Goal: Information Seeking & Learning: Find specific fact

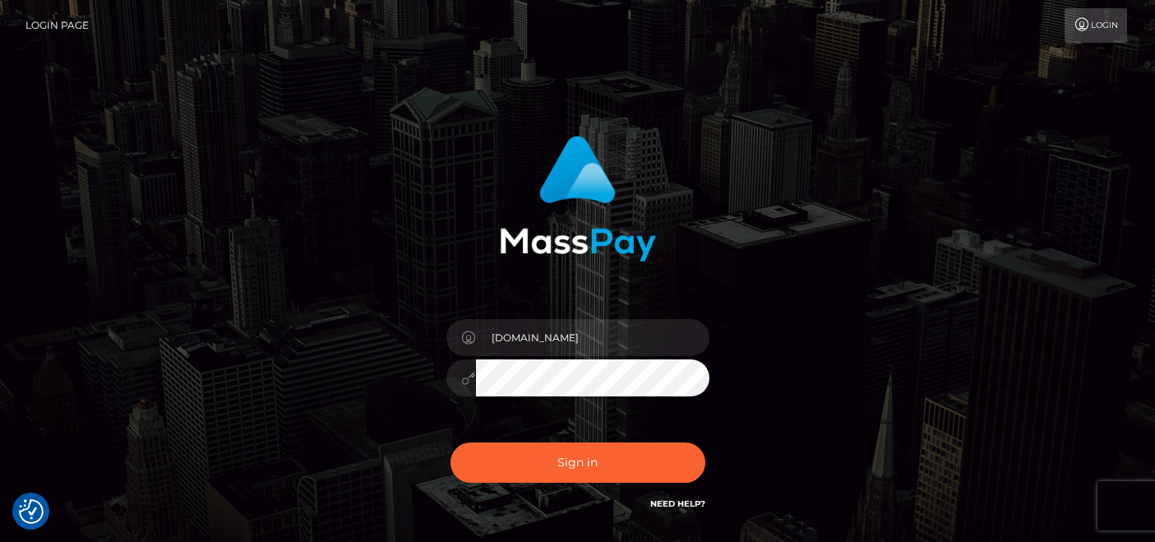
click at [572, 464] on button "Sign in" at bounding box center [578, 462] width 255 height 40
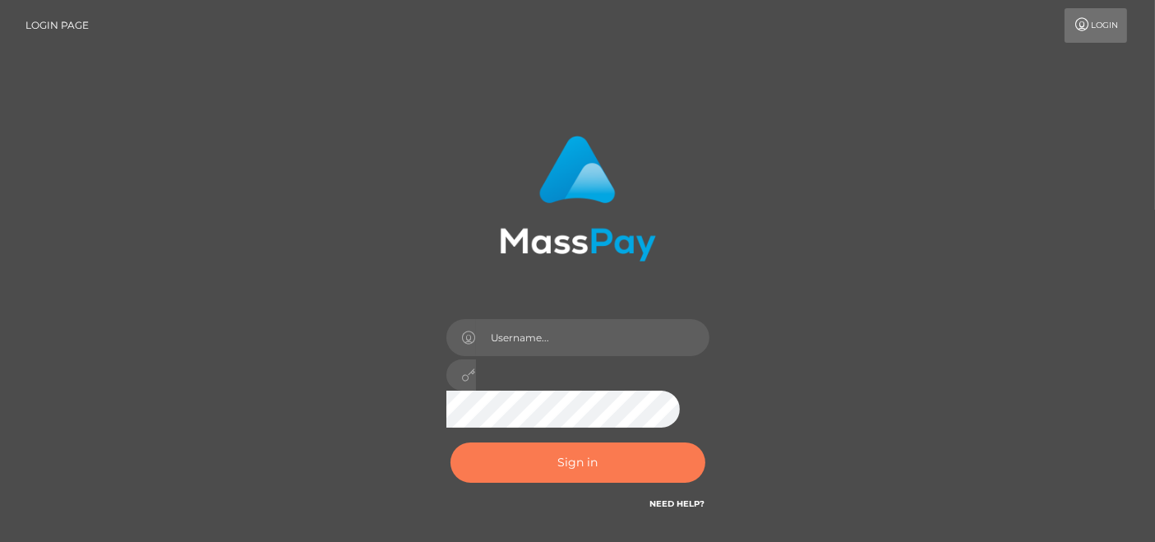
click at [554, 474] on button "Sign in" at bounding box center [578, 462] width 255 height 40
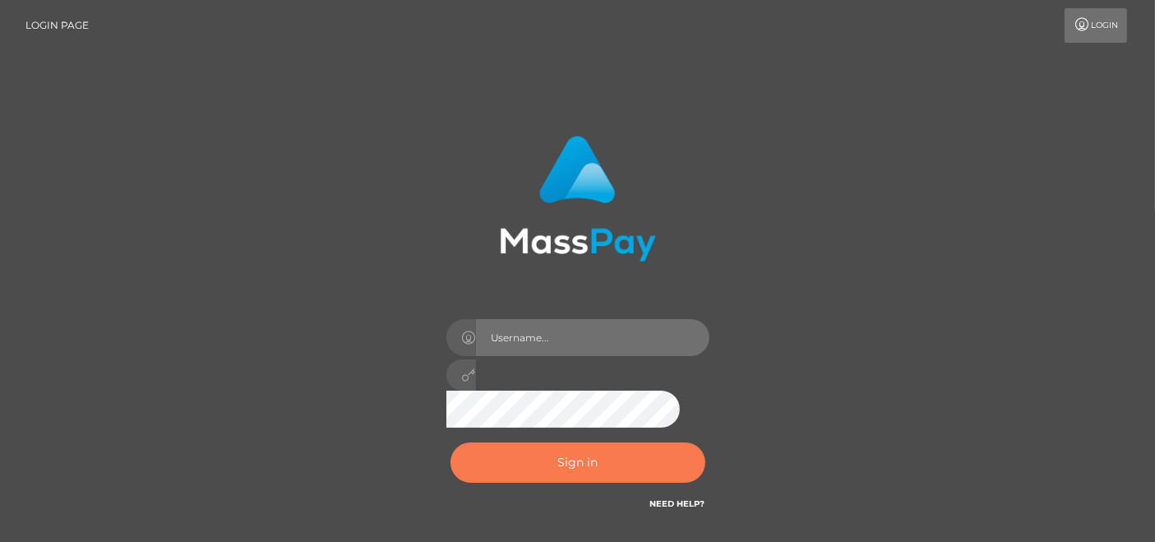
type input "[DOMAIN_NAME]"
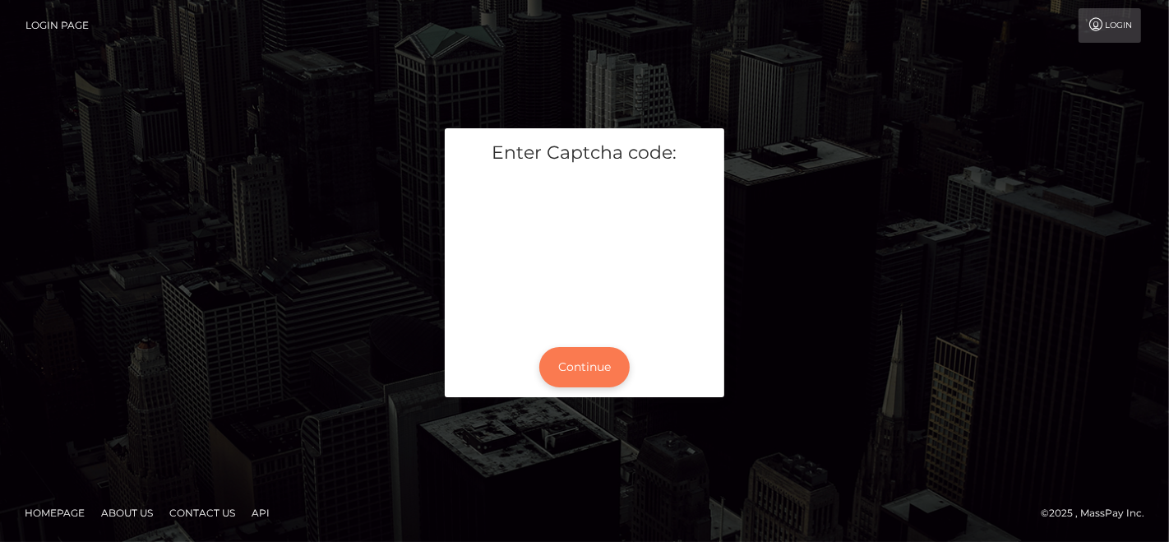
click at [578, 381] on button "Continue" at bounding box center [584, 367] width 90 height 40
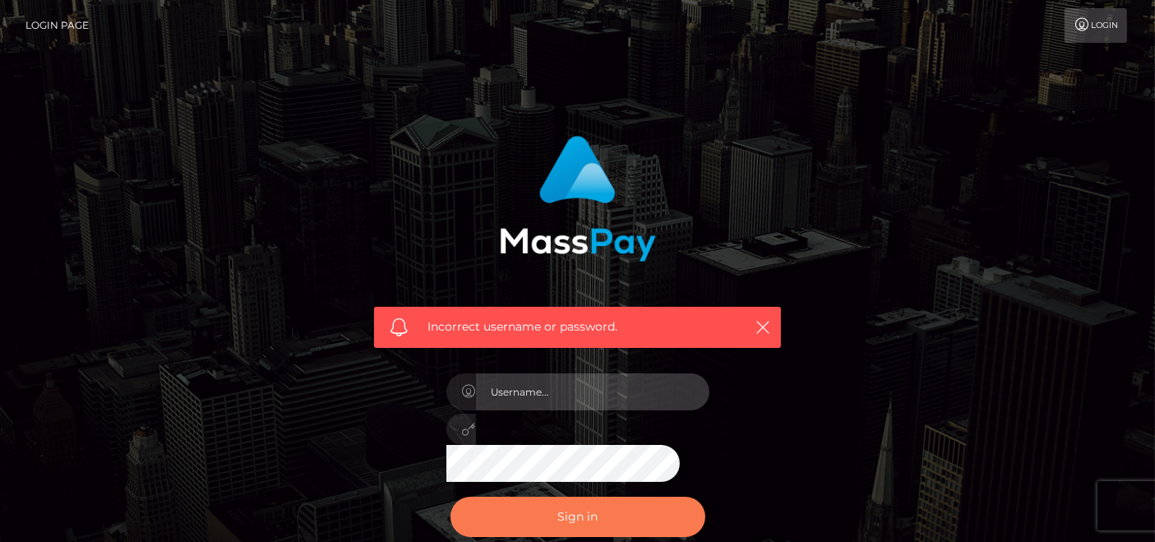
type input "[DOMAIN_NAME]"
click at [586, 503] on button "Sign in" at bounding box center [578, 517] width 255 height 40
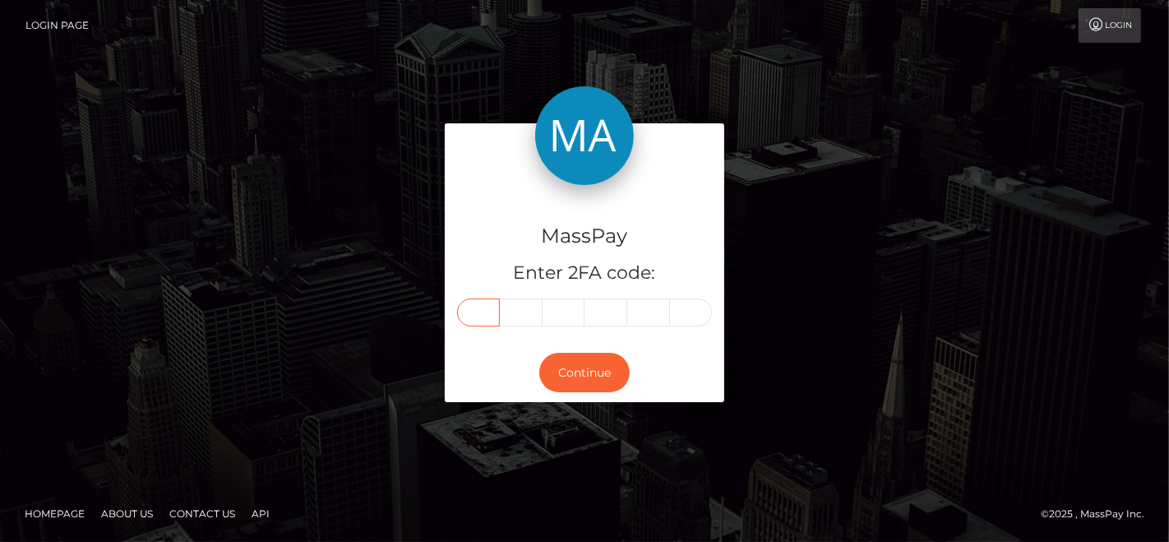
paste input "2"
type input "2"
type input "9"
type input "5"
type input "4"
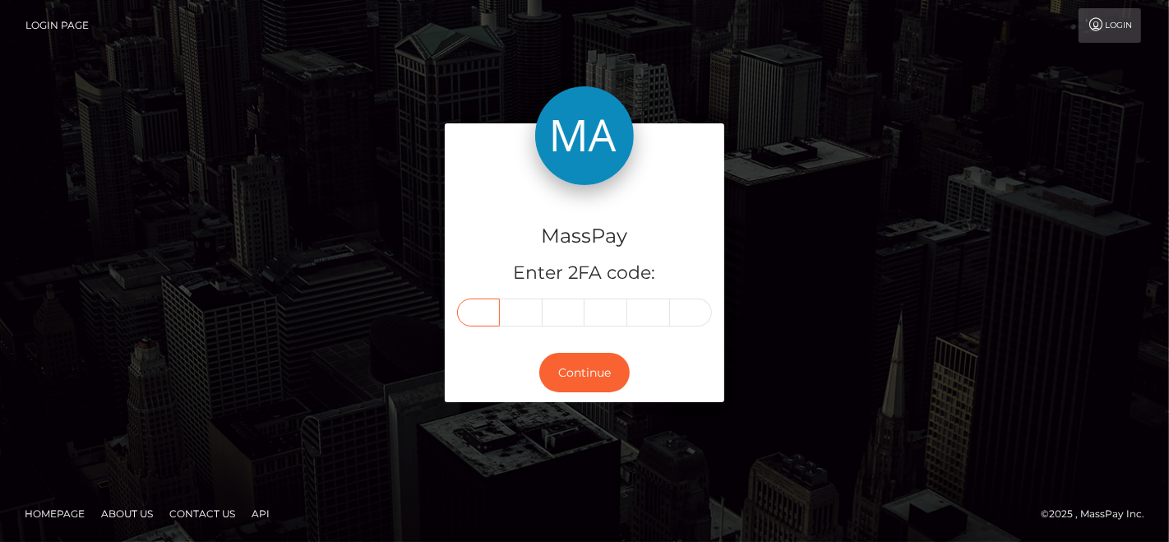
type input "1"
type input "0"
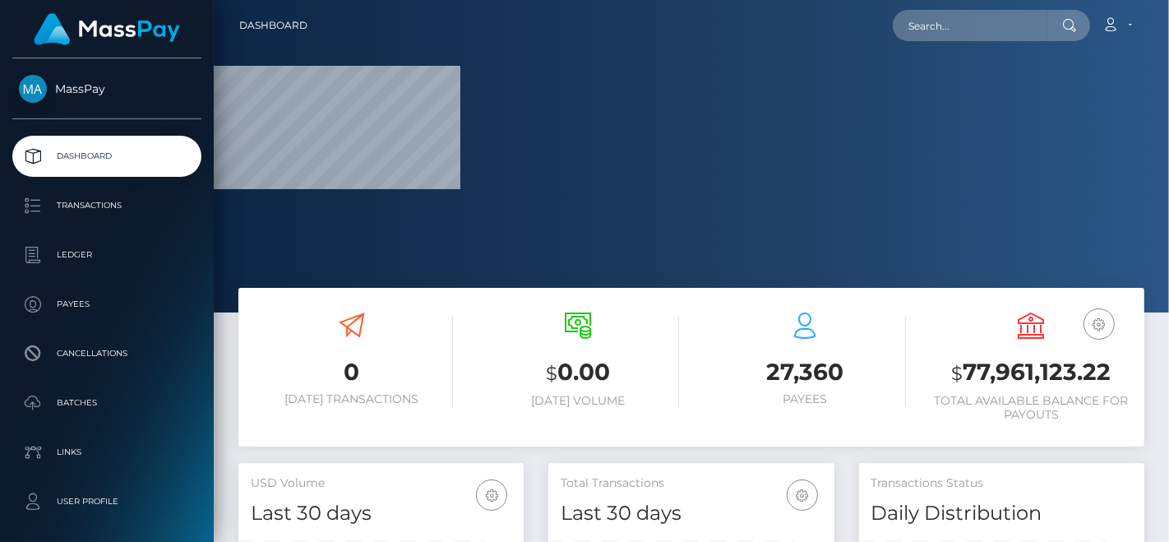
scroll to position [312, 956]
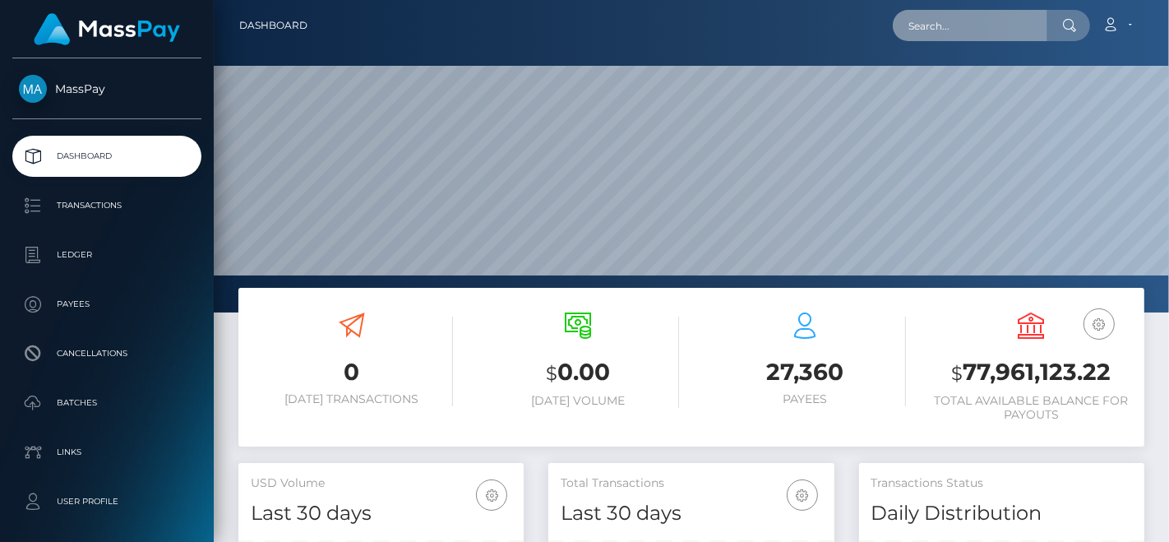
click at [943, 32] on input "text" at bounding box center [970, 25] width 155 height 31
paste input "jackynjagi1998@gmail.com"
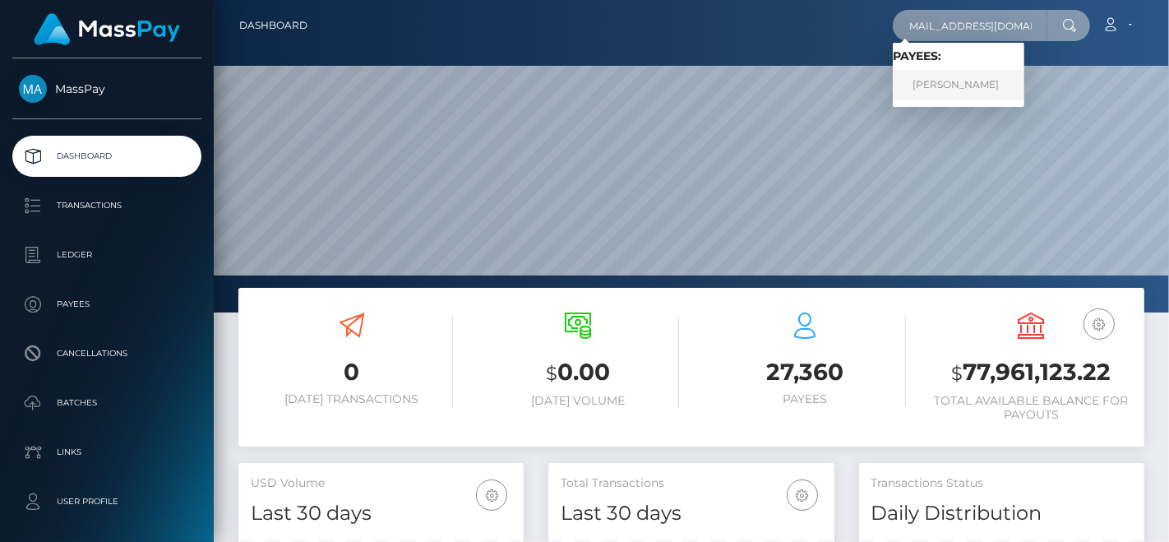
type input "jackynjagi1998@gmail.com"
click at [934, 74] on link "JACKLINE NJAGI" at bounding box center [959, 85] width 132 height 30
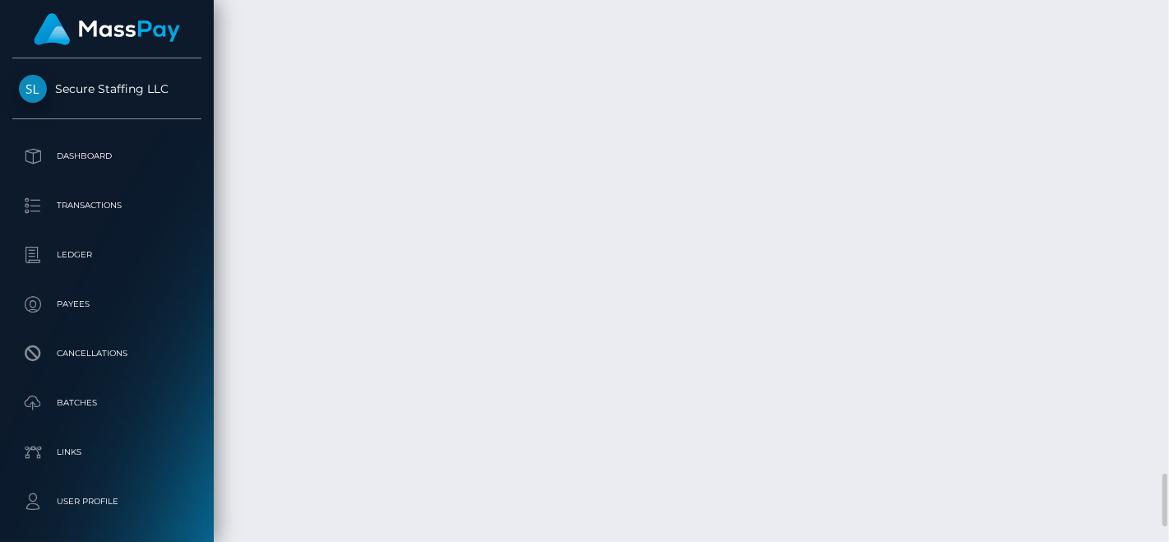
scroll to position [197, 285]
drag, startPoint x: 393, startPoint y: 96, endPoint x: 736, endPoint y: 77, distance: 343.4
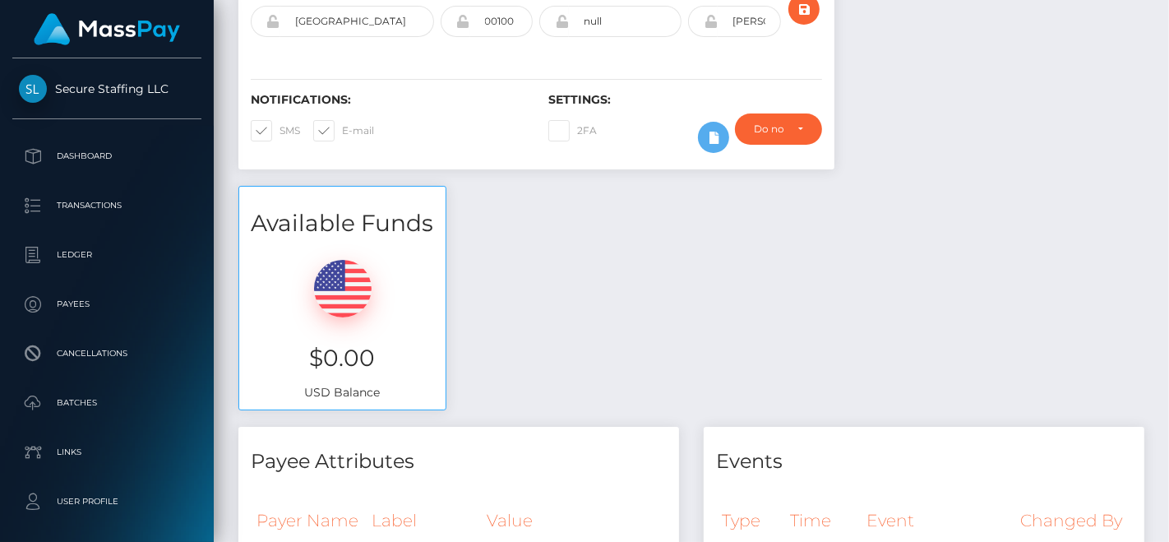
scroll to position [0, 0]
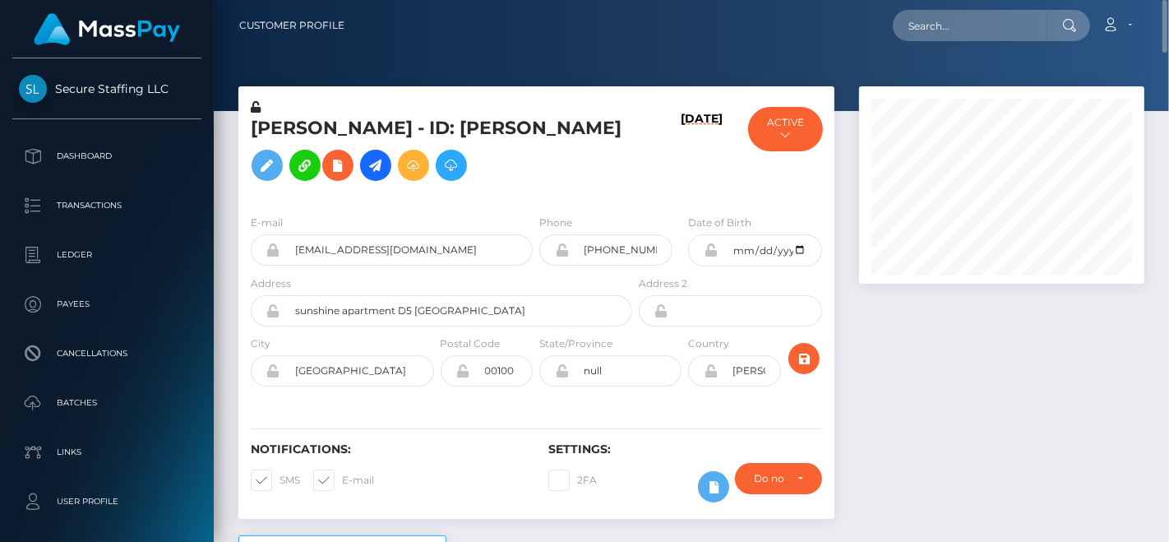
click at [530, 127] on h5 "JACKLINE NJAGI - ID: Jackline Nyawira Njagi" at bounding box center [437, 152] width 373 height 73
click at [502, 130] on h5 "JACKLINE NJAGI - ID: Jackline Nyawira Njagi" at bounding box center [437, 152] width 373 height 73
copy h5 "Jackline"
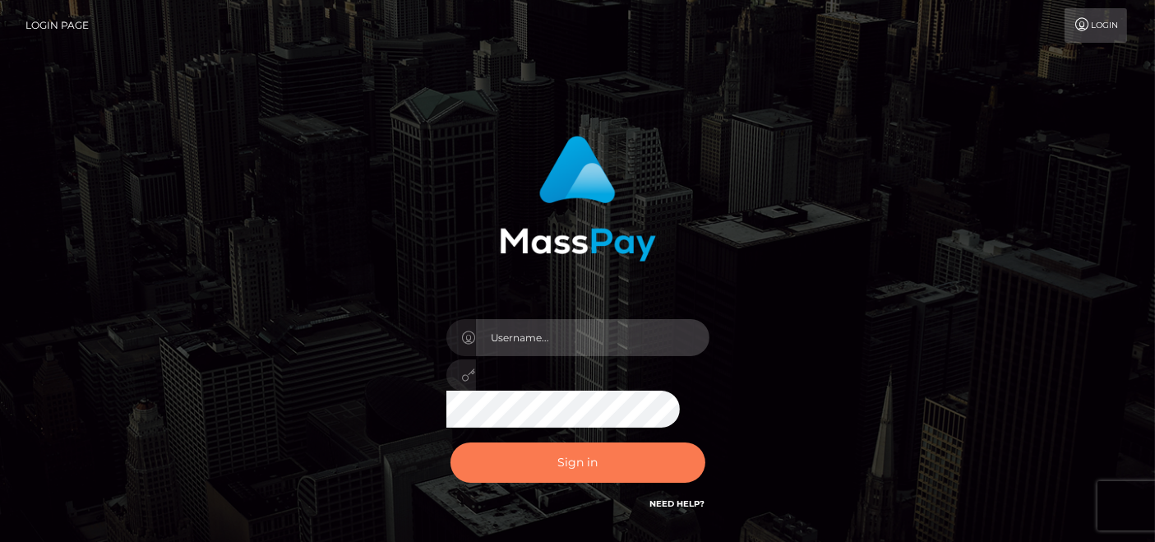
type input "[DOMAIN_NAME]"
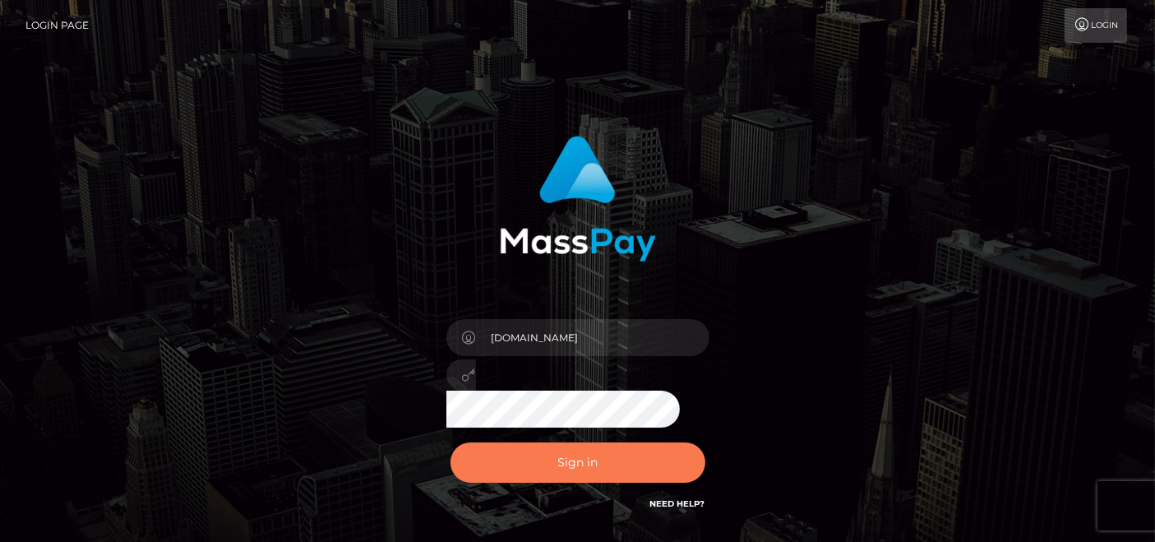
click at [593, 461] on button "Sign in" at bounding box center [578, 462] width 255 height 40
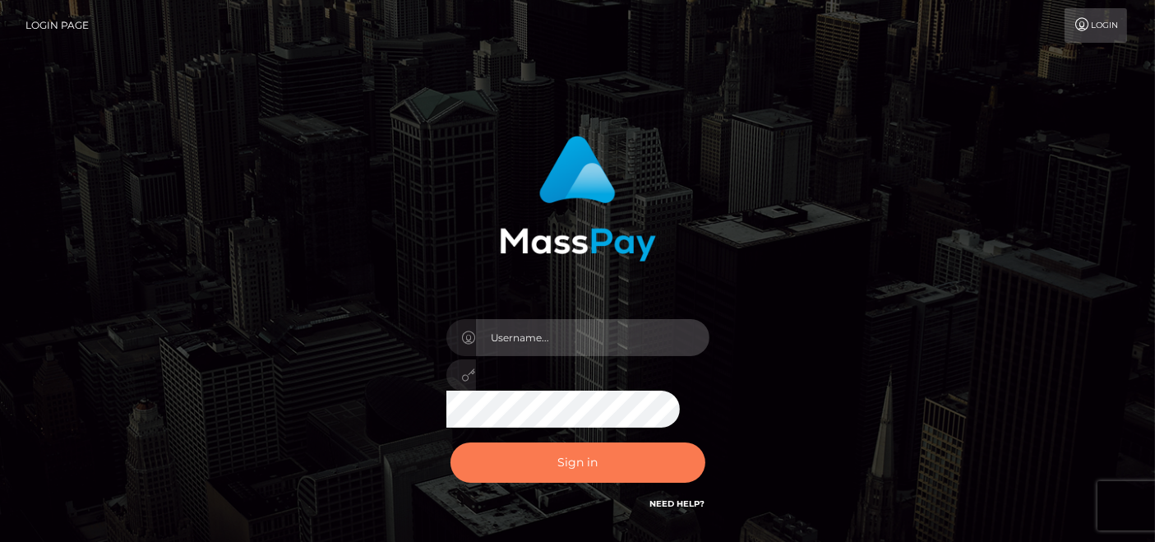
type input "[DOMAIN_NAME]"
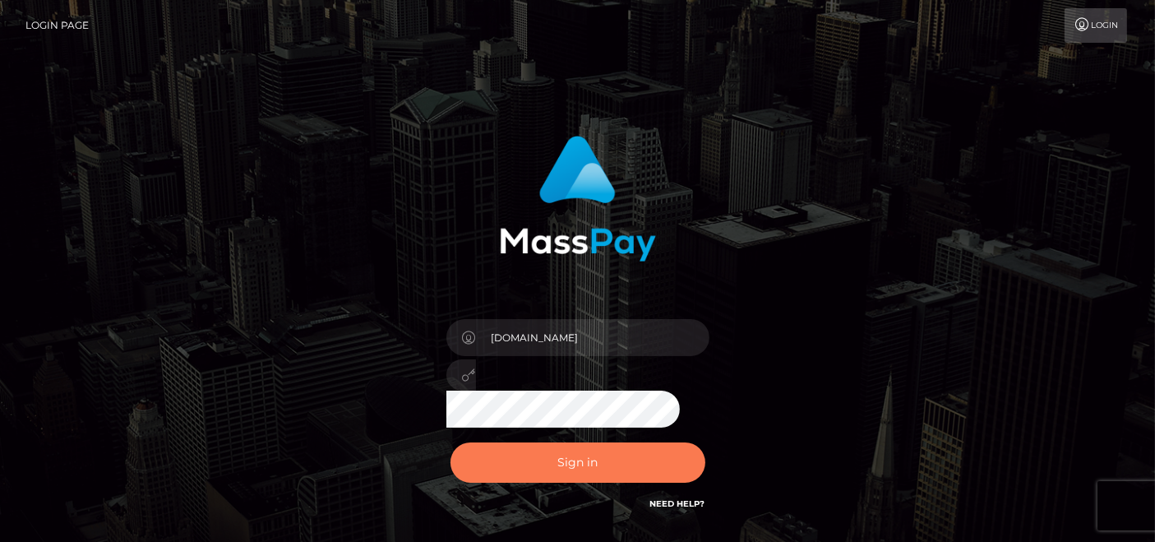
click at [573, 477] on button "Sign in" at bounding box center [578, 462] width 255 height 40
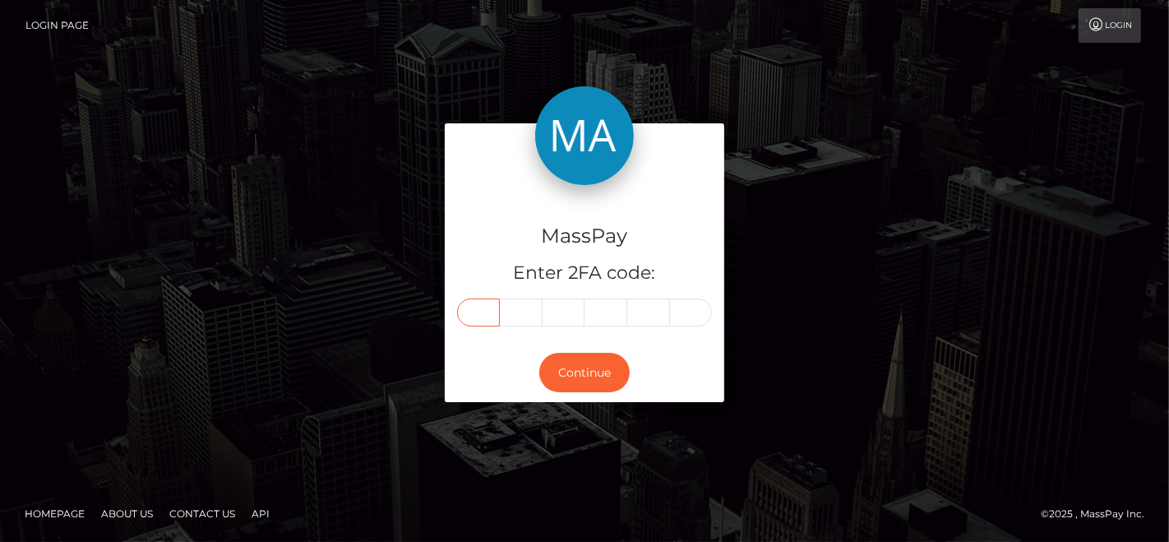
drag, startPoint x: 467, startPoint y: 290, endPoint x: 466, endPoint y: 313, distance: 23.0
click at [466, 313] on input "text" at bounding box center [478, 313] width 43 height 28
paste input "0"
type input "0"
type input "6"
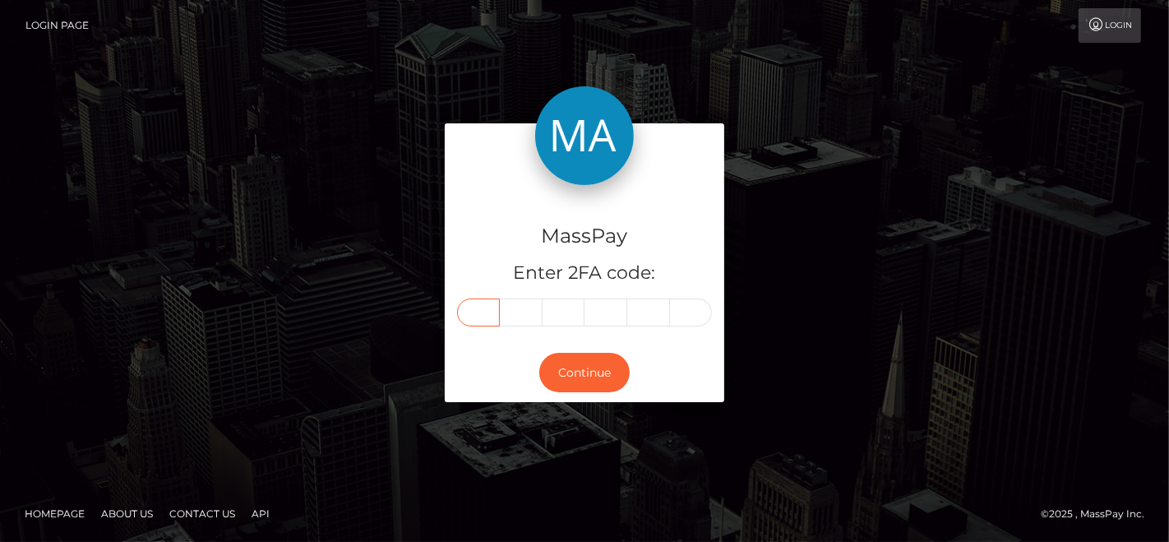
type input "6"
type input "8"
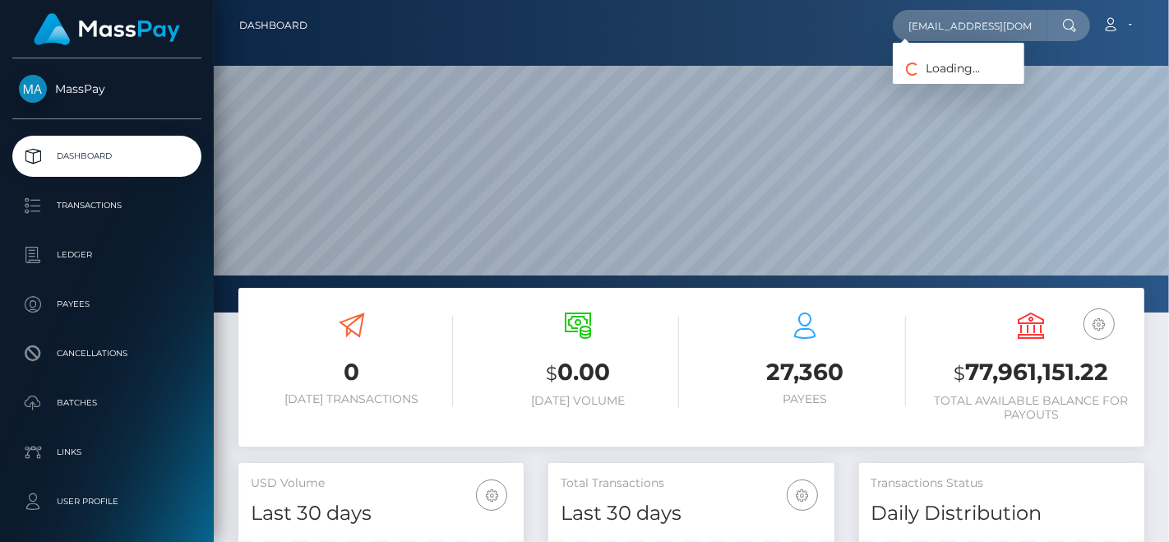
scroll to position [291, 285]
type input "doodly881@gmail.com"
click at [947, 80] on link "AMARDA ARIZAJ" at bounding box center [959, 85] width 132 height 30
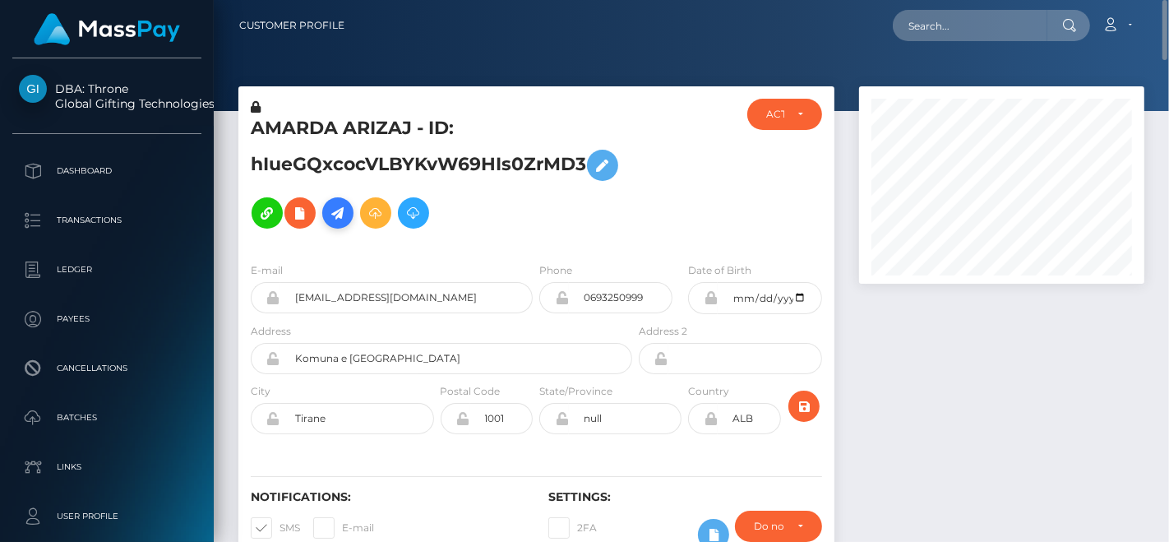
click at [348, 203] on icon at bounding box center [338, 213] width 20 height 21
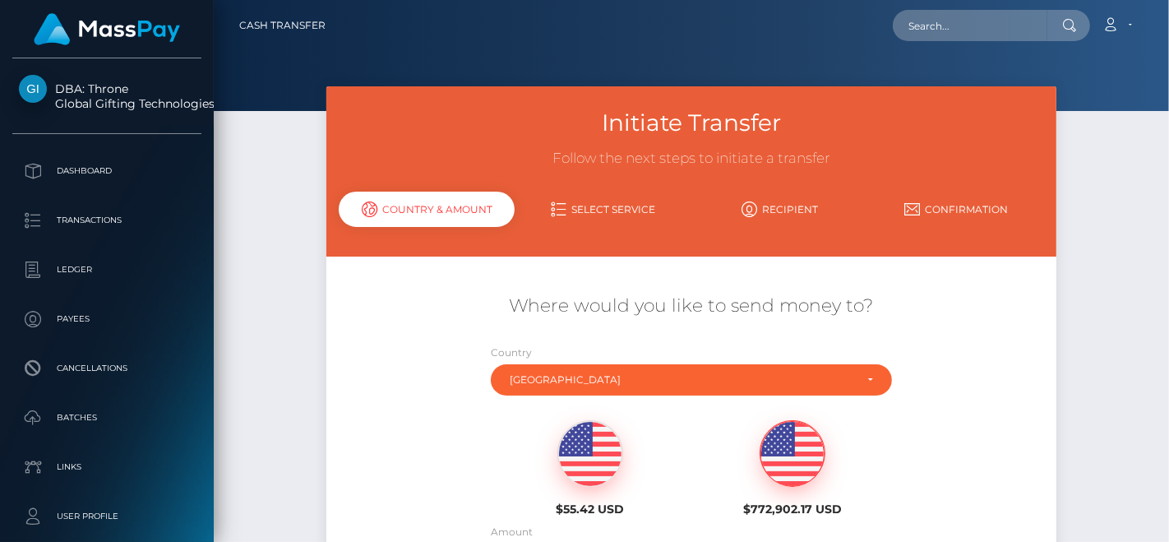
scroll to position [183, 0]
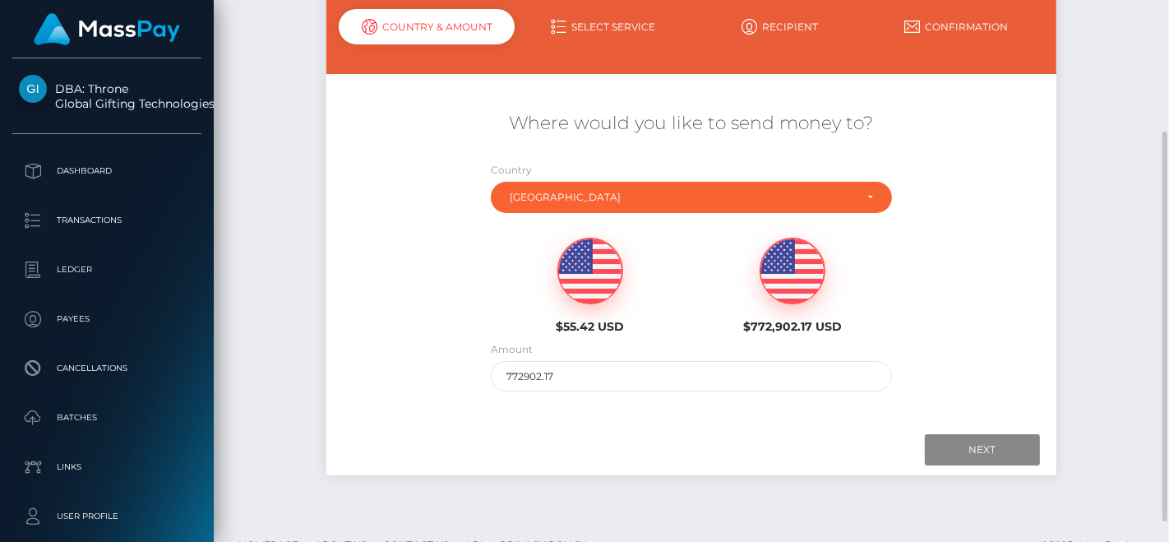
click at [594, 281] on img at bounding box center [590, 271] width 64 height 66
click at [968, 454] on input "Next" at bounding box center [982, 449] width 115 height 31
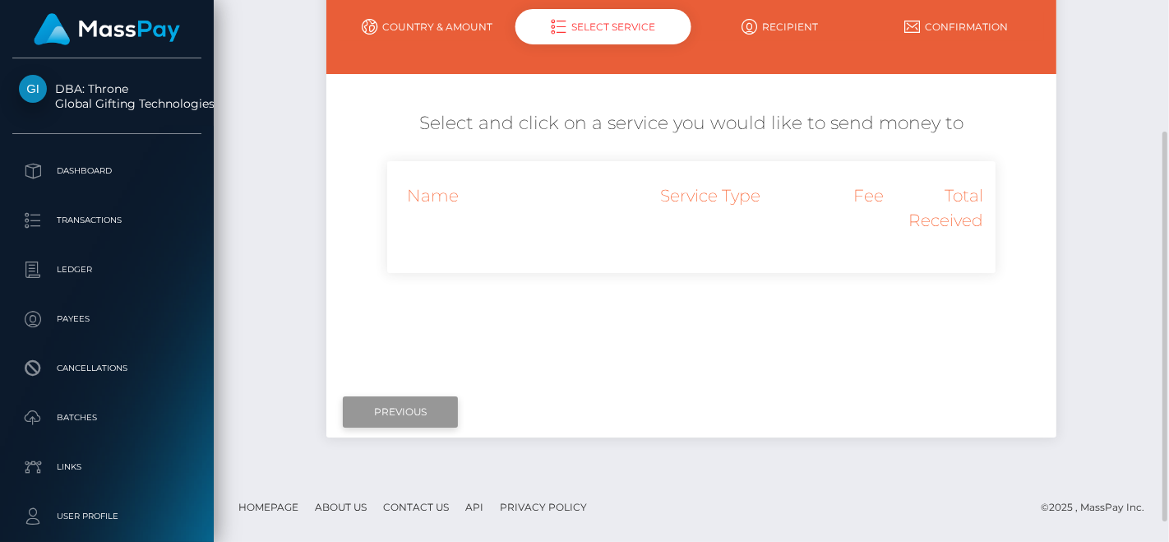
click at [424, 410] on input "Previous" at bounding box center [400, 411] width 115 height 31
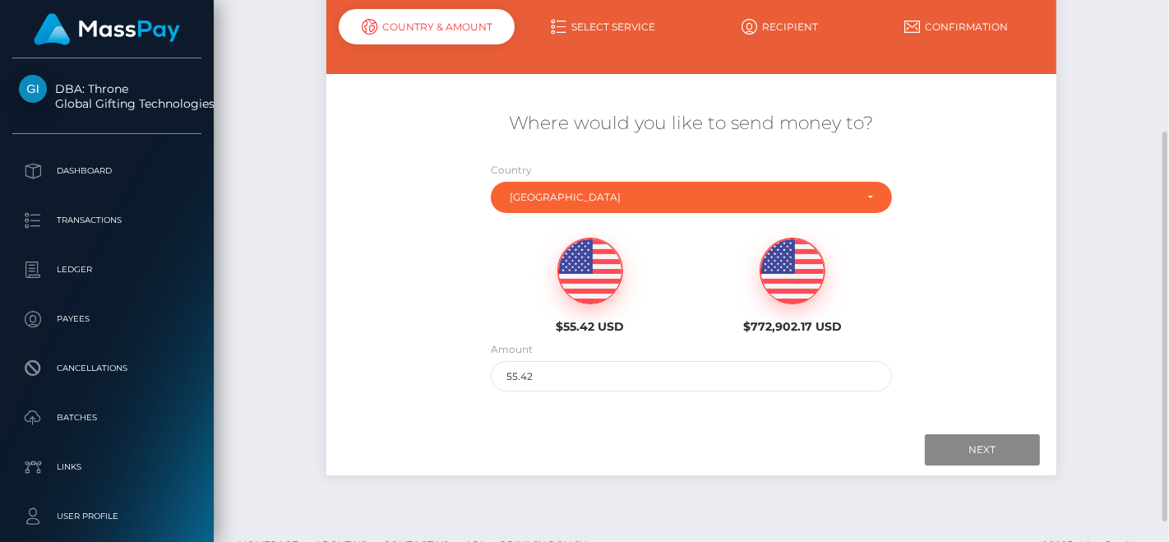
click at [775, 275] on img at bounding box center [793, 271] width 64 height 66
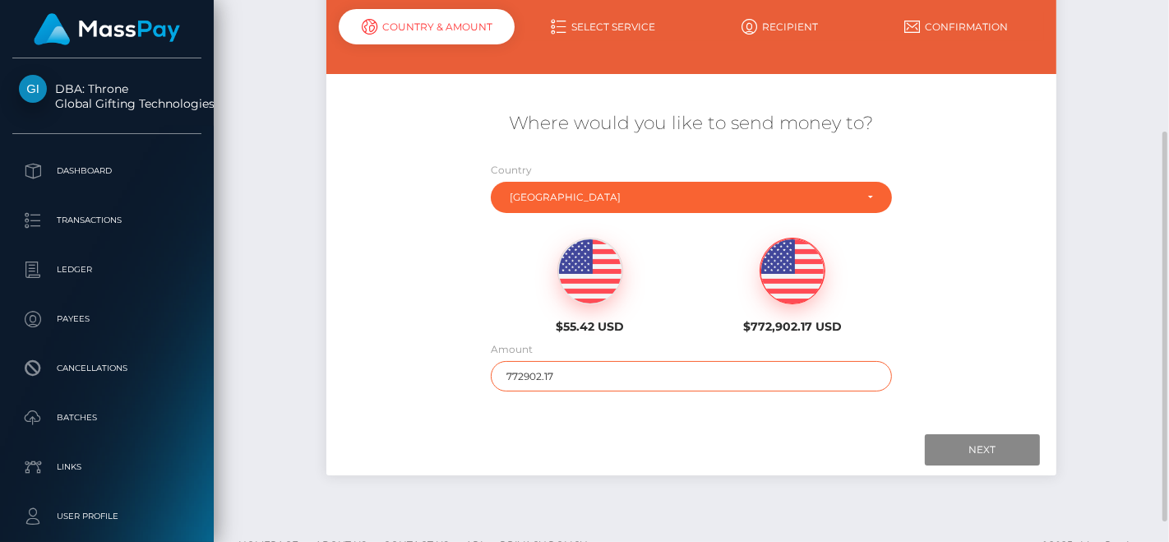
drag, startPoint x: 596, startPoint y: 369, endPoint x: 373, endPoint y: 365, distance: 222.9
click at [375, 365] on div "Where would you like to send money to? Country Abkhazia [GEOGRAPHIC_DATA] [GEOG…" at bounding box center [691, 251] width 730 height 297
type input "200"
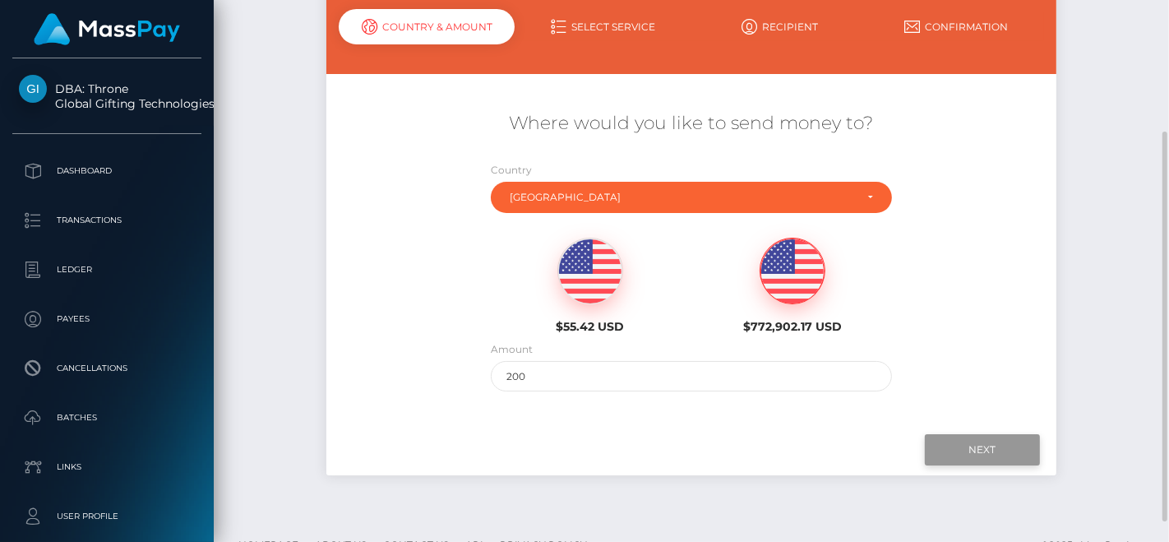
click at [1005, 458] on input "Next" at bounding box center [982, 449] width 115 height 31
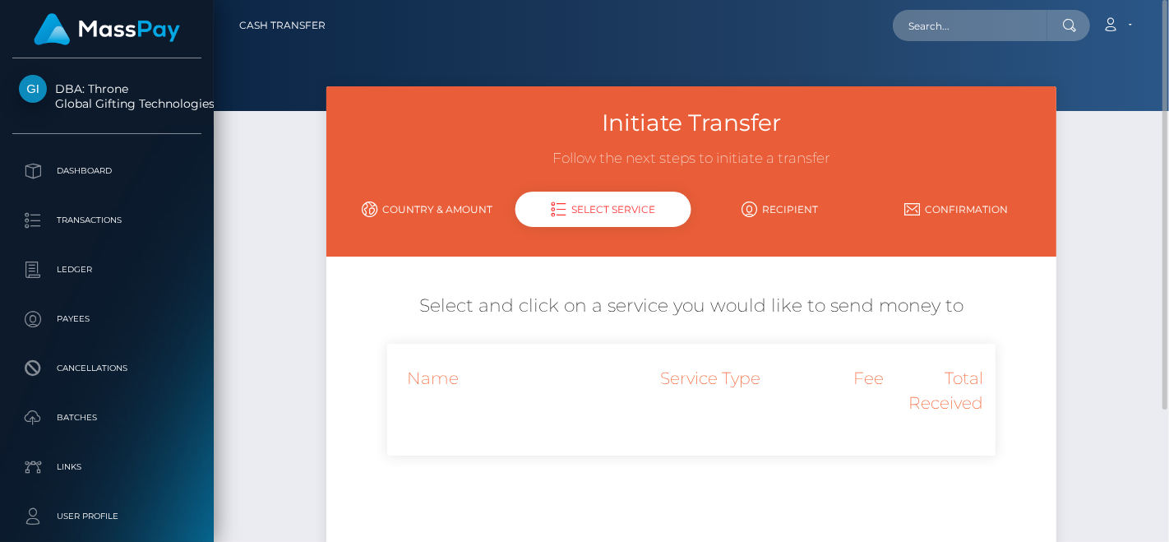
scroll to position [91, 0]
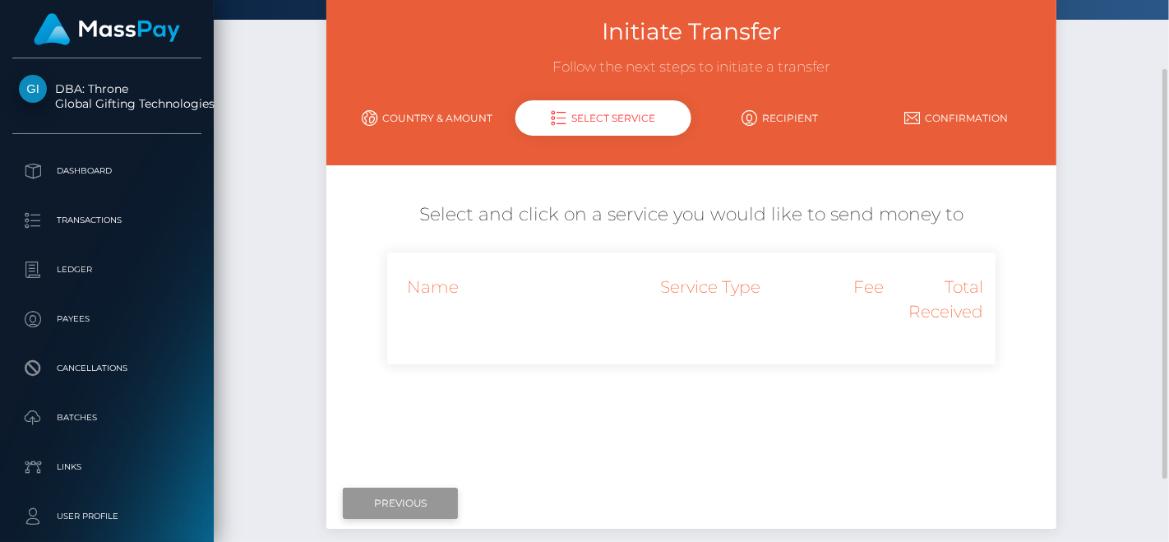
click at [403, 497] on input "Previous" at bounding box center [400, 503] width 115 height 31
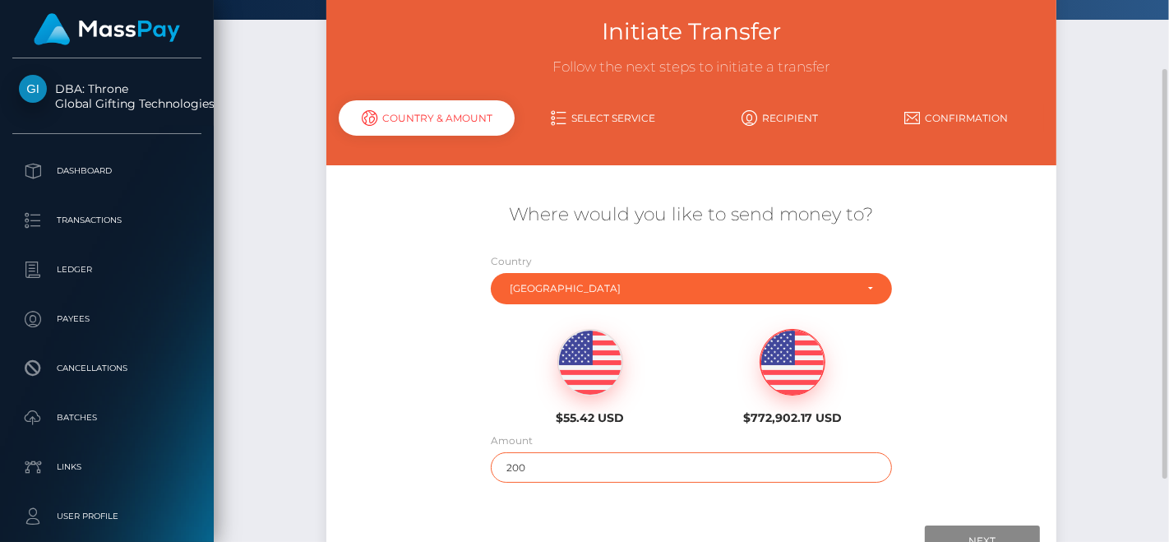
drag, startPoint x: 549, startPoint y: 461, endPoint x: 396, endPoint y: 461, distance: 152.1
click at [396, 461] on div "Where would you like to send money to? Country Abkhazia Afghanistan Albania Alg…" at bounding box center [691, 342] width 730 height 297
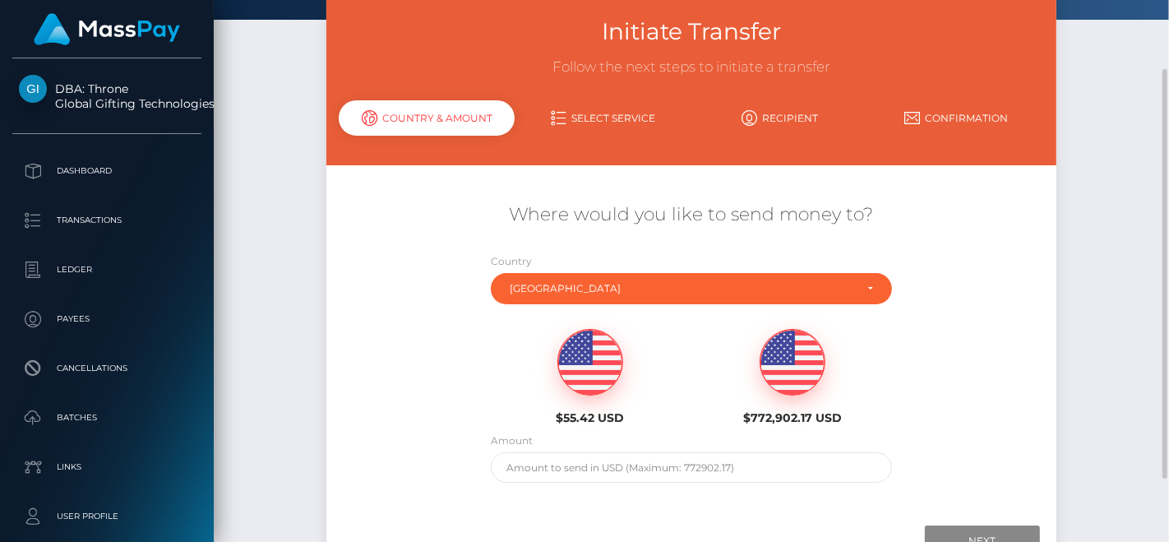
click at [599, 354] on img at bounding box center [590, 363] width 64 height 66
type input "55.42"
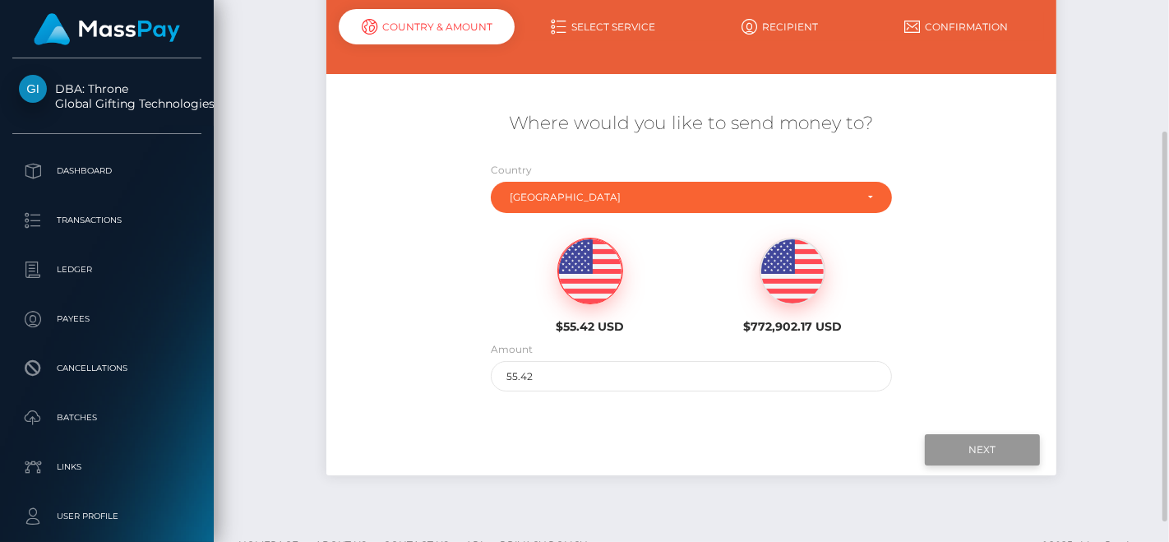
click at [979, 435] on input "Next" at bounding box center [982, 449] width 115 height 31
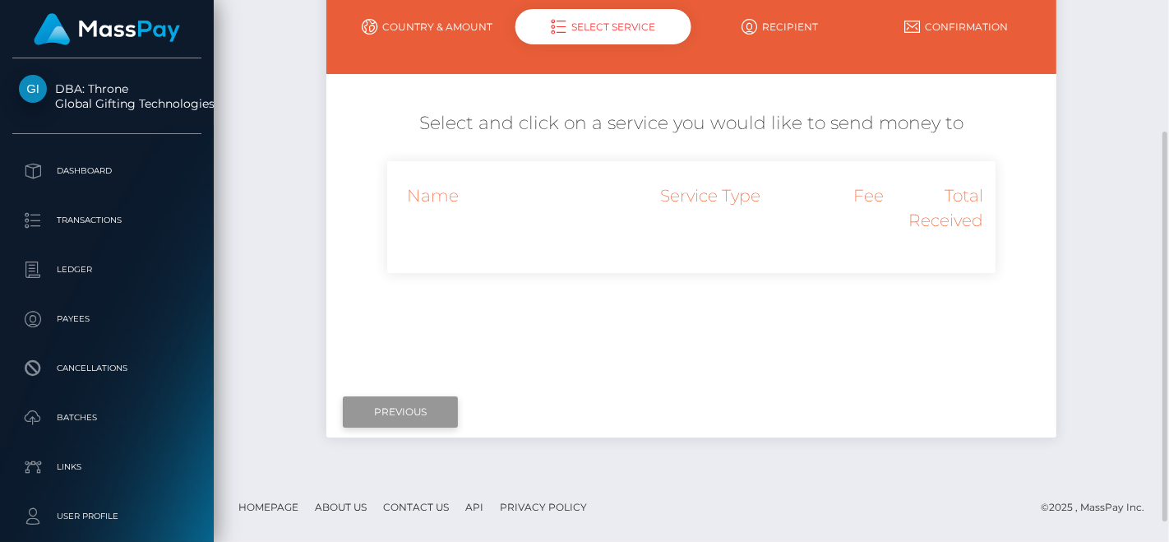
click at [408, 416] on input "Previous" at bounding box center [400, 411] width 115 height 31
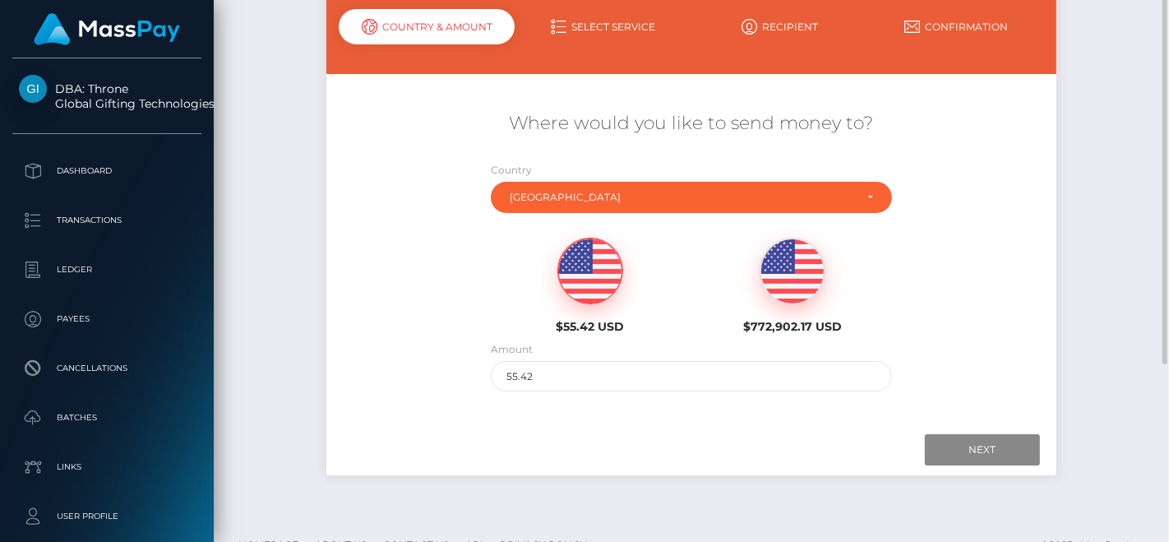
scroll to position [91, 0]
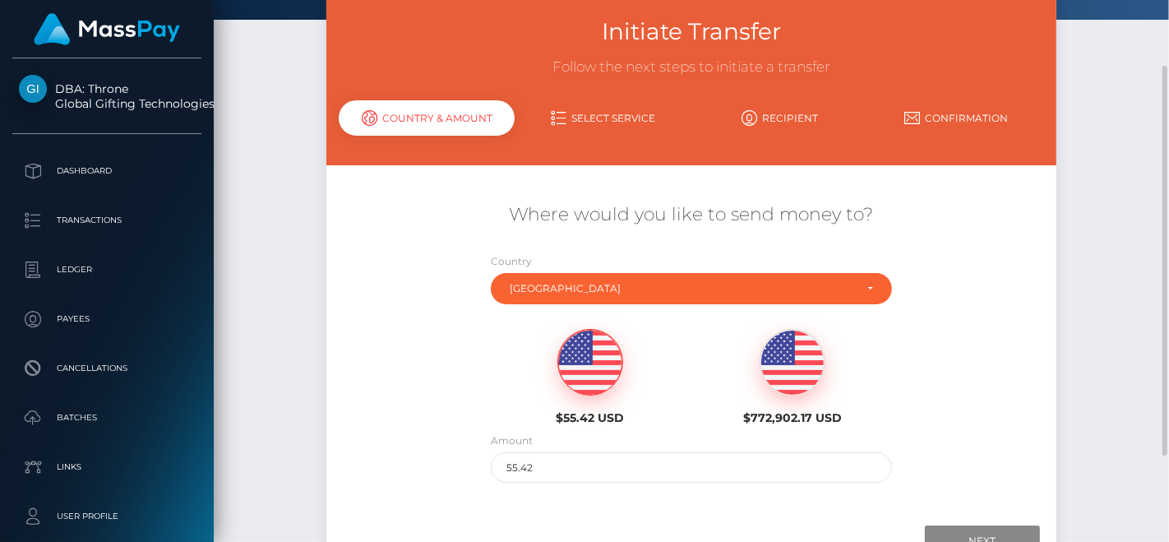
click at [568, 312] on div "$55.42 USD" at bounding box center [589, 371] width 203 height 119
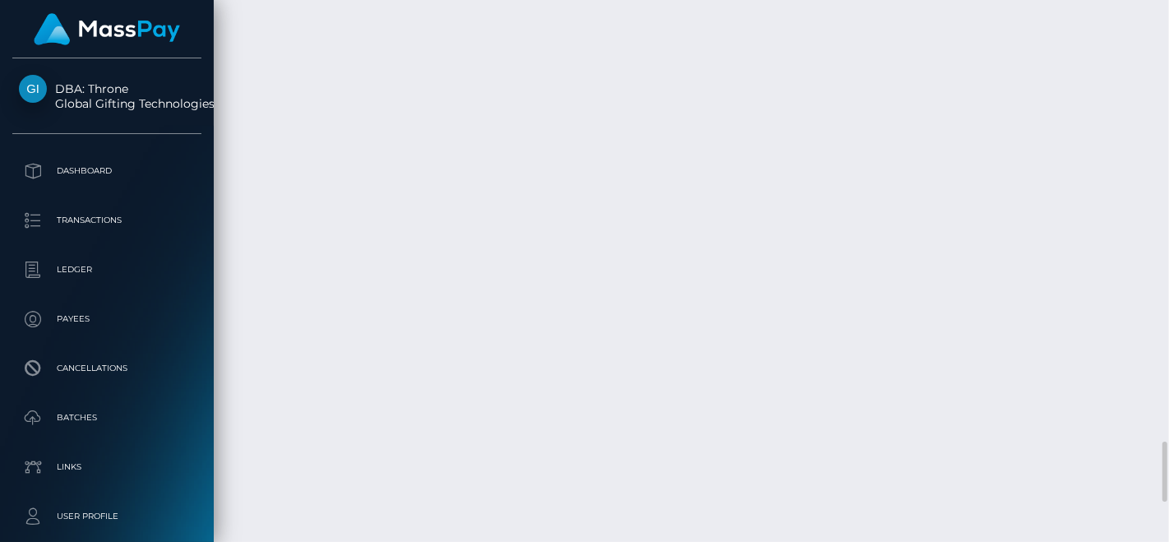
scroll to position [3845, 0]
drag, startPoint x: 1169, startPoint y: 436, endPoint x: 1169, endPoint y: 184, distance: 251.6
click at [1169, 193] on div at bounding box center [1163, 271] width 12 height 543
click at [1169, 181] on div at bounding box center [1163, 271] width 12 height 543
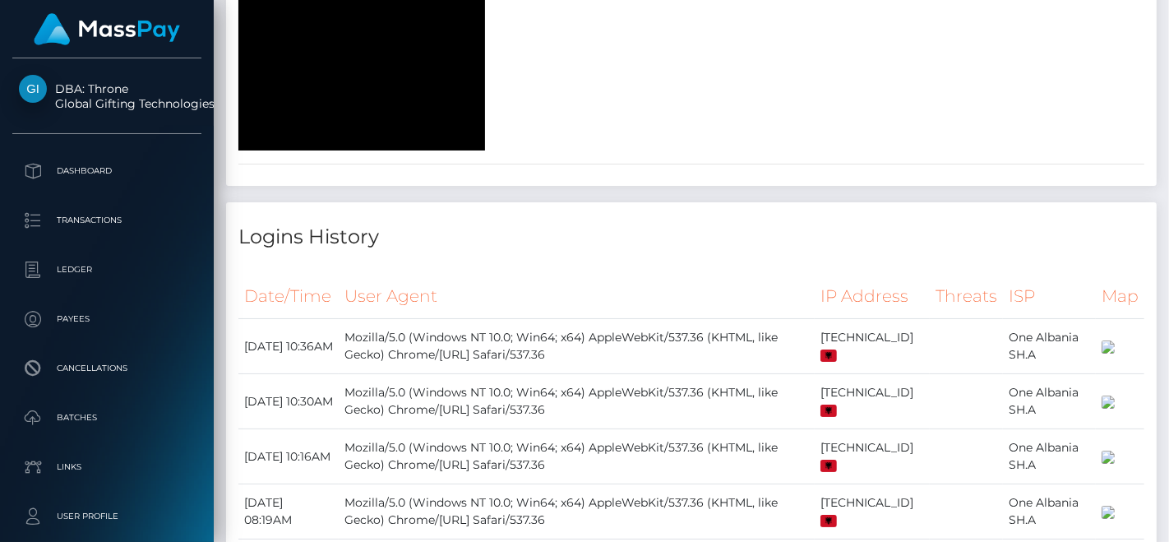
click at [1169, 181] on div at bounding box center [1163, 271] width 12 height 543
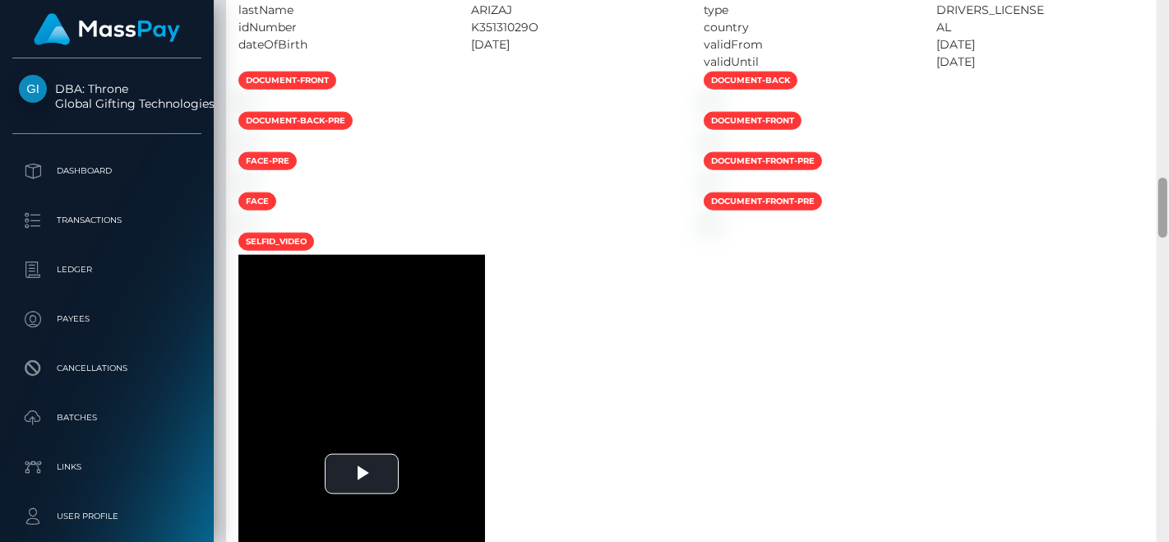
click at [1169, 181] on div at bounding box center [1163, 271] width 12 height 543
click at [1169, 35] on div at bounding box center [1163, 271] width 12 height 543
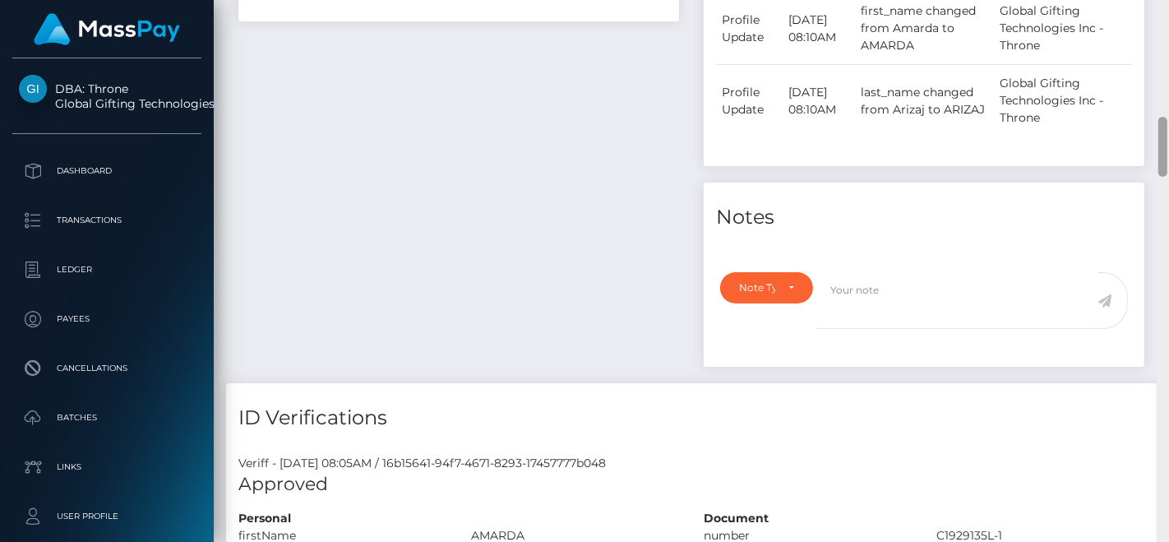
click at [1169, 20] on div at bounding box center [1163, 271] width 12 height 543
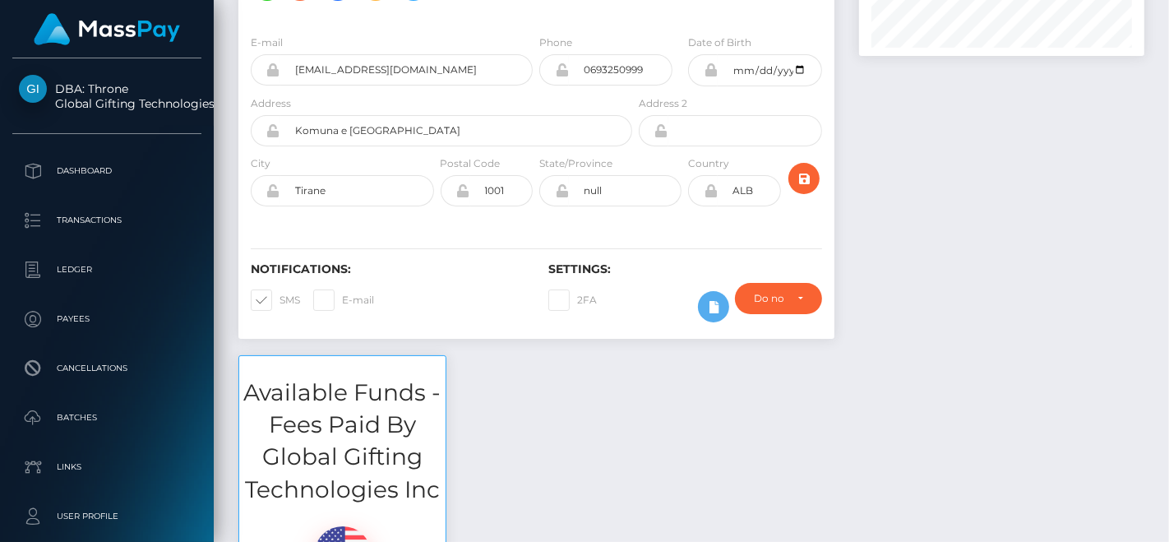
scroll to position [0, 0]
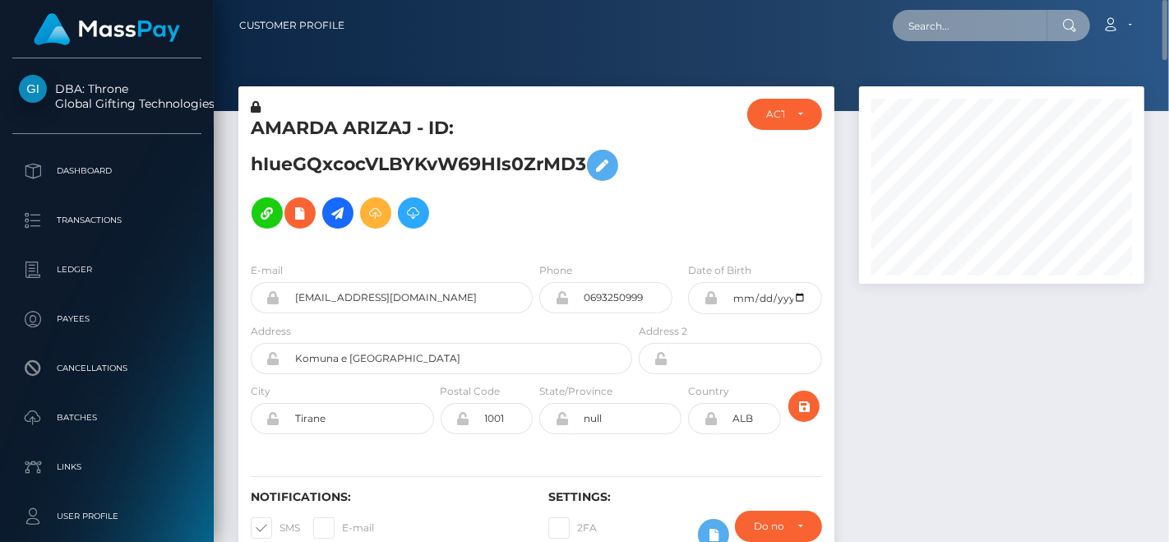
click at [959, 35] on input "text" at bounding box center [970, 25] width 155 height 31
paste input "[EMAIL_ADDRESS][DOMAIN_NAME]"
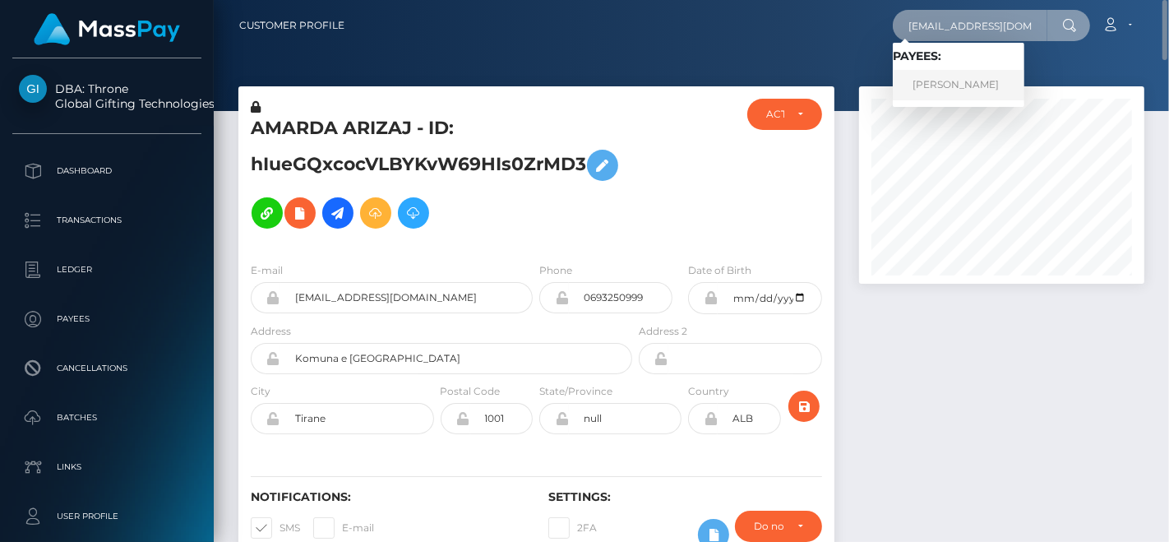
type input "[EMAIL_ADDRESS][DOMAIN_NAME]"
click at [966, 74] on link "TILDEM YURTMAN" at bounding box center [959, 85] width 132 height 30
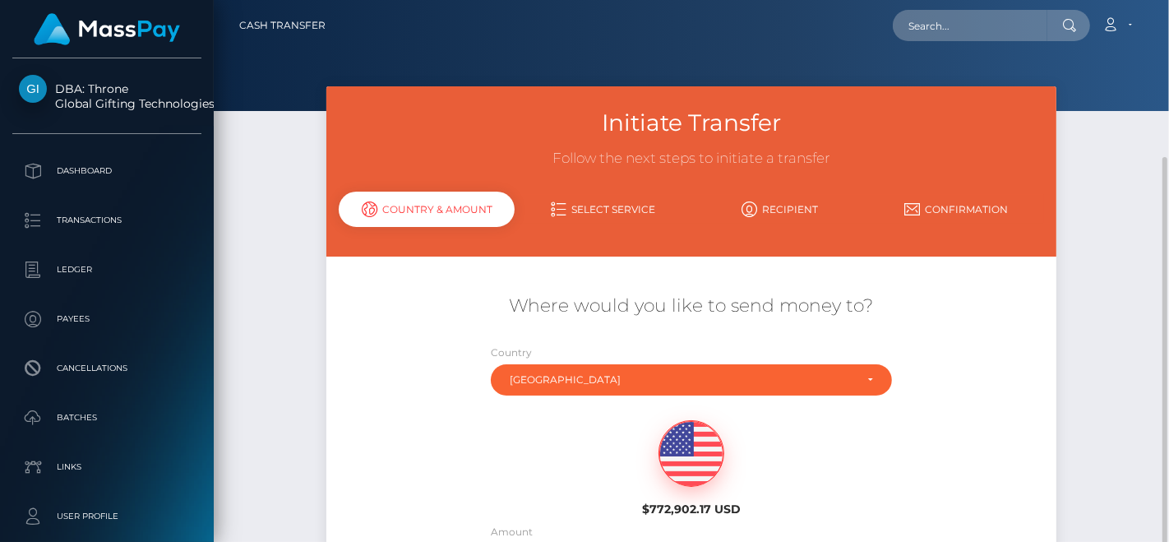
scroll to position [91, 0]
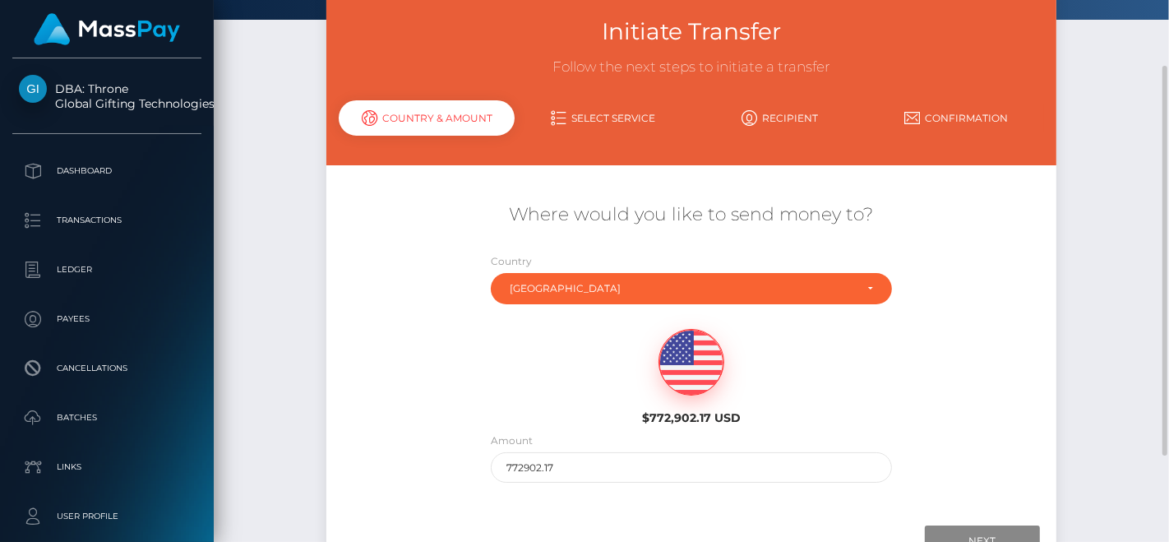
click at [713, 382] on img at bounding box center [692, 363] width 64 height 66
drag, startPoint x: 614, startPoint y: 457, endPoint x: 381, endPoint y: 445, distance: 233.9
click at [443, 450] on div "Where would you like to send money to? Country Abkhazia [GEOGRAPHIC_DATA] [GEOG…" at bounding box center [691, 342] width 730 height 297
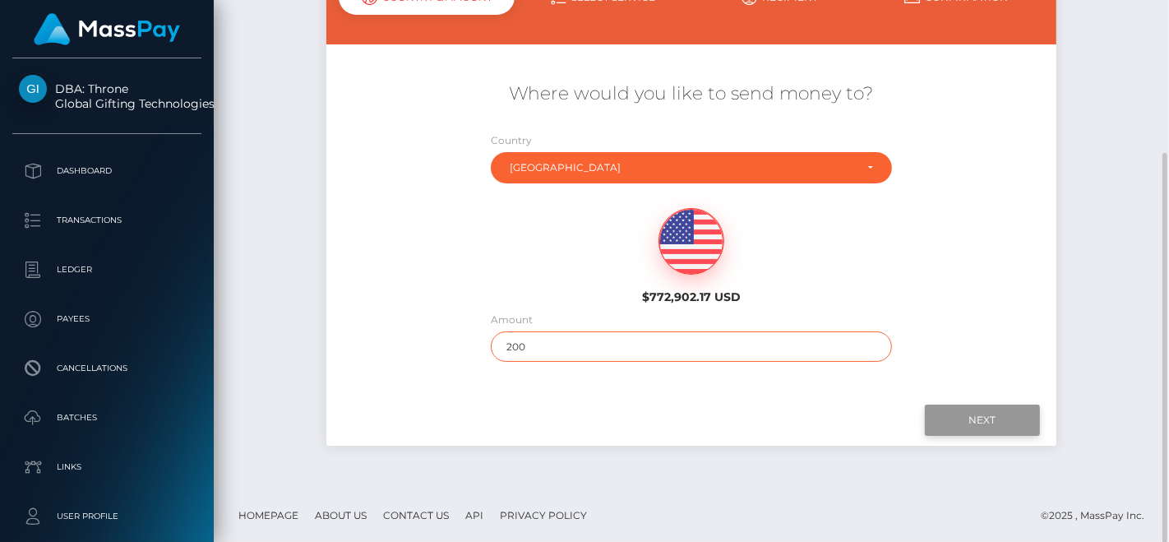
type input "200"
click at [988, 416] on input "Next" at bounding box center [982, 420] width 115 height 31
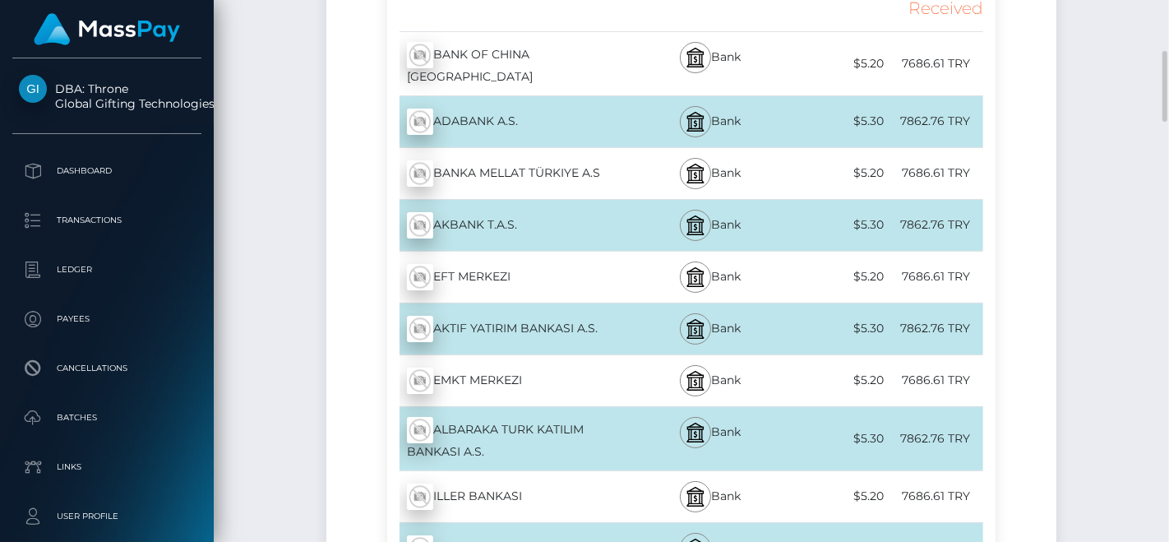
scroll to position [0, 0]
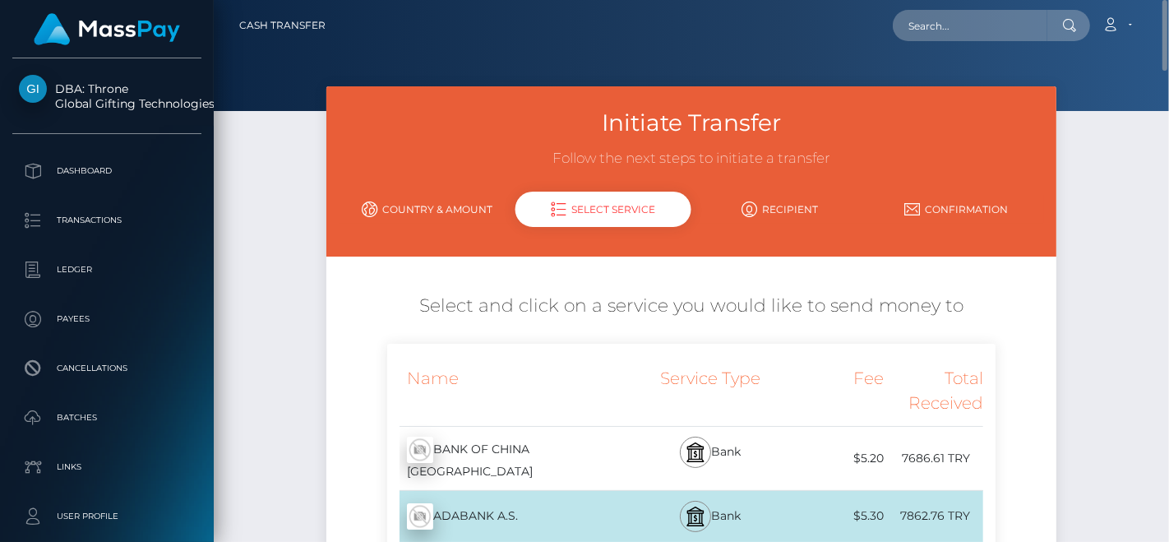
click at [444, 192] on div "Initiate Transfer Follow the next steps to initiate a transfer Country & Amount…" at bounding box center [691, 171] width 730 height 170
click at [442, 203] on link "Country & Amount" at bounding box center [427, 209] width 177 height 29
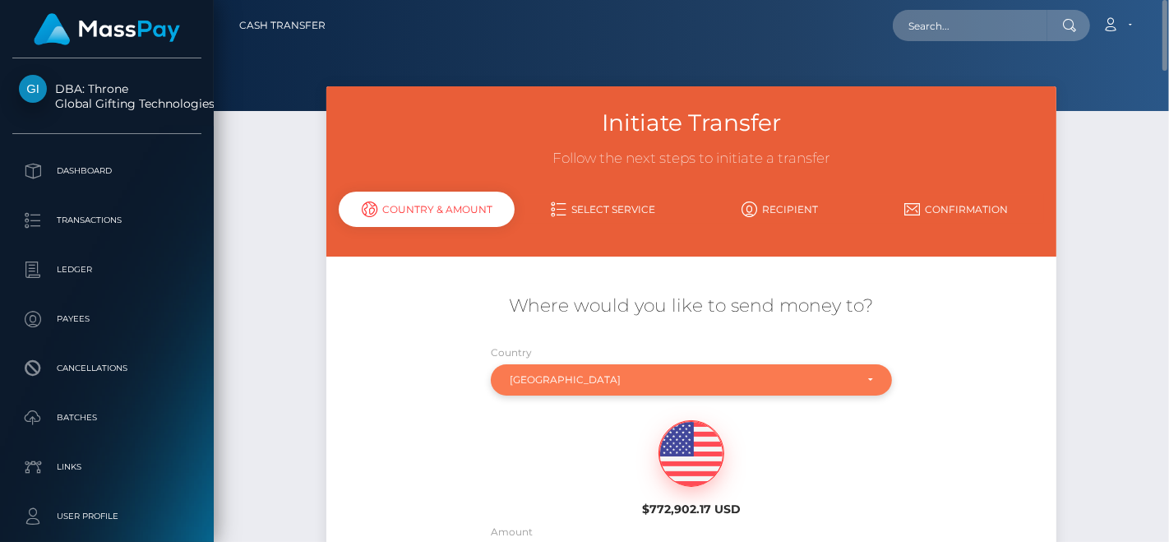
click at [644, 377] on div "Turkey" at bounding box center [682, 379] width 345 height 13
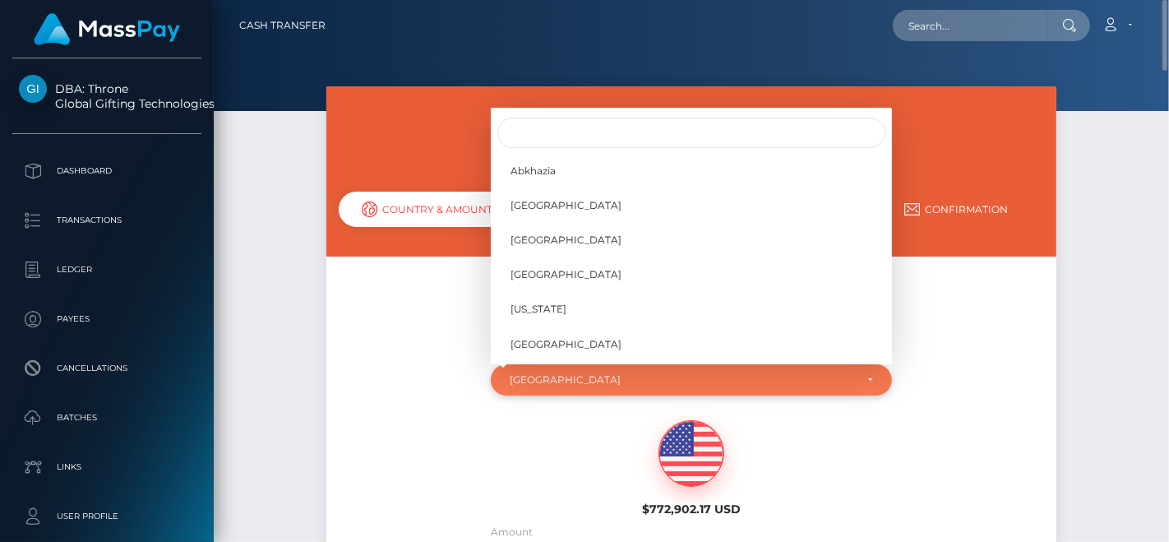
scroll to position [6480, 0]
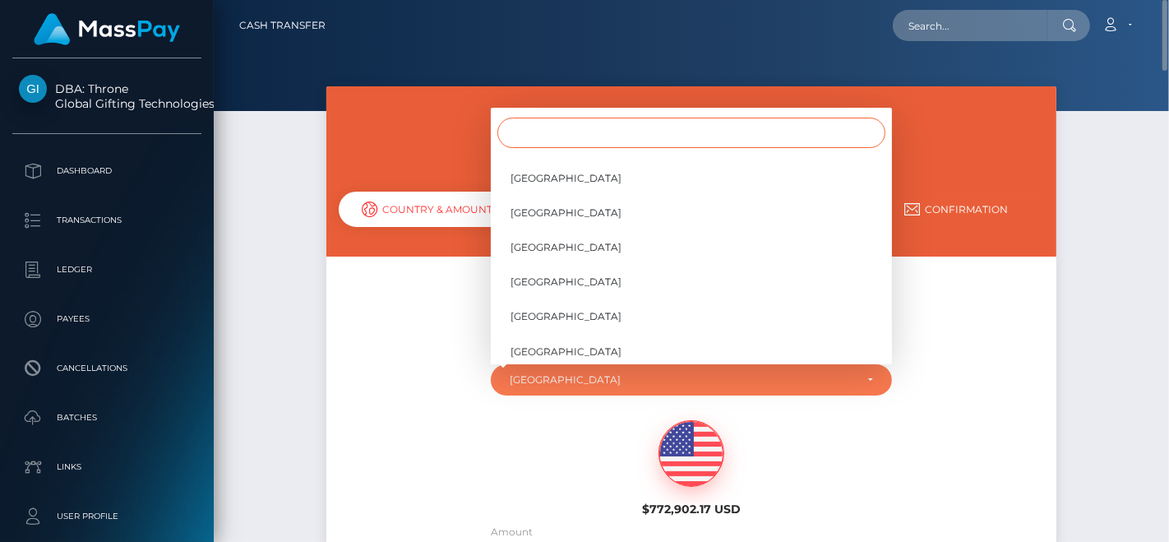
click at [597, 118] on input "Search" at bounding box center [692, 133] width 388 height 30
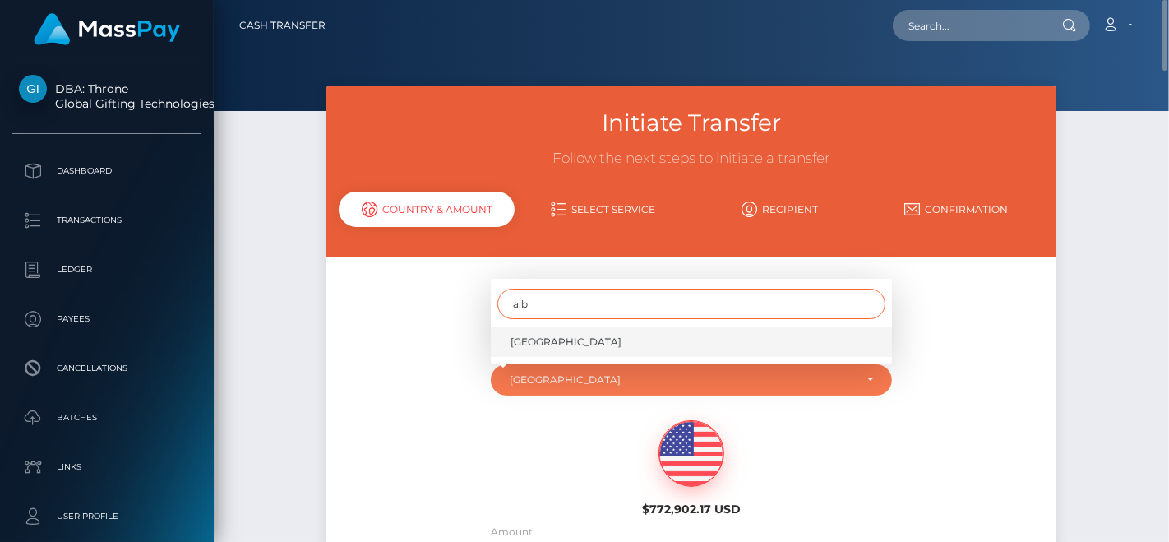
type input "alb"
click at [552, 343] on link "Albania" at bounding box center [691, 341] width 401 height 30
select select "ALB"
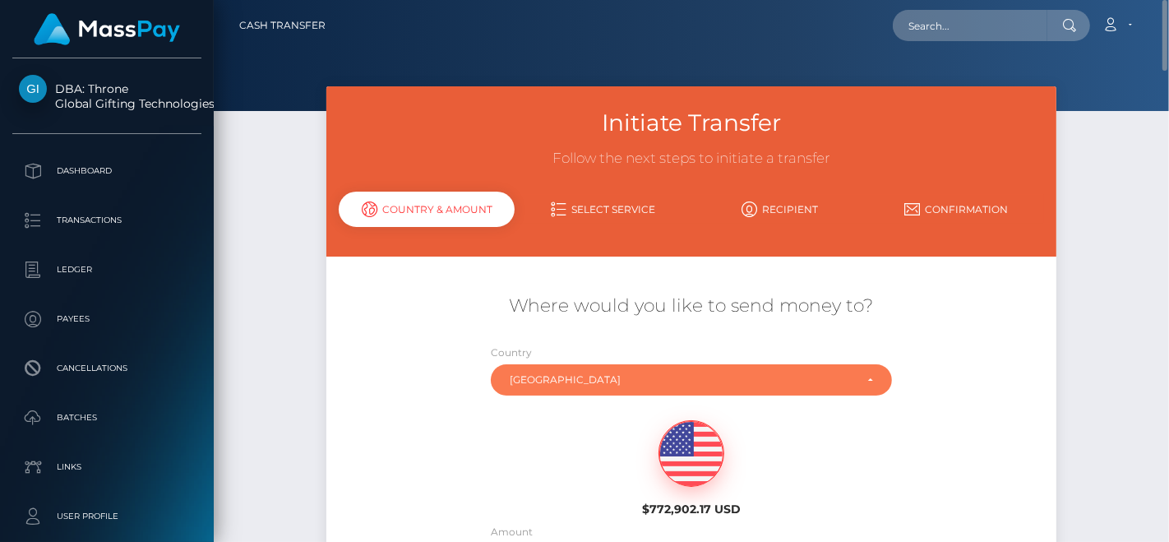
scroll to position [212, 0]
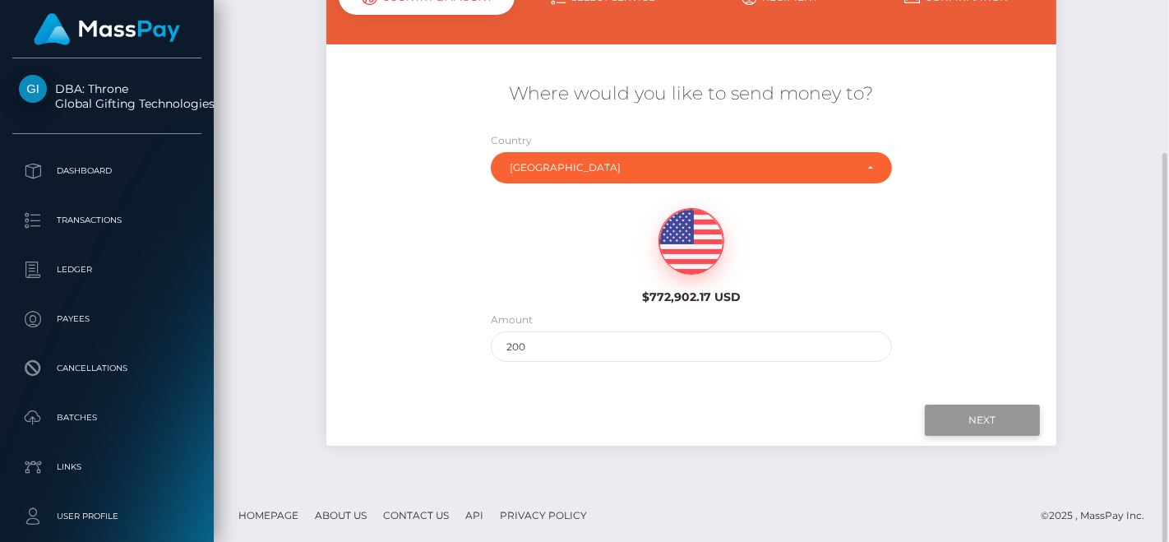
click at [966, 414] on input "Next" at bounding box center [982, 420] width 115 height 31
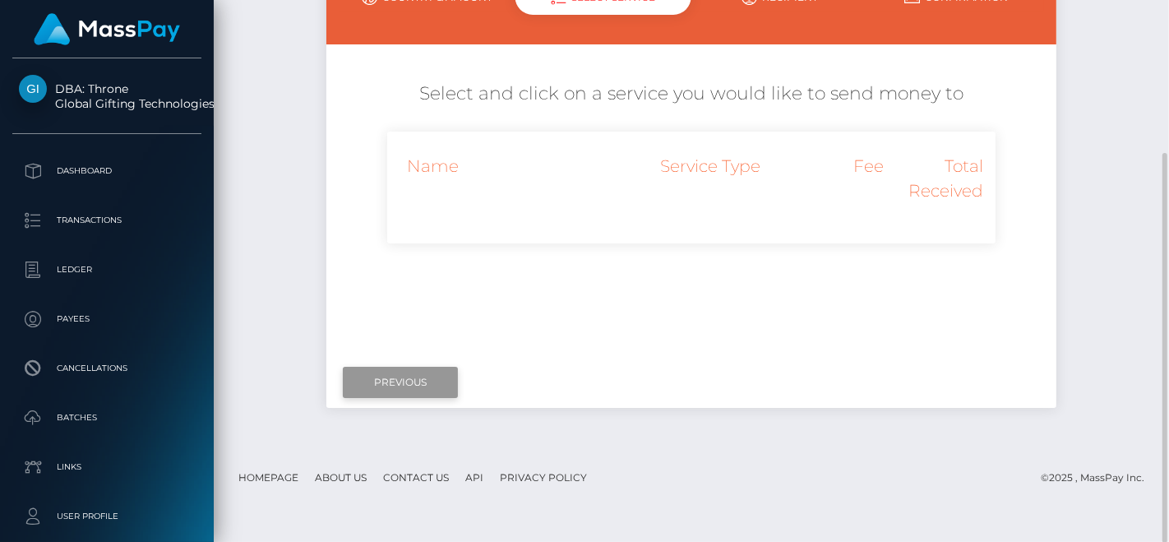
click at [393, 372] on input "Previous" at bounding box center [400, 382] width 115 height 31
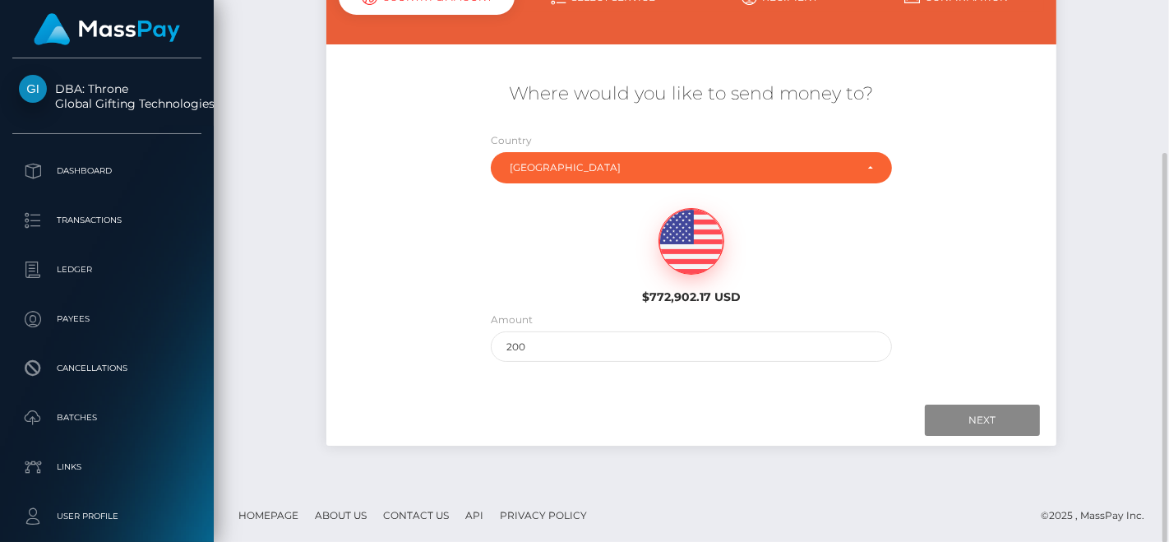
scroll to position [0, 0]
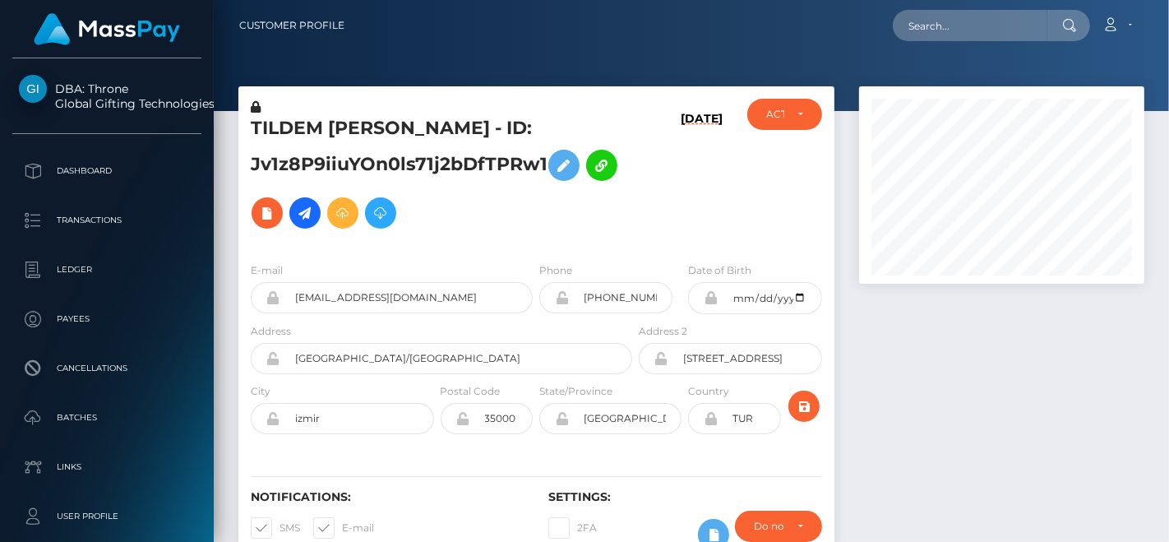
scroll to position [197, 285]
click at [902, 30] on input "text" at bounding box center [970, 25] width 155 height 31
paste input "[EMAIL_ADDRESS][DOMAIN_NAME]"
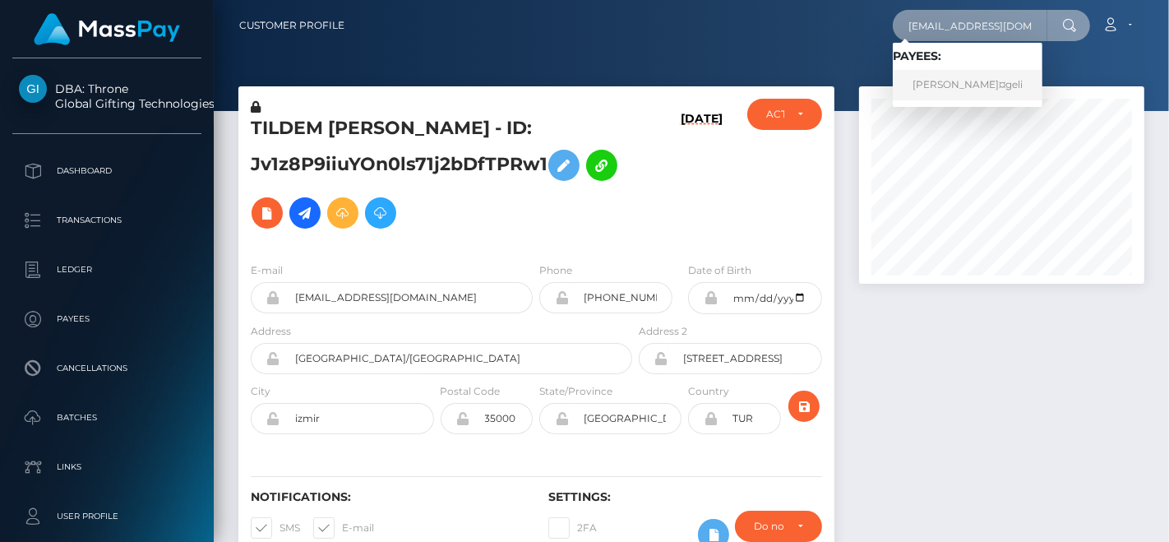
type input "[EMAIL_ADDRESS][DOMAIN_NAME]"
click at [951, 81] on link "Barbara NÃ¤geli" at bounding box center [968, 85] width 150 height 30
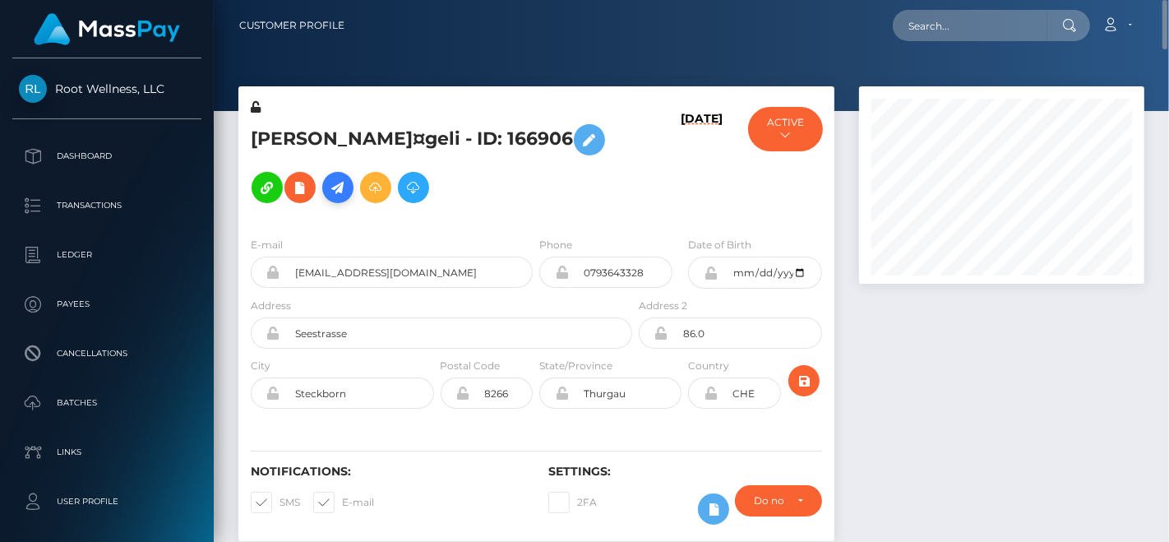
click at [328, 192] on icon at bounding box center [338, 188] width 20 height 21
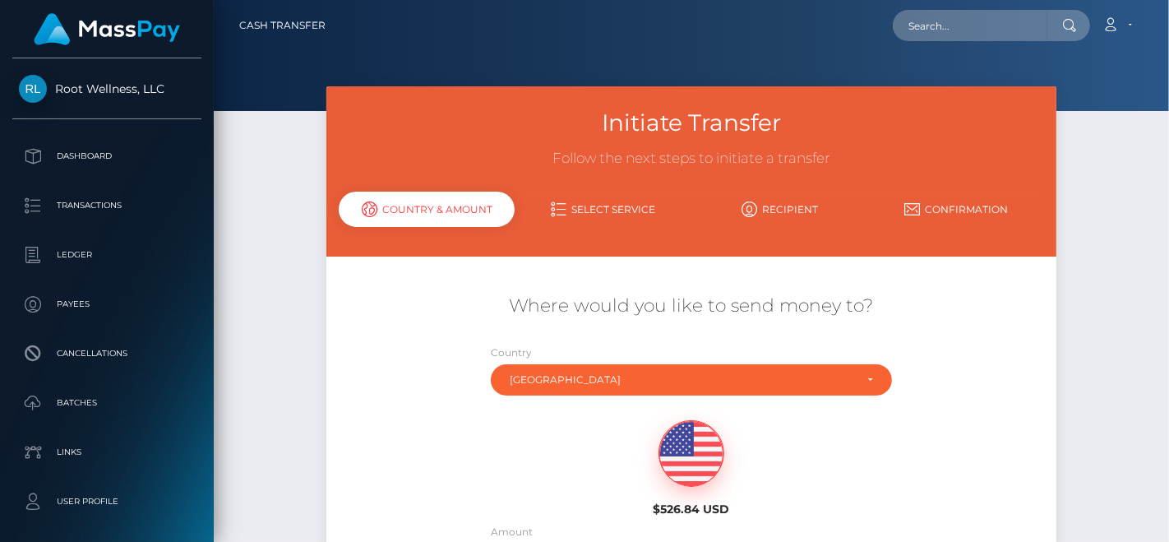
scroll to position [183, 0]
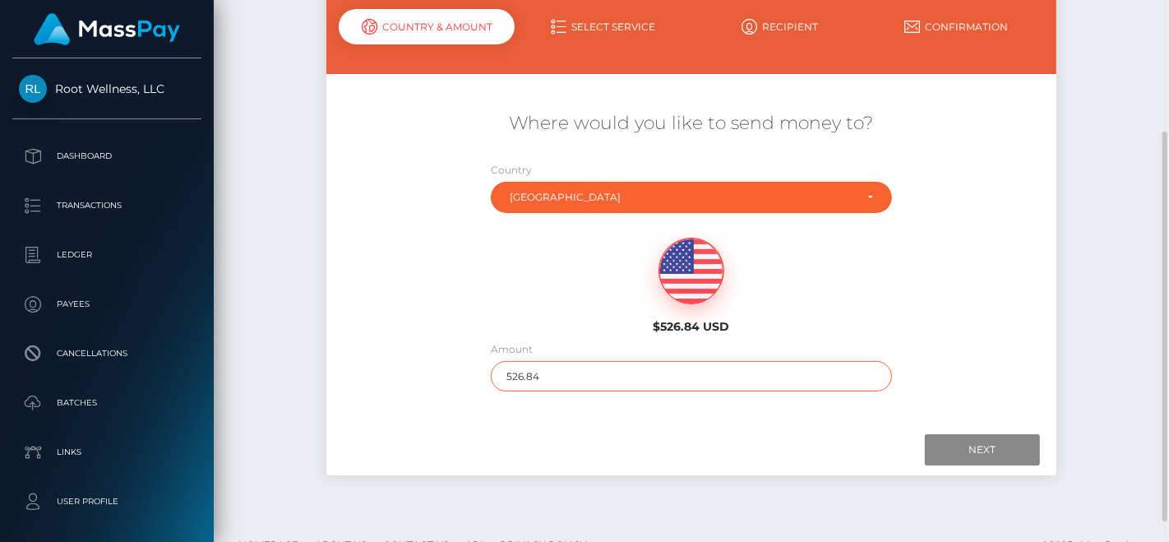
drag, startPoint x: 576, startPoint y: 379, endPoint x: 357, endPoint y: 387, distance: 219.7
click at [373, 387] on div "Where would you like to send money to? Country Abkhazia [GEOGRAPHIC_DATA] [GEOG…" at bounding box center [691, 251] width 730 height 297
type input "200"
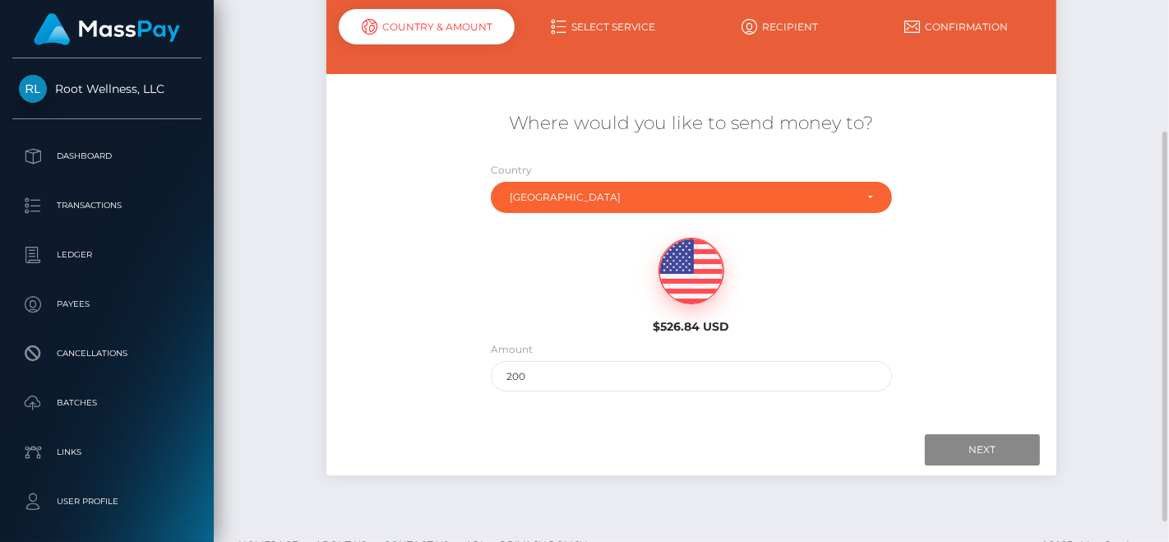
click at [930, 257] on div "$526.84 USD" at bounding box center [691, 280] width 609 height 119
click at [962, 438] on input "Next" at bounding box center [982, 449] width 115 height 31
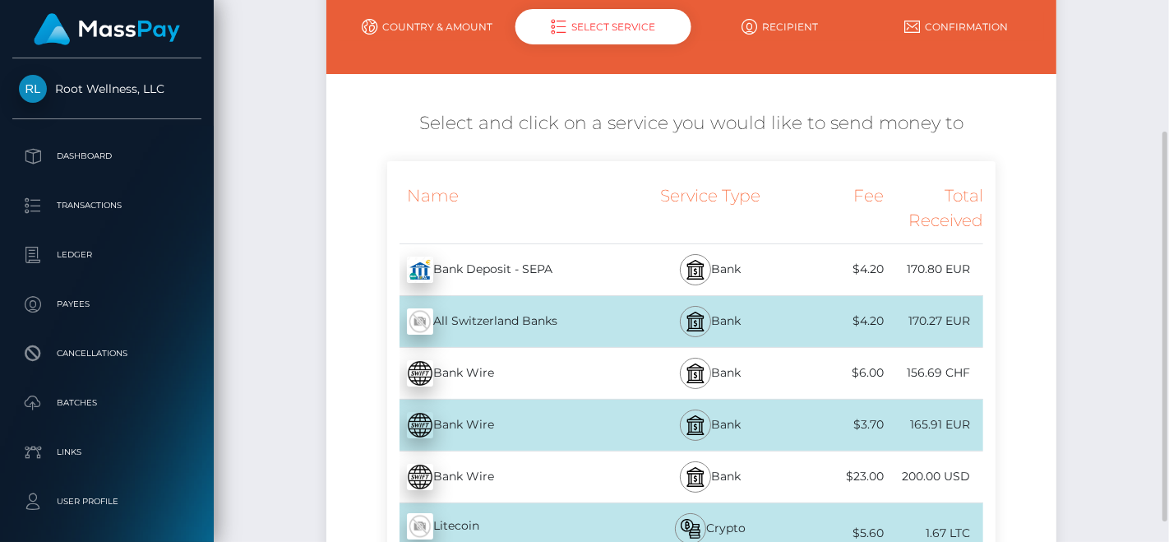
click at [441, 36] on link "Country & Amount" at bounding box center [427, 26] width 177 height 29
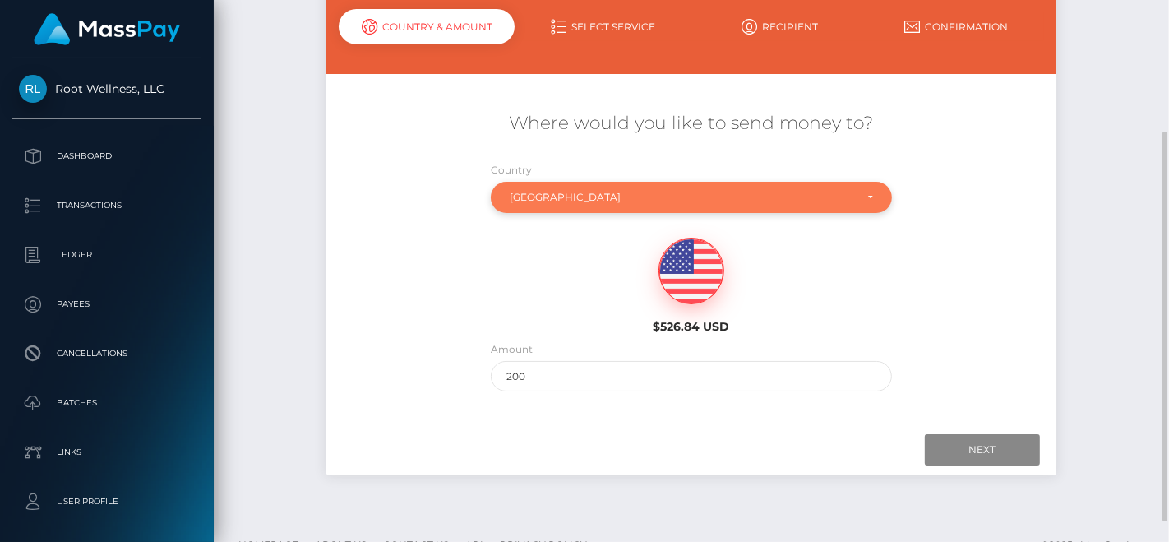
click at [611, 197] on div "Switzerland" at bounding box center [682, 197] width 345 height 13
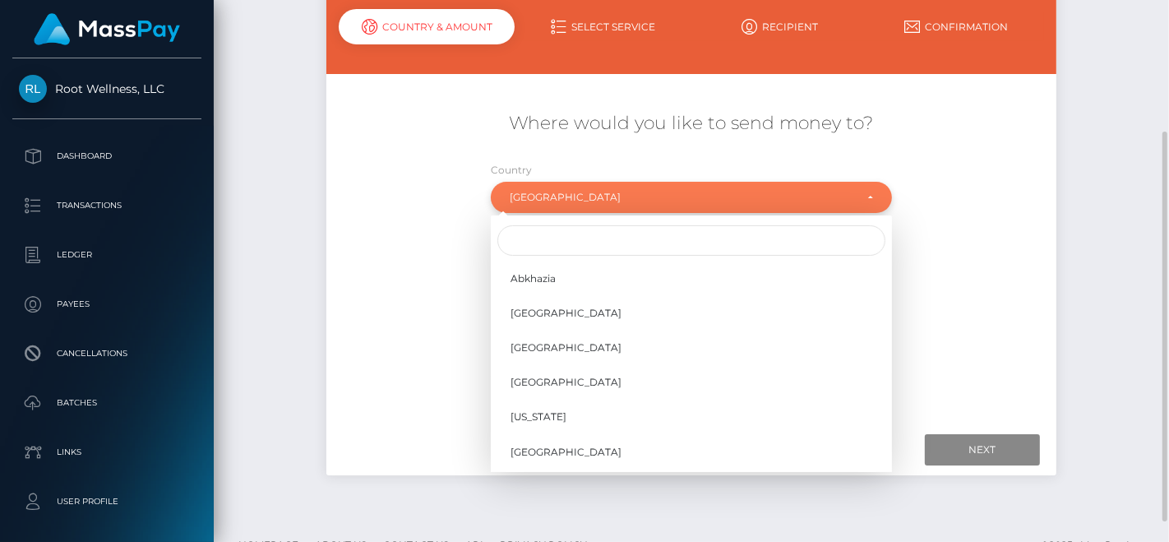
scroll to position [6146, 0]
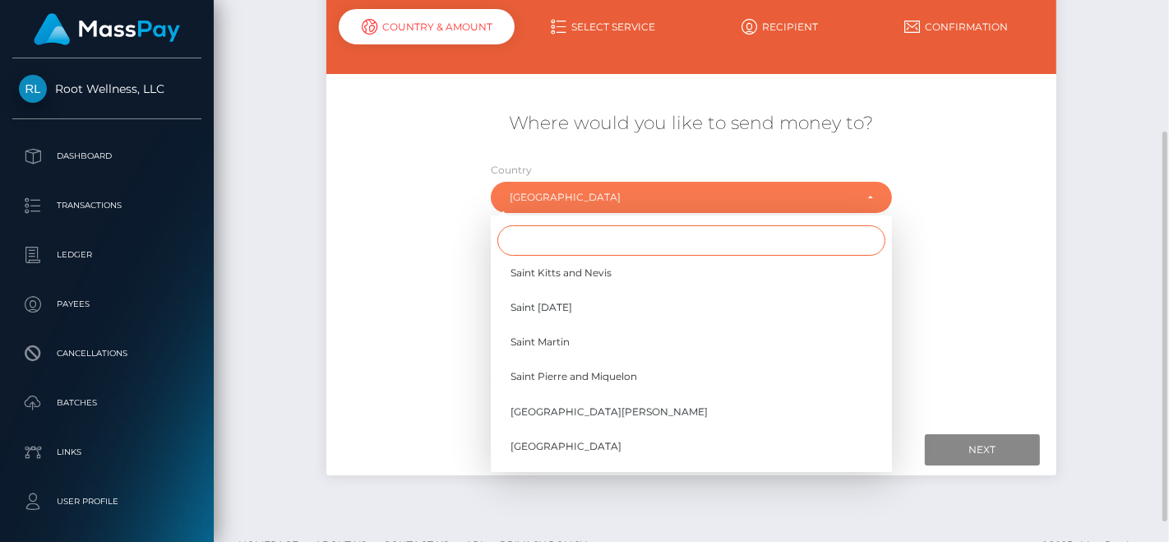
click at [585, 226] on input "Search" at bounding box center [692, 240] width 388 height 30
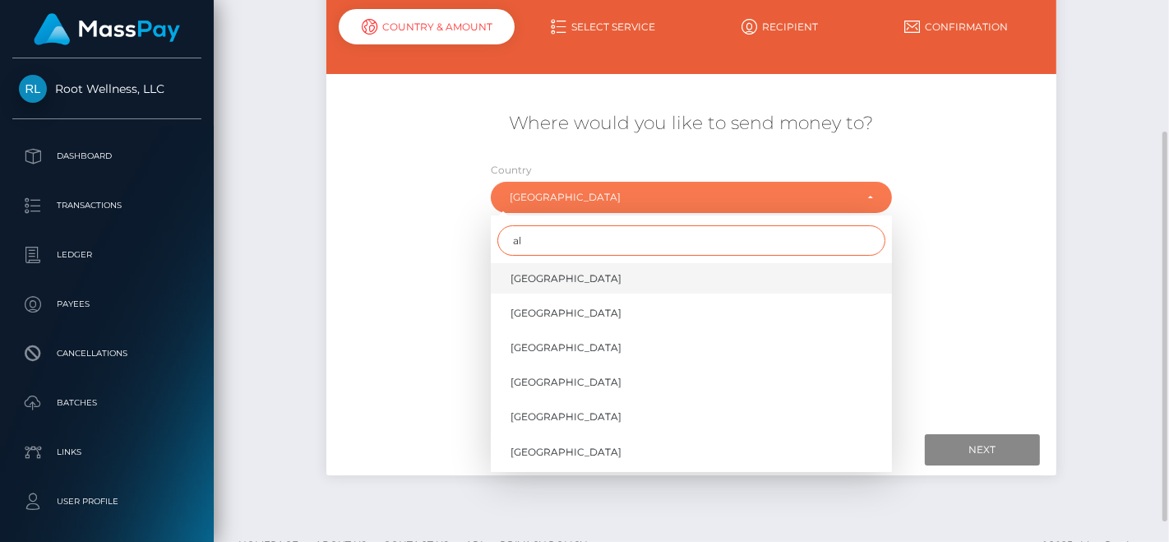
type input "al"
click at [576, 269] on link "[GEOGRAPHIC_DATA]" at bounding box center [691, 278] width 401 height 30
select select "ALB"
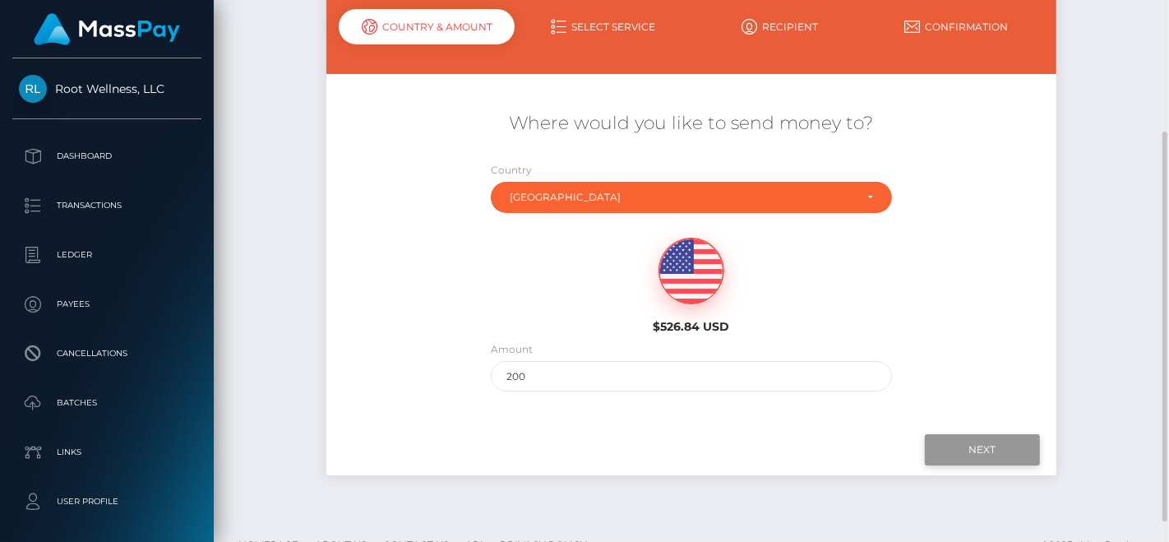
click at [964, 441] on input "Next" at bounding box center [982, 449] width 115 height 31
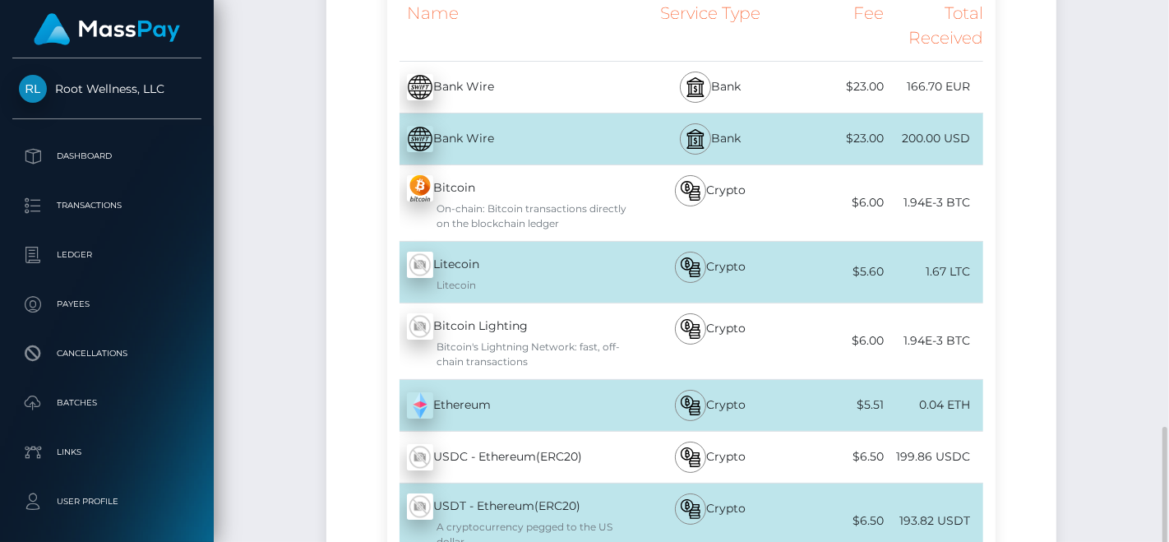
scroll to position [676, 0]
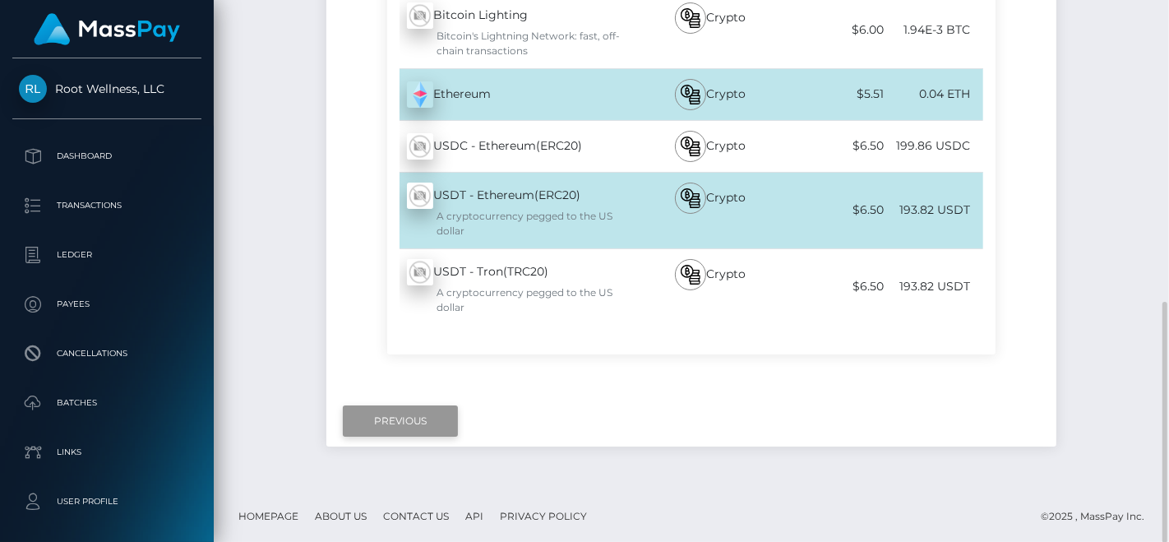
click at [416, 418] on input "Previous" at bounding box center [400, 420] width 115 height 31
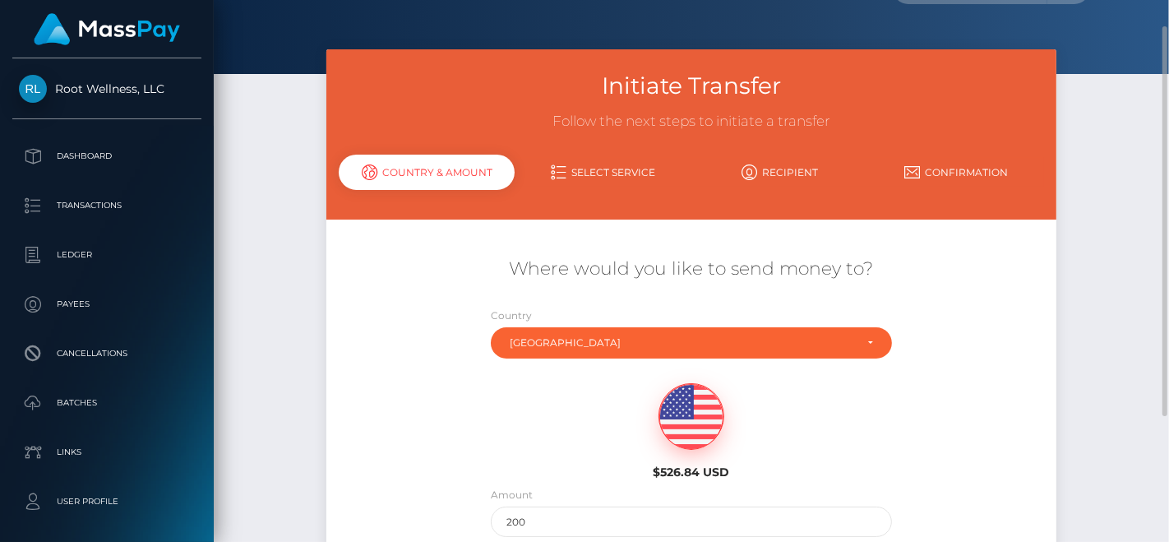
scroll to position [0, 0]
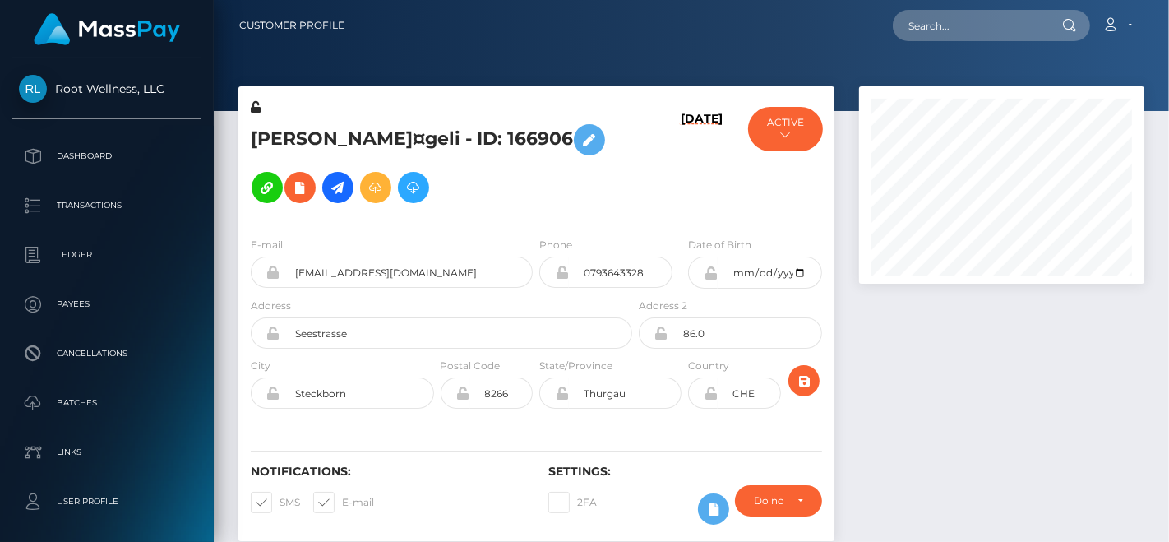
scroll to position [197, 285]
click at [1036, 26] on input "text" at bounding box center [970, 25] width 155 height 31
paste input "[EMAIL_ADDRESS][DOMAIN_NAME]"
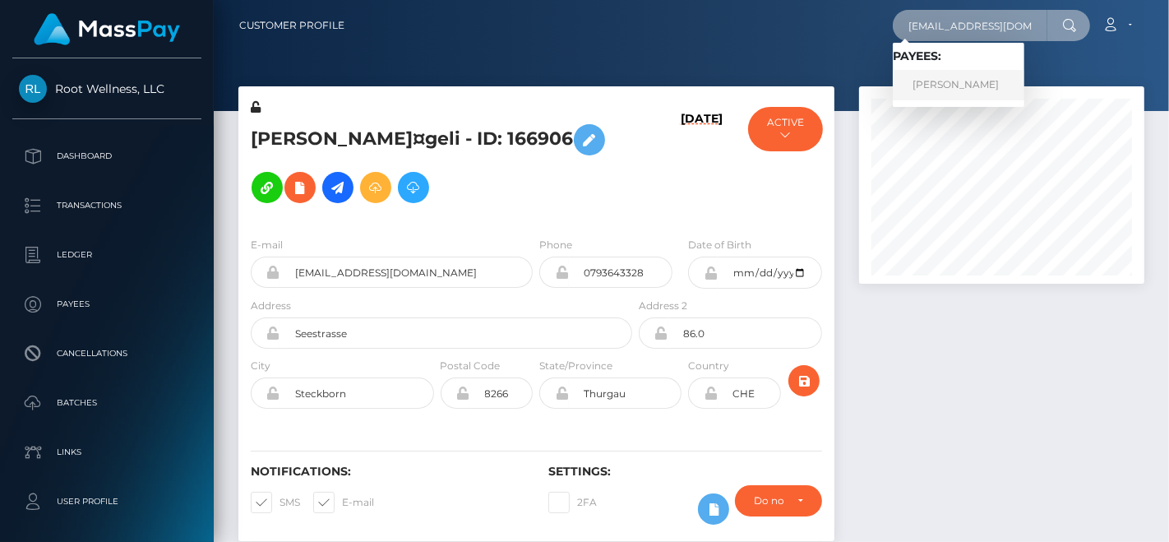
type input "[EMAIL_ADDRESS][DOMAIN_NAME]"
click at [972, 97] on link "[PERSON_NAME]" at bounding box center [959, 85] width 132 height 30
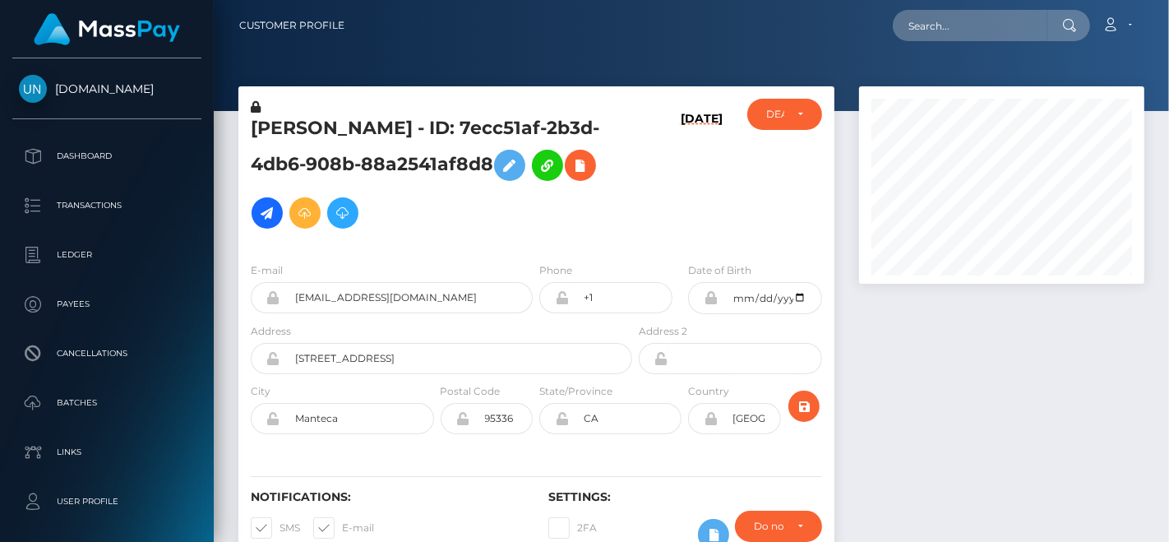
scroll to position [197, 285]
click at [277, 220] on icon at bounding box center [267, 213] width 20 height 21
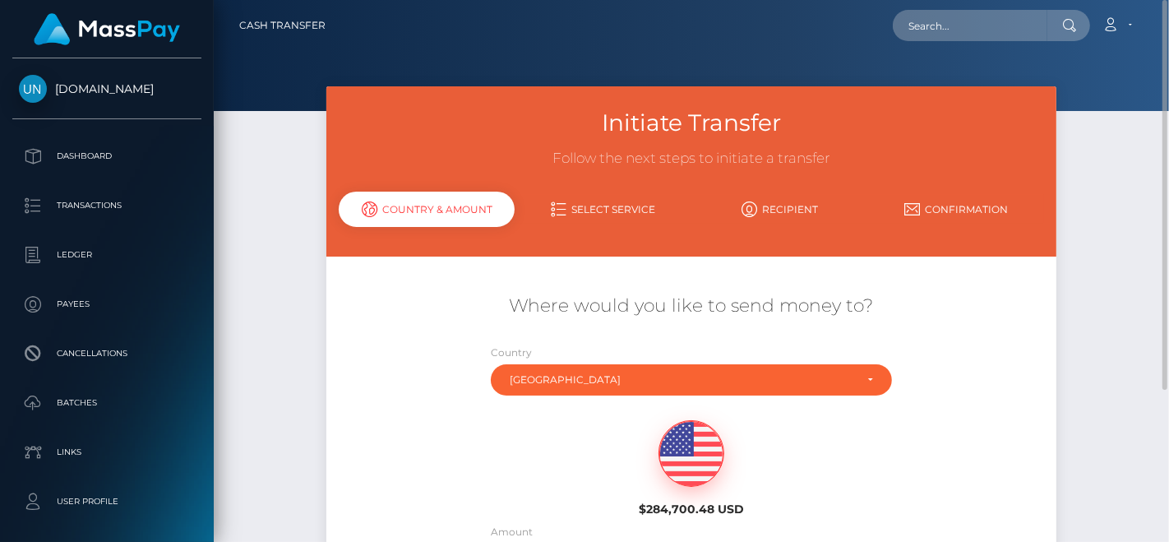
scroll to position [91, 0]
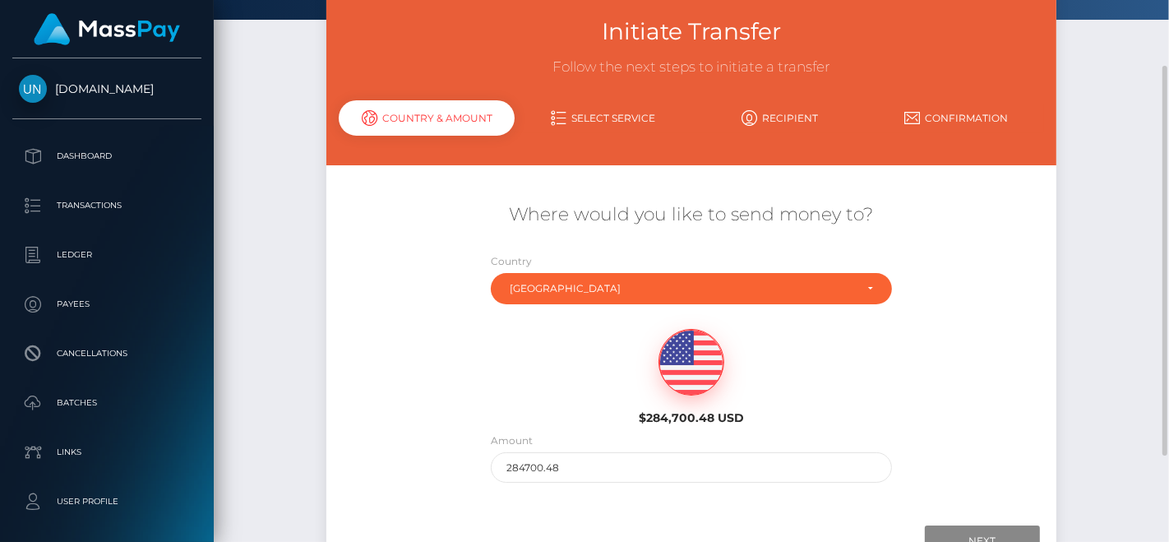
click at [594, 450] on div "Amount 284700.48" at bounding box center [691, 457] width 401 height 51
drag, startPoint x: 595, startPoint y: 459, endPoint x: 342, endPoint y: 407, distance: 257.7
click at [341, 407] on div "Where would you like to send money to? Country Abkhazia [GEOGRAPHIC_DATA] [GEOG…" at bounding box center [691, 342] width 730 height 297
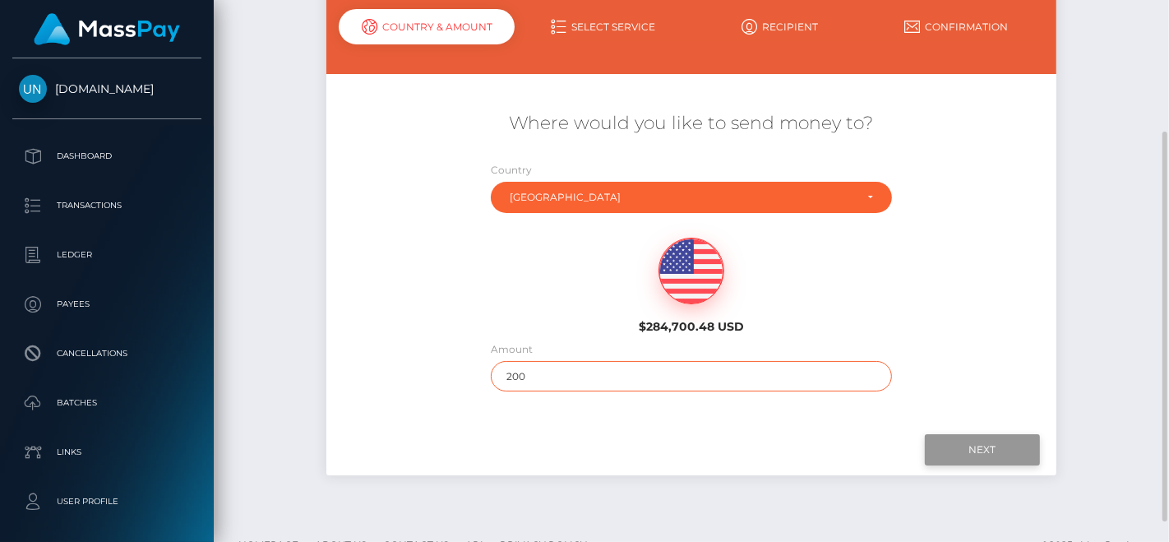
type input "200"
click at [987, 439] on input "Next" at bounding box center [982, 449] width 115 height 31
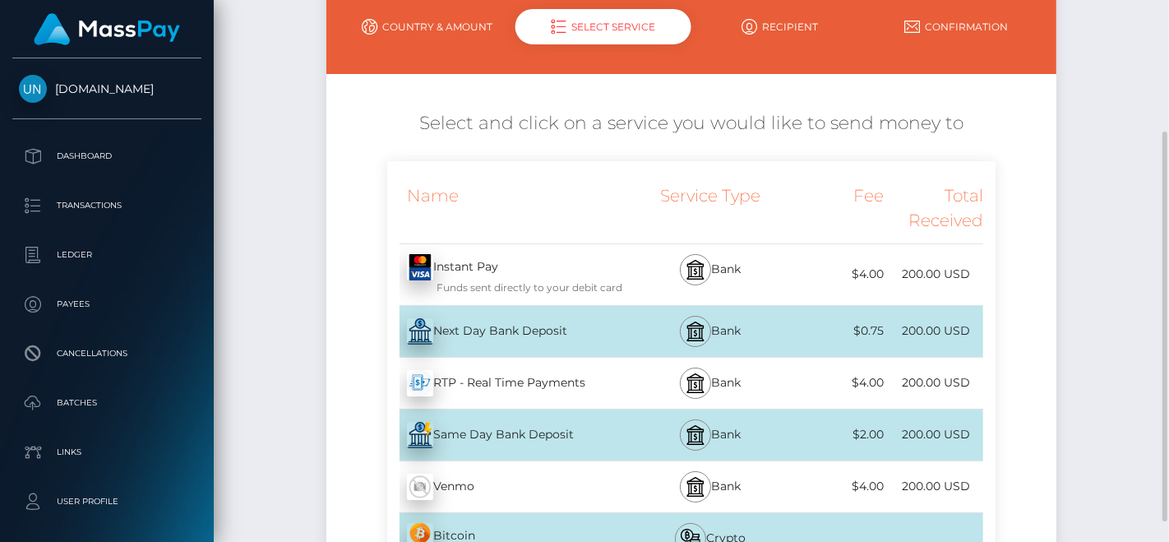
click at [437, 21] on link "Country & Amount" at bounding box center [427, 26] width 177 height 29
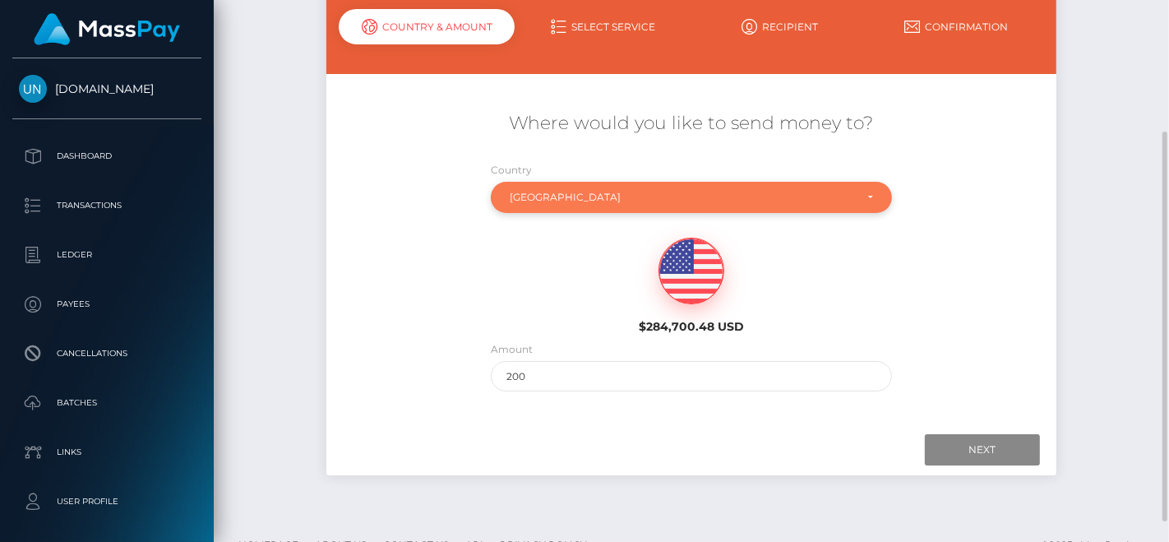
click at [612, 201] on div "[GEOGRAPHIC_DATA]" at bounding box center [682, 197] width 345 height 13
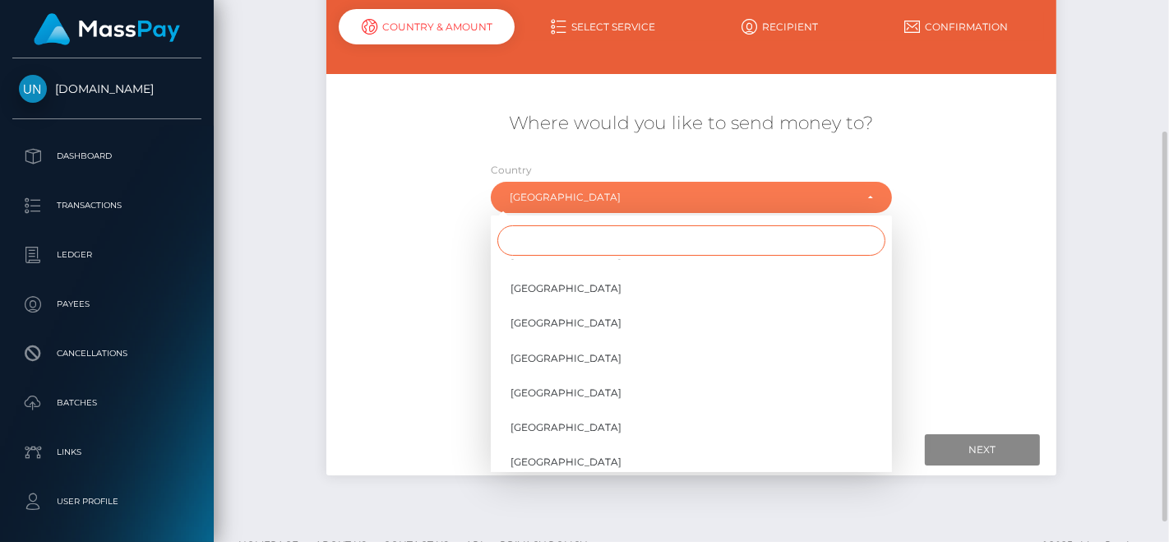
click at [594, 245] on input "Search" at bounding box center [692, 240] width 388 height 30
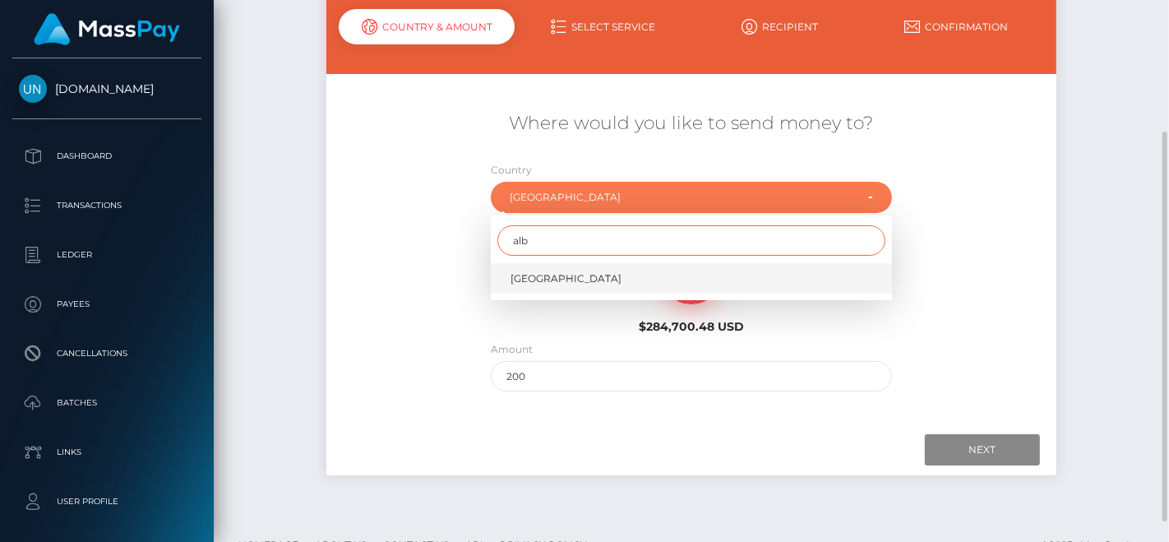
type input "alb"
click at [557, 276] on link "Albania" at bounding box center [691, 278] width 401 height 30
select select "ALB"
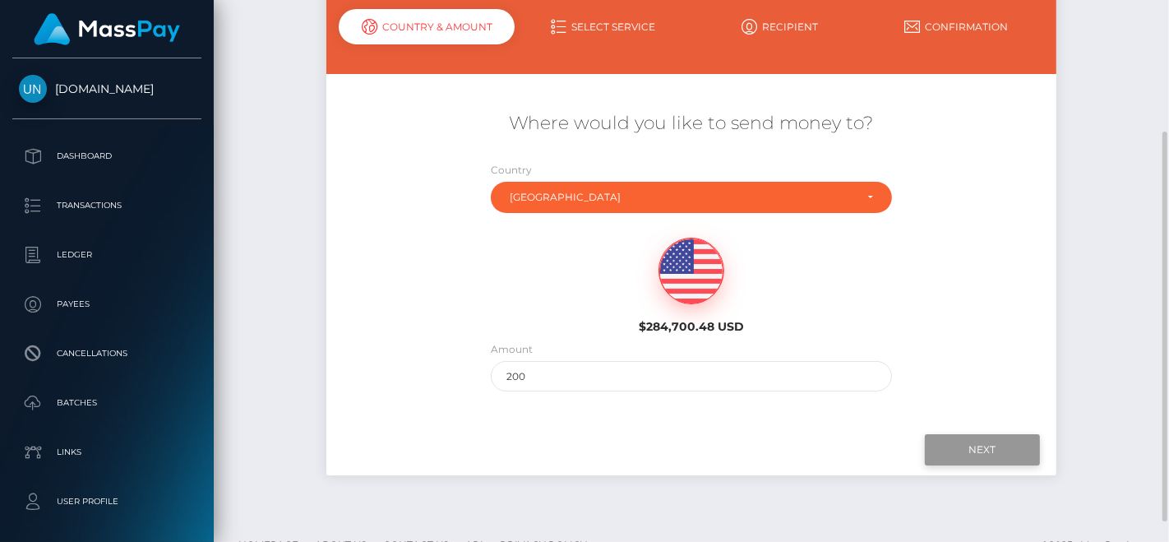
click at [977, 447] on input "Next" at bounding box center [982, 449] width 115 height 31
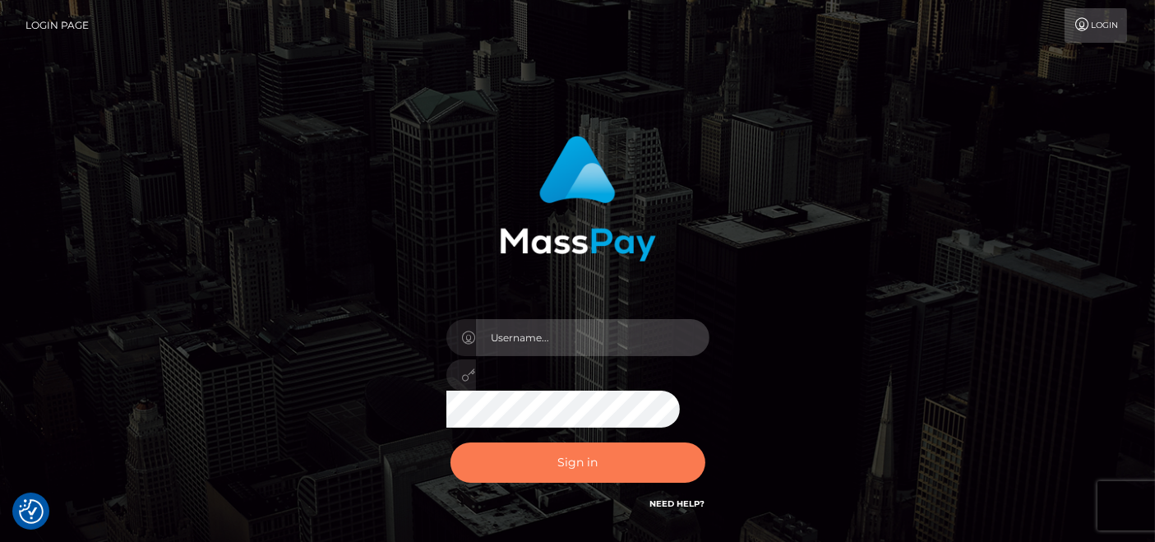
type input "pk.es"
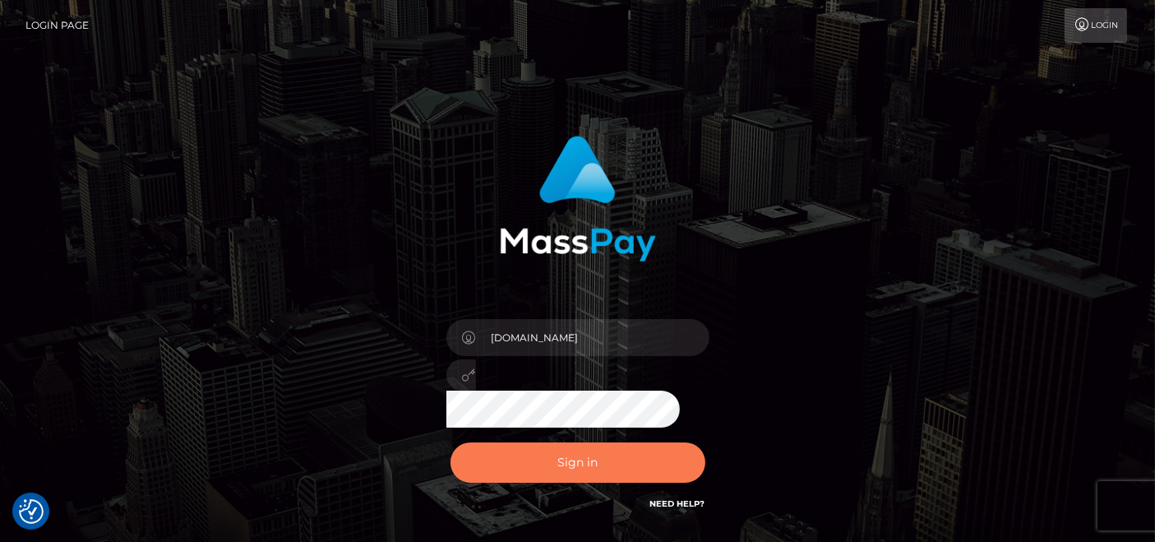
click at [527, 468] on button "Sign in" at bounding box center [578, 462] width 255 height 40
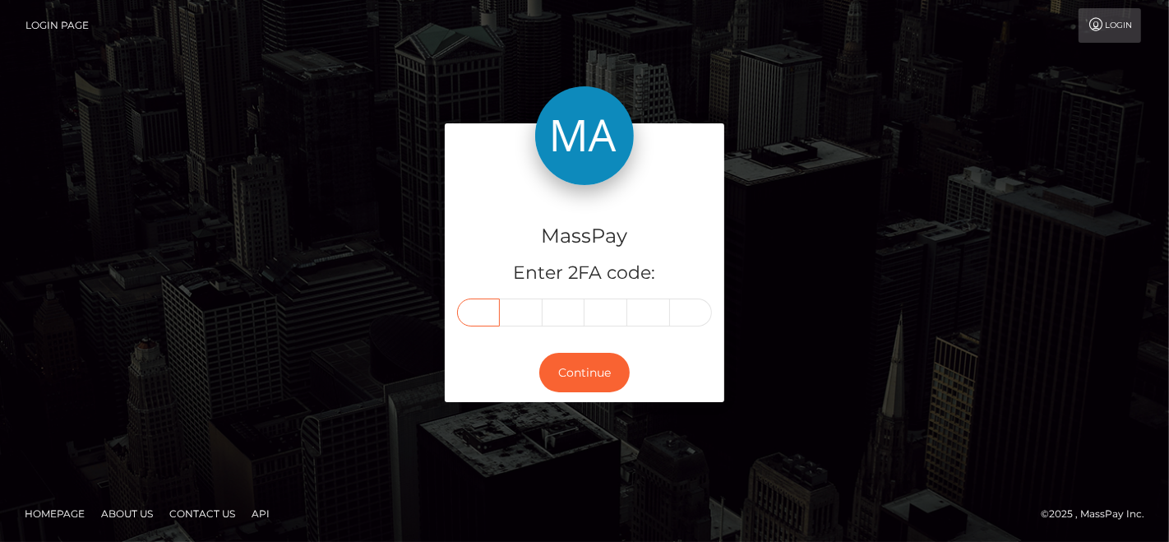
paste input "3"
type input "3"
type input "4"
type input "8"
type input "5"
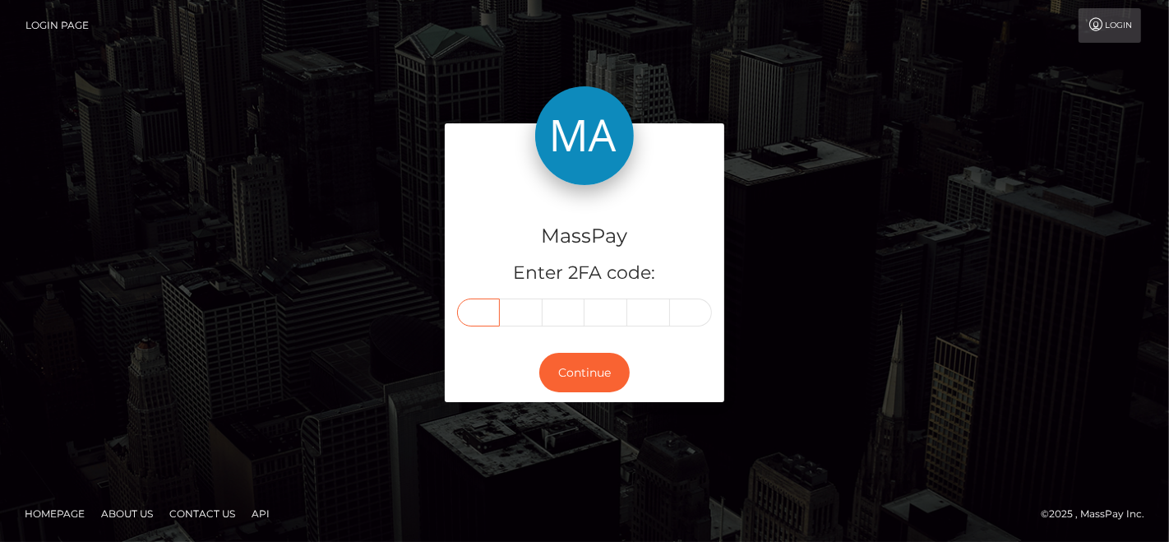
type input "5"
type input "3"
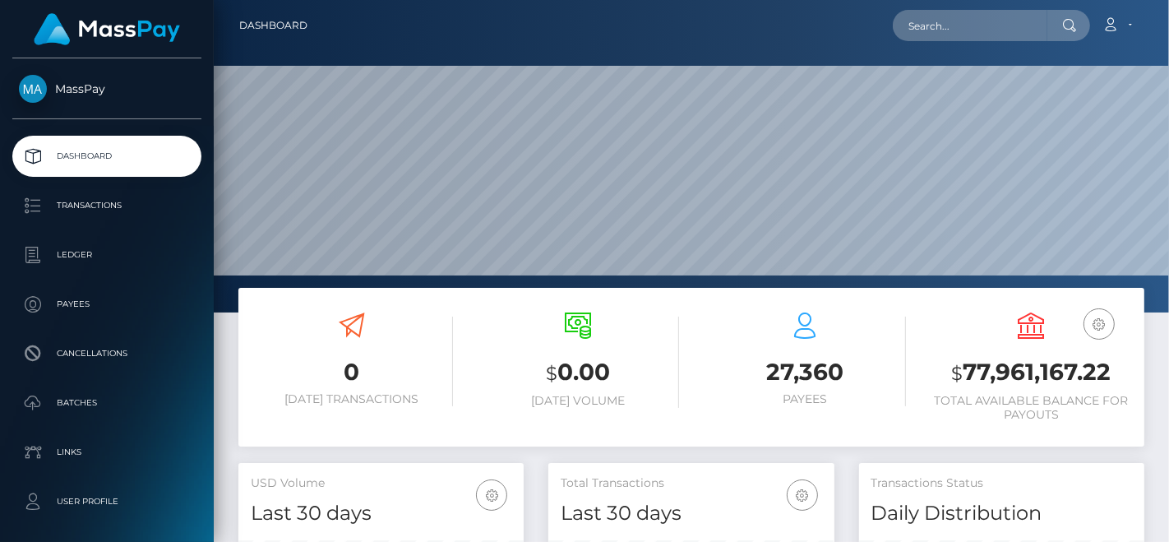
scroll to position [291, 285]
paste input "doodly881@gmail.com"
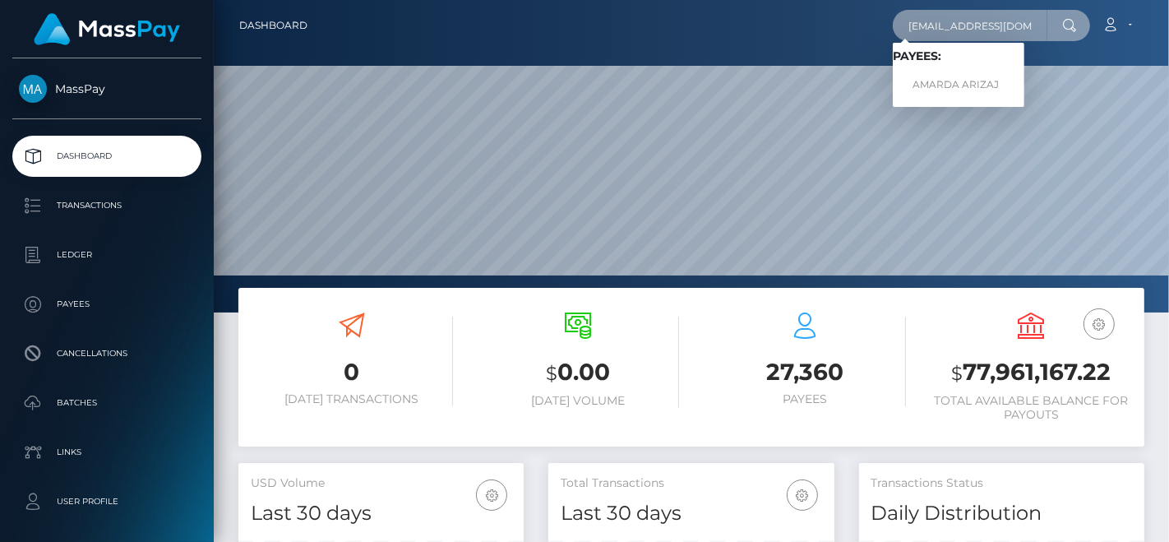
type input "doodly881@gmail.com"
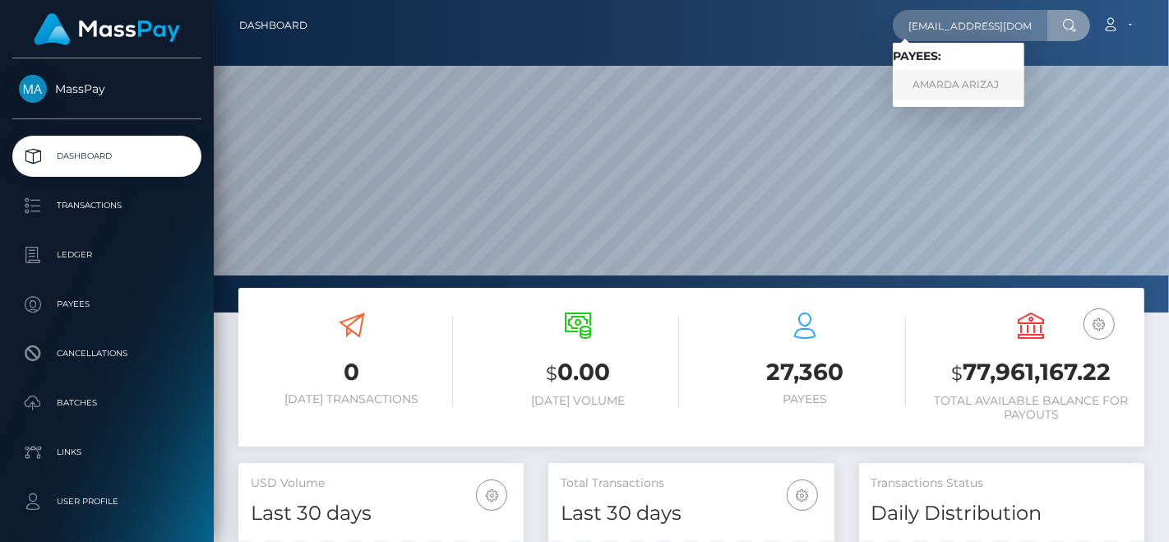
click at [949, 78] on link "AMARDA ARIZAJ" at bounding box center [959, 85] width 132 height 30
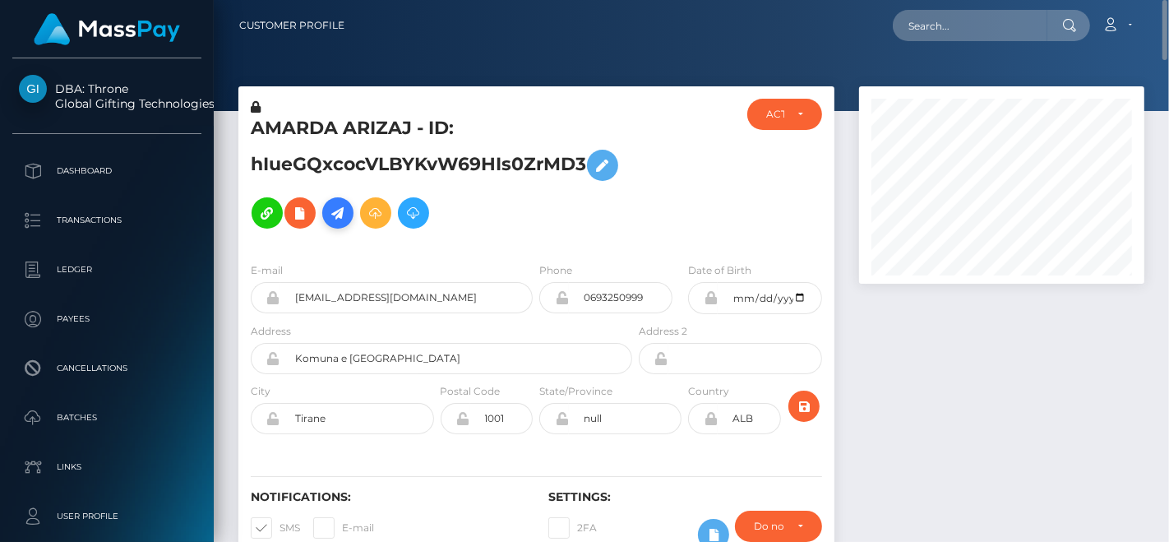
click at [348, 203] on icon at bounding box center [338, 213] width 20 height 21
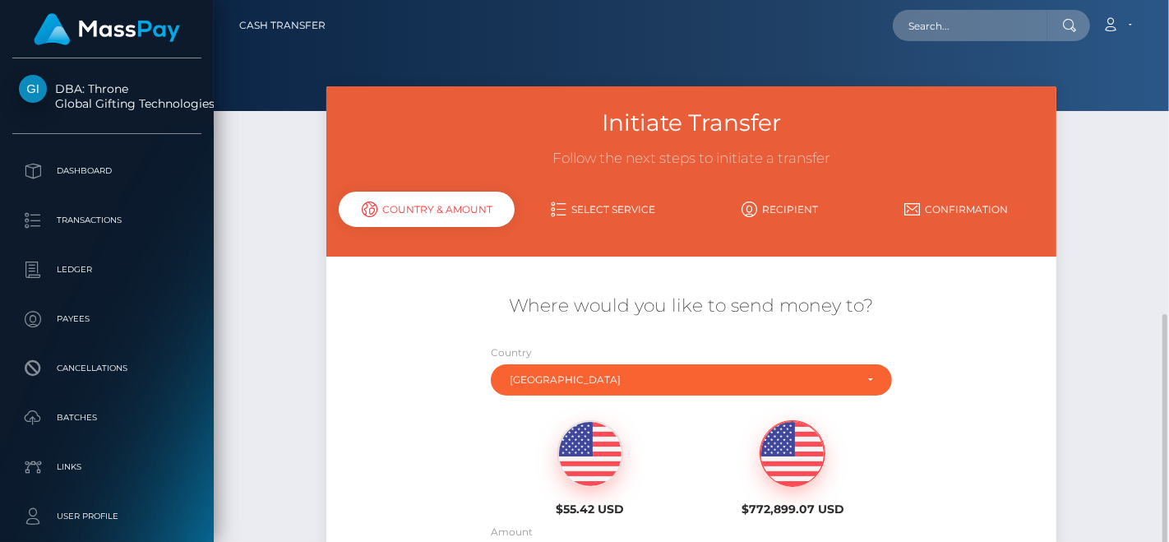
scroll to position [183, 0]
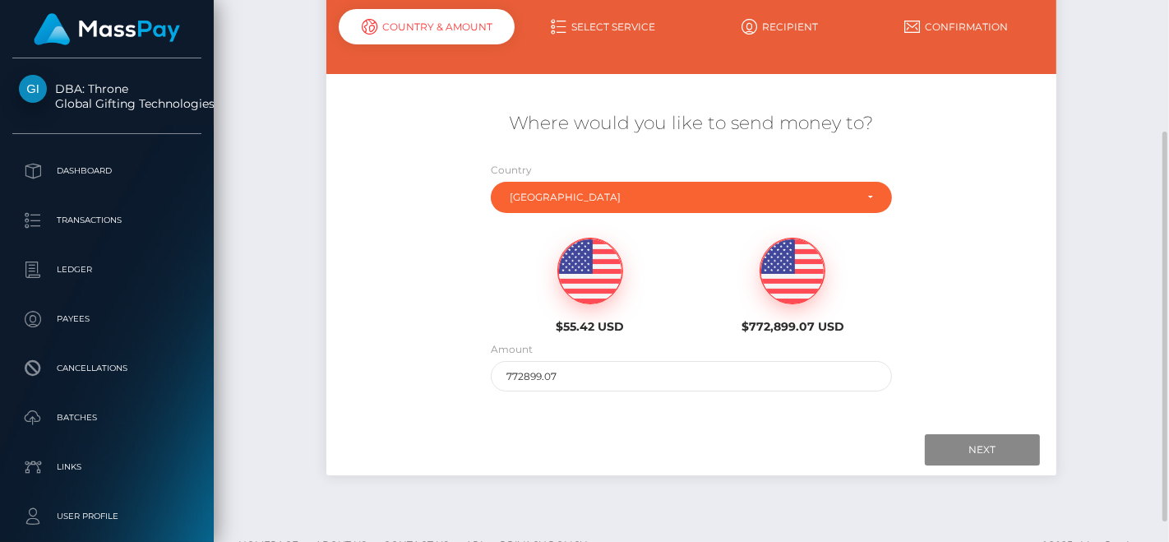
click at [585, 287] on img at bounding box center [590, 271] width 64 height 66
type input "55.42"
click at [991, 445] on input "Next" at bounding box center [982, 449] width 115 height 31
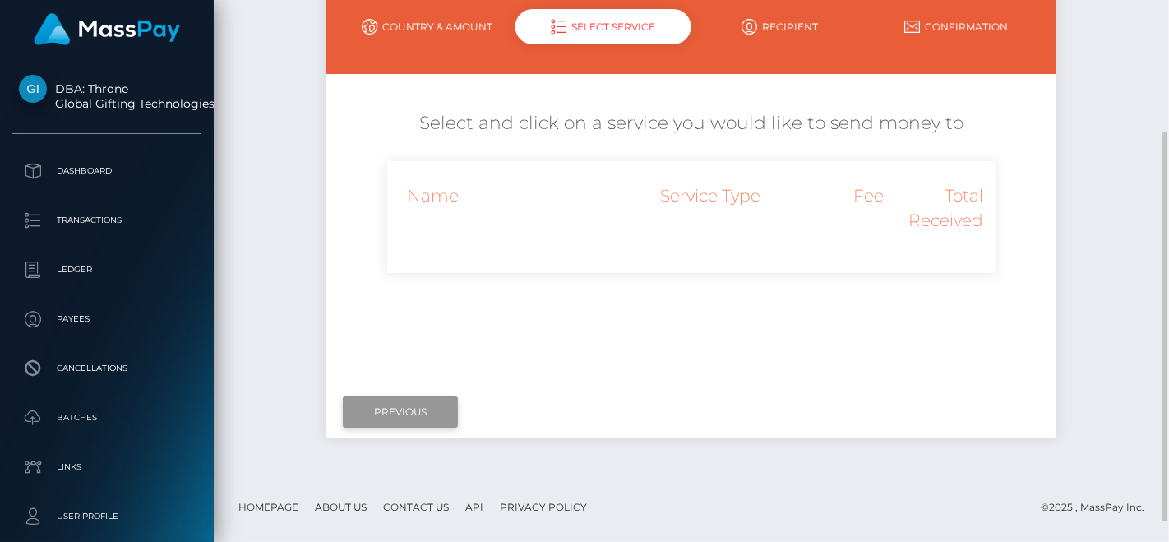
click at [432, 406] on input "Previous" at bounding box center [400, 411] width 115 height 31
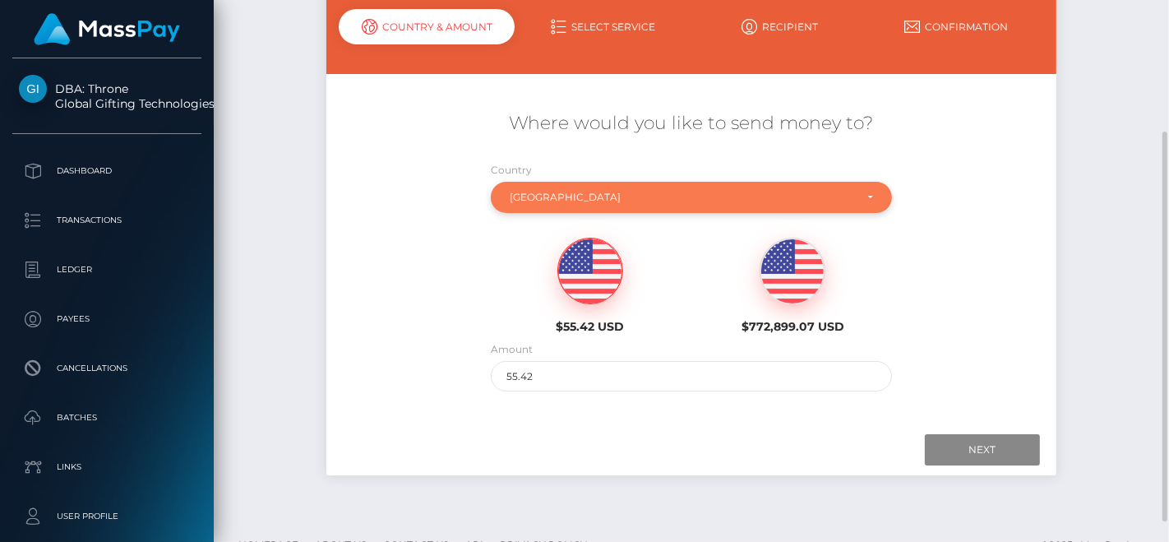
click at [564, 199] on div "[GEOGRAPHIC_DATA]" at bounding box center [682, 197] width 345 height 13
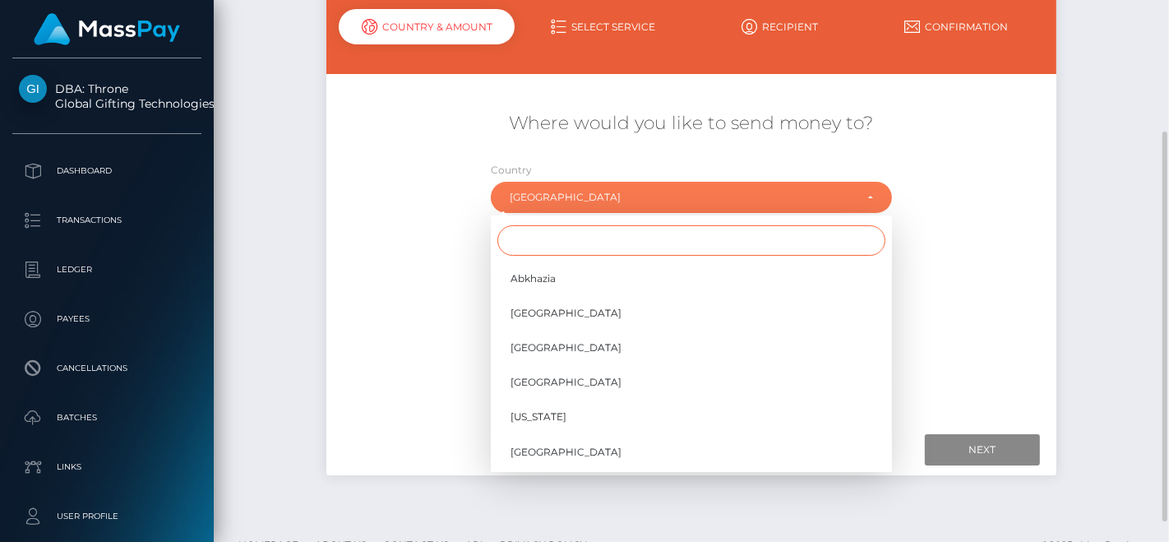
click at [566, 234] on input "Search" at bounding box center [692, 240] width 388 height 30
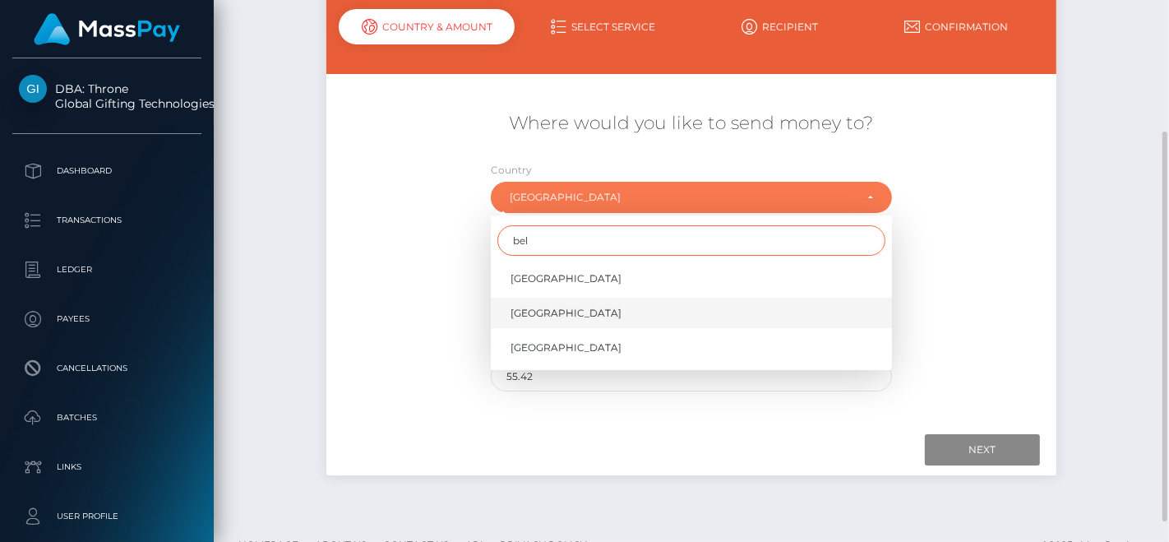
type input "bel"
click at [563, 317] on link "[GEOGRAPHIC_DATA]" at bounding box center [691, 313] width 401 height 30
select select "BEL"
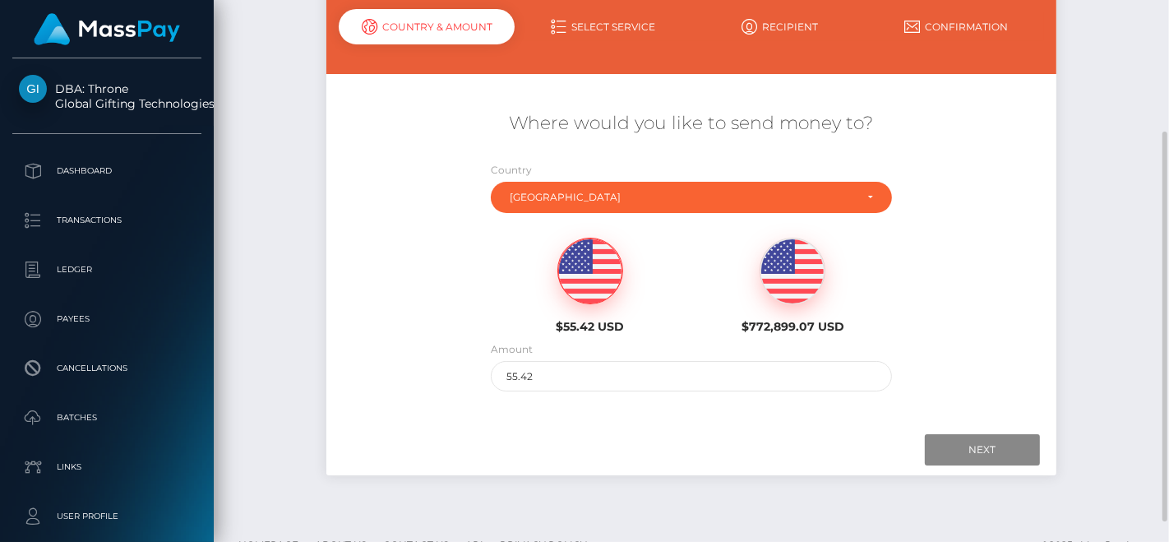
click at [582, 275] on img at bounding box center [590, 271] width 64 height 66
click at [1021, 445] on input "Next" at bounding box center [982, 449] width 115 height 31
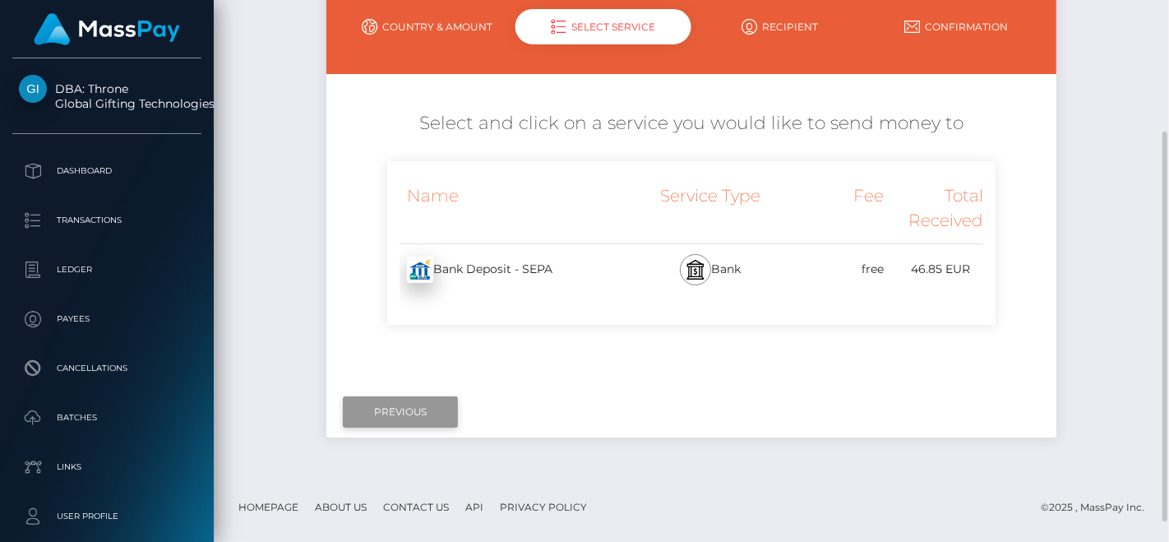
click at [380, 413] on input "Previous" at bounding box center [400, 411] width 115 height 31
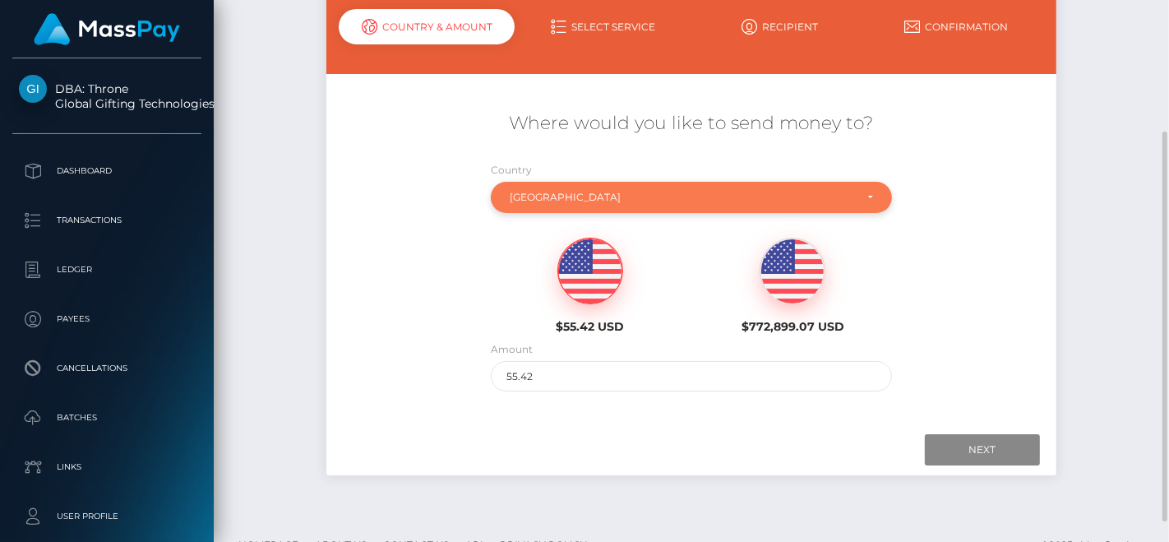
click at [586, 196] on div "Belgium" at bounding box center [682, 197] width 345 height 13
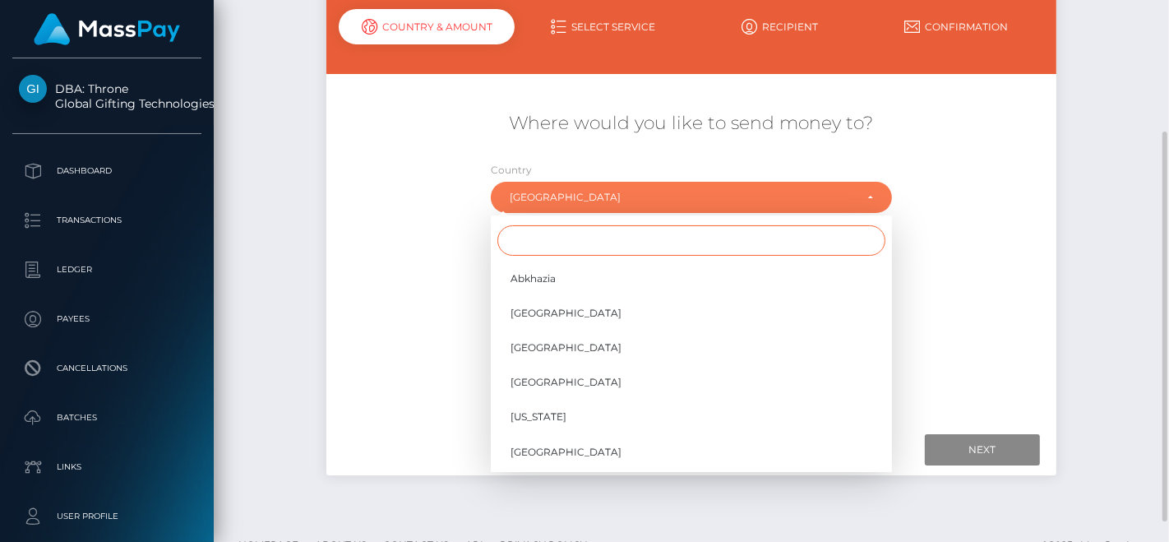
click at [592, 235] on input "Search" at bounding box center [692, 240] width 388 height 30
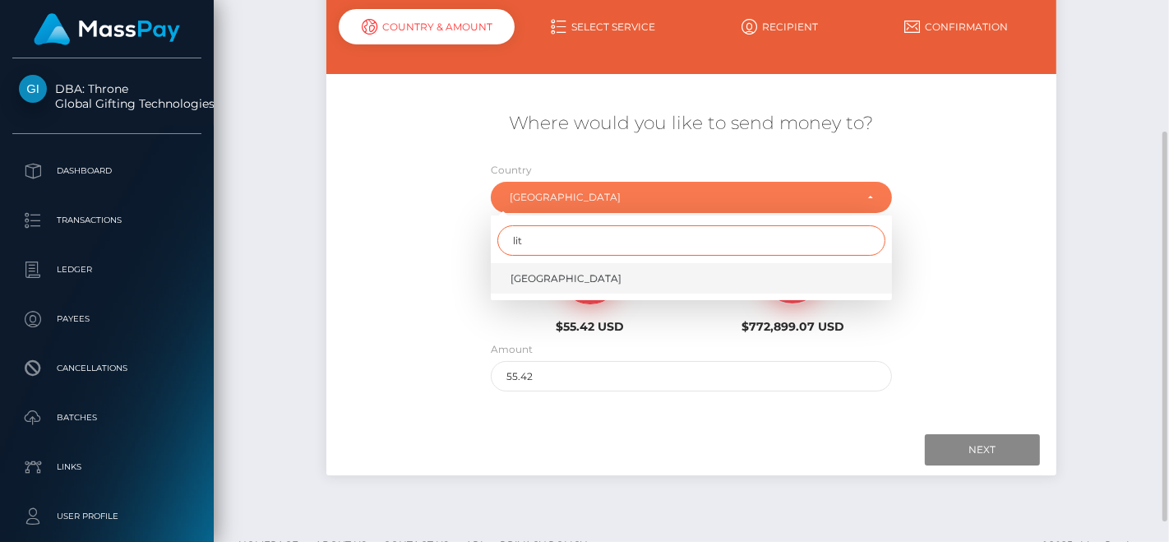
type input "lit"
click at [562, 266] on link "Lithuania" at bounding box center [691, 278] width 401 height 30
select select "LTU"
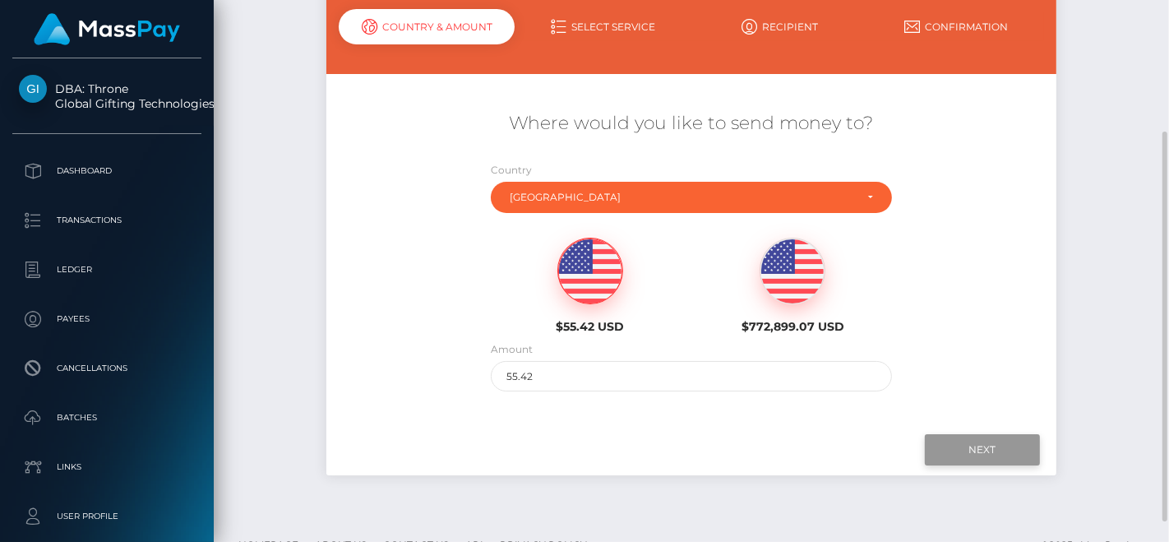
click at [965, 438] on input "Next" at bounding box center [982, 449] width 115 height 31
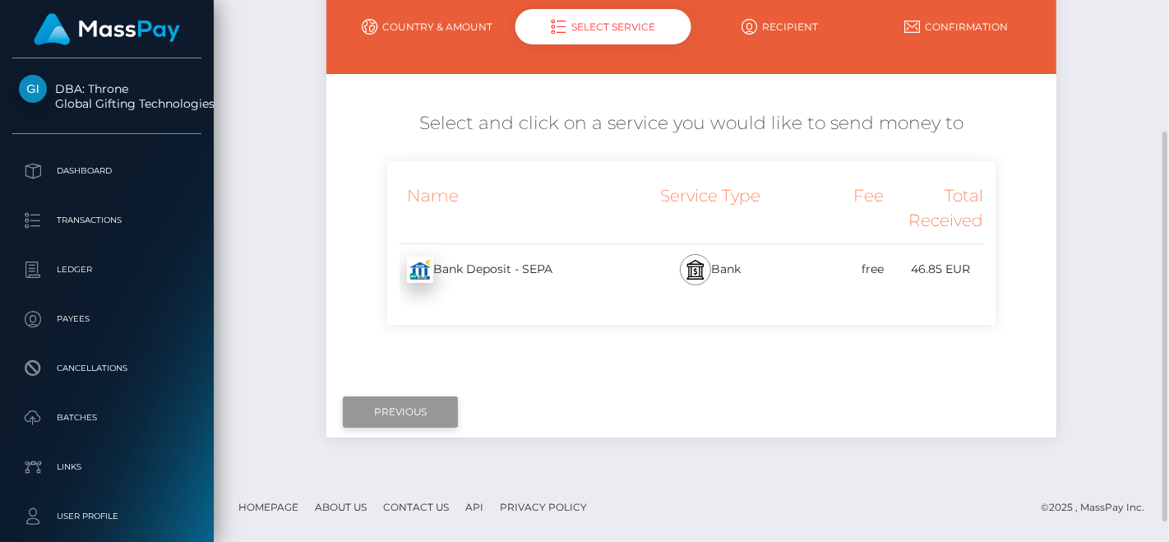
click at [387, 416] on input "Previous" at bounding box center [400, 411] width 115 height 31
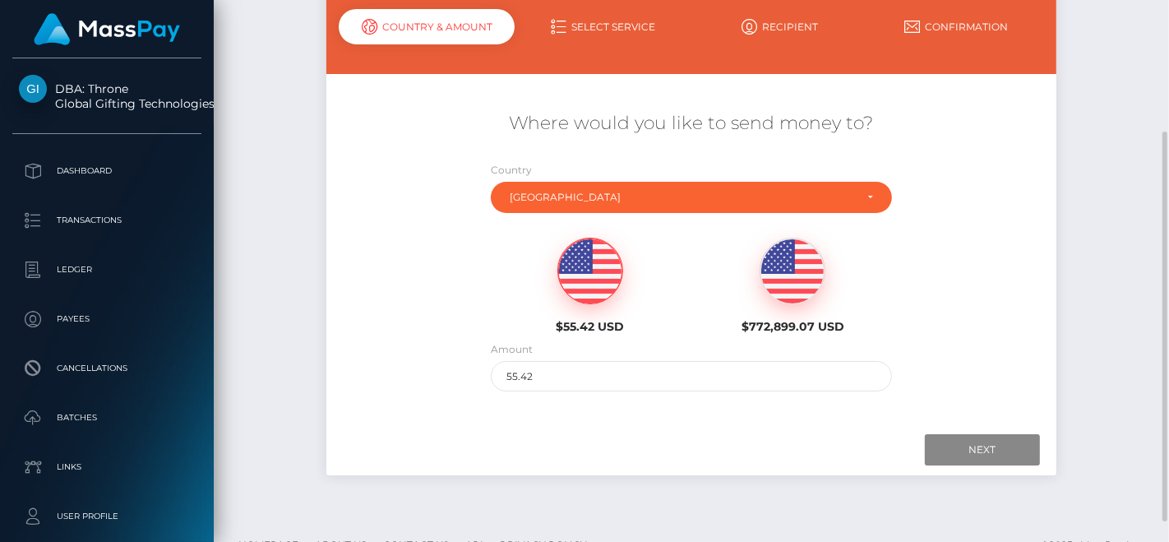
scroll to position [0, 0]
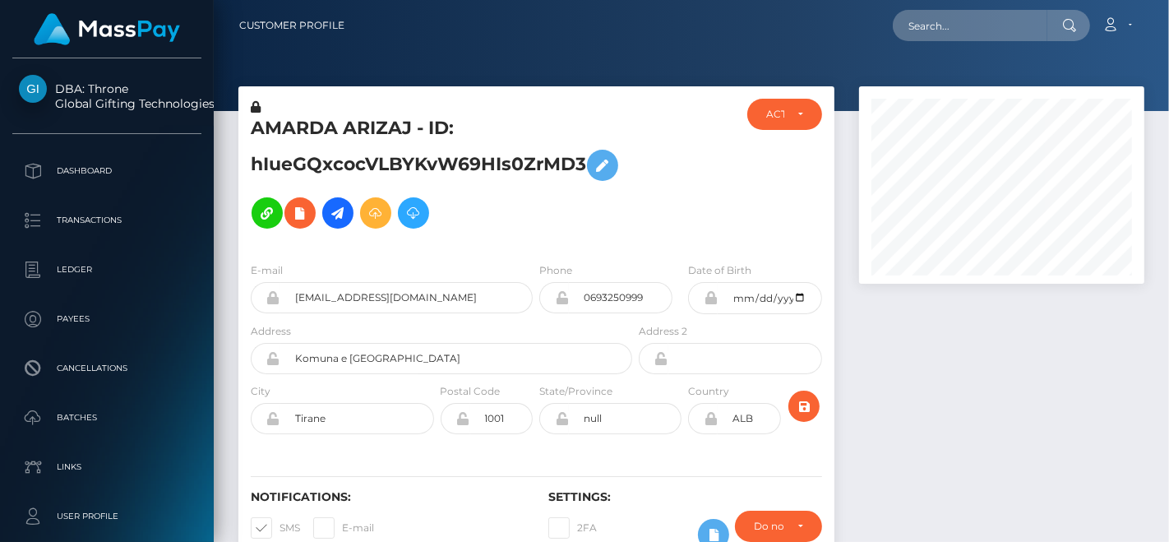
scroll to position [197, 285]
click at [972, 25] on input "text" at bounding box center [970, 25] width 155 height 31
paste input "teixeiraoej@gmail.com"
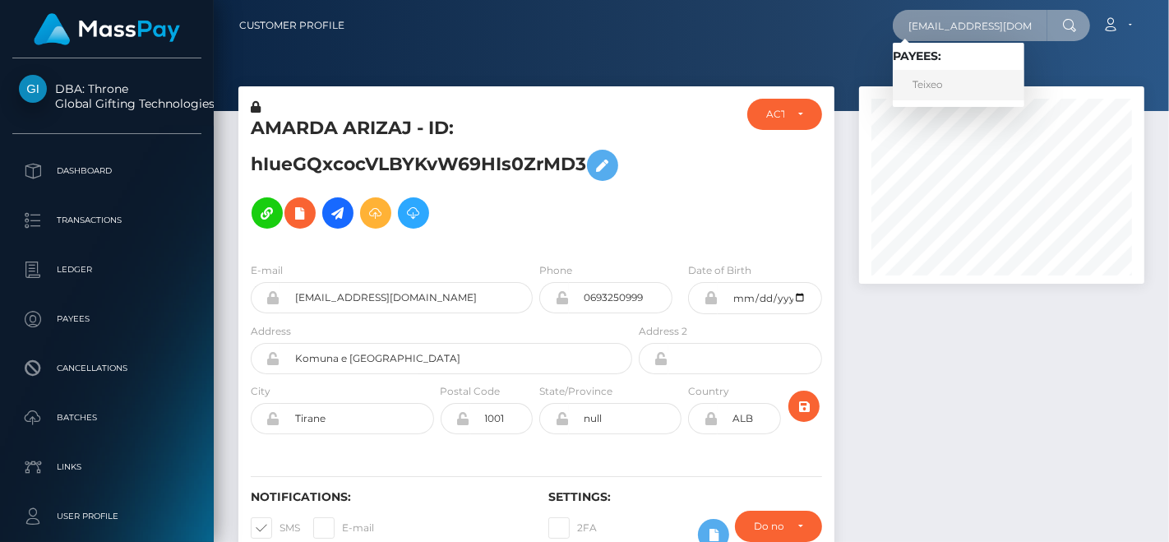
type input "teixeiraoej@gmail.com"
click at [960, 88] on link "Teixeo" at bounding box center [959, 85] width 132 height 30
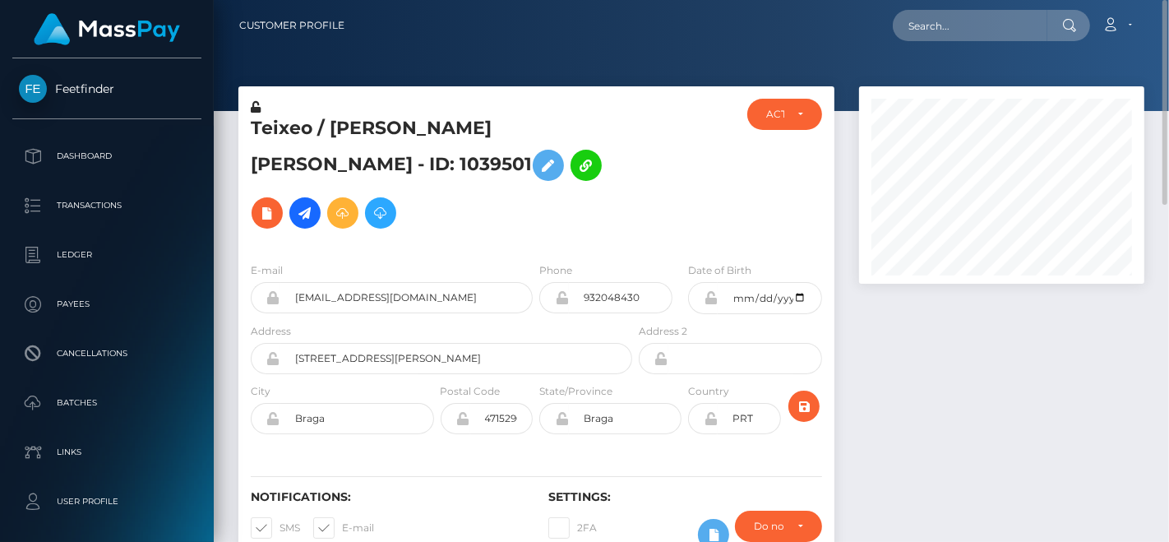
click at [359, 125] on h5 "Teixeo / [PERSON_NAME] [PERSON_NAME] - ID: 1039501" at bounding box center [437, 176] width 373 height 121
copy h5 "Oscar"
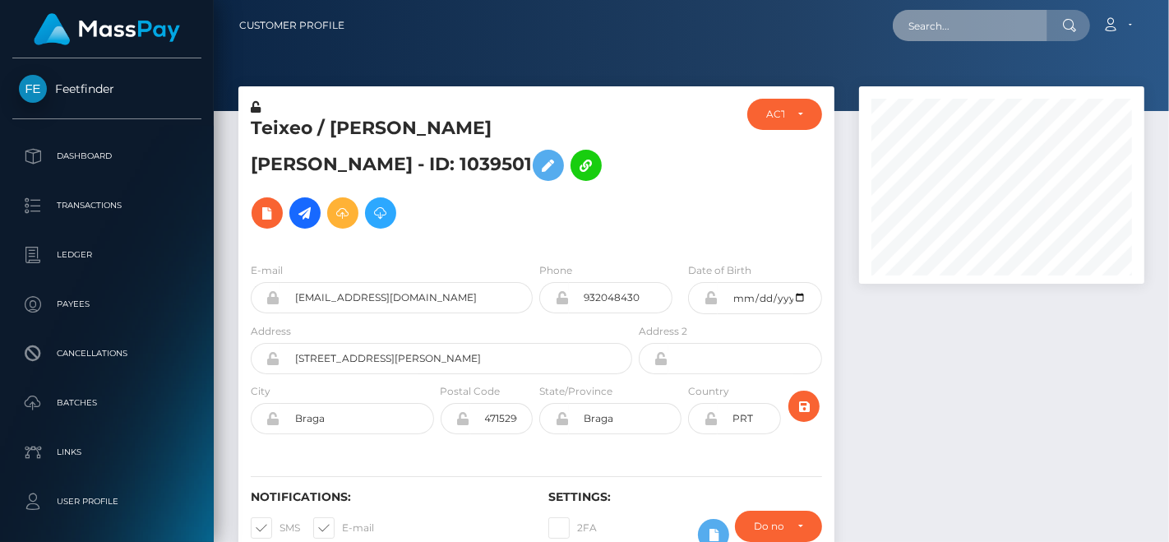
click at [958, 29] on input "text" at bounding box center [970, 25] width 155 height 31
paste input "[EMAIL_ADDRESS][DOMAIN_NAME]"
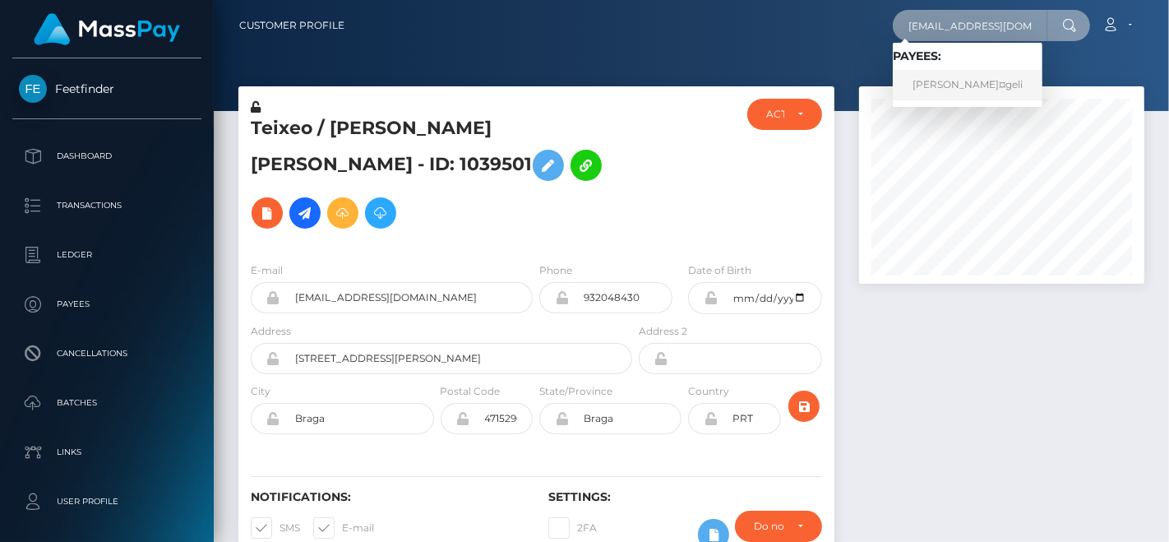
type input "[EMAIL_ADDRESS][DOMAIN_NAME]"
click at [945, 94] on link "Barbara NÃ¤geli" at bounding box center [968, 85] width 150 height 30
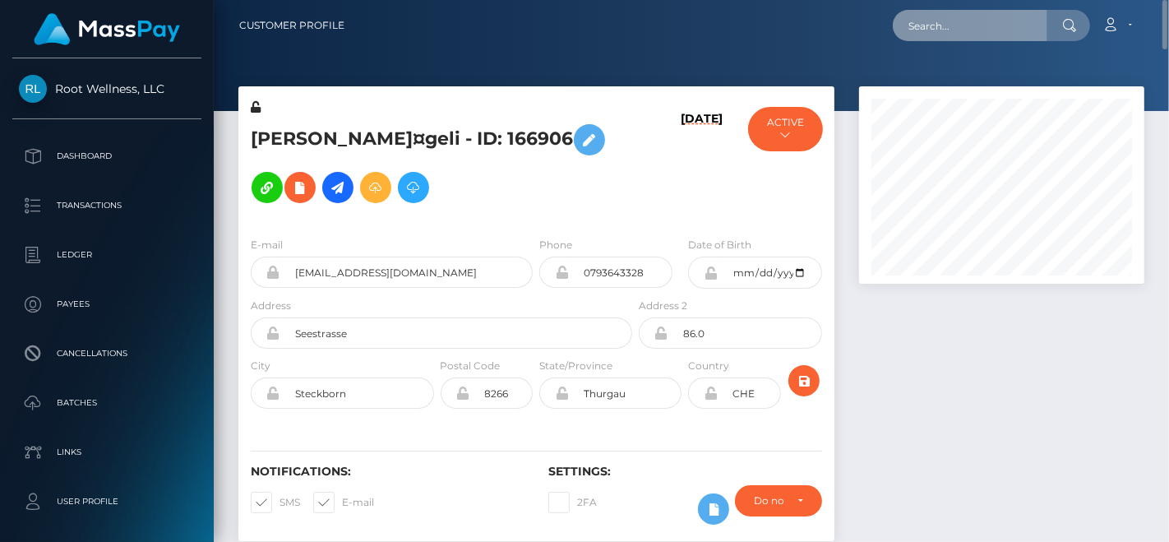
click at [947, 25] on input "text" at bounding box center [970, 25] width 155 height 31
paste input "barbaranaegeli.kaimana@gmail.com"
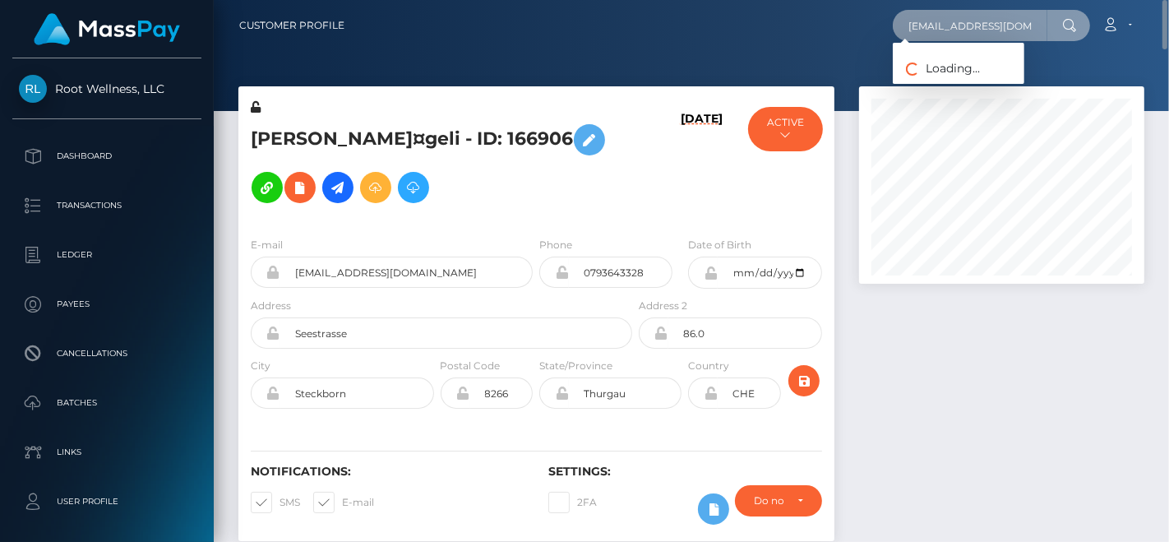
scroll to position [0, 57]
type input "barbaranaegeli.kaimana@gmail.com"
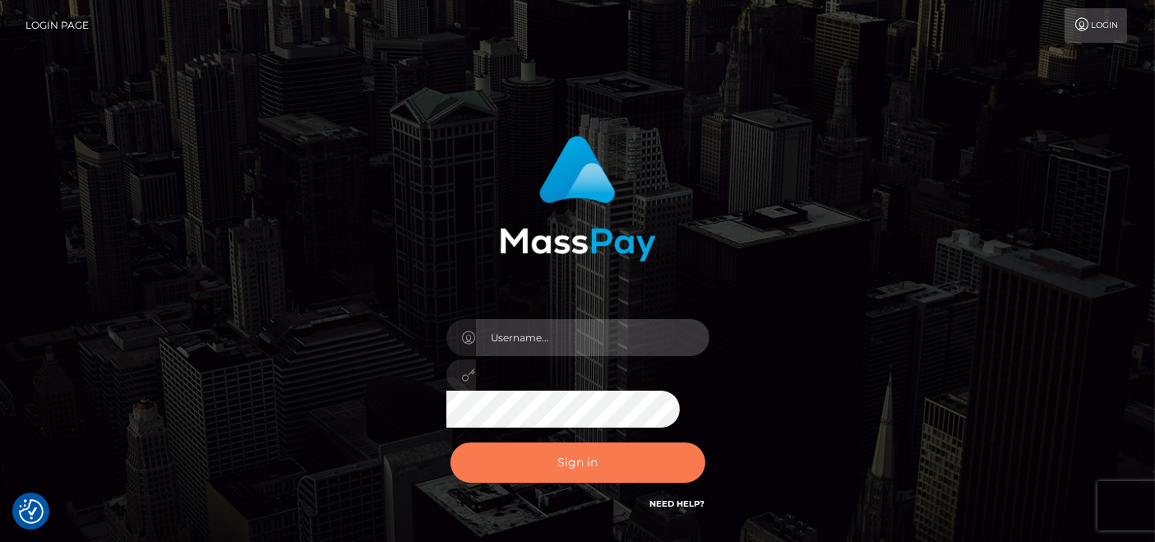
type input "pk.es"
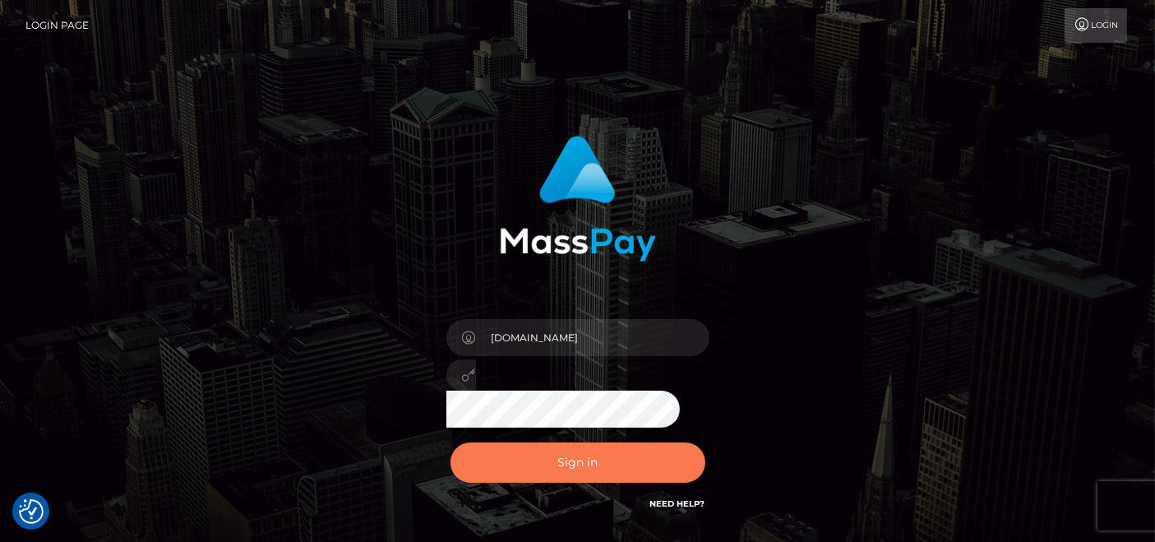
click at [592, 457] on button "Sign in" at bounding box center [578, 462] width 255 height 40
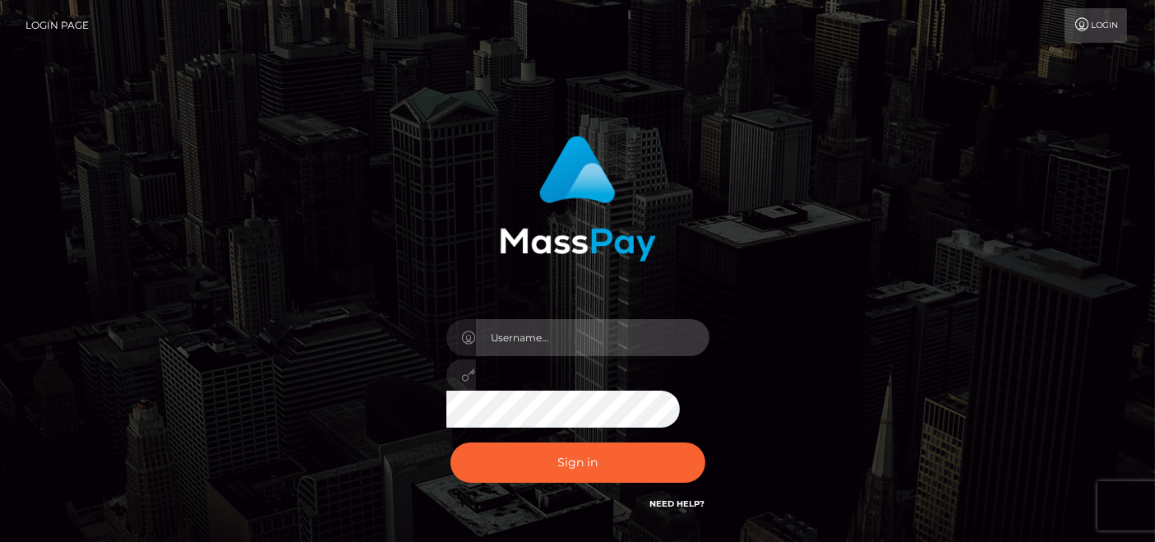
type input "[DOMAIN_NAME]"
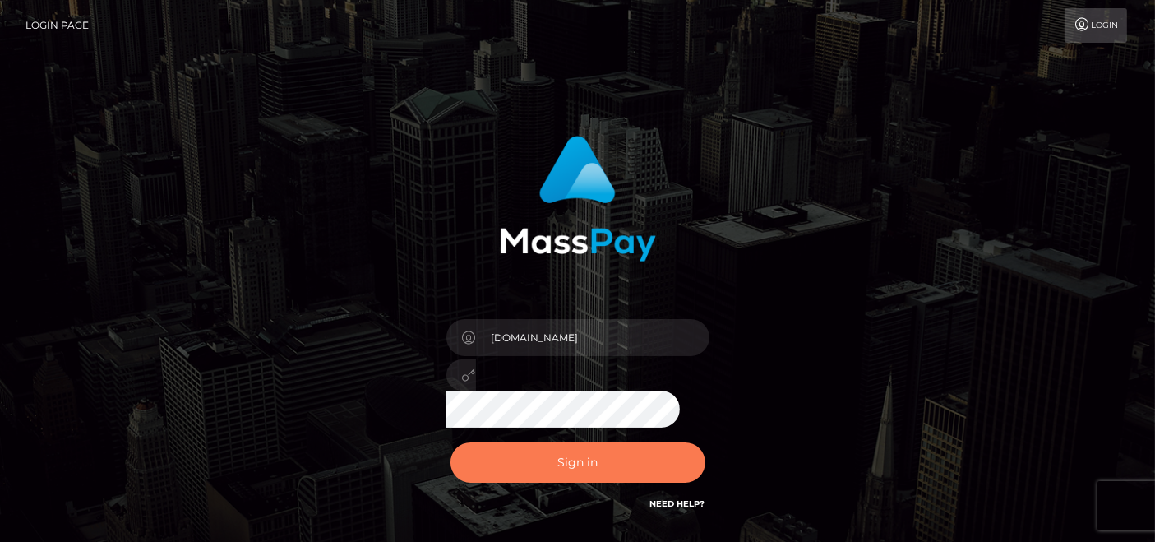
click at [577, 469] on button "Sign in" at bounding box center [578, 462] width 255 height 40
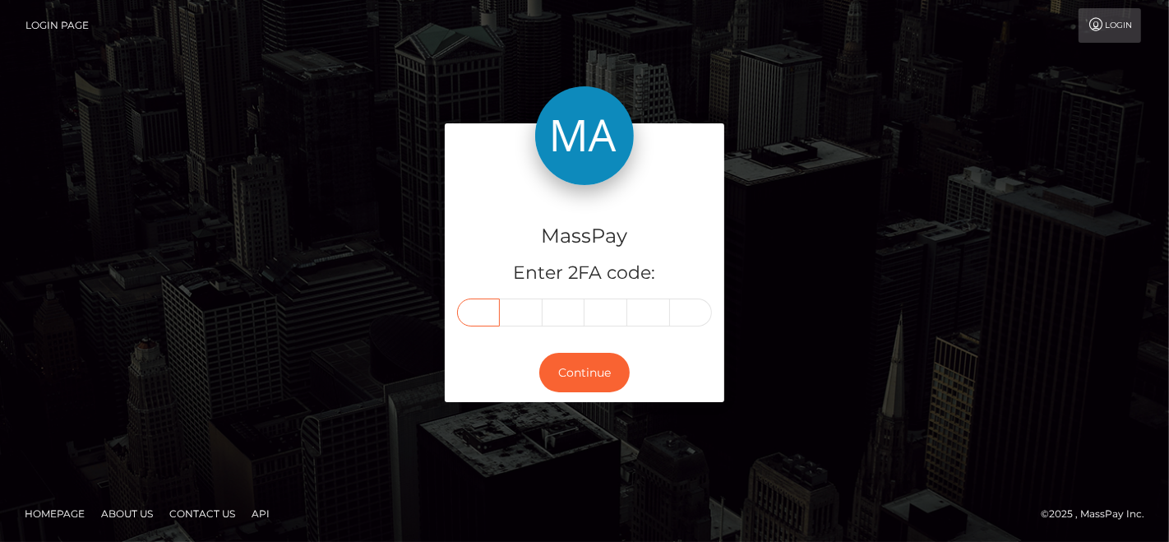
click at [472, 311] on input "text" at bounding box center [478, 313] width 43 height 28
paste input "6"
type input "6"
type input "1"
type input "8"
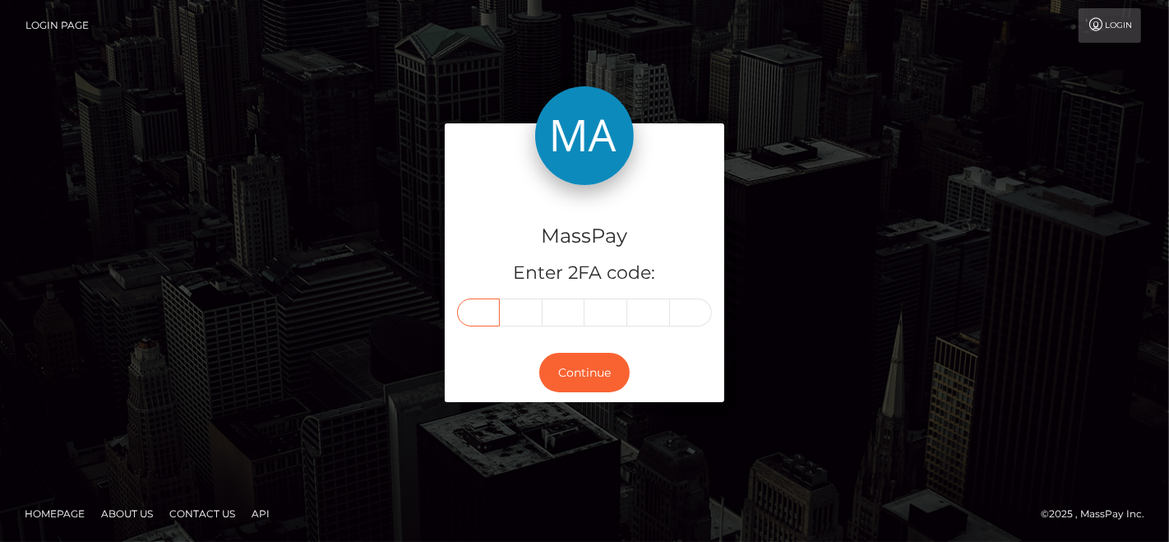
type input "4"
type input "7"
type input "2"
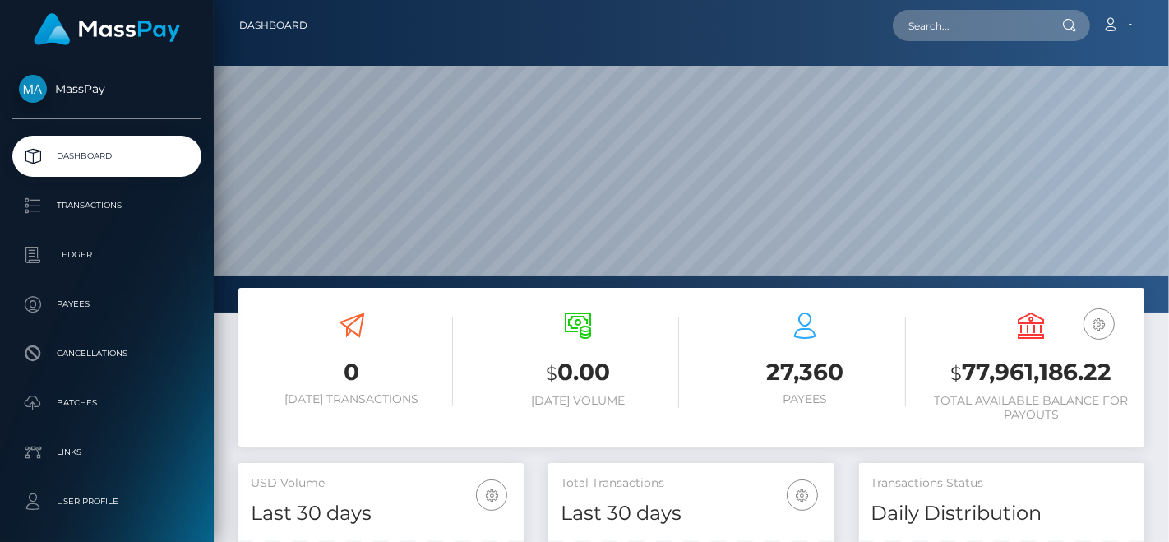
scroll to position [291, 285]
click at [948, 23] on input "text" at bounding box center [970, 25] width 155 height 31
paste input "[PERSON_NAME][EMAIL_ADDRESS][PERSON_NAME][DOMAIN_NAME]"
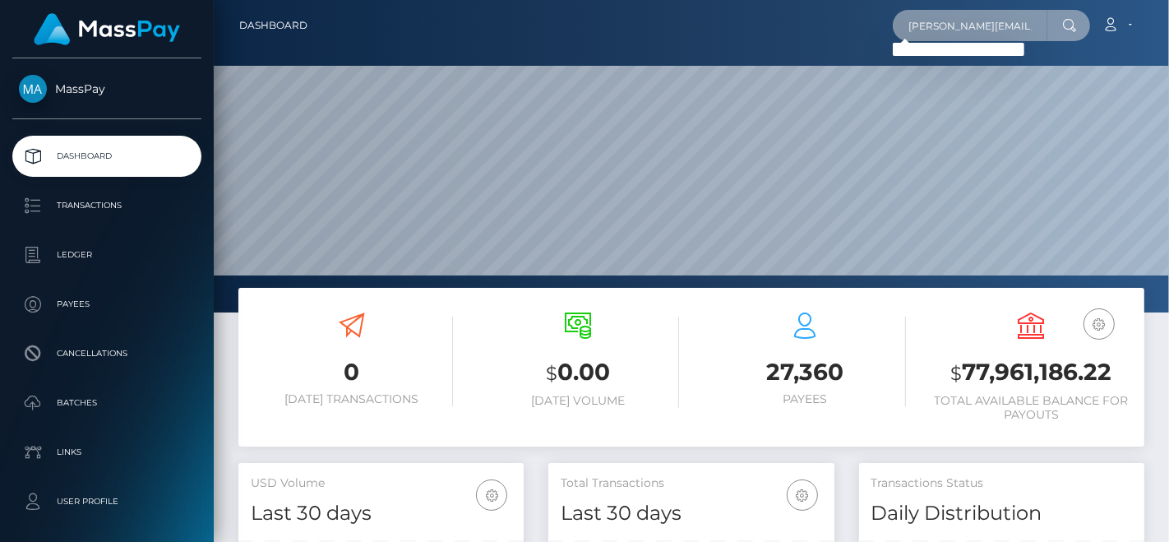
click at [1016, 22] on input "barbara.naegeli@neuhausen.ch" at bounding box center [970, 25] width 155 height 31
paste input "naegeli.kaimana@gmail.com"
click at [1017, 27] on input "barbaranaegeli.kaimana@gmail.com" at bounding box center [970, 25] width 155 height 31
paste input ".naegeli@neuhausen.ch"
type input "barbara.naegeli@neuhausen.ch"
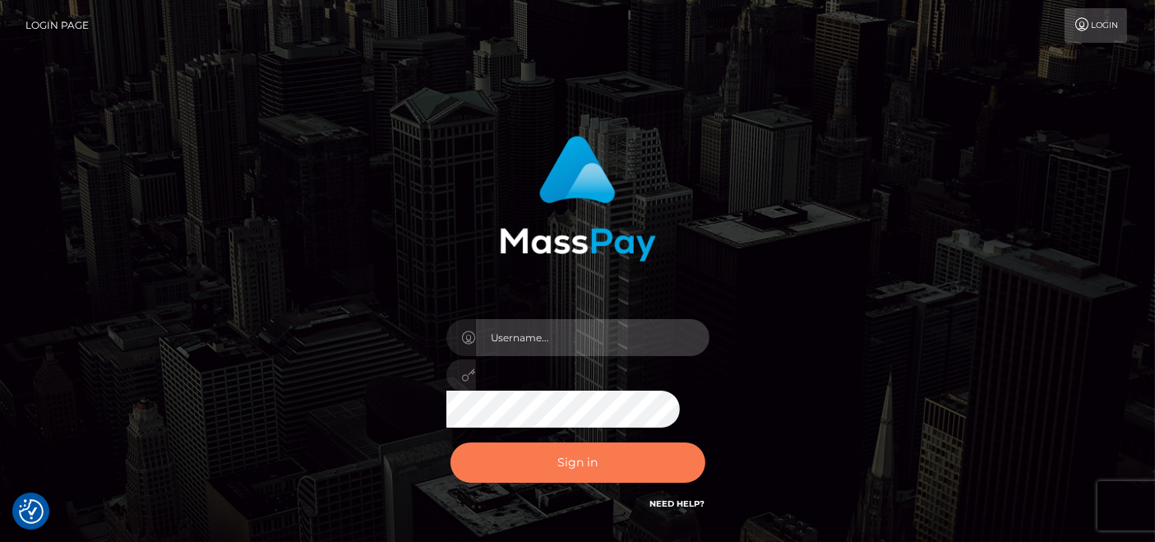
type input "[DOMAIN_NAME]"
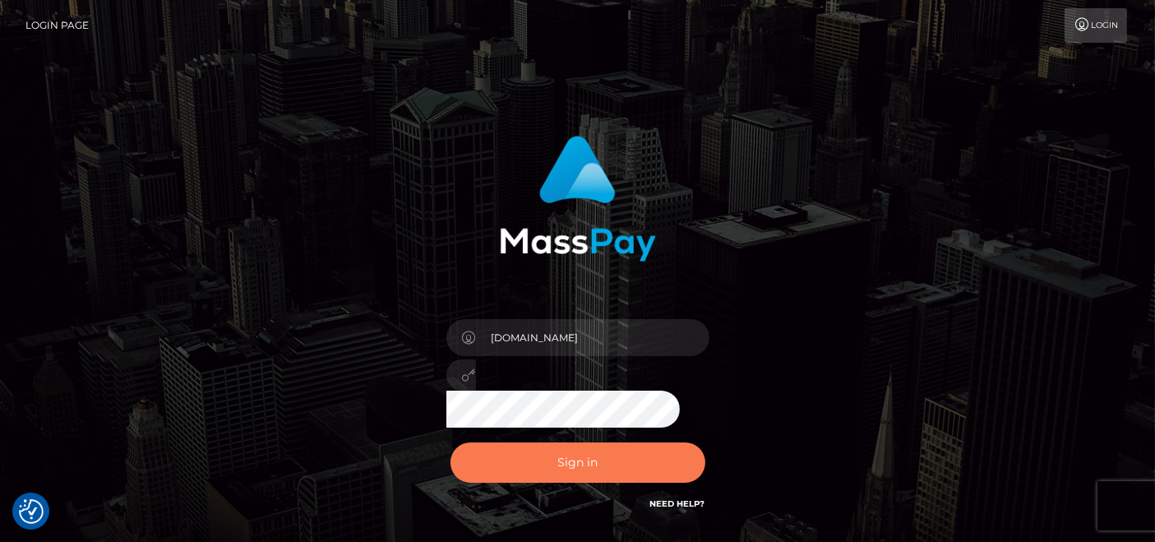
click at [577, 456] on button "Sign in" at bounding box center [578, 462] width 255 height 40
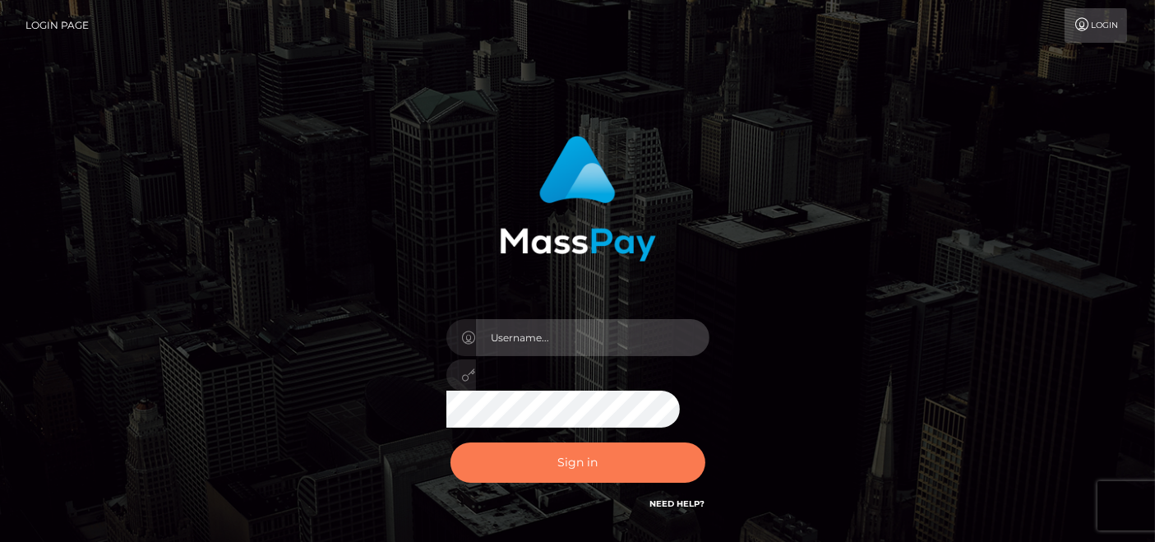
type input "pk.es"
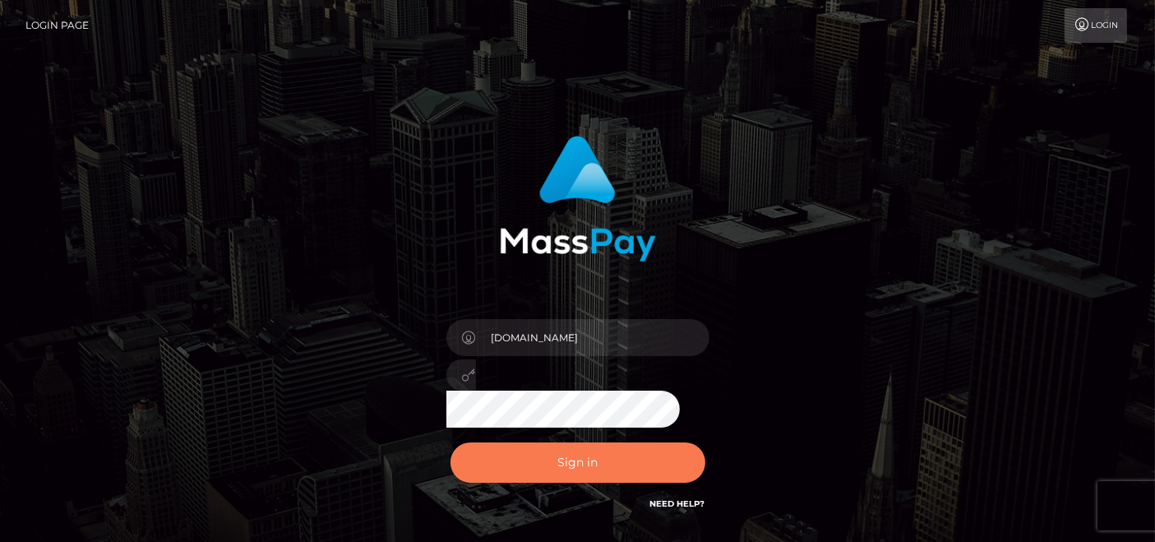
click at [603, 465] on button "Sign in" at bounding box center [578, 462] width 255 height 40
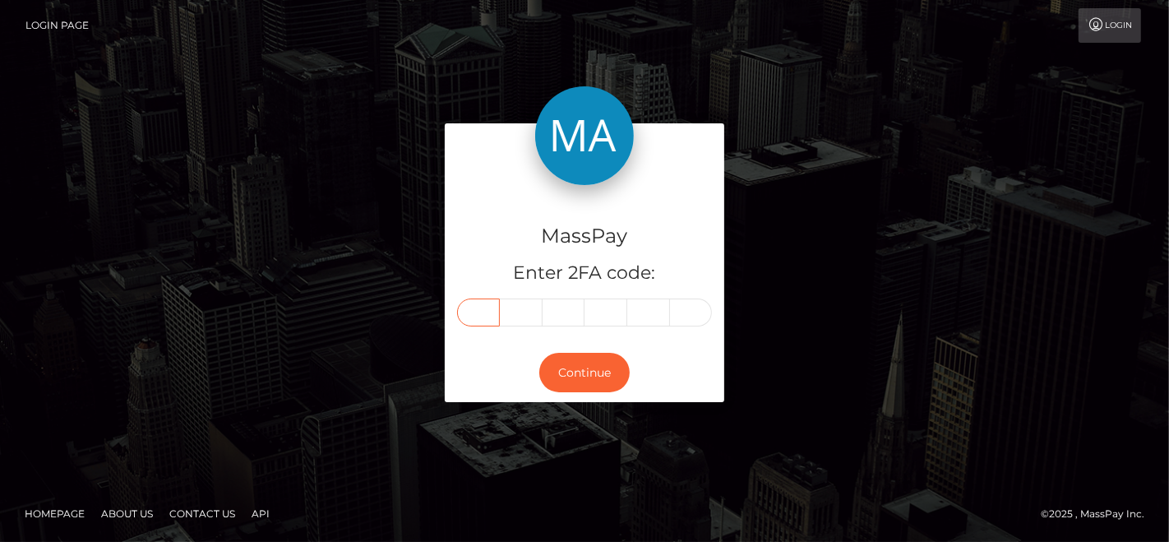
click at [479, 312] on input "text" at bounding box center [478, 313] width 43 height 28
paste input "5"
type input "5"
type input "6"
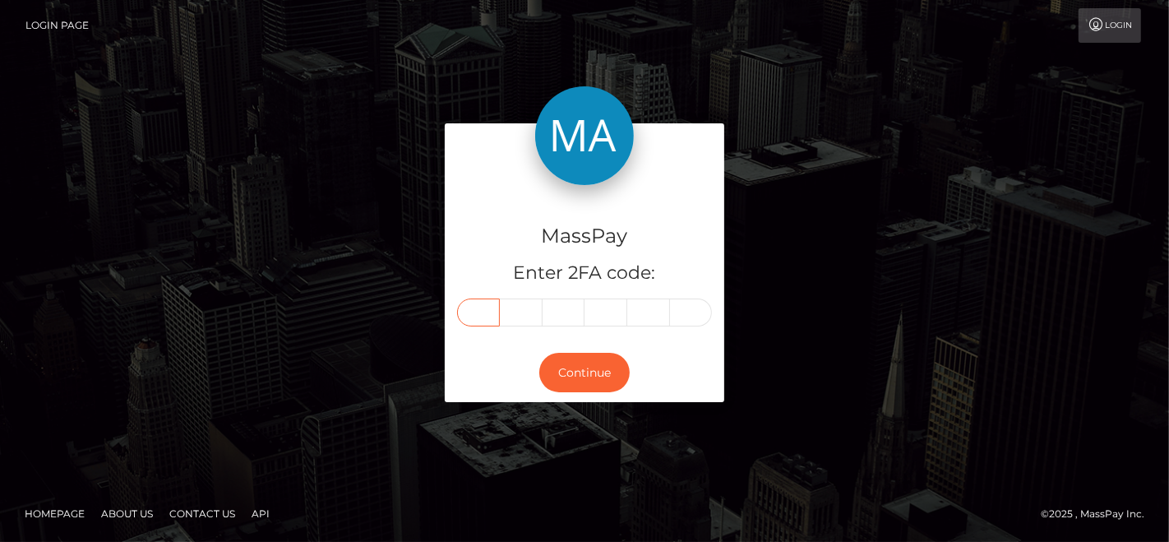
type input "2"
type input "6"
type input "8"
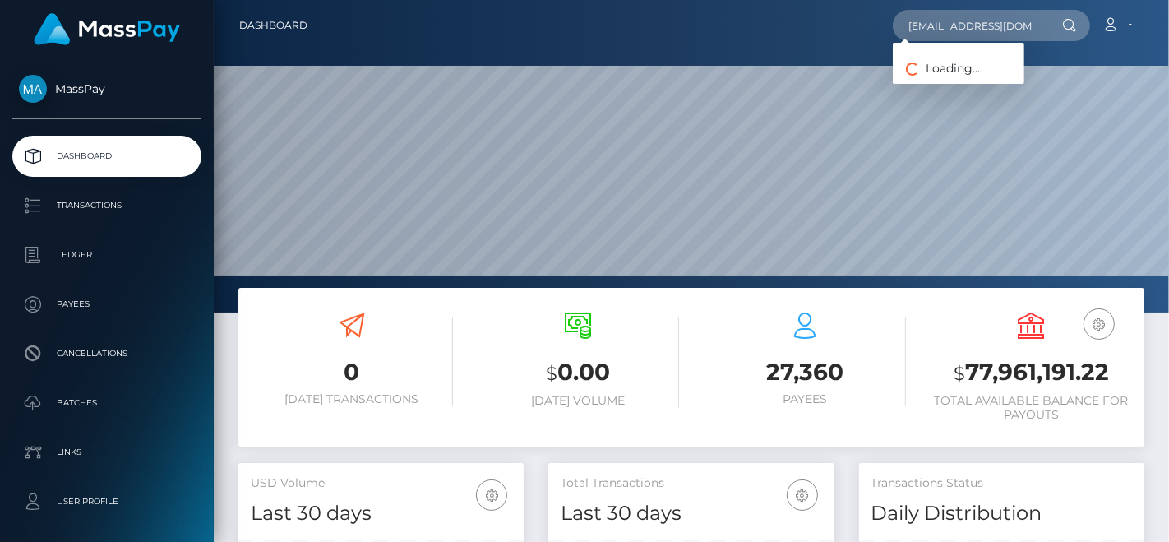
scroll to position [0, 27]
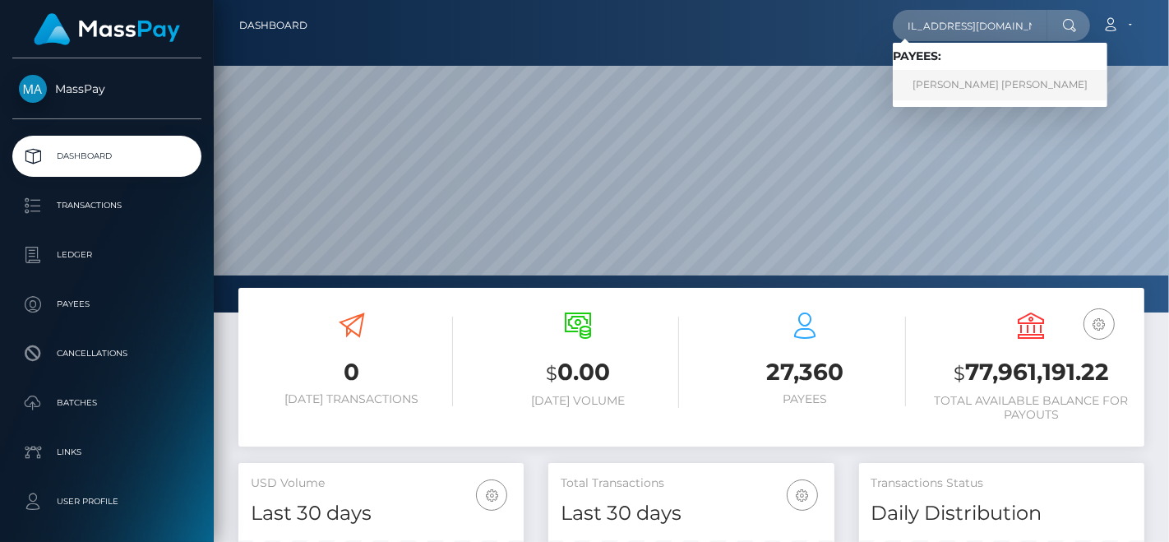
type input "[EMAIL_ADDRESS][DOMAIN_NAME]"
click at [962, 78] on link "[PERSON_NAME] [PERSON_NAME]" at bounding box center [1000, 85] width 215 height 30
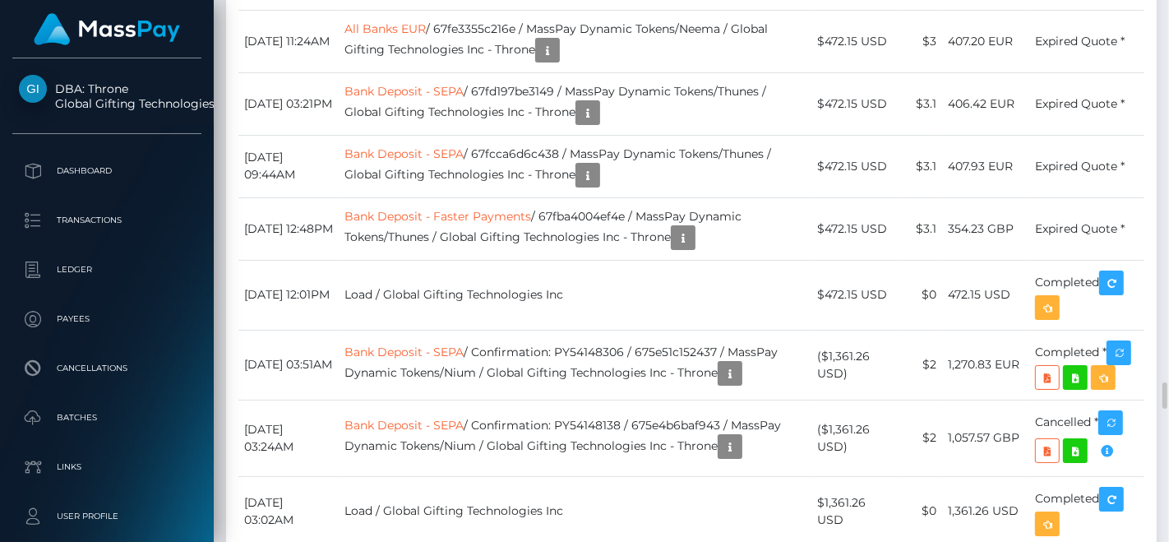
scroll to position [7949, 0]
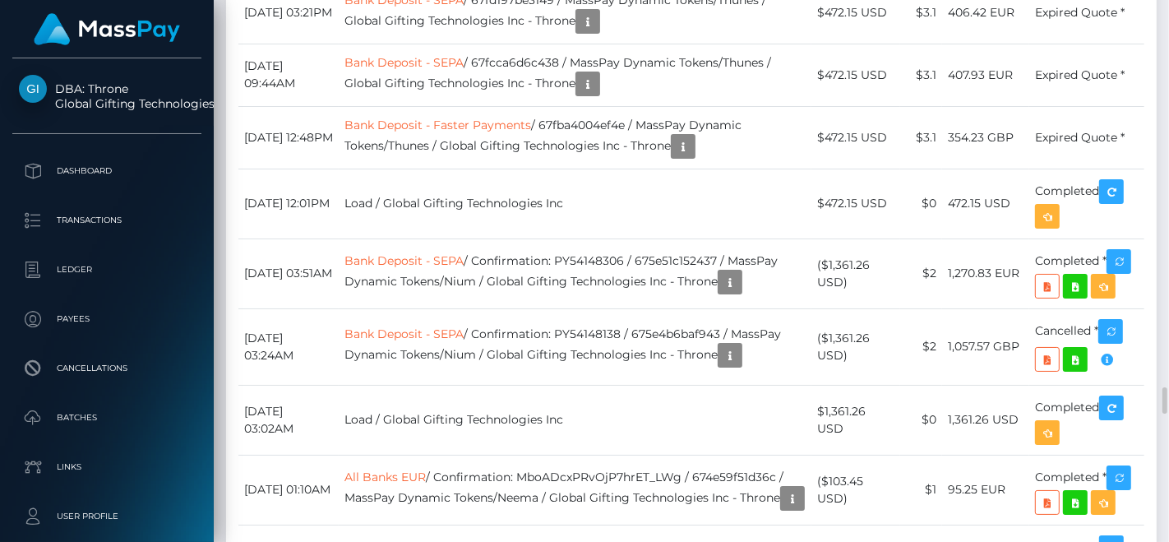
drag, startPoint x: 1155, startPoint y: 403, endPoint x: 1155, endPoint y: 434, distance: 31.3
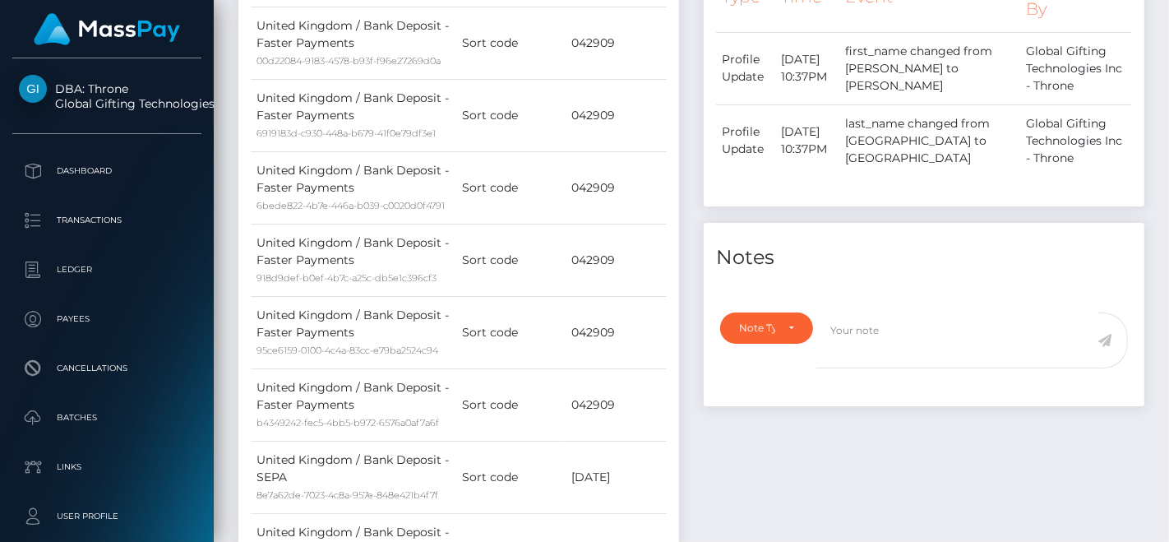
scroll to position [0, 0]
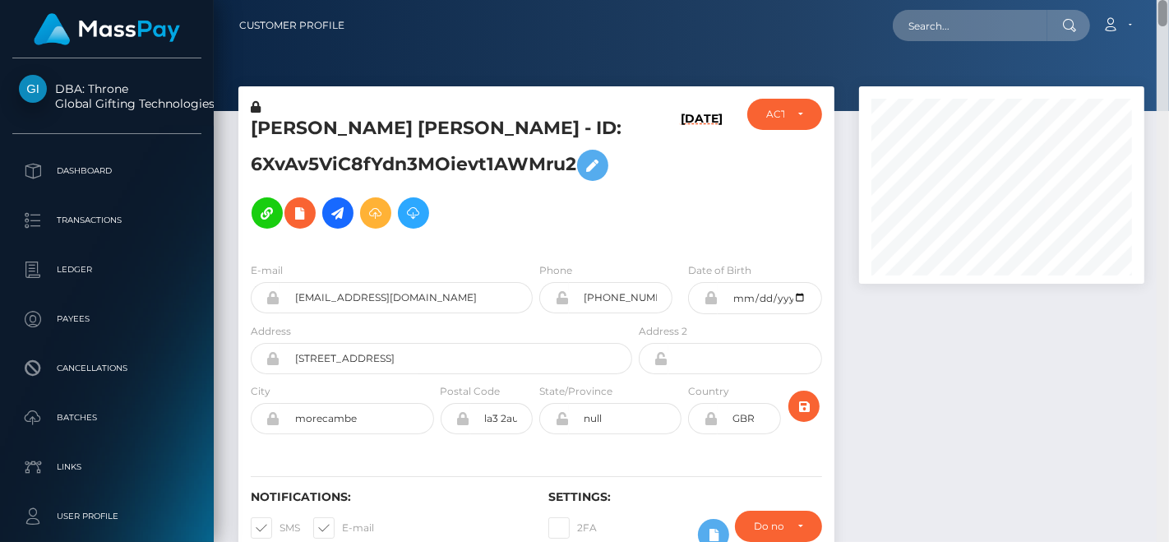
drag, startPoint x: 1165, startPoint y: 396, endPoint x: 1161, endPoint y: -47, distance: 443.3
click at [1161, 0] on html "DBA: Throne Global Gifting Technologies Inc Dashboard Transactions Ledger Payee…" at bounding box center [584, 271] width 1169 height 542
click at [307, 141] on h5 "MICHAELA CAITLIN CHESHIRE - ID: 6XvAv5ViC8fYdn3MOievt1AWMru2" at bounding box center [437, 176] width 373 height 121
click at [308, 127] on h5 "MICHAELA CAITLIN CHESHIRE - ID: 6XvAv5ViC8fYdn3MOievt1AWMru2" at bounding box center [437, 176] width 373 height 121
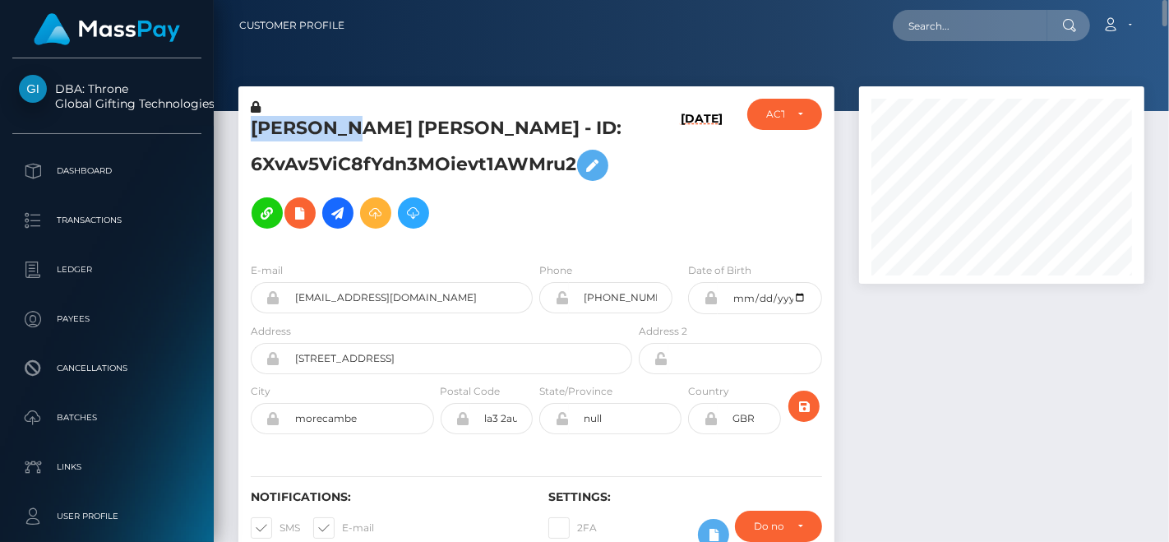
copy h5 "MICHAELA"
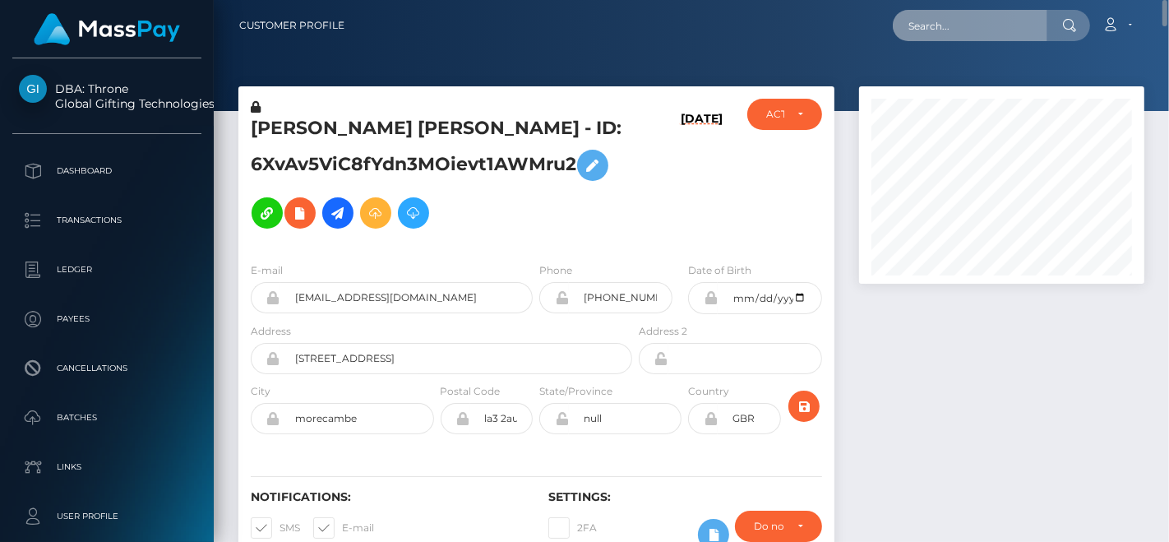
click at [944, 22] on input "text" at bounding box center [970, 25] width 155 height 31
paste input "barbara.naegeli@neuhausen.ch"
type input "barbara.naegeli@neuhausen.ch"
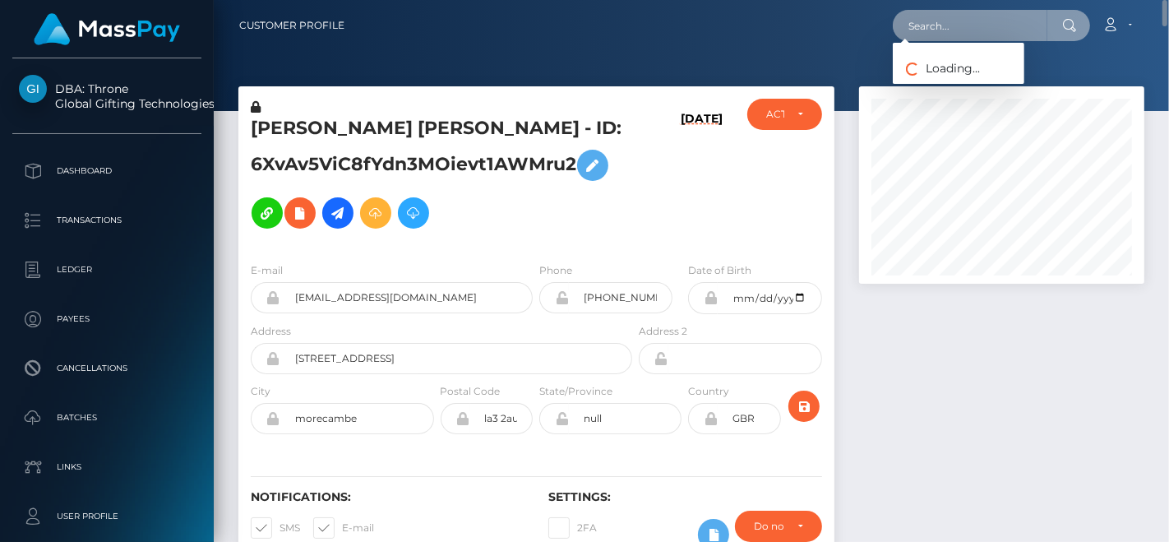
scroll to position [0, 0]
paste input "barbara.naegeli@neuhausen.ch"
paste input "naegeli@hotmail"
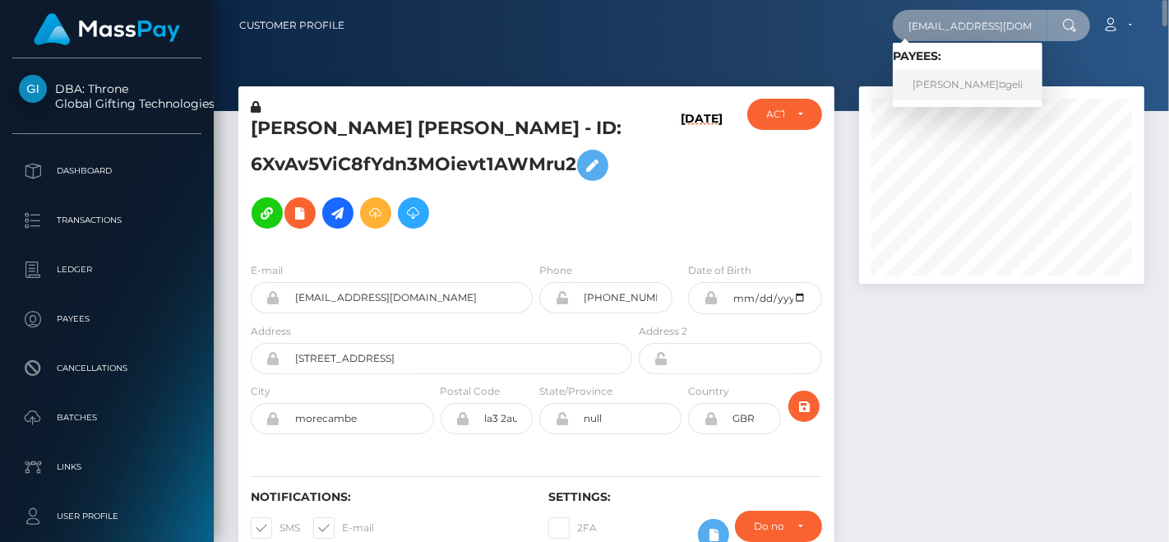
type input "bnaegeli@hotmail.ch"
click at [951, 83] on link "Barbara NÃ¤geli" at bounding box center [968, 85] width 150 height 30
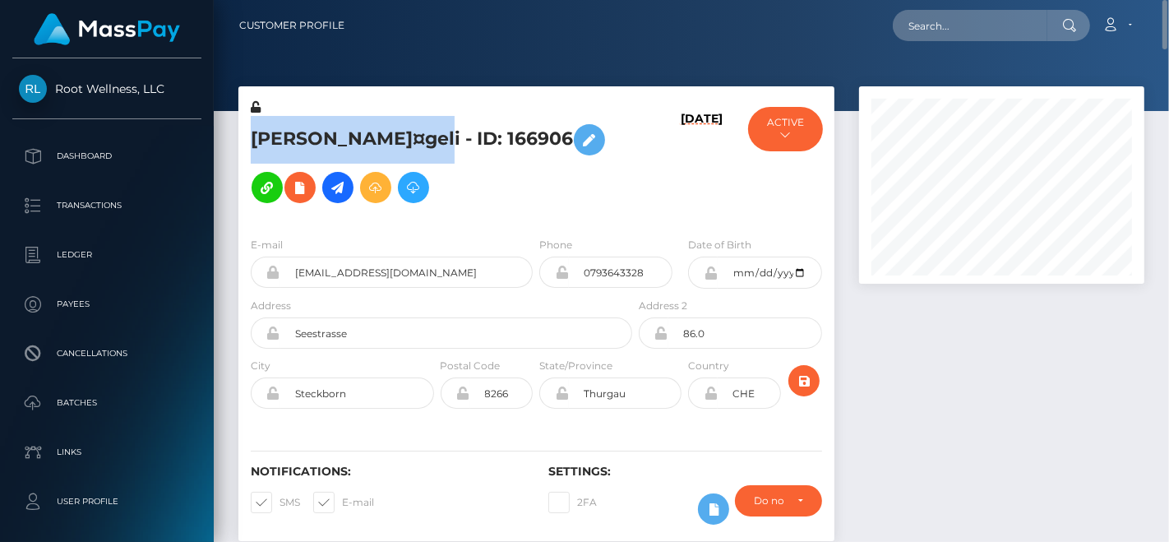
drag, startPoint x: 247, startPoint y: 131, endPoint x: 409, endPoint y: 134, distance: 162.0
click at [409, 134] on div "Barbara NÃ¤geli - ID: 166906" at bounding box center [436, 161] width 397 height 125
copy h5 "Barbara NÃ¤geli"
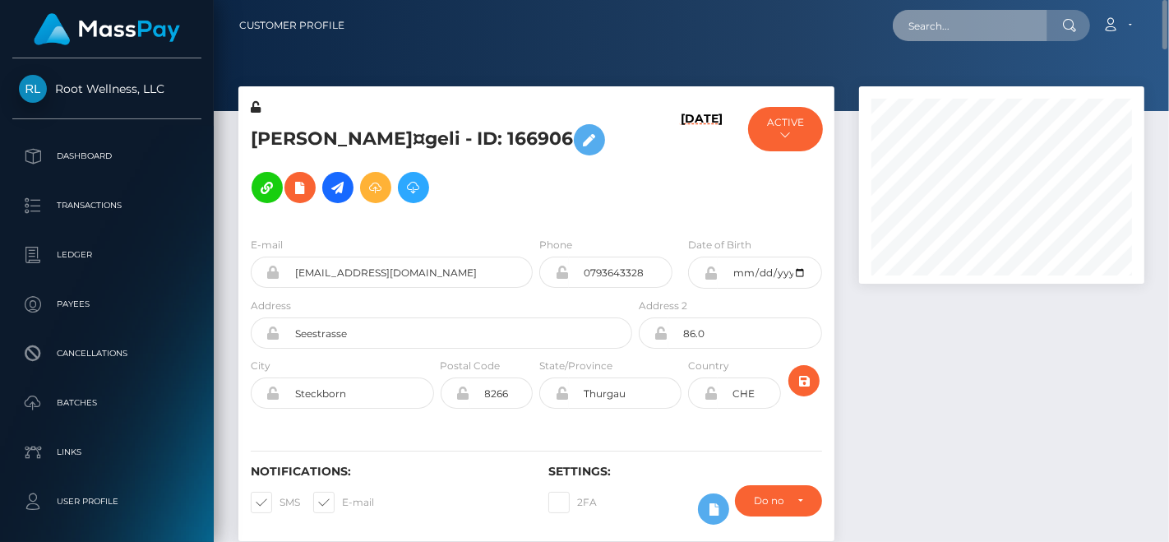
click at [982, 17] on input "text" at bounding box center [970, 25] width 155 height 31
paste input "Barbara NÃ¤geli"
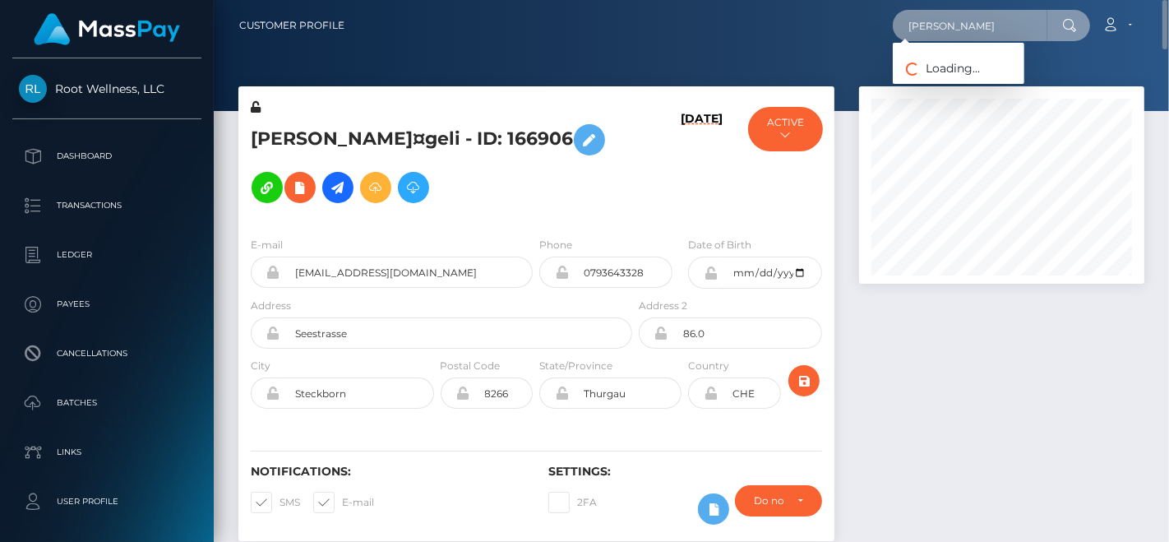
paste input "Jcv7H-XWS4a6AH5CKU-9WQ)"
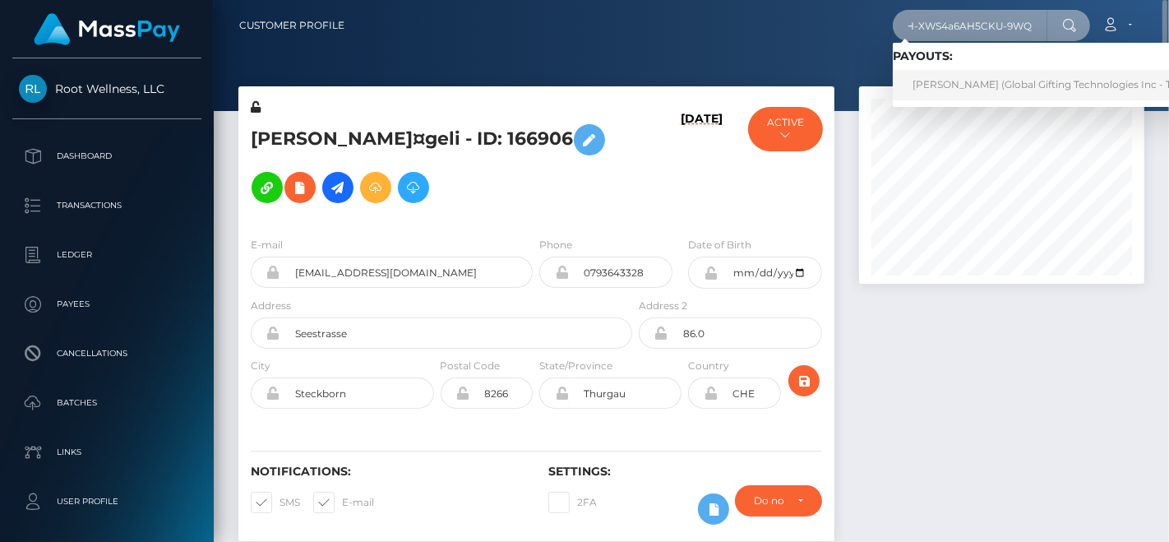
type input "Jcv7H-XWS4a6AH5CKU-9WQ)"
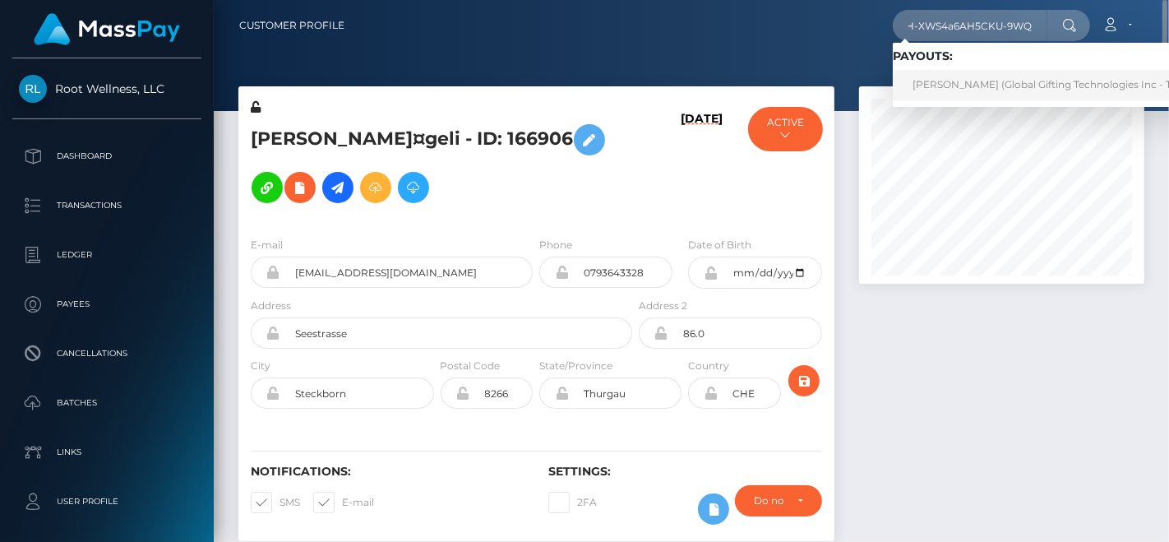
click at [951, 86] on link "YUSUF SEYHAN ALTINOK (Global Gifting Technologies Inc - Throne)" at bounding box center [1058, 85] width 331 height 30
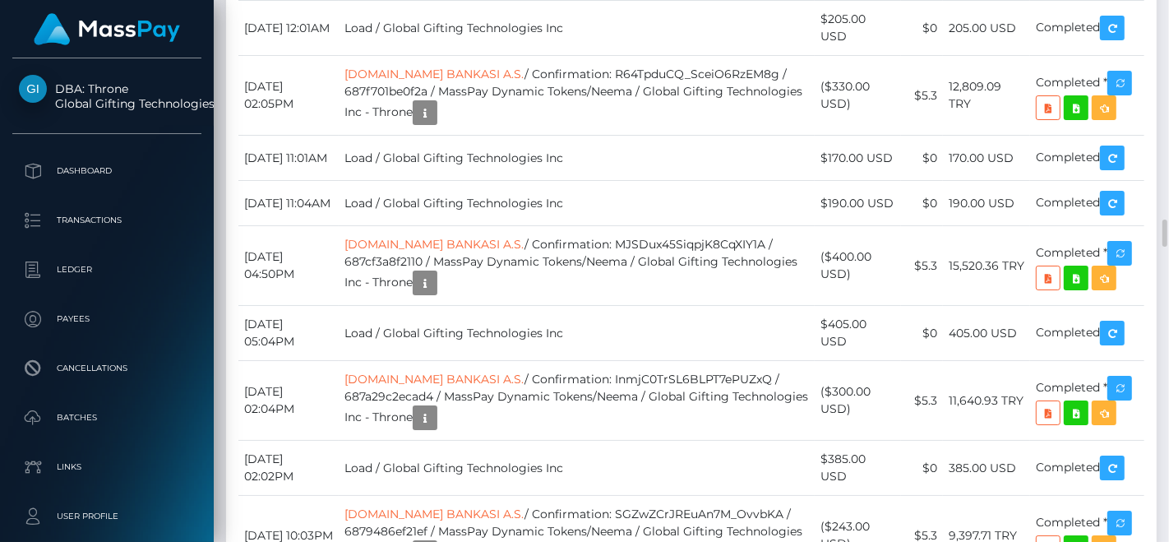
scroll to position [197, 285]
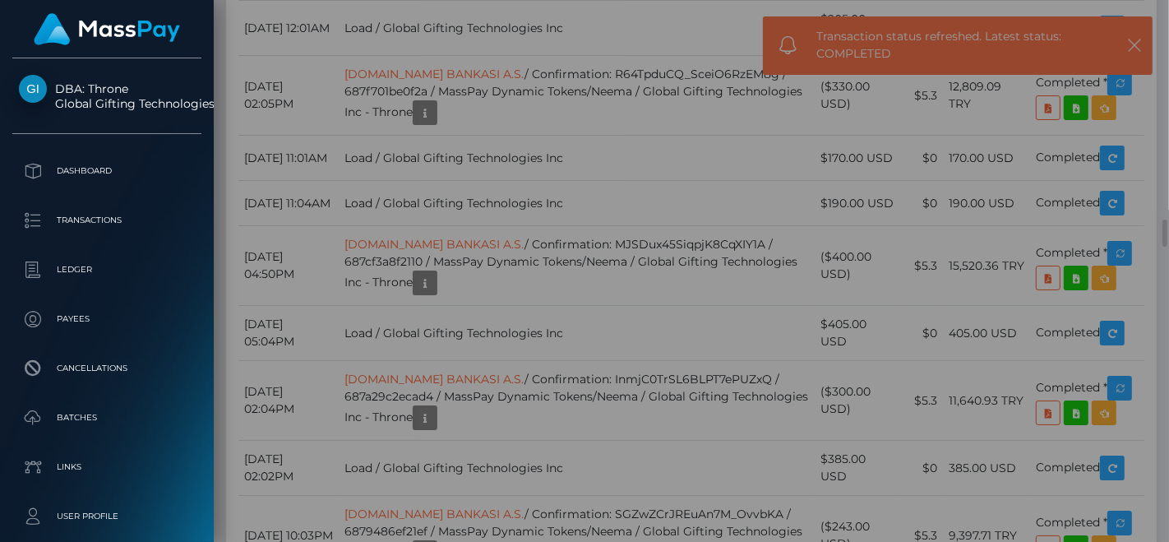
scroll to position [0, 0]
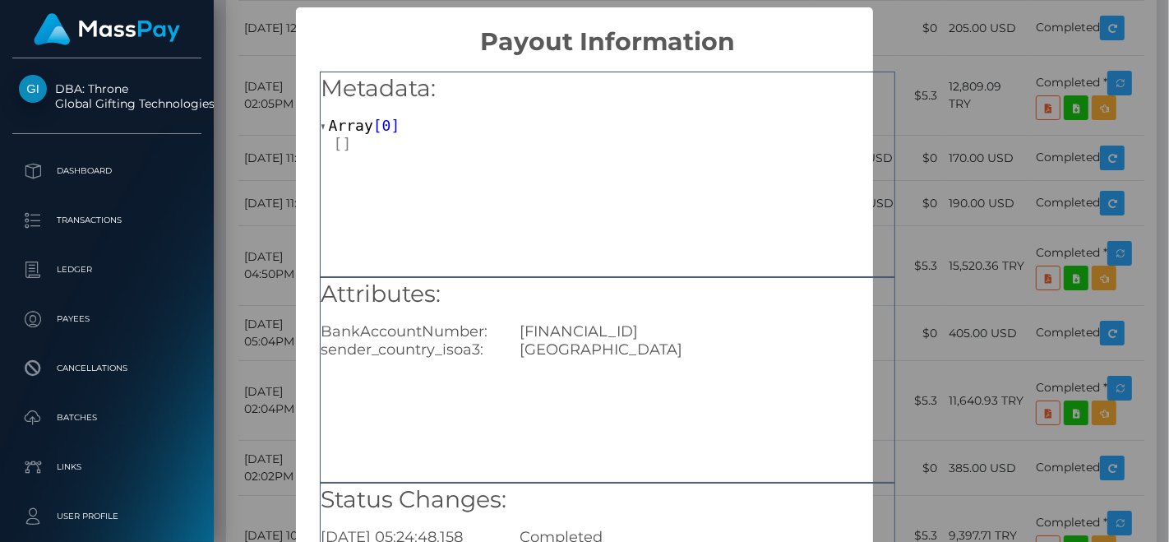
click at [616, 361] on div "Attributes: BankAccountNumber: TR670006400000133002596457 sender_country_isoa3:…" at bounding box center [608, 380] width 576 height 206
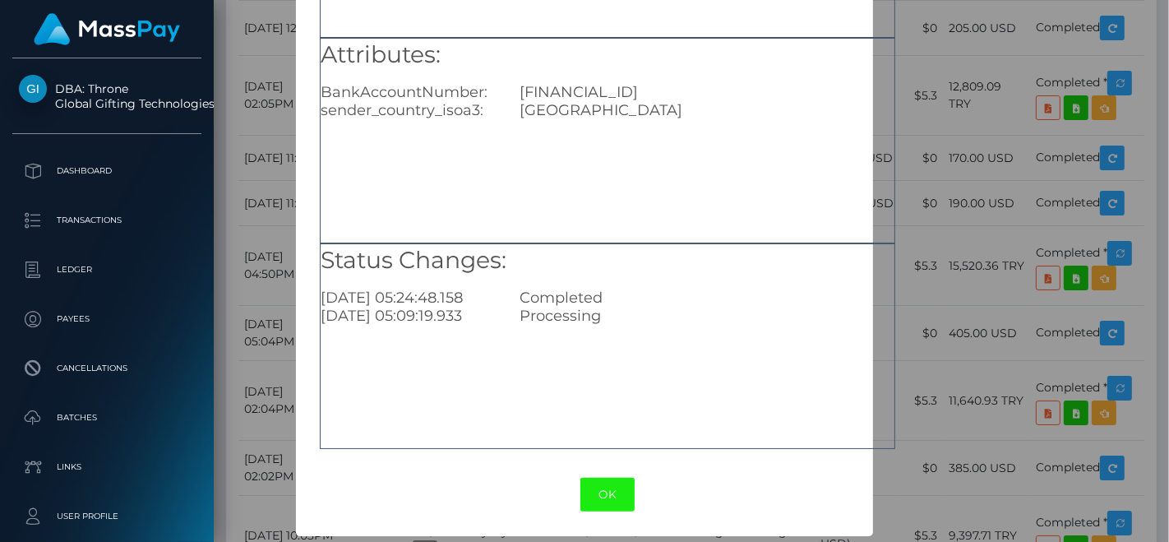
click at [610, 489] on button "OK" at bounding box center [608, 495] width 54 height 34
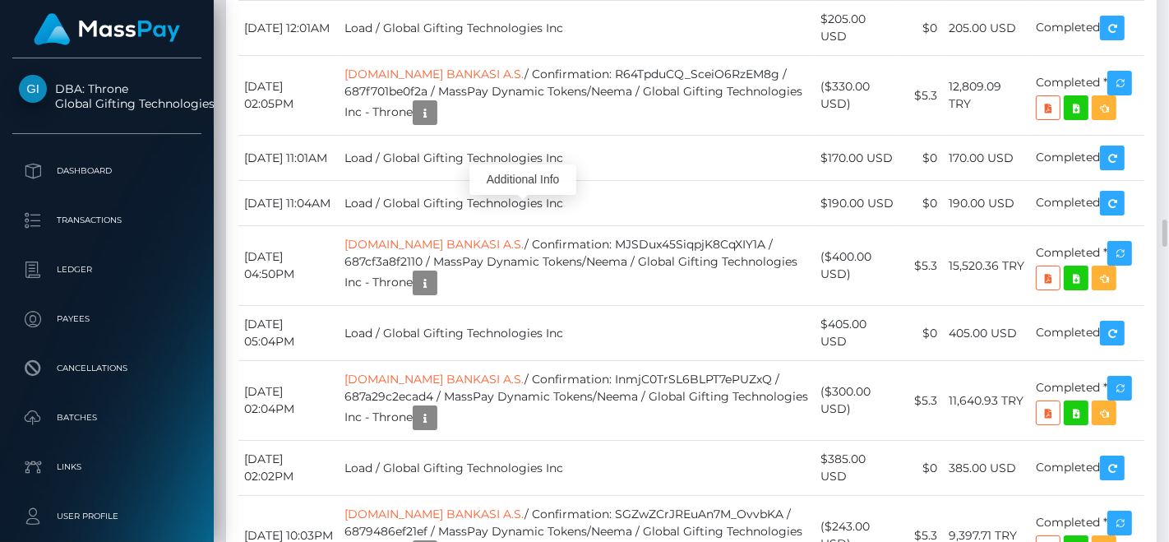
scroll to position [197, 285]
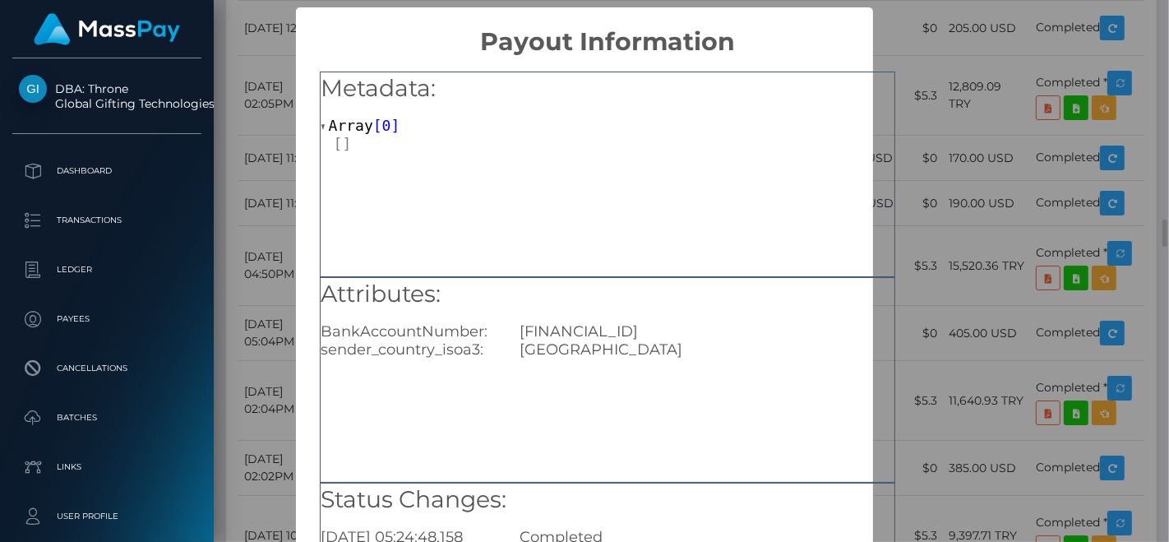
scroll to position [0, 0]
click at [660, 327] on div "TR670006400000133002596457" at bounding box center [706, 331] width 399 height 18
copy div "TR670006400000133002596457"
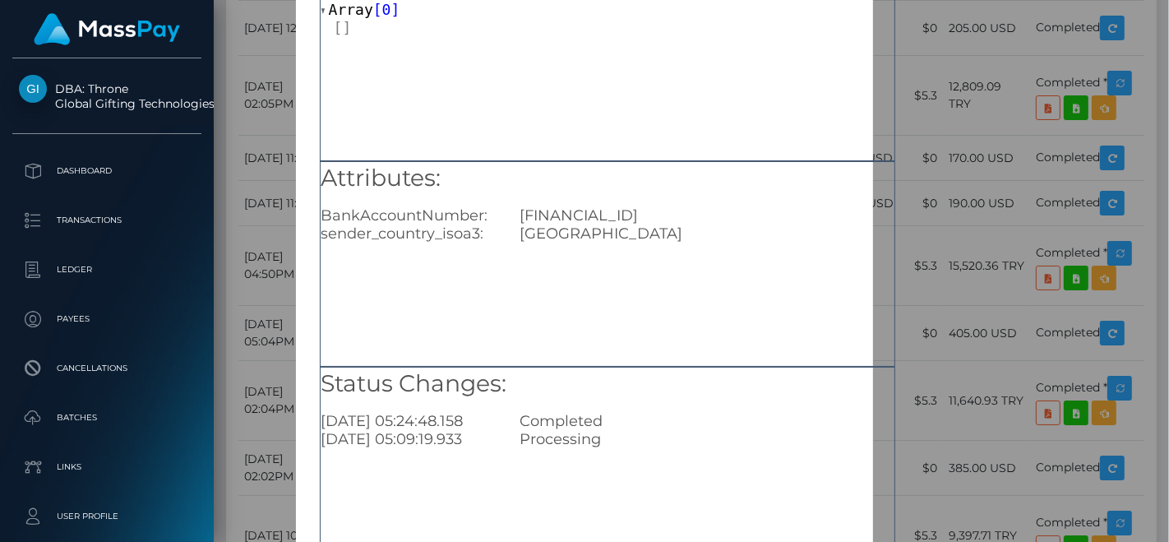
scroll to position [239, 0]
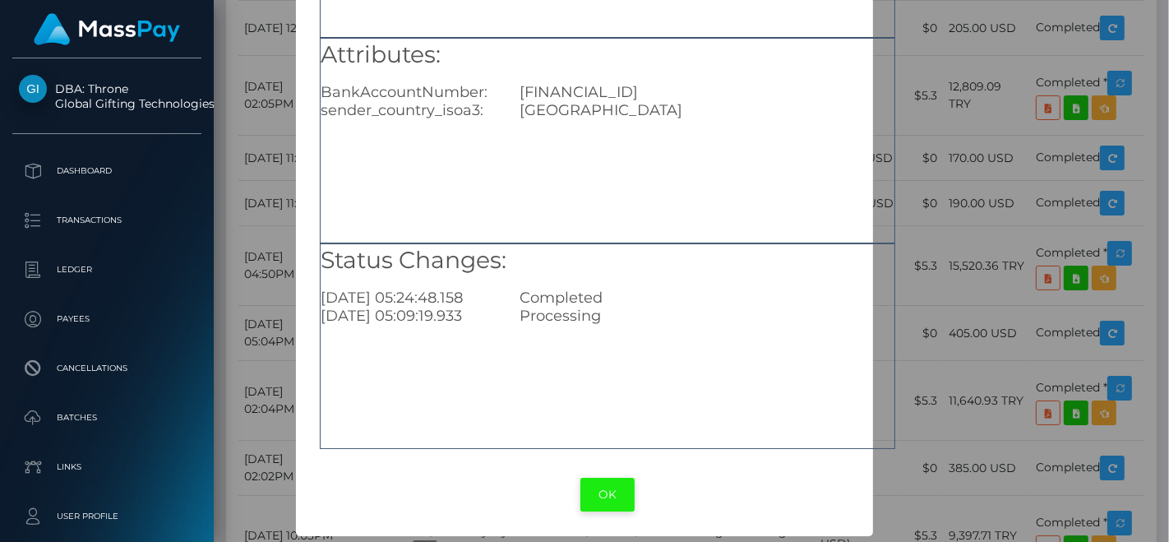
click at [604, 489] on button "OK" at bounding box center [608, 495] width 54 height 34
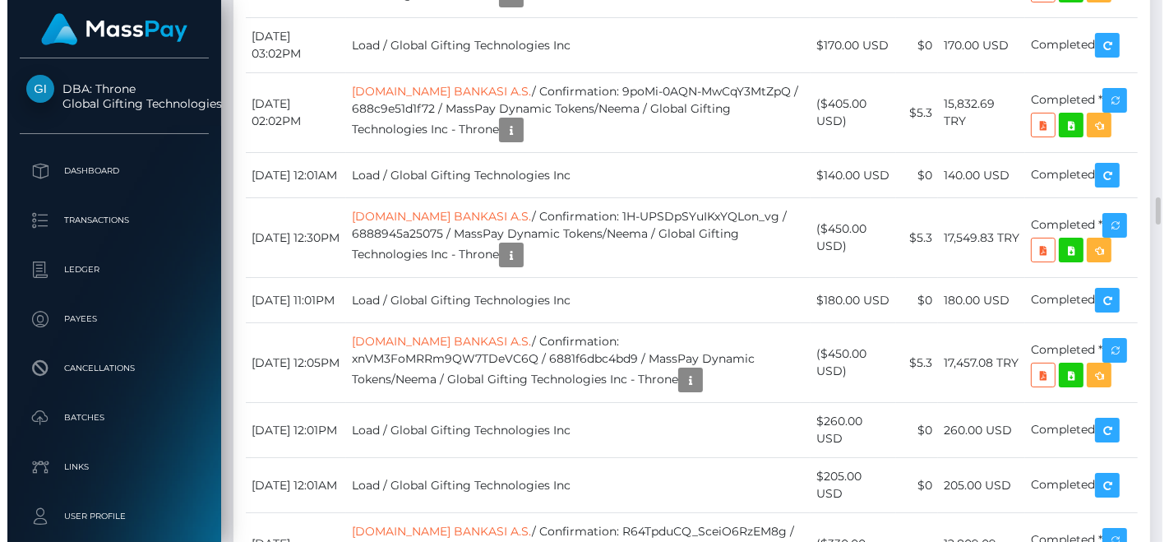
scroll to position [4477, 0]
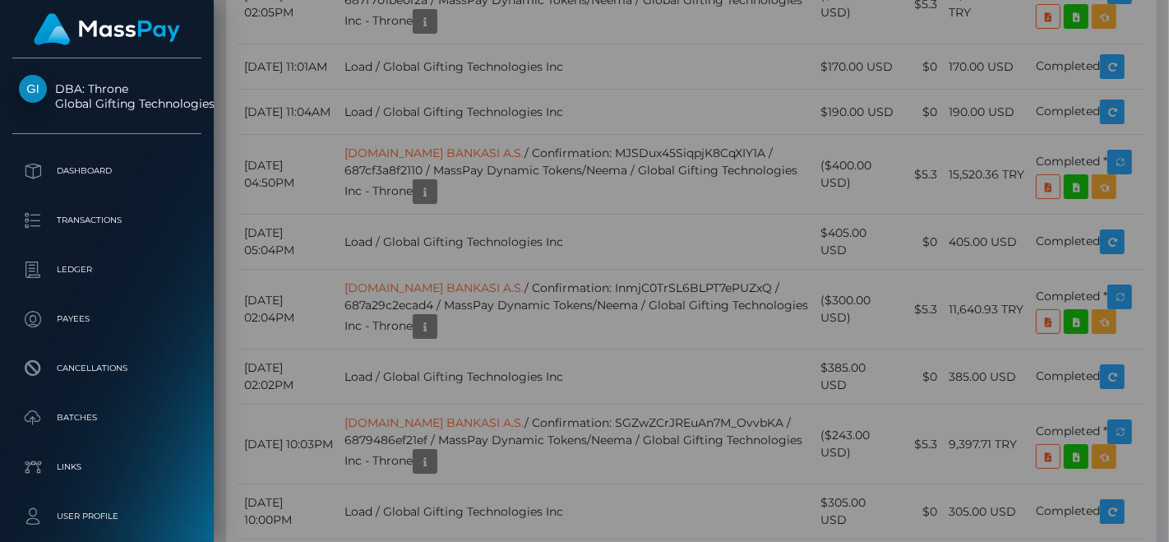
scroll to position [0, 0]
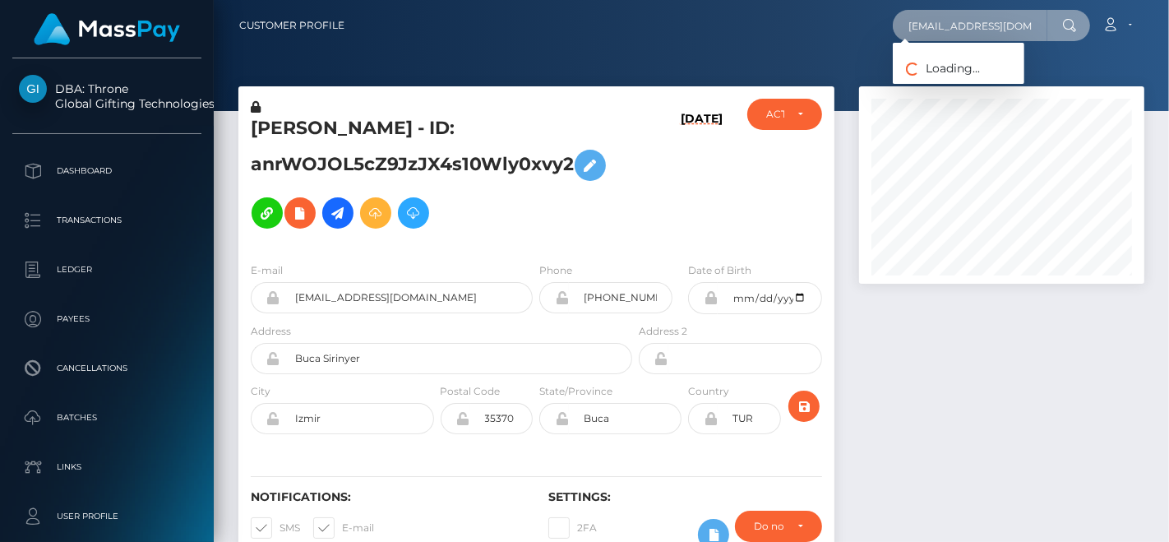
paste input "[EMAIL_ADDRESS]"
type input "[EMAIL_ADDRESS][DOMAIN_NAME]"
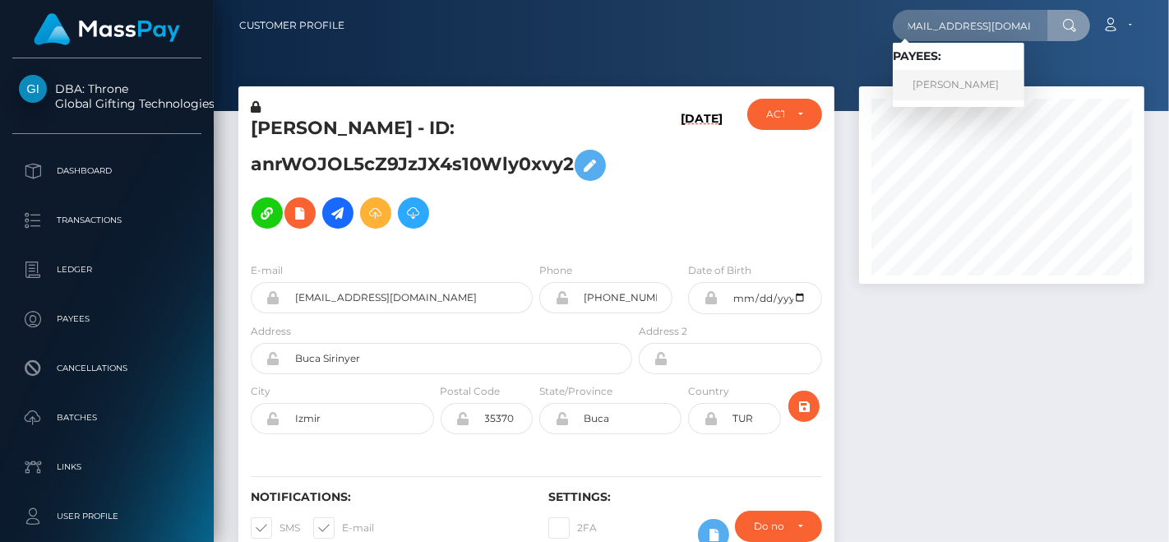
scroll to position [0, 0]
click at [940, 83] on link "[PERSON_NAME]" at bounding box center [959, 85] width 132 height 30
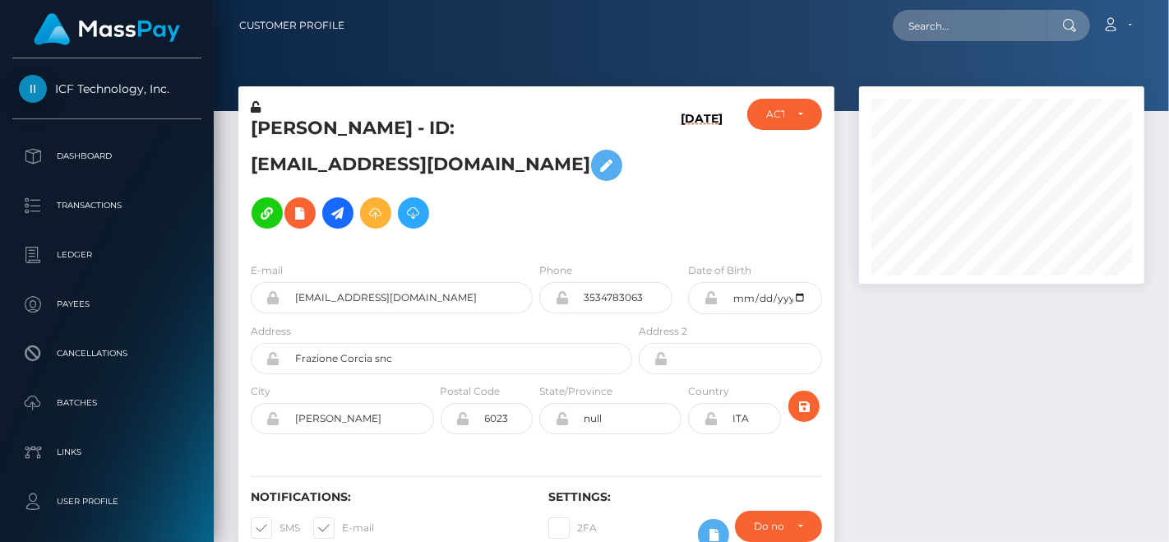
scroll to position [197, 285]
click at [995, 11] on input "text" at bounding box center [970, 25] width 155 height 31
paste input "[EMAIL_ADDRESS][DOMAIN_NAME]"
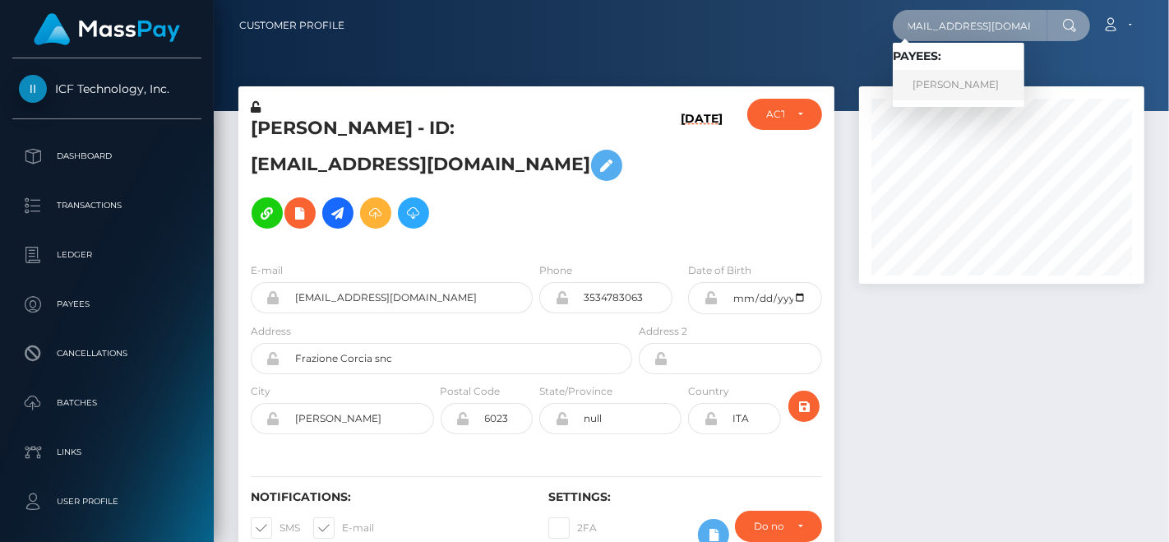
type input "[EMAIL_ADDRESS][DOMAIN_NAME]"
click at [987, 92] on link "[PERSON_NAME]" at bounding box center [959, 85] width 132 height 30
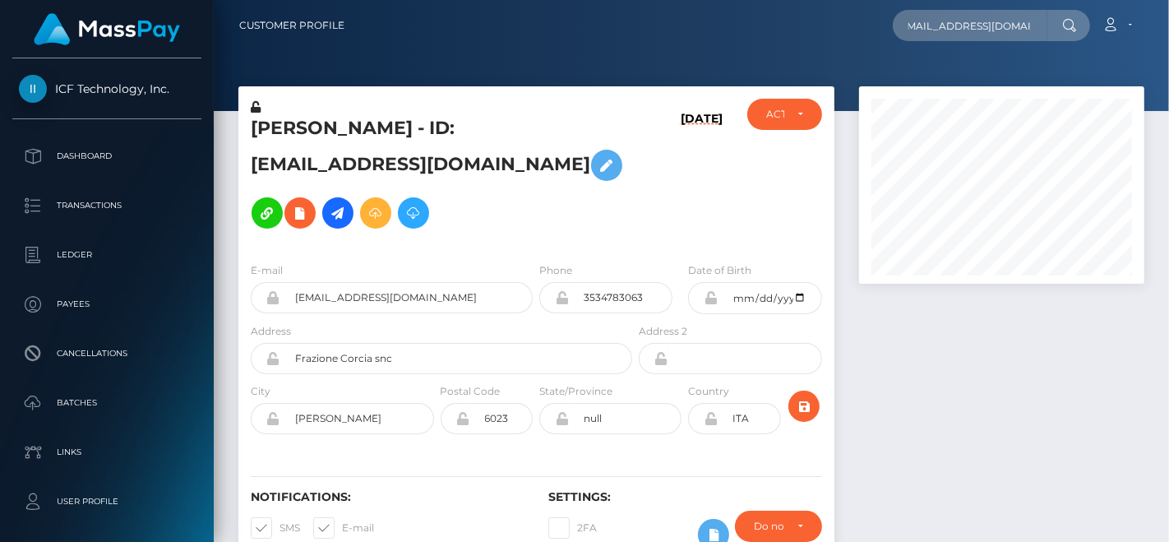
scroll to position [0, 0]
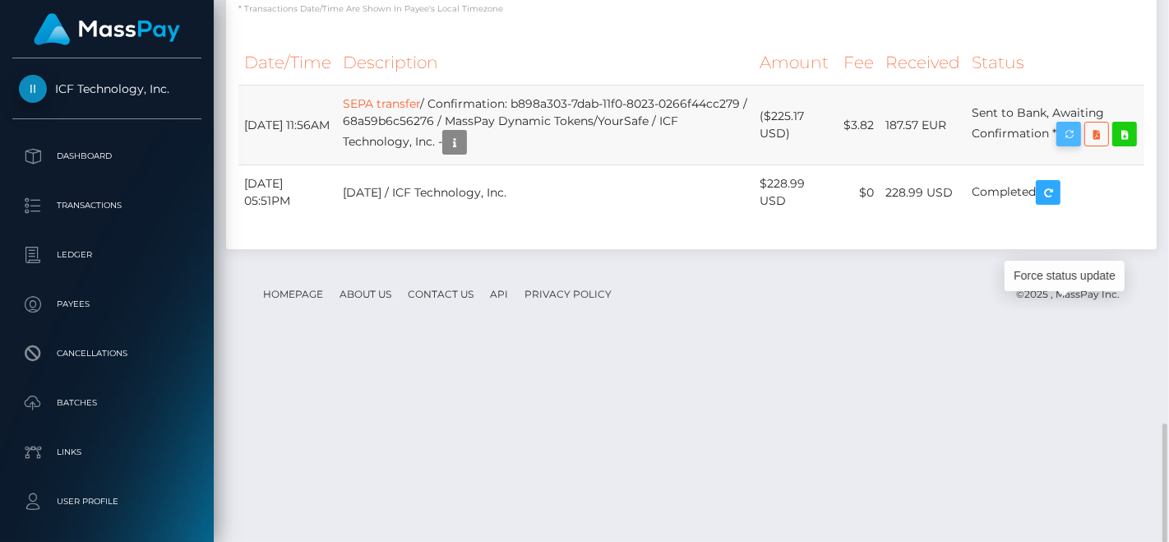
scroll to position [197, 285]
click at [1077, 145] on icon "button" at bounding box center [1069, 134] width 20 height 21
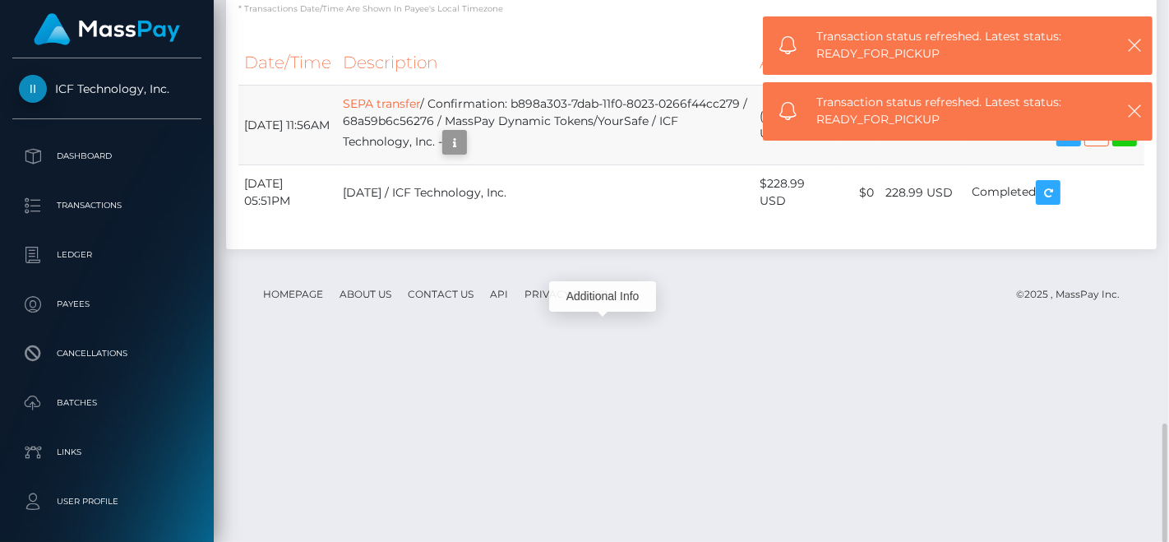
click at [465, 153] on icon "button" at bounding box center [455, 142] width 20 height 21
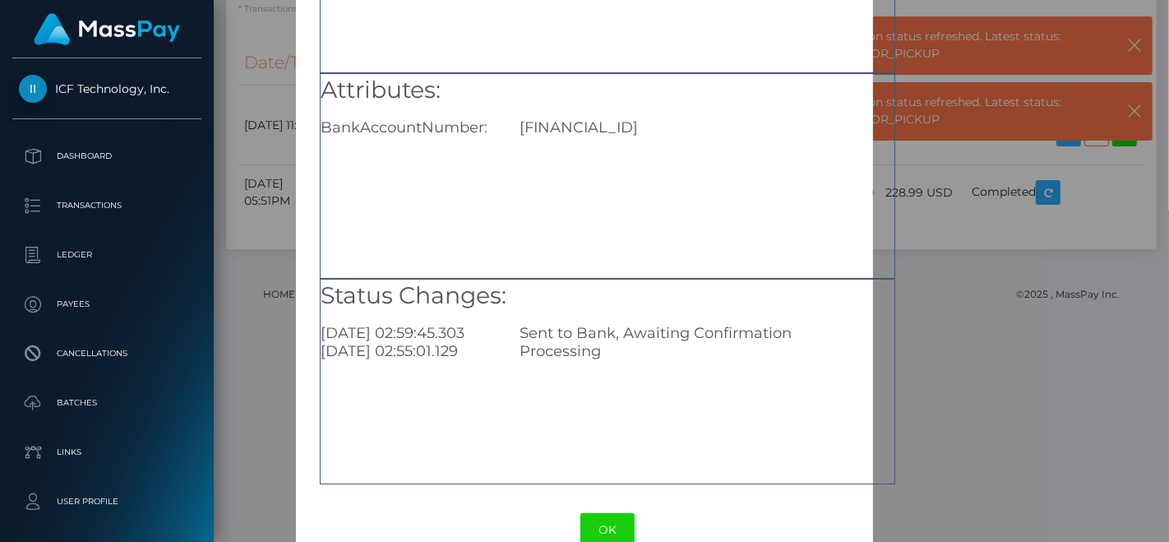
scroll to position [239, 0]
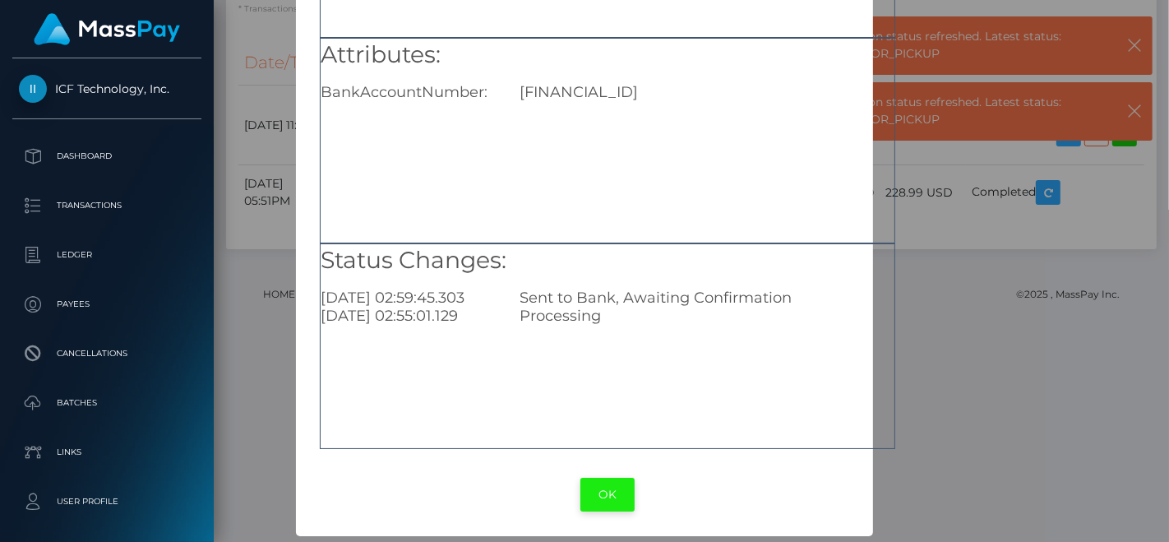
click at [607, 484] on button "OK" at bounding box center [608, 495] width 54 height 34
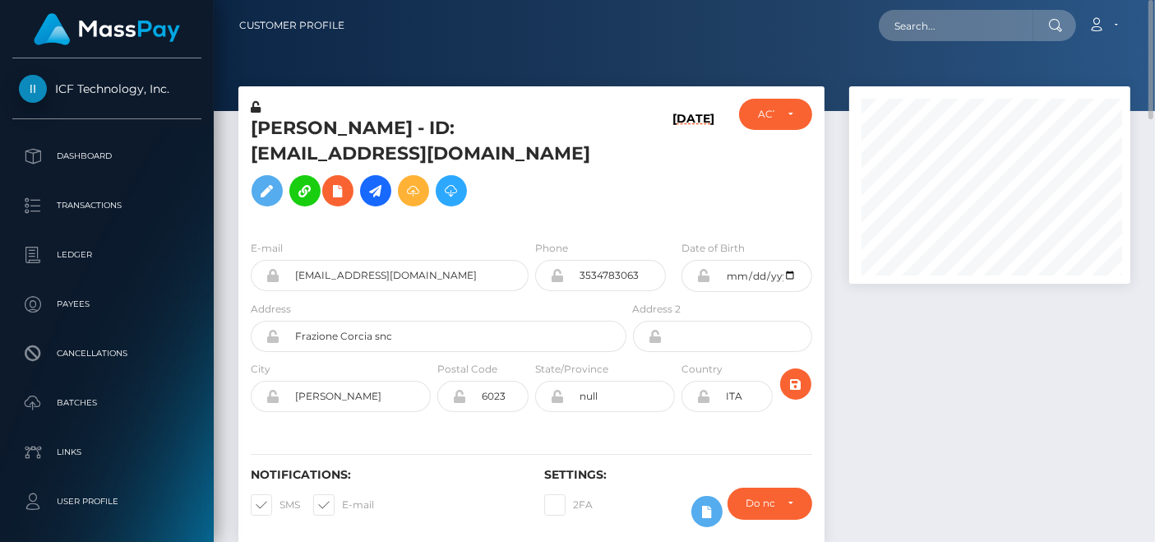
scroll to position [822149, 822065]
click at [971, 24] on input "text" at bounding box center [956, 25] width 155 height 31
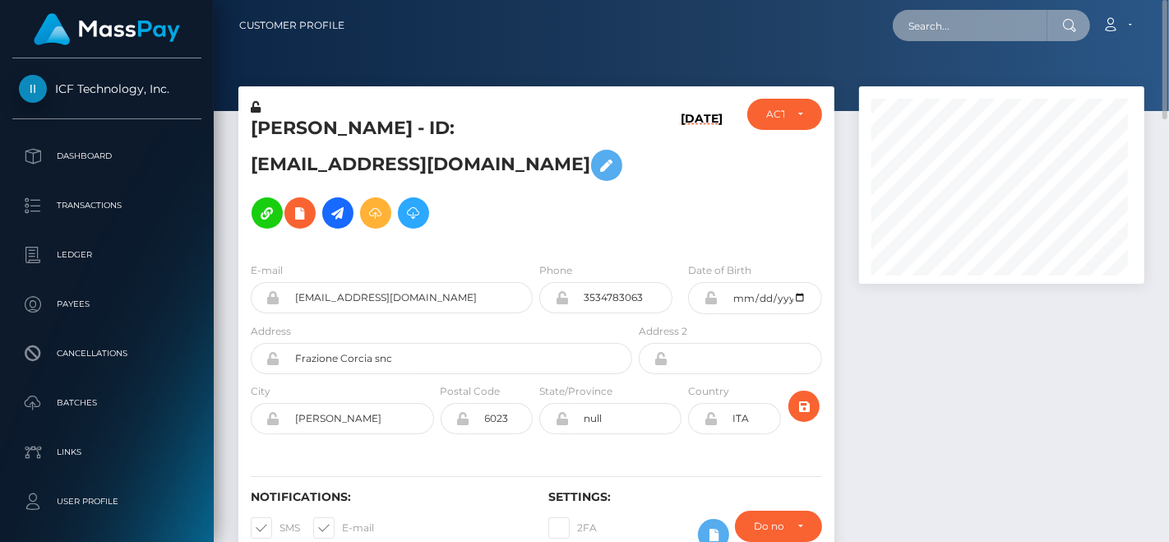
scroll to position [197, 285]
paste input "[EMAIL_ADDRESS][DOMAIN_NAME]"
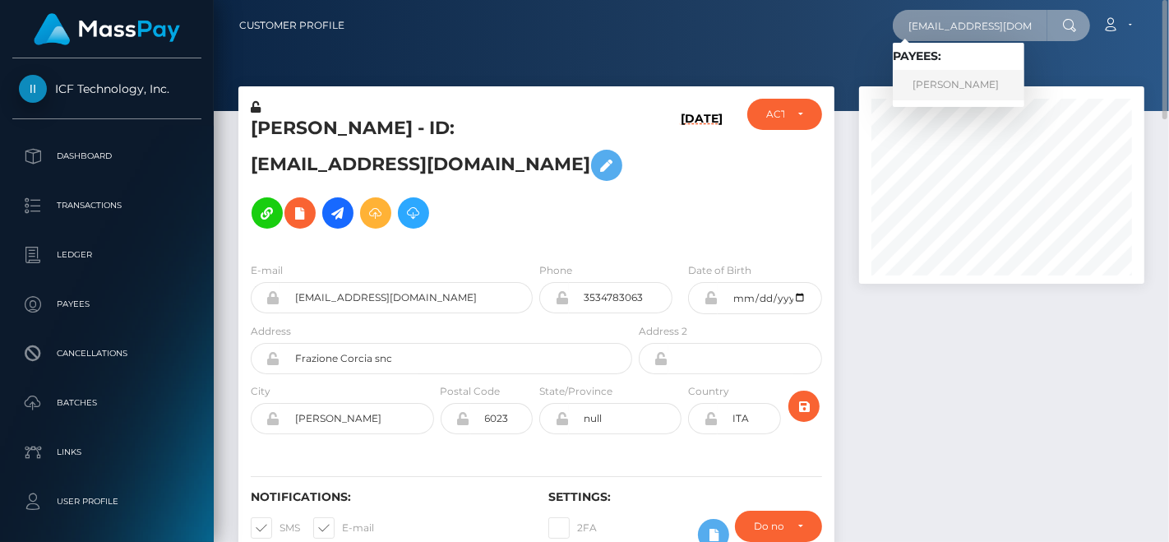
type input "[EMAIL_ADDRESS][DOMAIN_NAME]"
click at [943, 79] on link "[PERSON_NAME]" at bounding box center [959, 85] width 132 height 30
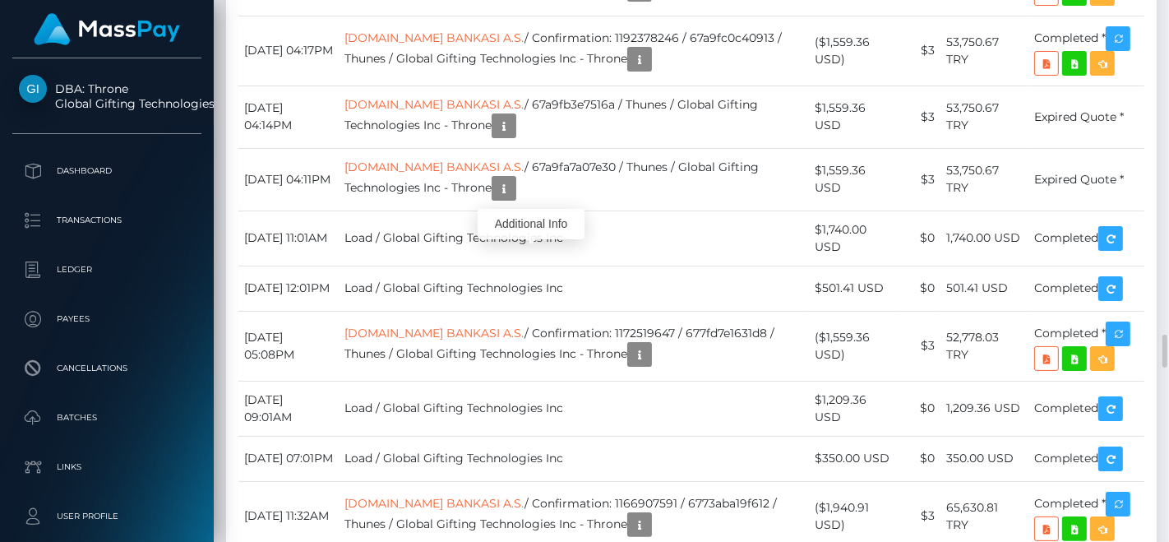
scroll to position [197, 285]
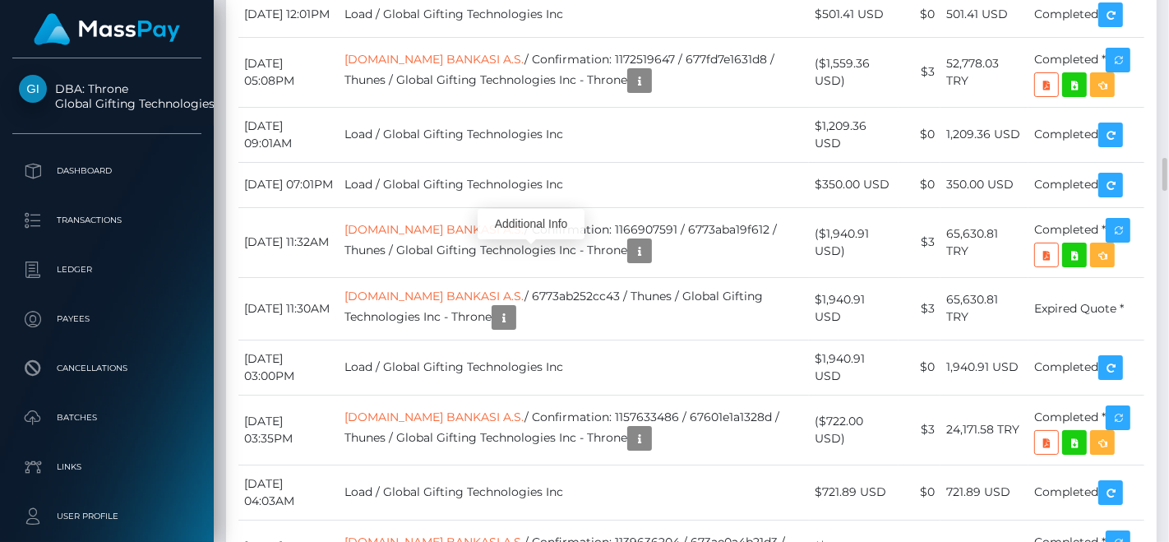
scroll to position [5482, 0]
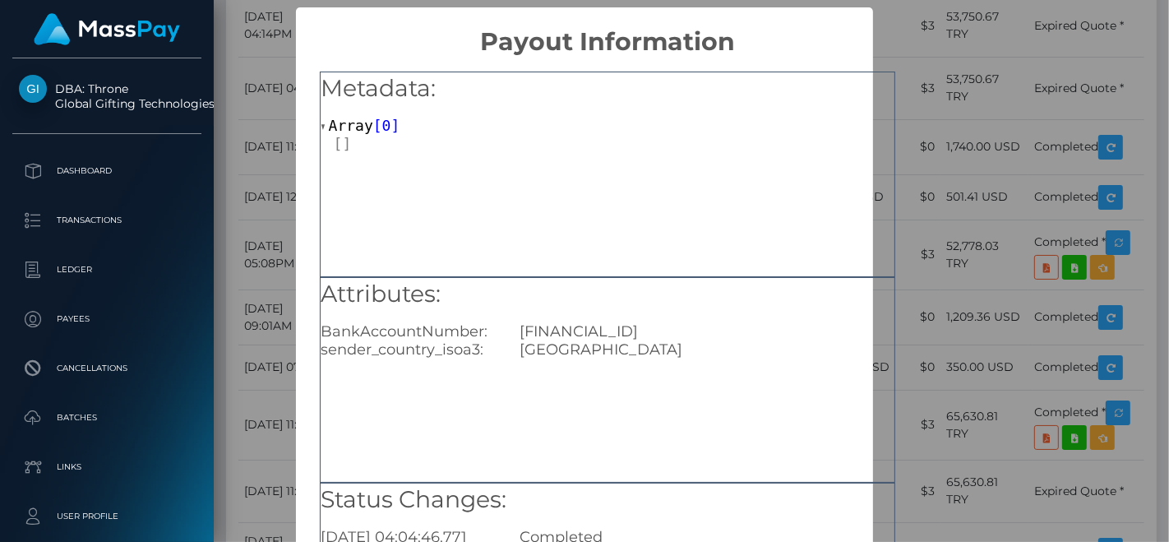
scroll to position [0, 0]
click at [610, 333] on div "TR020006400000134051612760" at bounding box center [706, 331] width 399 height 18
click at [609, 333] on div "TR020006400000134051612760" at bounding box center [706, 331] width 399 height 18
copy div "TR020006400000134051612760"
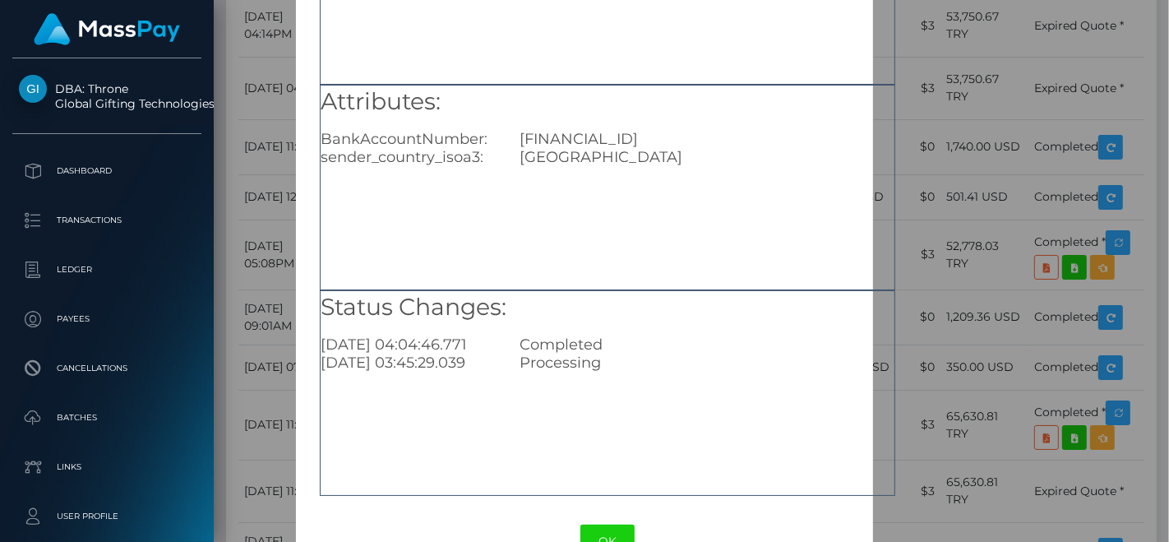
scroll to position [239, 0]
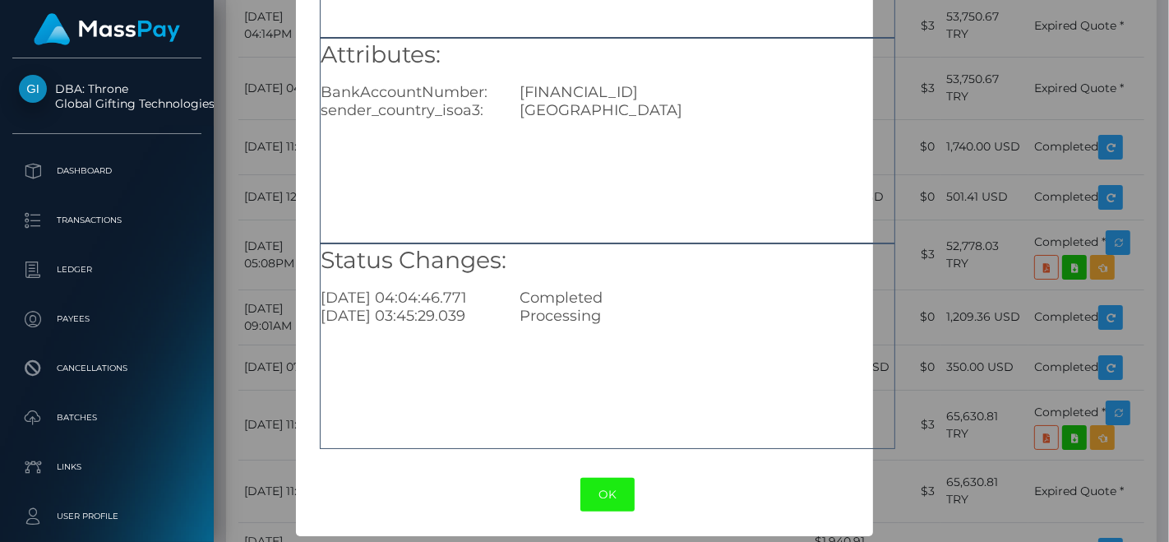
click at [605, 486] on button "OK" at bounding box center [608, 495] width 54 height 34
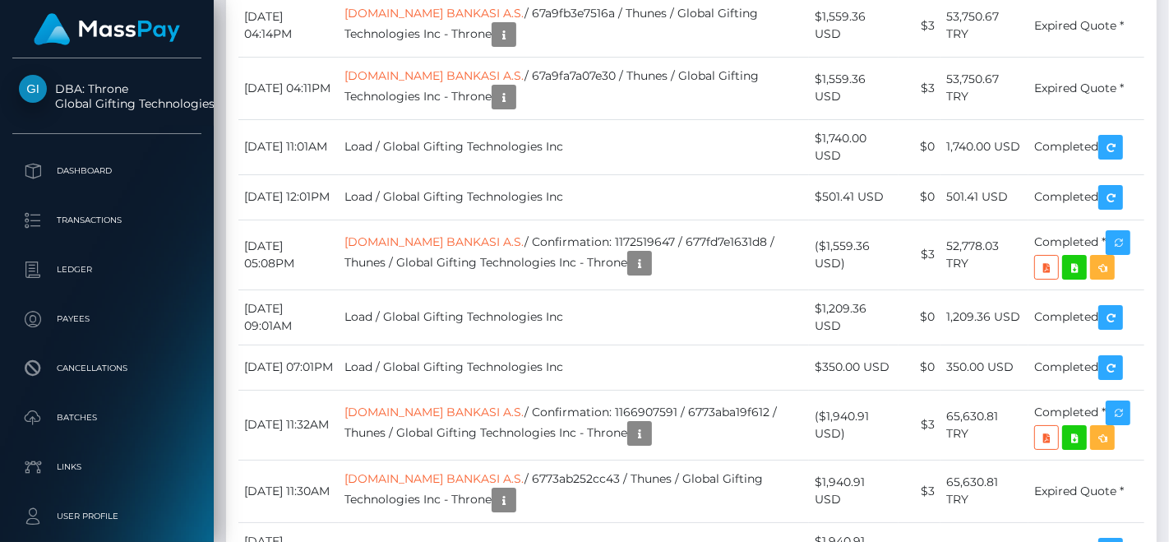
scroll to position [197, 285]
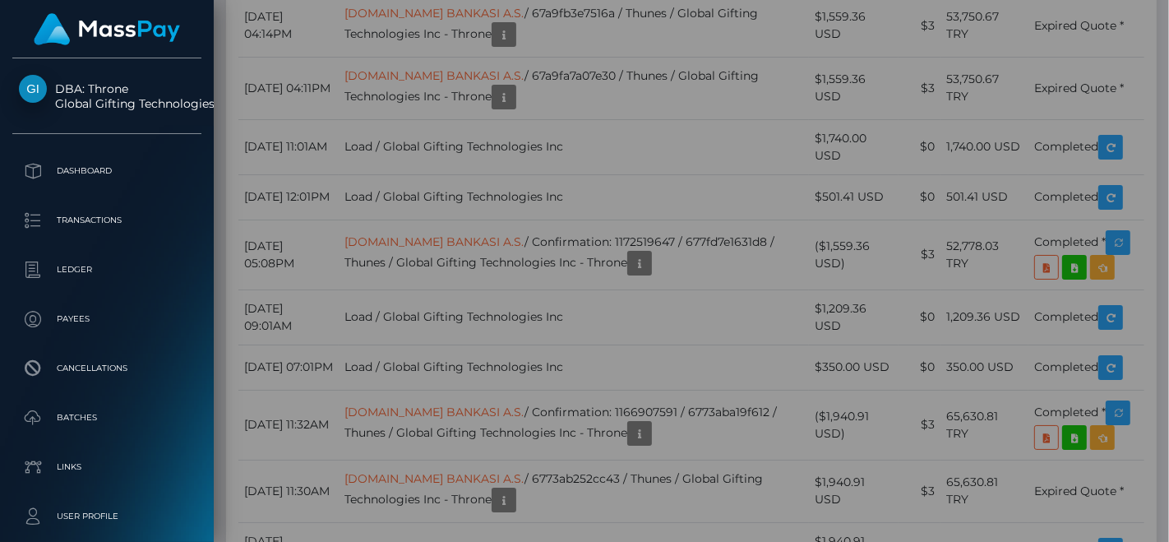
scroll to position [0, 0]
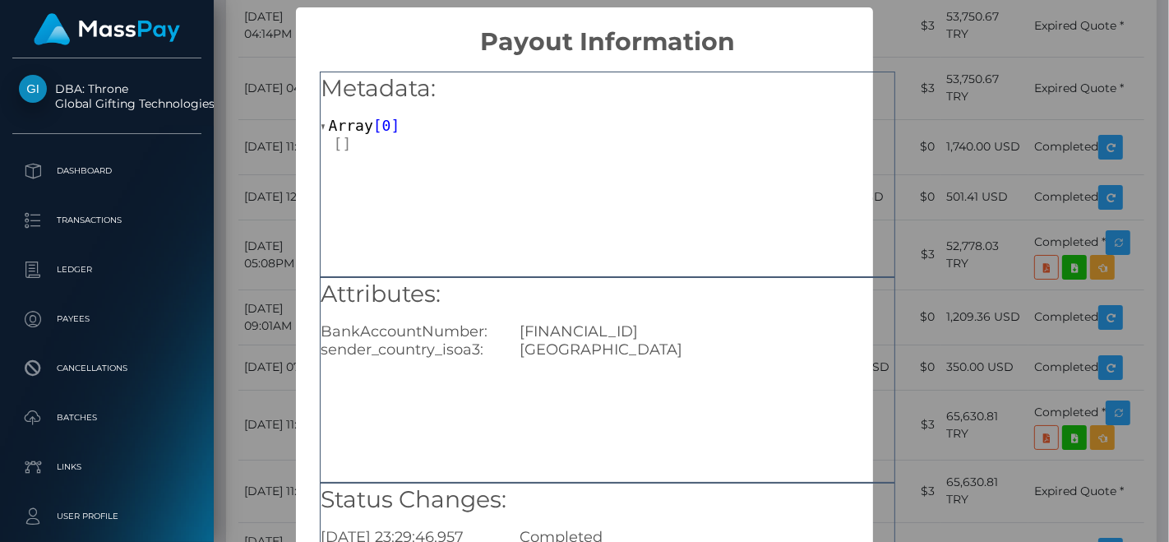
click at [695, 326] on div "TR840006400000134051620596" at bounding box center [706, 331] width 399 height 18
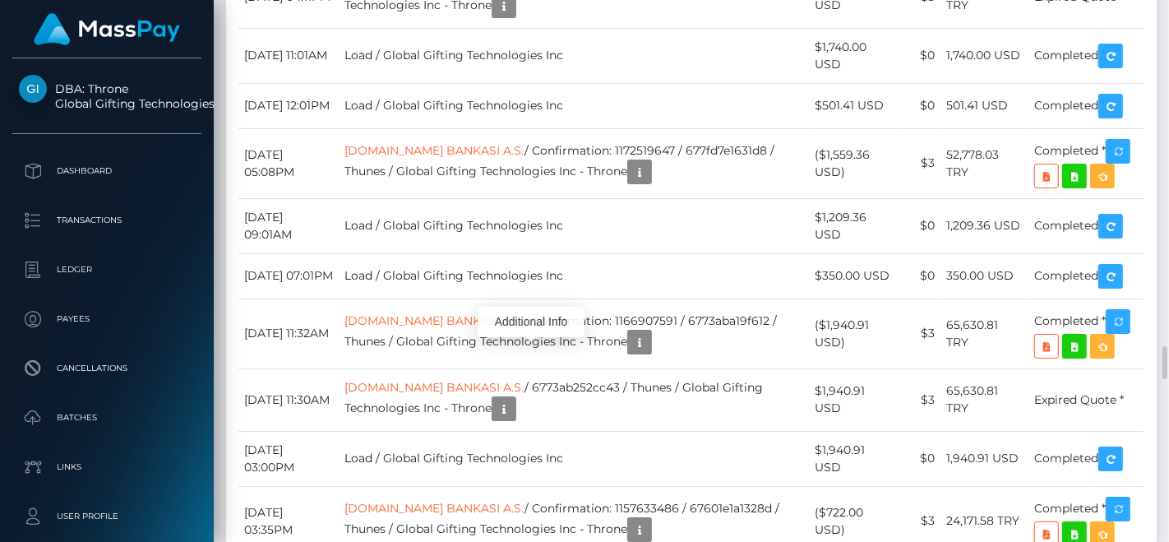
scroll to position [197, 285]
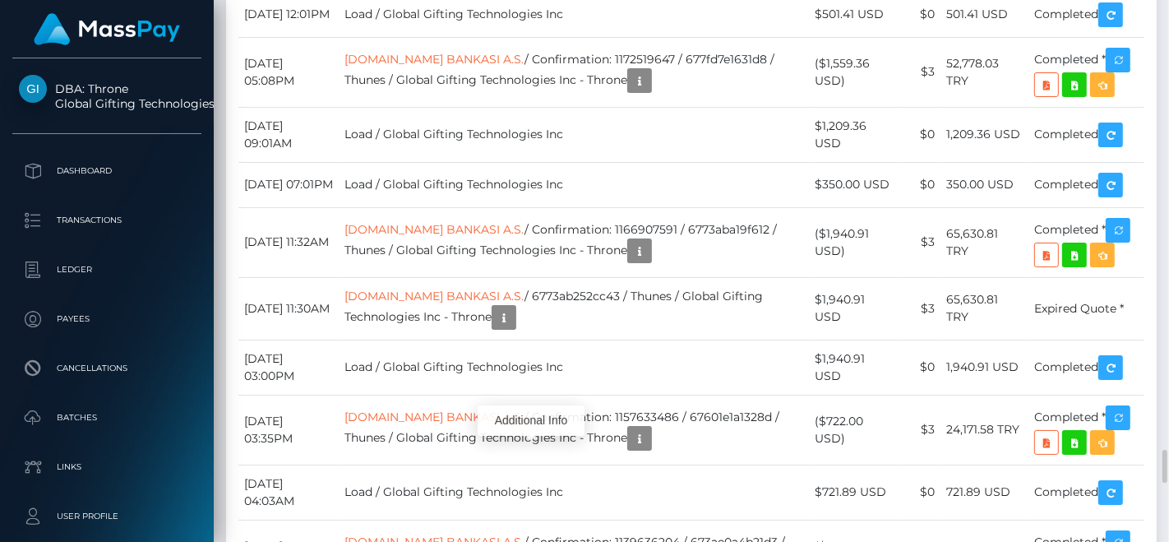
scroll to position [5756, 0]
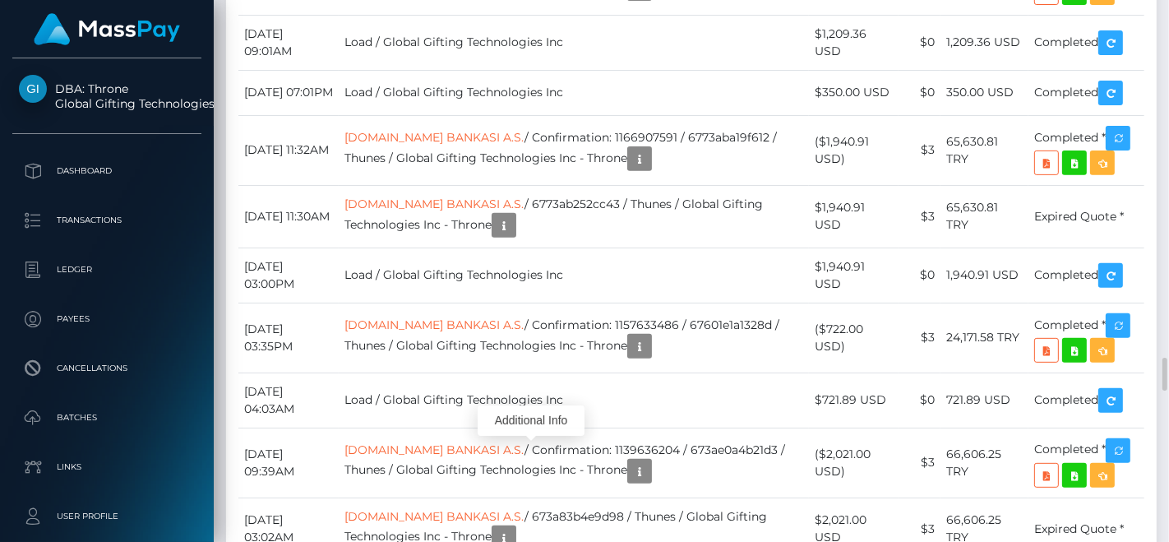
click at [535, 391] on div at bounding box center [531, 389] width 11 height 5
click at [542, 525] on div "Additional Info" at bounding box center [531, 506] width 107 height 41
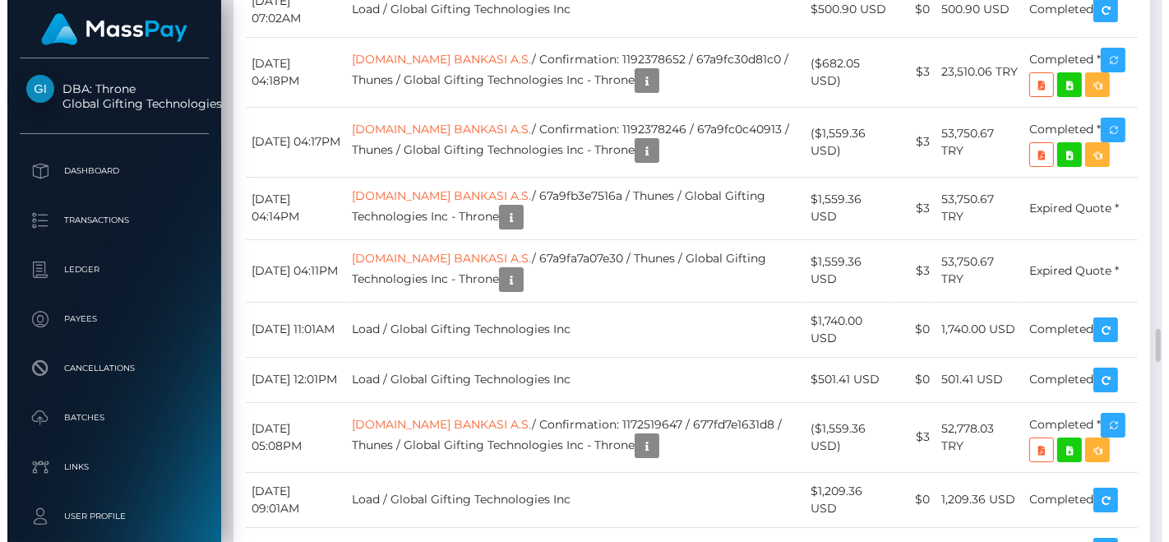
scroll to position [822149, 822065]
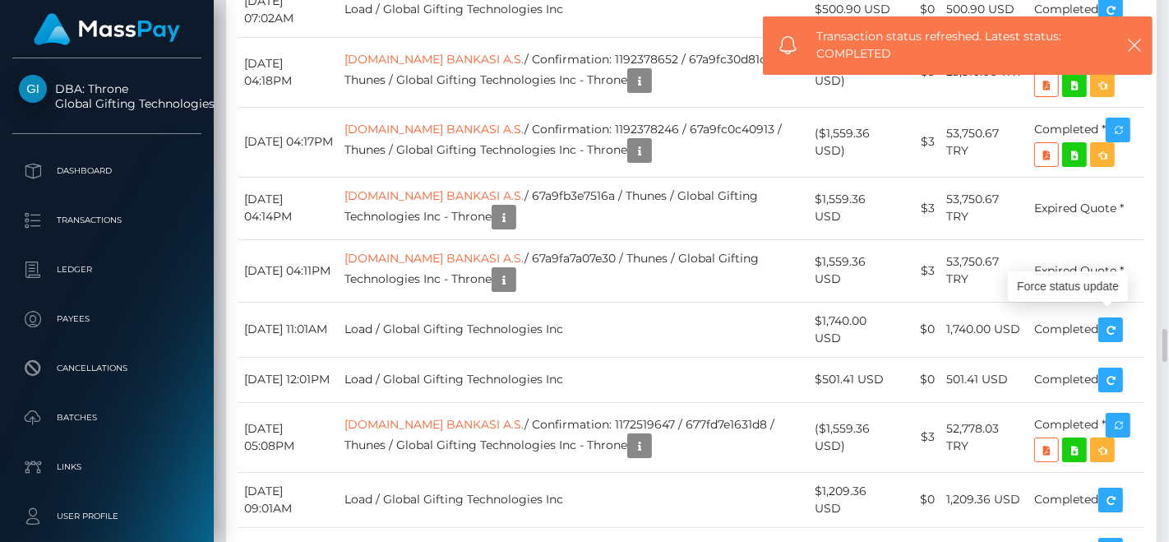
scroll to position [197, 285]
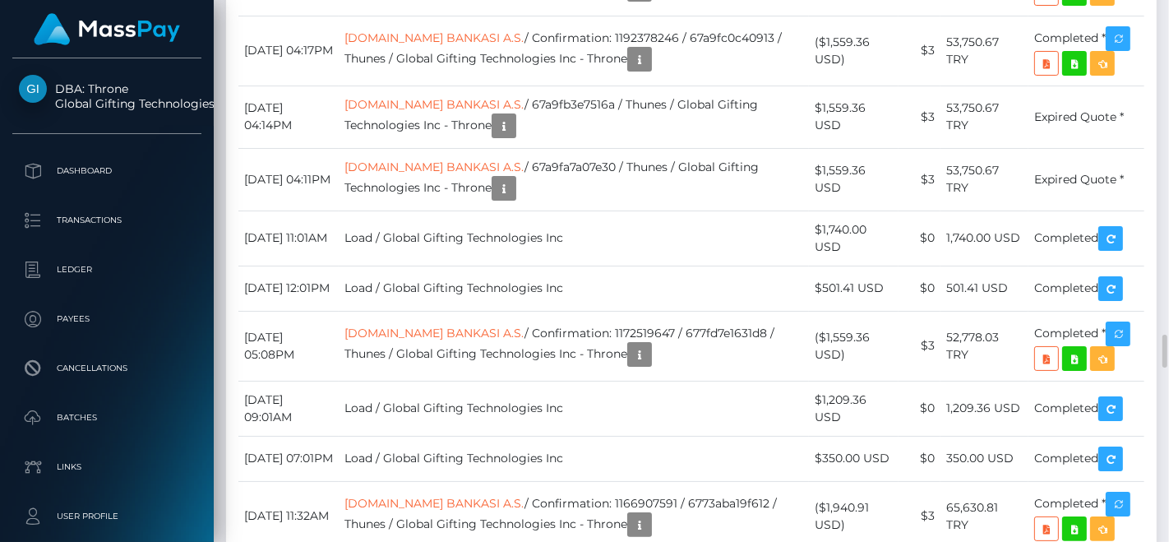
click at [1115, 398] on div "Force status update" at bounding box center [1068, 384] width 120 height 30
click at [1116, 399] on div "Force status update" at bounding box center [1068, 384] width 120 height 30
click at [1118, 404] on div "Force status update" at bounding box center [1068, 384] width 120 height 41
click at [1118, 405] on div "Force status update" at bounding box center [1068, 384] width 120 height 41
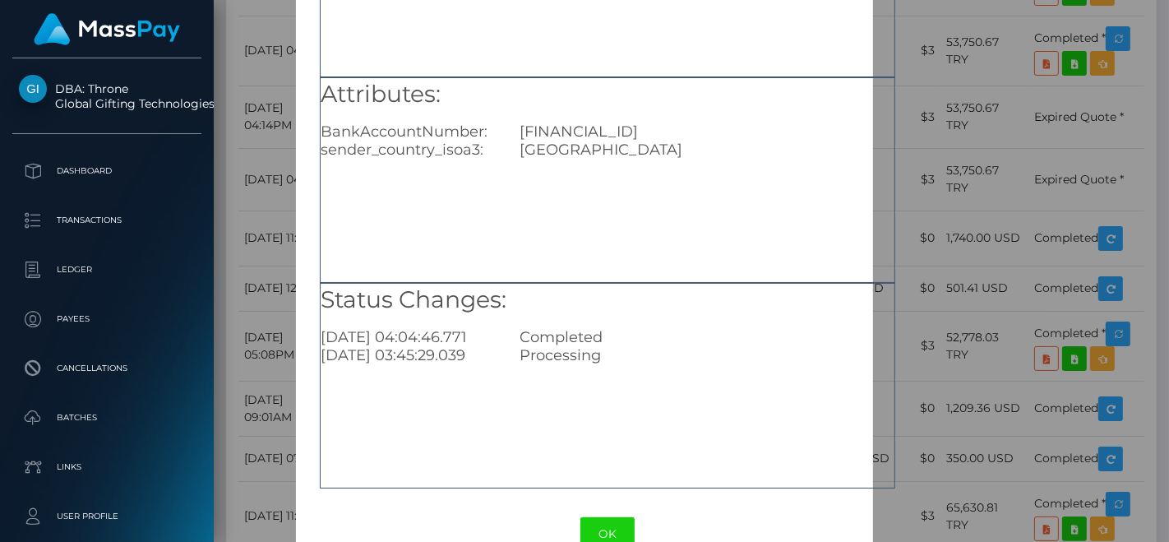
scroll to position [239, 0]
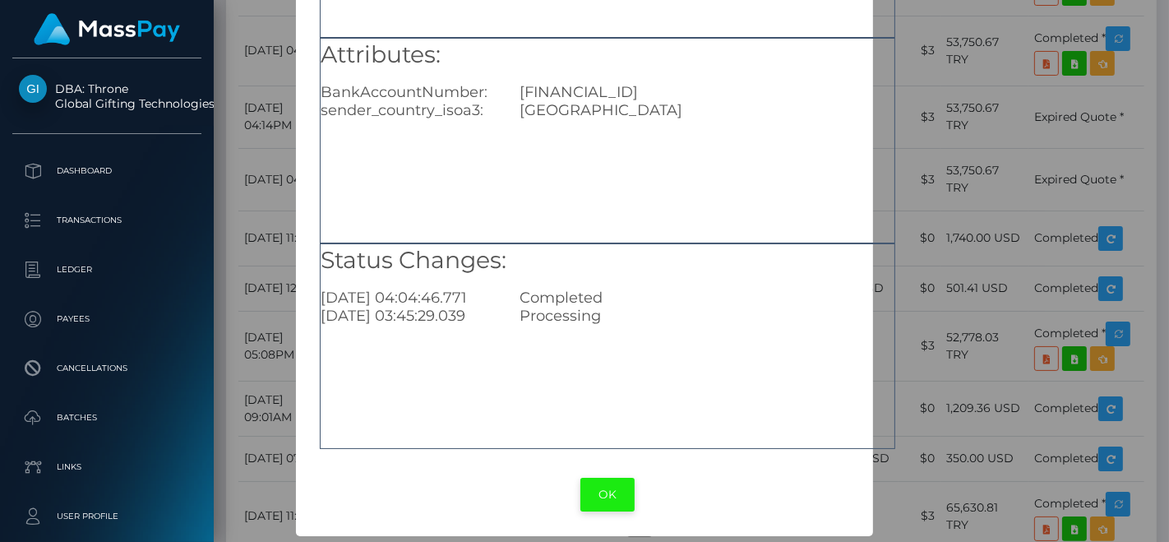
click at [604, 485] on button "OK" at bounding box center [608, 495] width 54 height 34
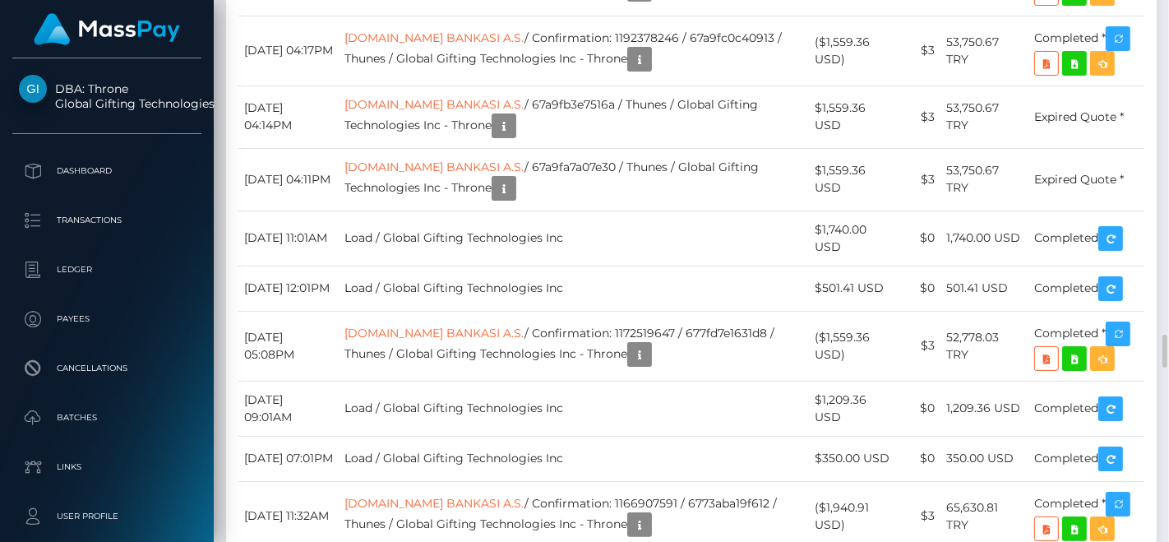
scroll to position [197, 285]
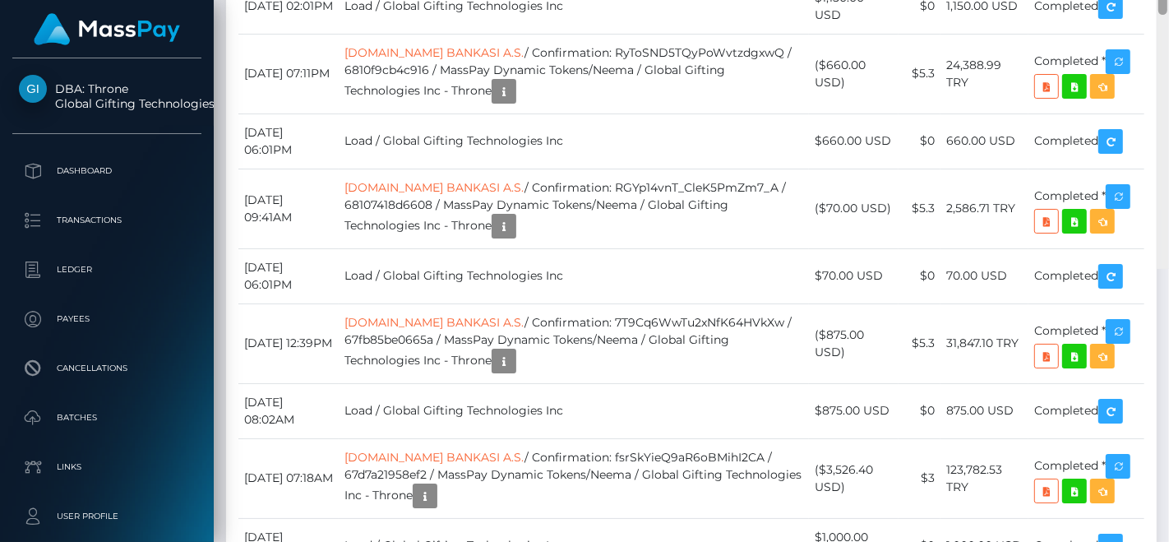
scroll to position [3837, 0]
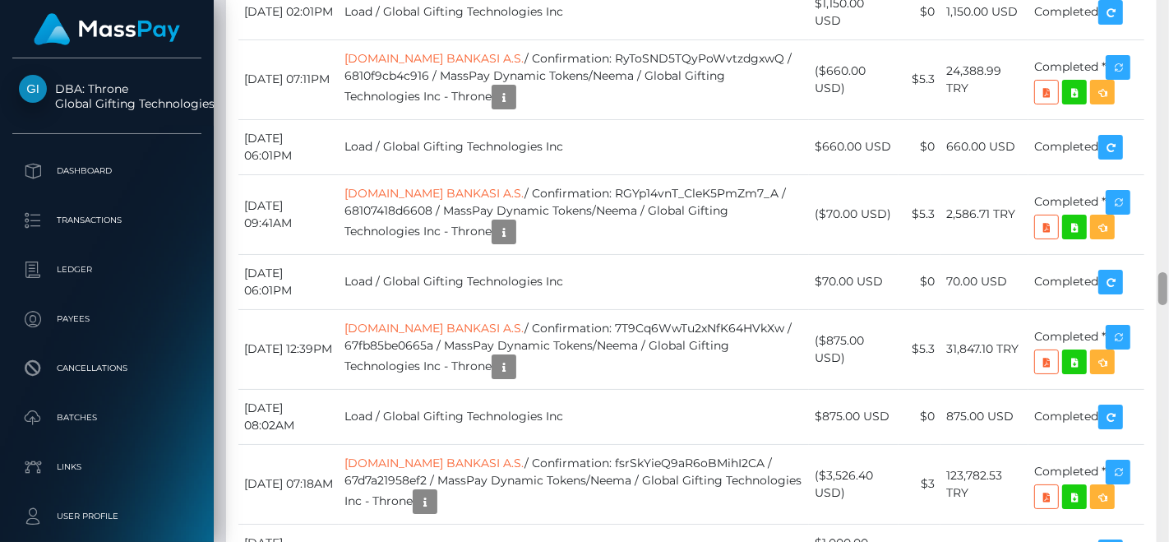
drag, startPoint x: 1169, startPoint y: 249, endPoint x: 1168, endPoint y: 25, distance: 224.5
click at [1169, 26] on div at bounding box center [1163, 271] width 12 height 543
click at [1169, 25] on div at bounding box center [1163, 271] width 12 height 543
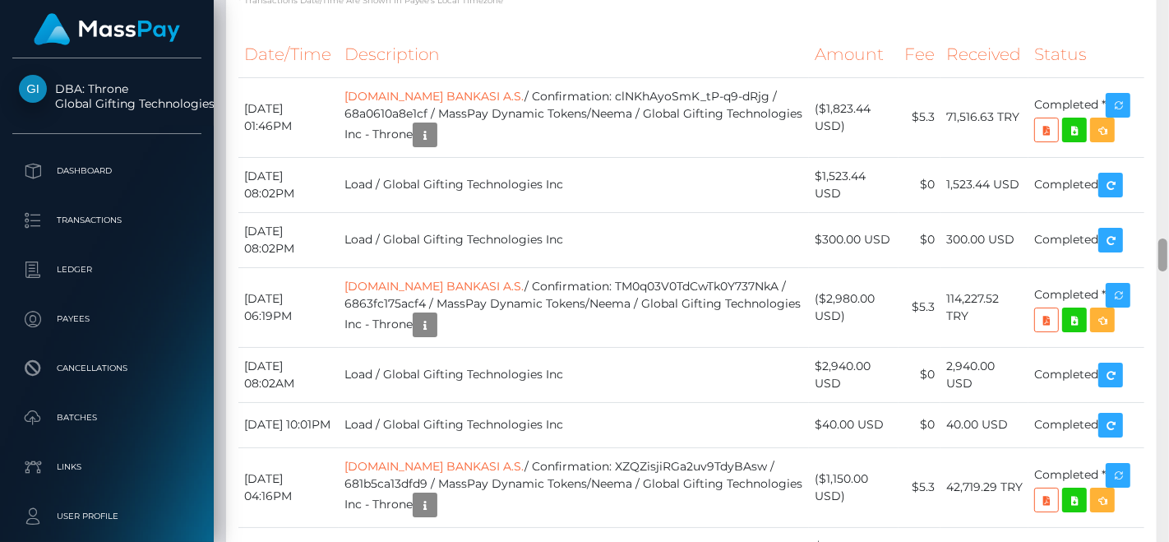
click at [1169, 25] on div at bounding box center [1163, 271] width 12 height 543
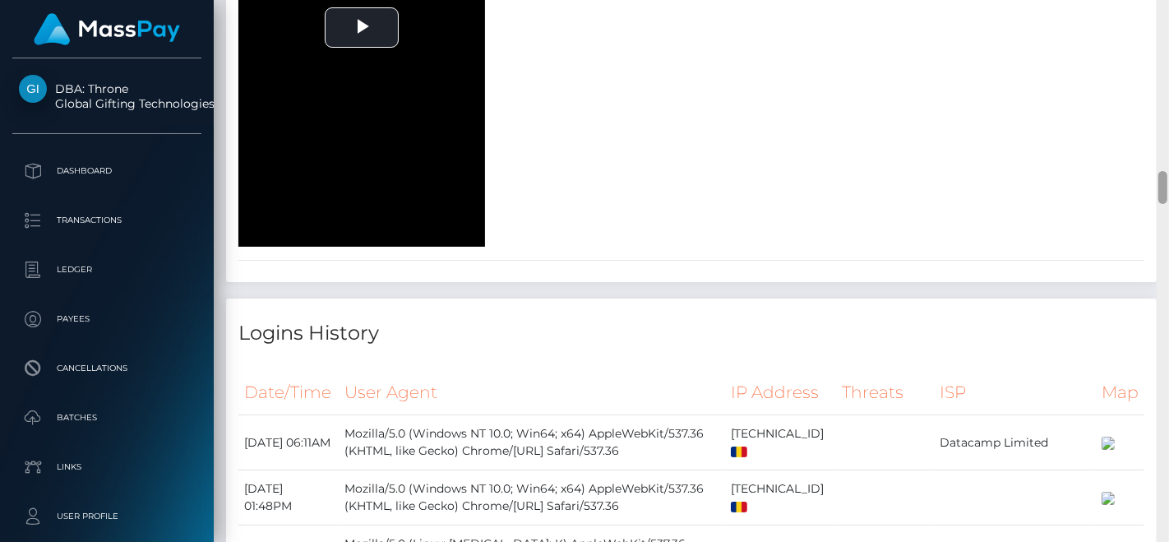
click at [1169, 25] on div at bounding box center [1163, 271] width 12 height 543
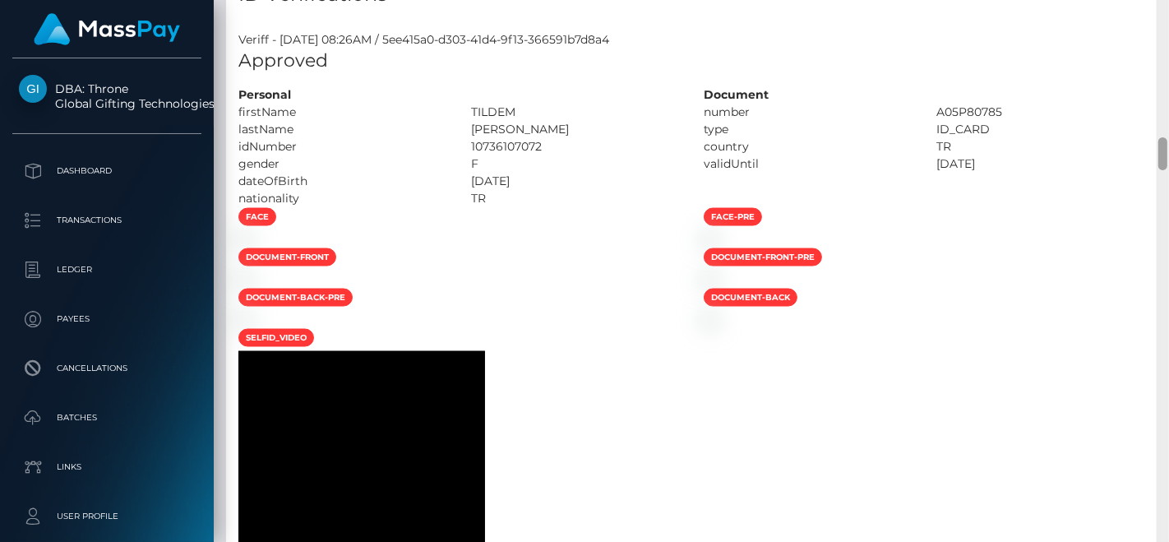
click at [1169, 25] on div at bounding box center [1163, 271] width 12 height 543
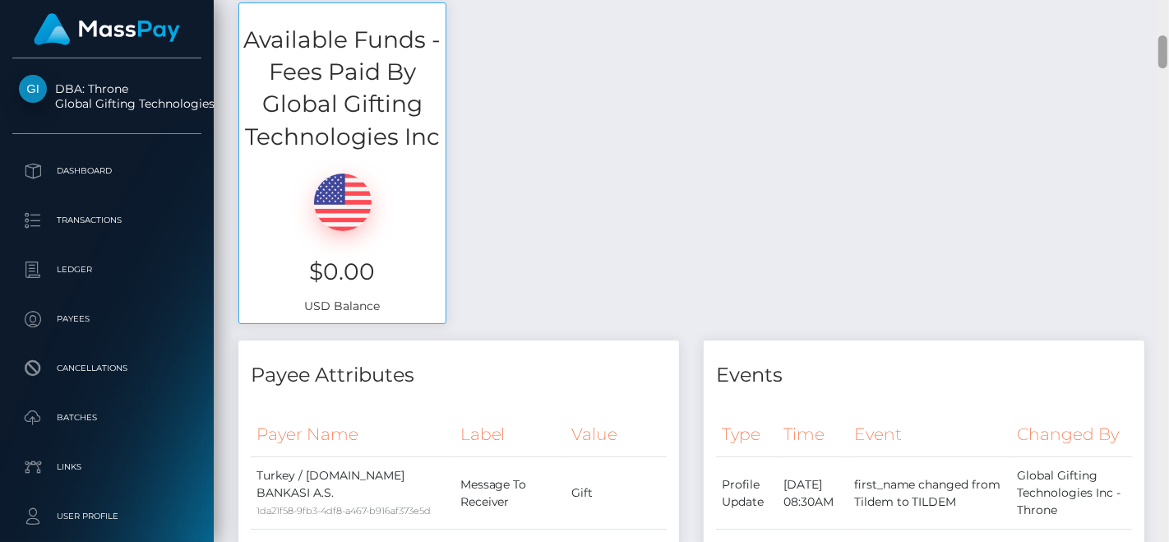
scroll to position [38, 0]
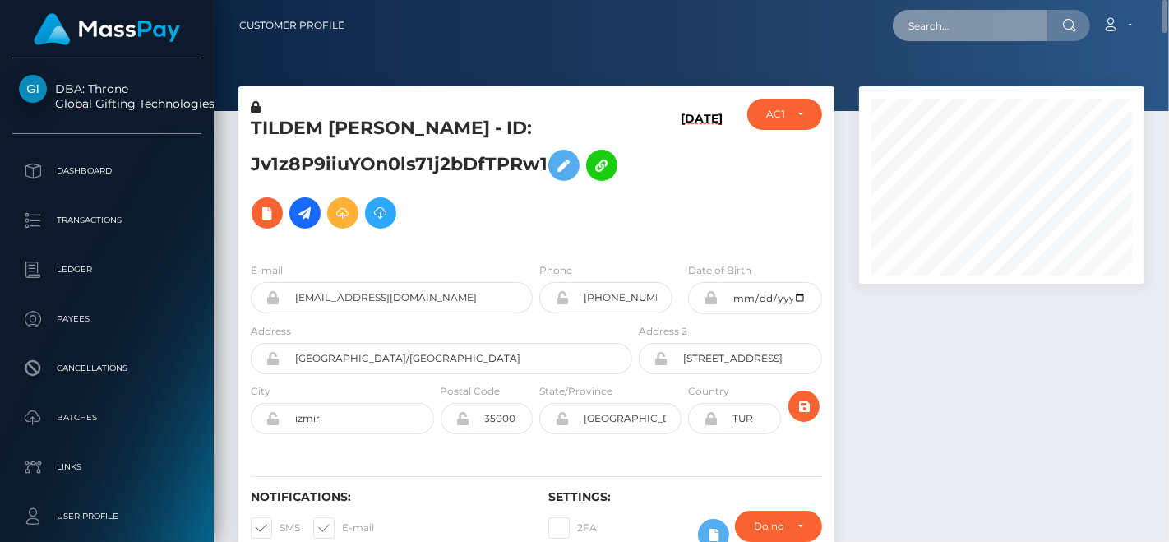
click at [987, 25] on input "text" at bounding box center [970, 25] width 155 height 31
paste input "stormiejade3@icloud.com"
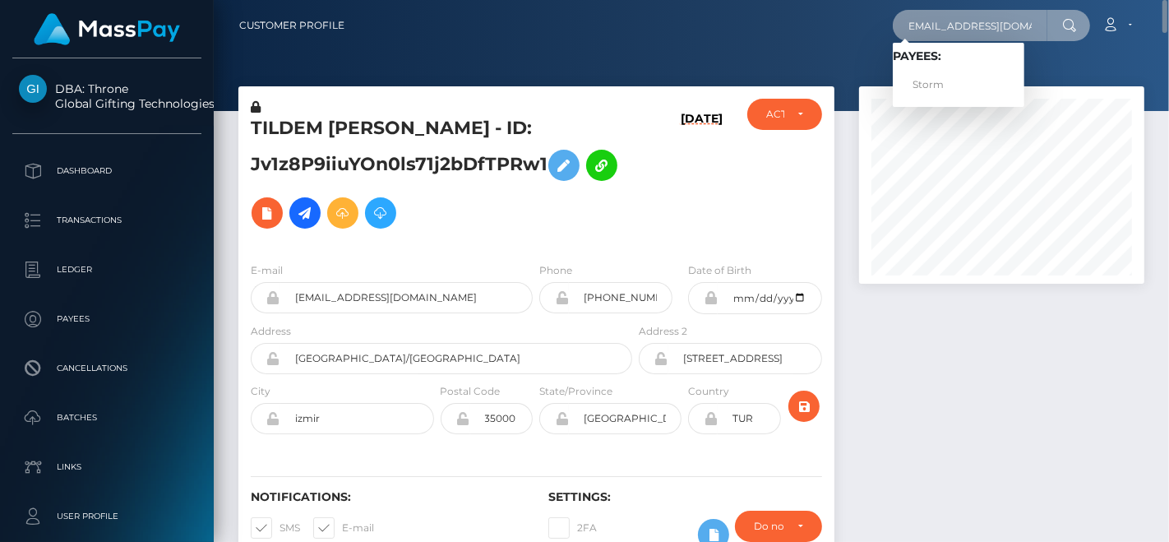
type input "stormiejade3@icloud.com"
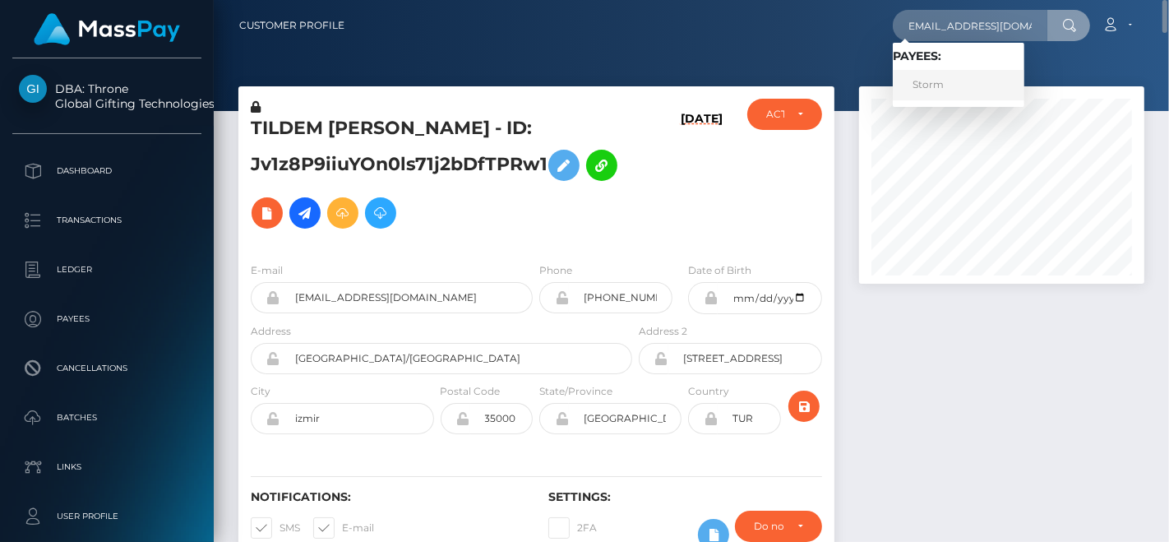
click at [945, 76] on link "Storm" at bounding box center [959, 85] width 132 height 30
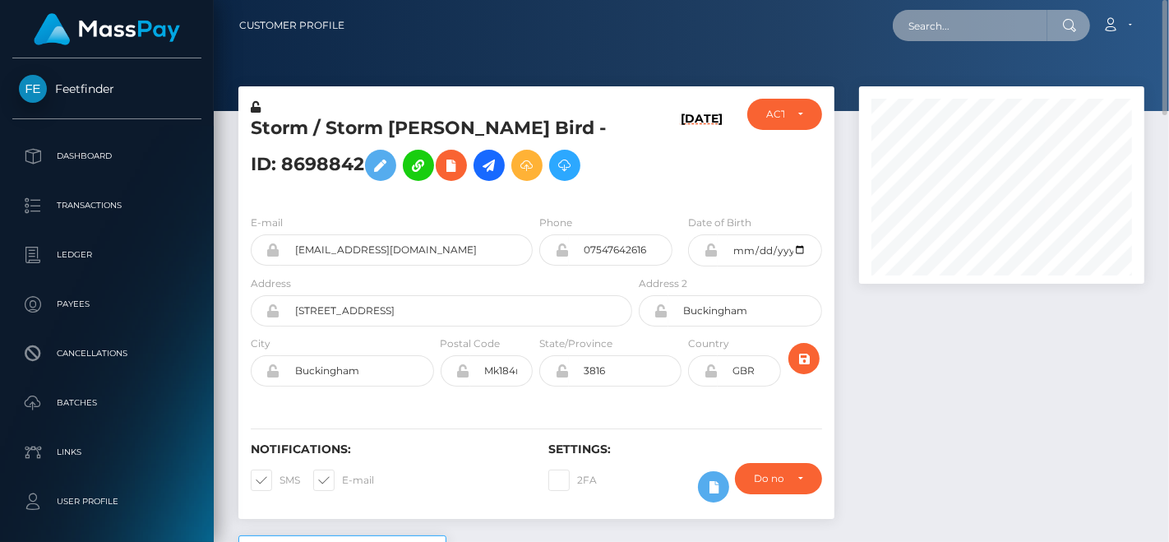
click at [1001, 30] on input "text" at bounding box center [970, 25] width 155 height 31
paste input "[EMAIL_ADDRESS][DOMAIN_NAME]"
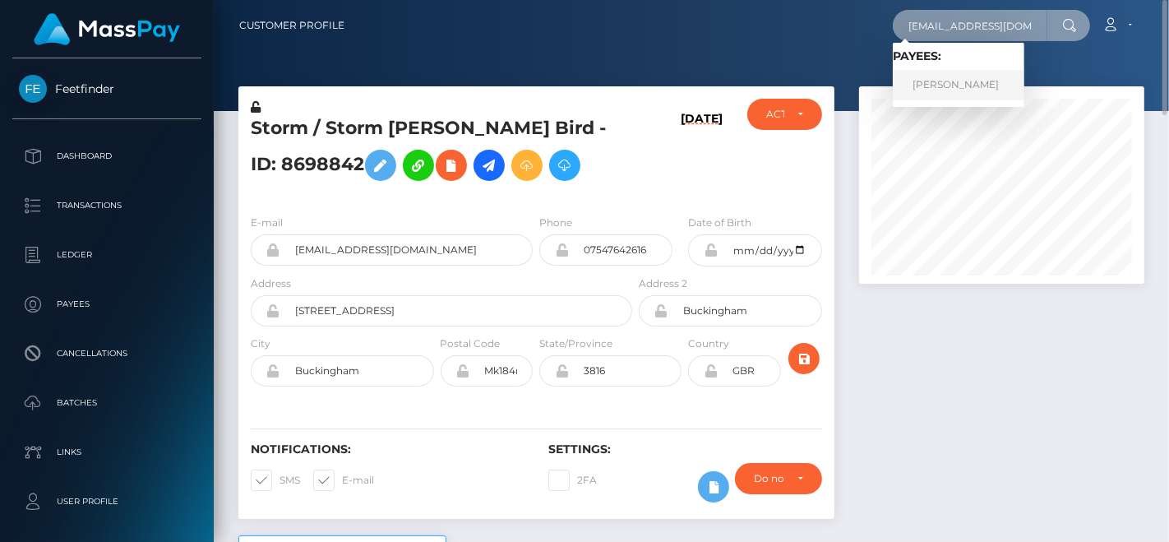
type input "[EMAIL_ADDRESS][DOMAIN_NAME]"
click at [946, 71] on link "[PERSON_NAME]" at bounding box center [959, 85] width 132 height 30
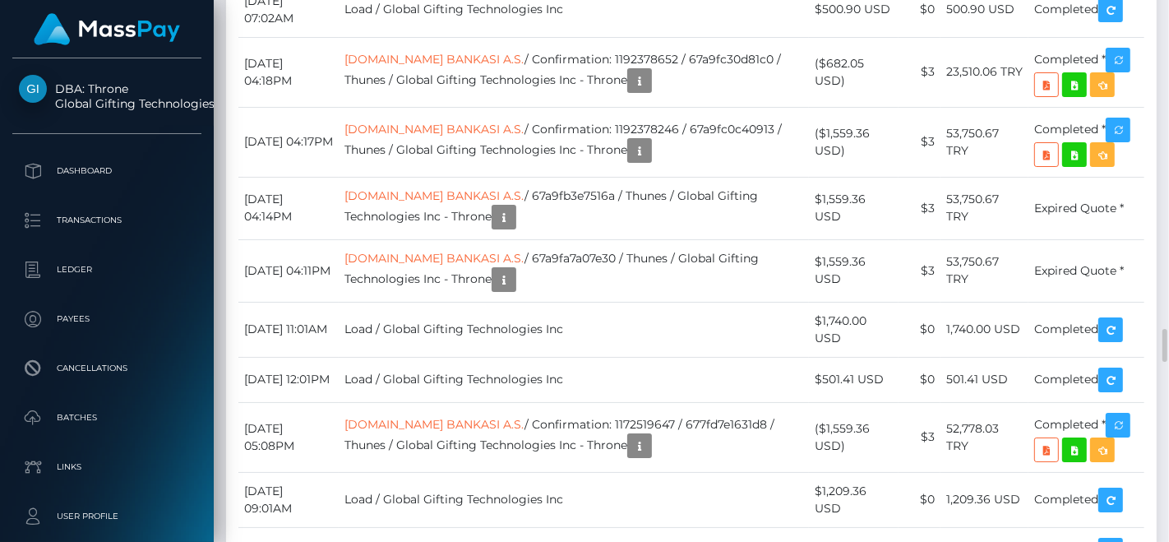
scroll to position [197, 285]
drag, startPoint x: 1132, startPoint y: 306, endPoint x: 544, endPoint y: 340, distance: 589.0
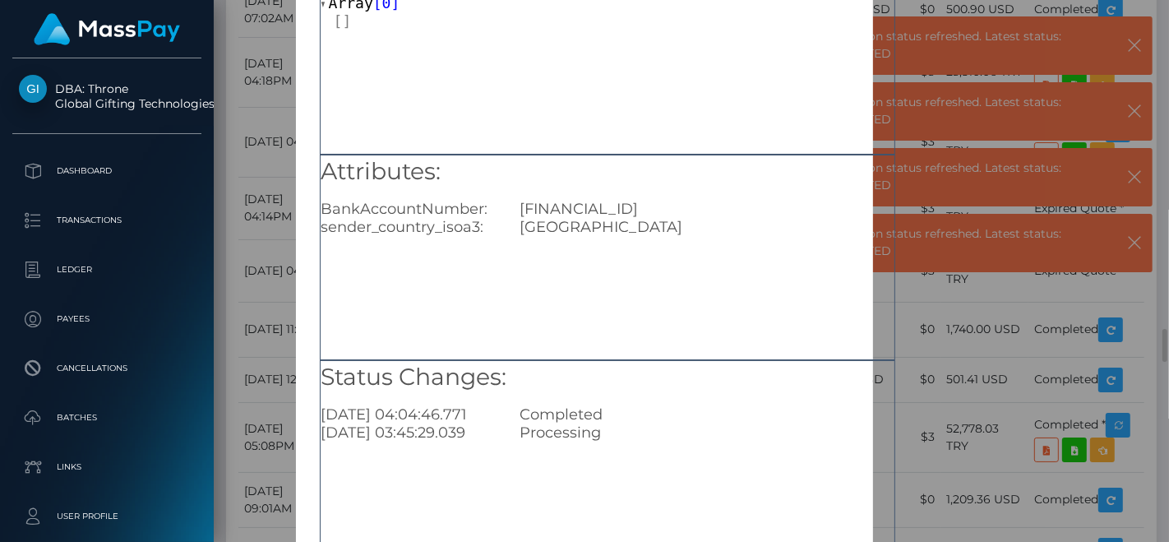
scroll to position [239, 0]
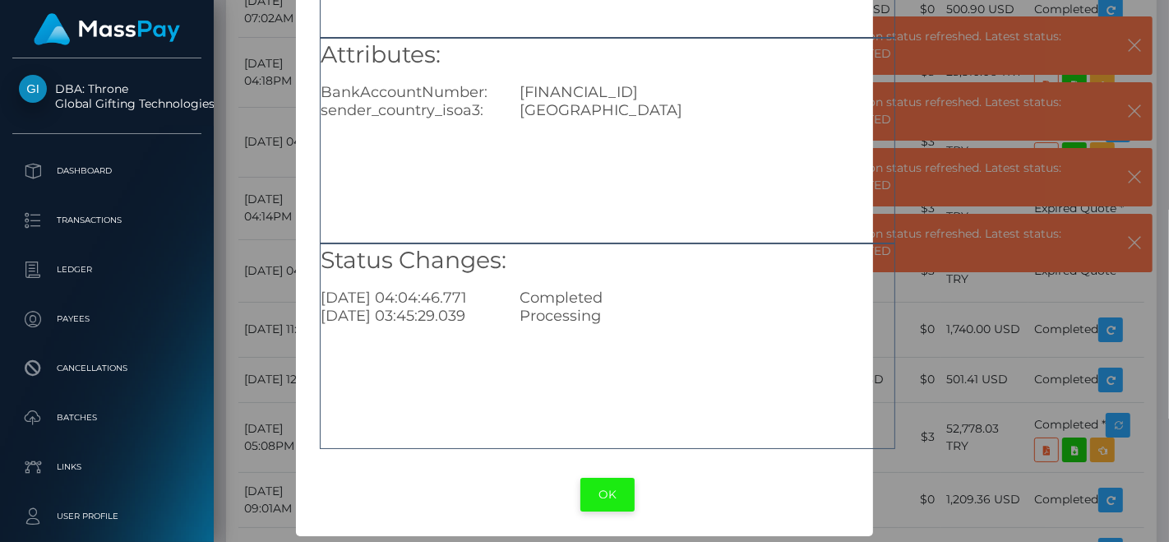
click at [606, 479] on button "OK" at bounding box center [608, 495] width 54 height 34
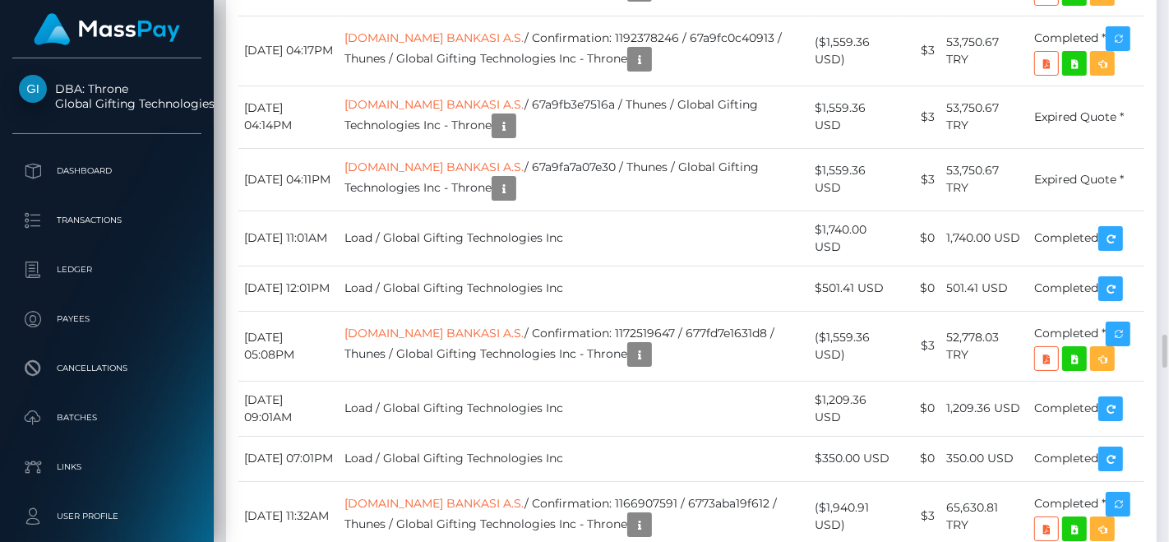
scroll to position [197, 285]
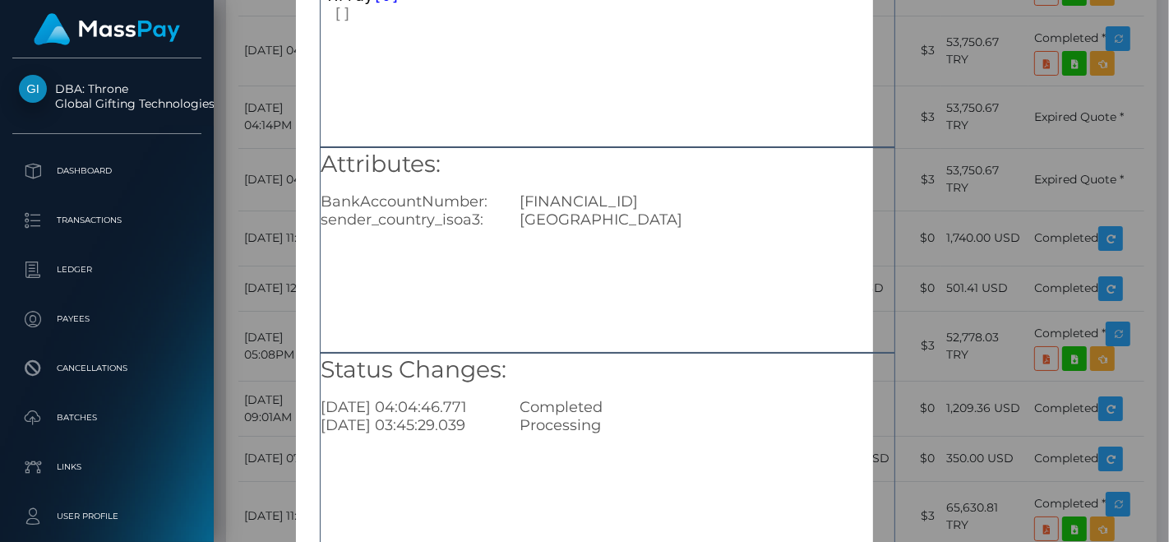
scroll to position [239, 0]
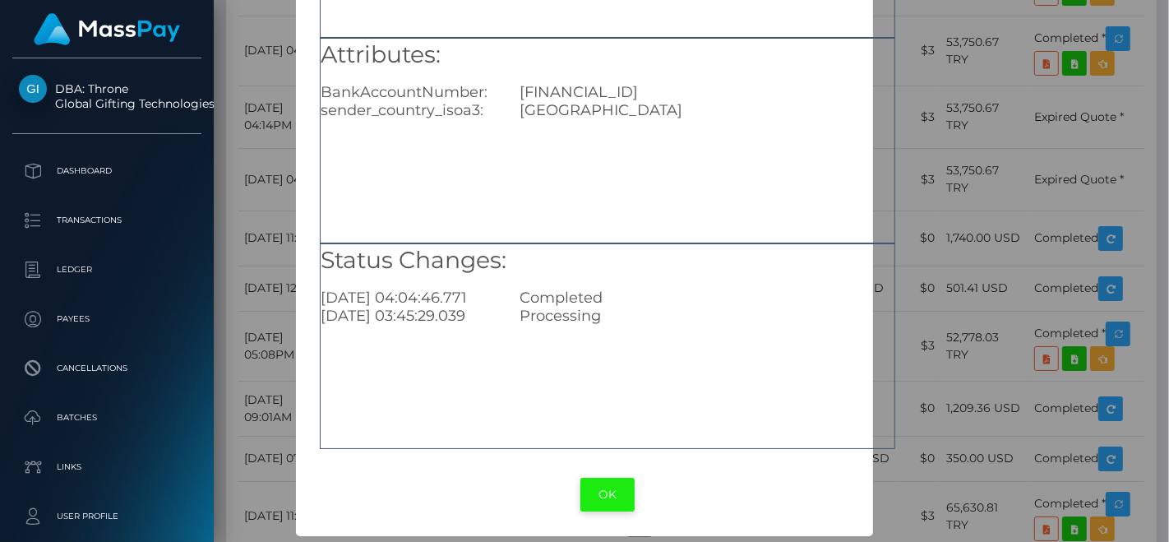
click at [613, 493] on button "OK" at bounding box center [608, 495] width 54 height 34
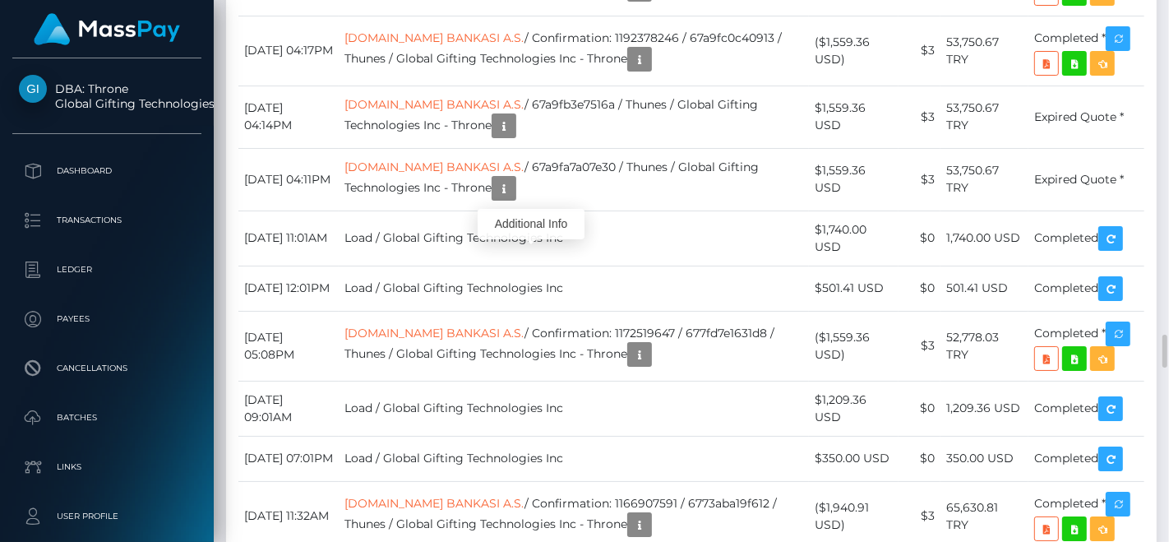
scroll to position [197, 285]
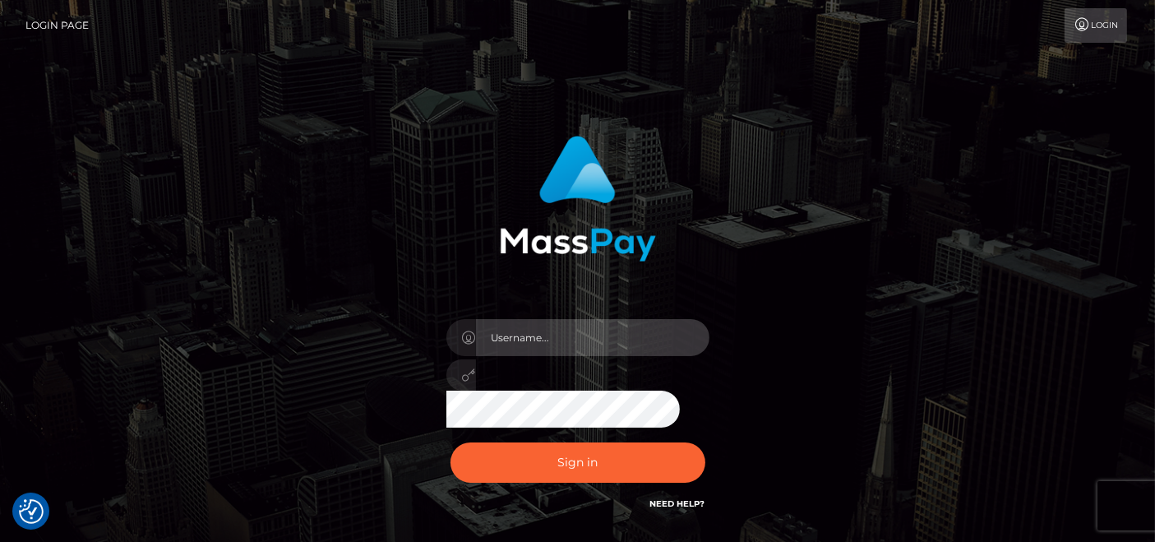
type input "[DOMAIN_NAME]"
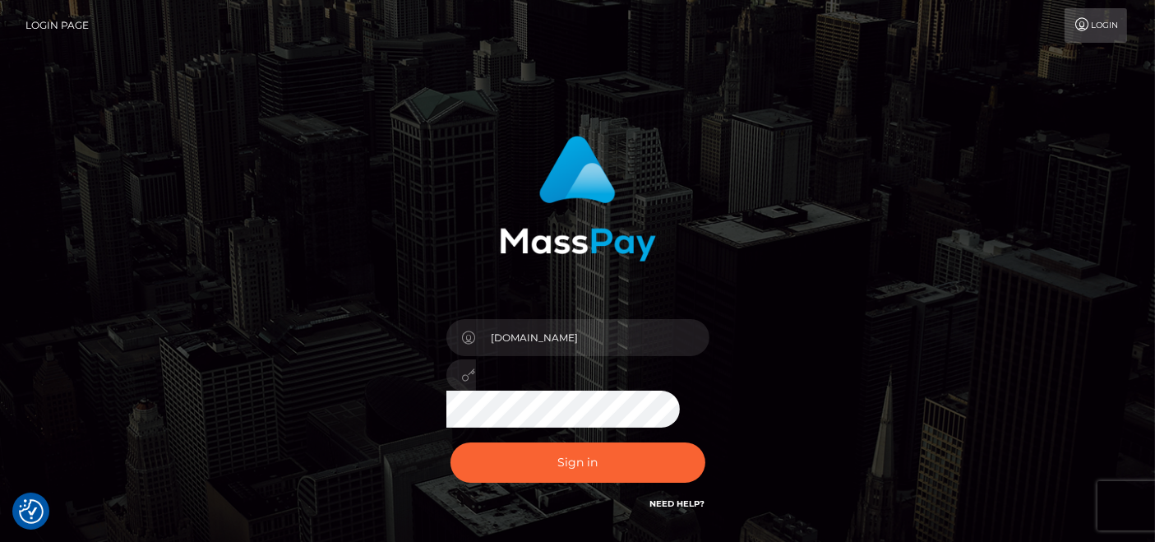
click at [507, 433] on div "Sign in Need Help?" at bounding box center [578, 469] width 288 height 73
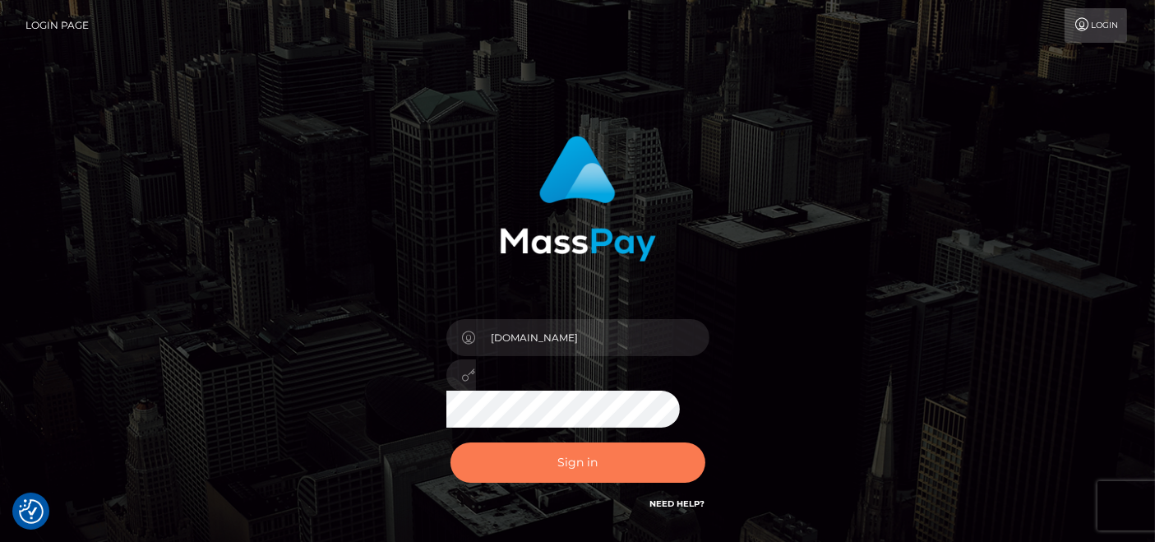
click at [515, 442] on button "Sign in" at bounding box center [578, 462] width 255 height 40
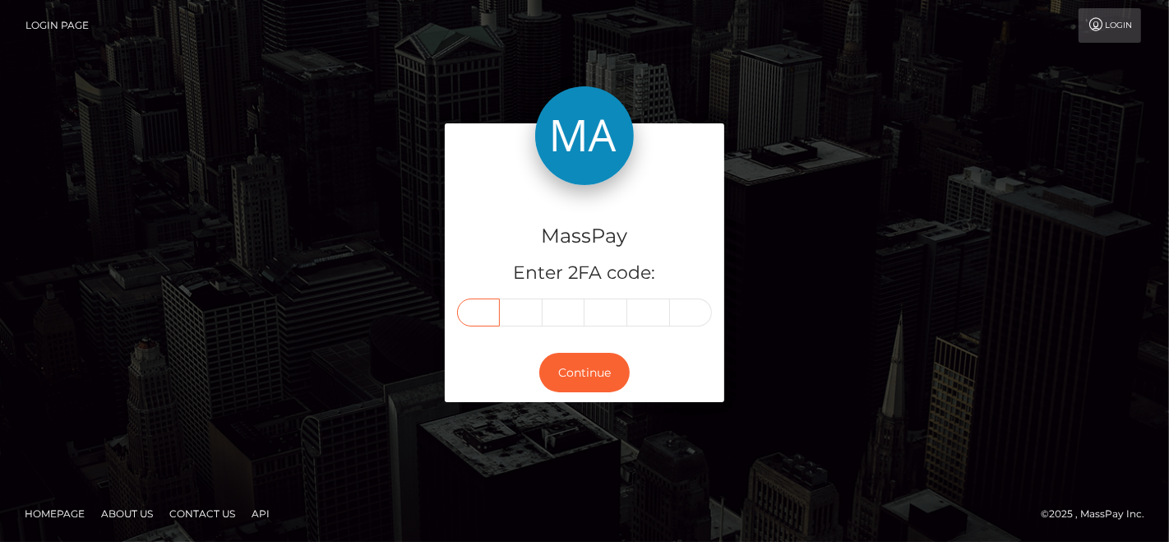
paste input "3"
type input "3"
type input "2"
type input "5"
type input "1"
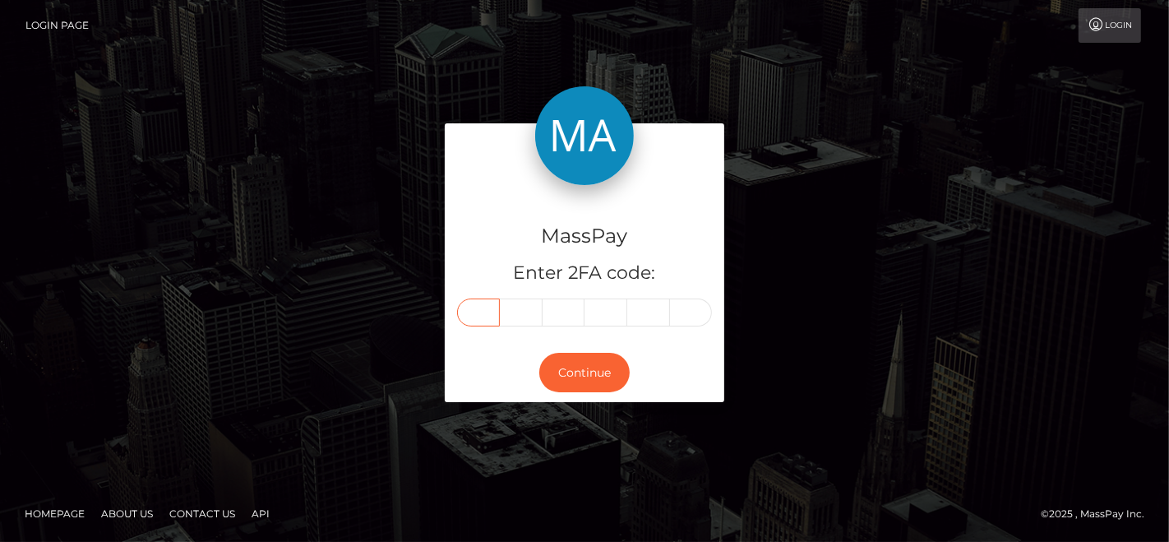
type input "5"
type input "0"
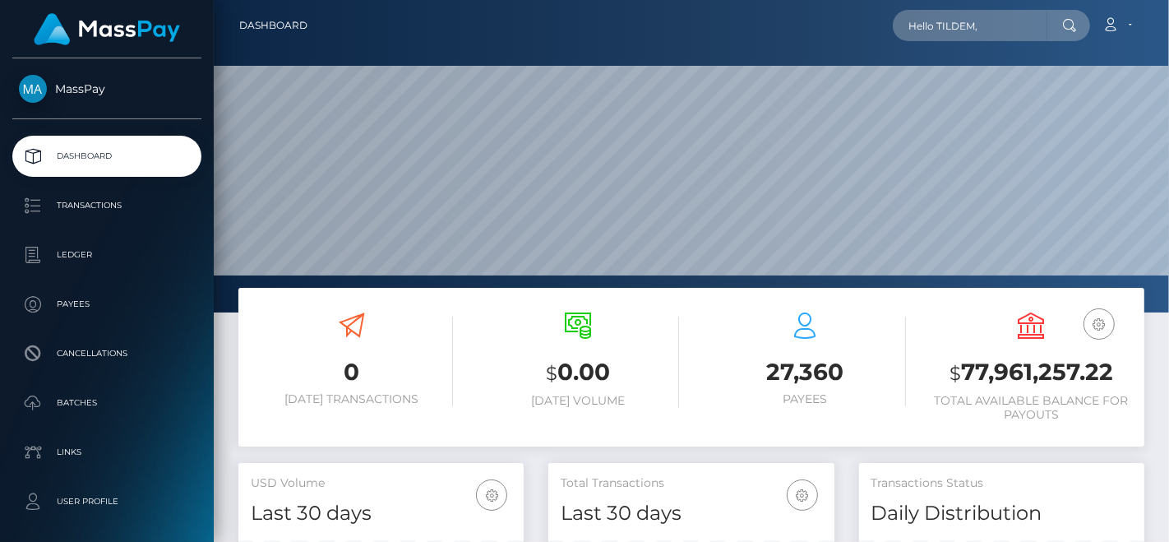
scroll to position [291, 285]
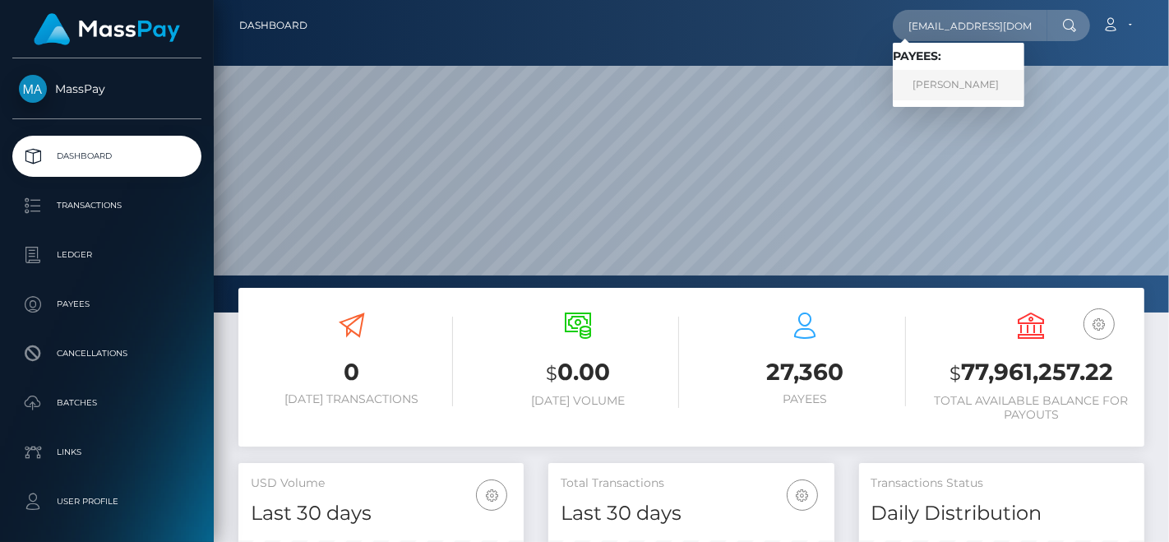
type input "[EMAIL_ADDRESS][DOMAIN_NAME]"
click at [953, 77] on link "[PERSON_NAME]" at bounding box center [959, 85] width 132 height 30
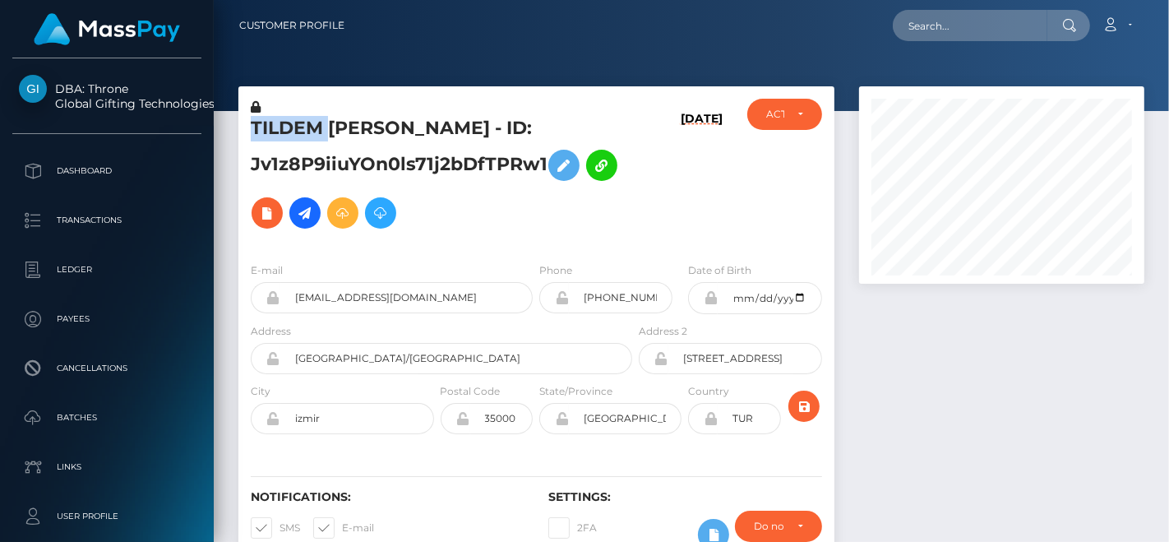
scroll to position [197, 285]
click at [432, 95] on div "TILDEM [PERSON_NAME] - ID: Jv1z8P9iiuYOn0ls71j2bDfTPRw1 [DATE] CLOSED" at bounding box center [536, 167] width 596 height 163
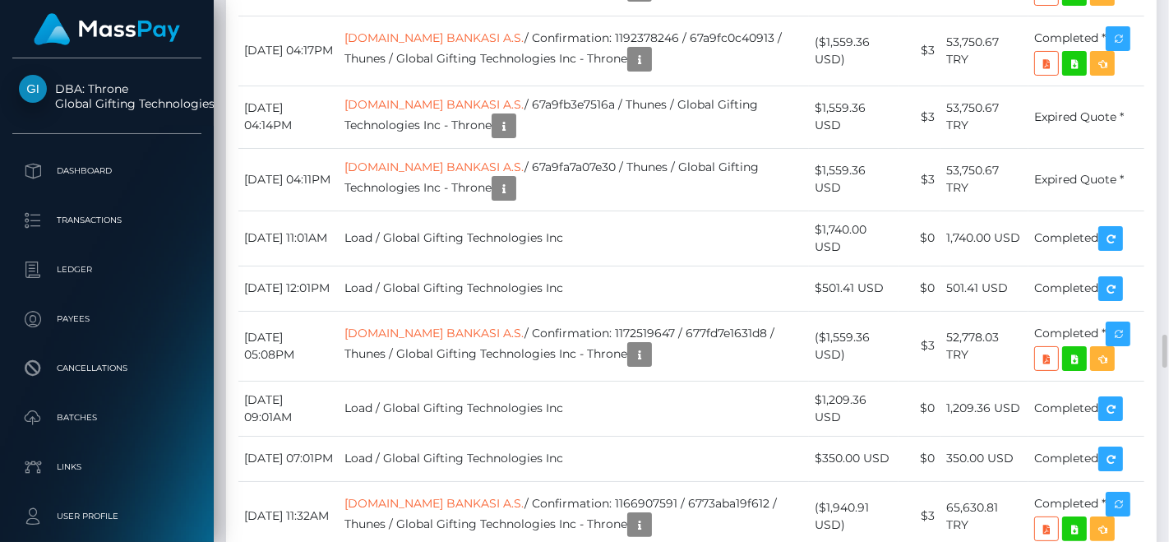
drag, startPoint x: 247, startPoint y: 188, endPoint x: 1135, endPoint y: 236, distance: 889.4
copy table "Date/Time Description Amount Fee Received Status [DATE] 01:46PM [DOMAIN_NAME] B…"
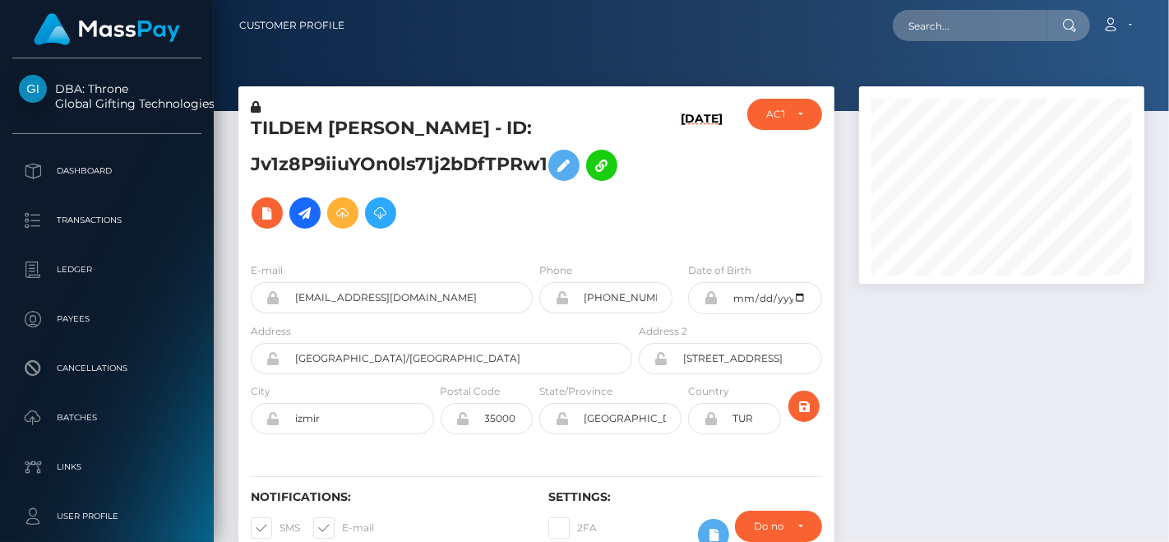
scroll to position [197, 285]
click at [943, 25] on input "text" at bounding box center [970, 25] width 155 height 31
paste input "[EMAIL_ADDRESS][DOMAIN_NAME]"
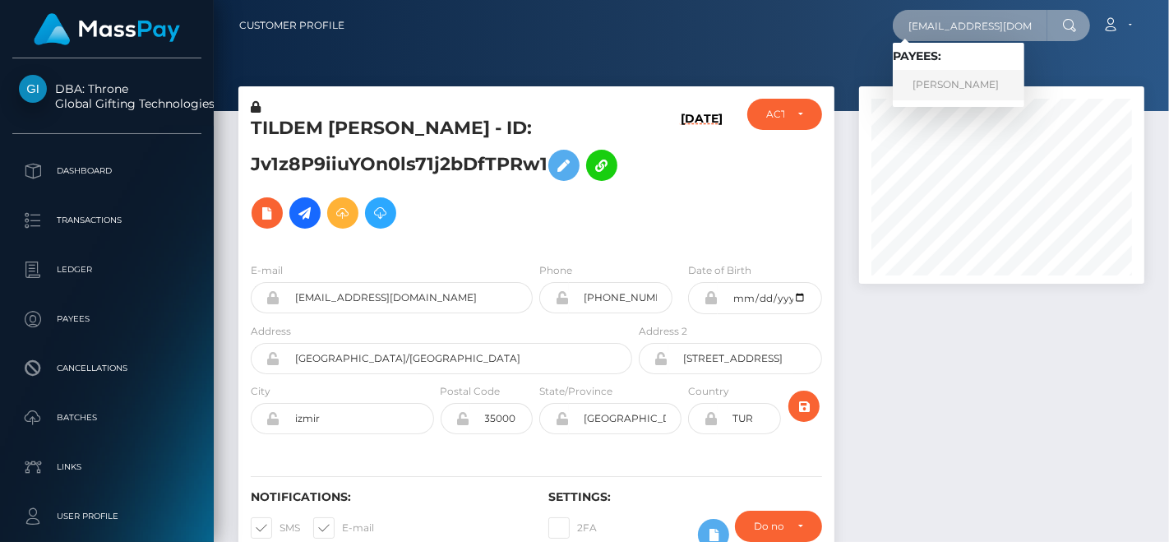
type input "[EMAIL_ADDRESS][DOMAIN_NAME]"
click at [934, 79] on link "HORATIO BANCROFT WILLIAMS" at bounding box center [959, 85] width 132 height 30
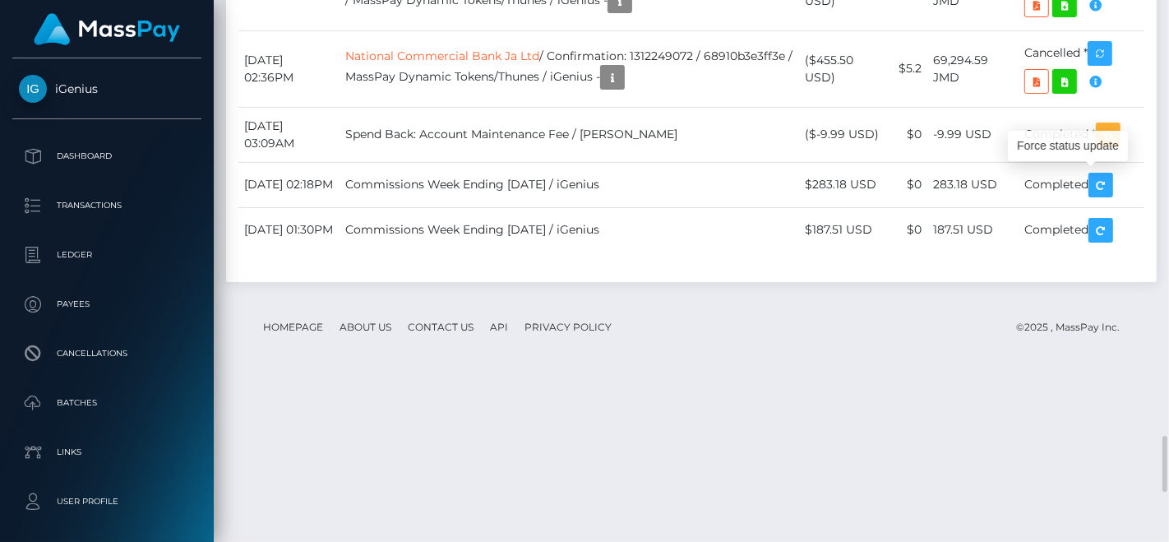
scroll to position [197, 285]
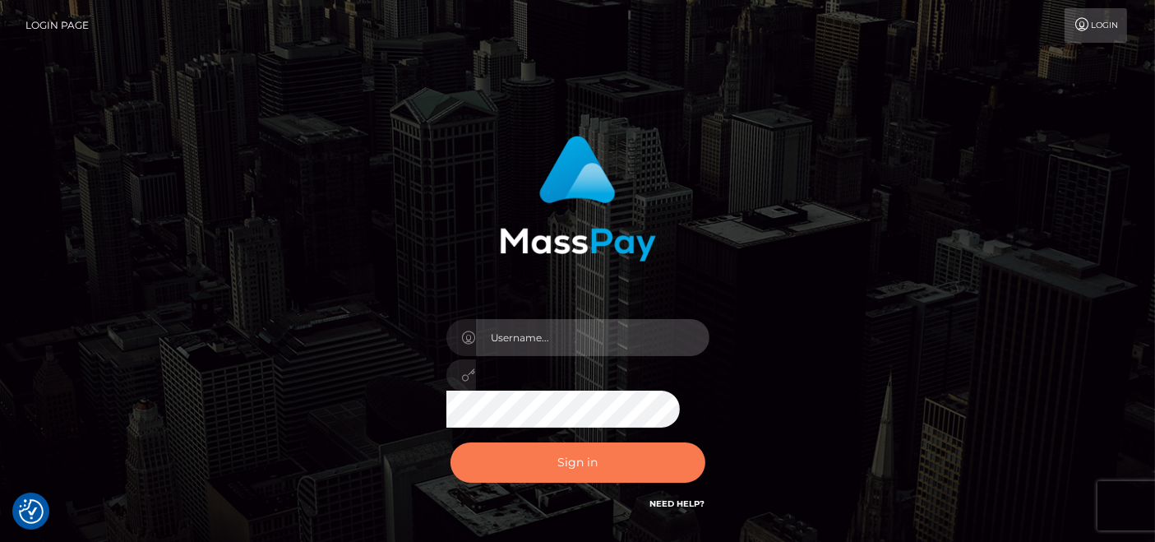
type input "[DOMAIN_NAME]"
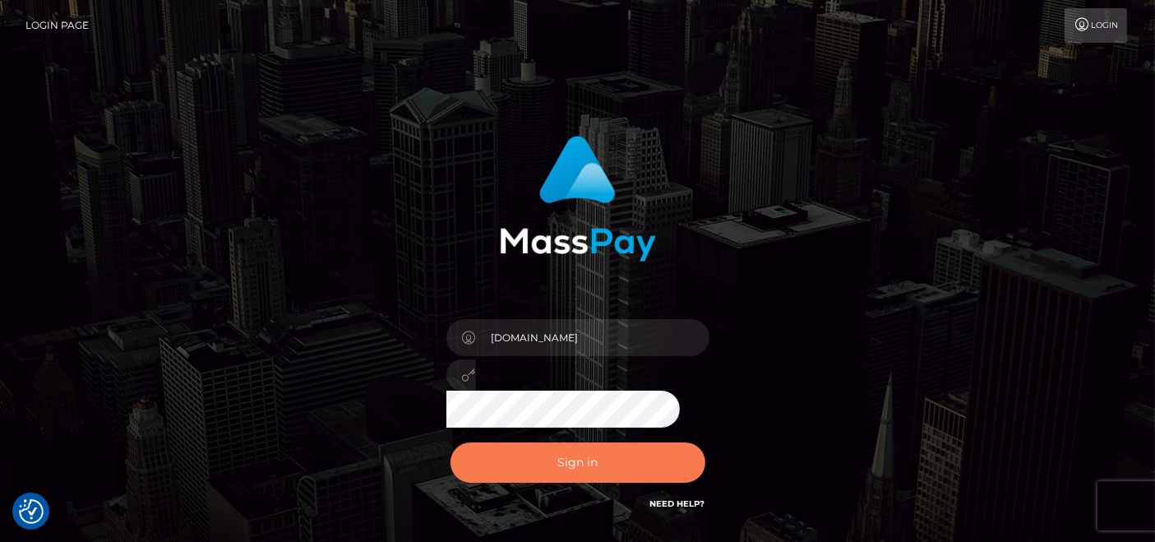
click at [524, 464] on button "Sign in" at bounding box center [578, 462] width 255 height 40
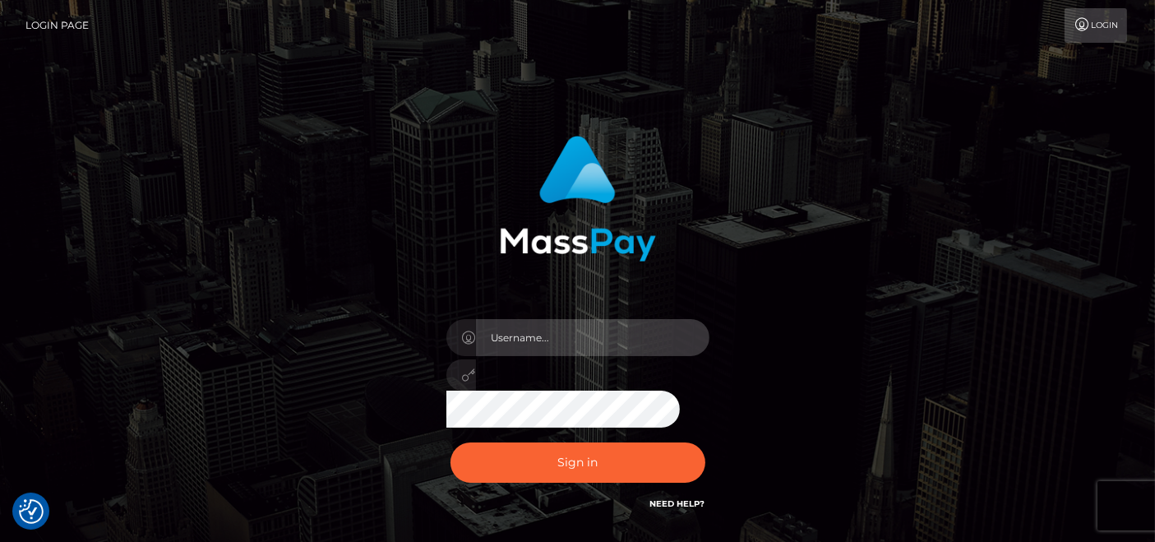
type input "pk.es"
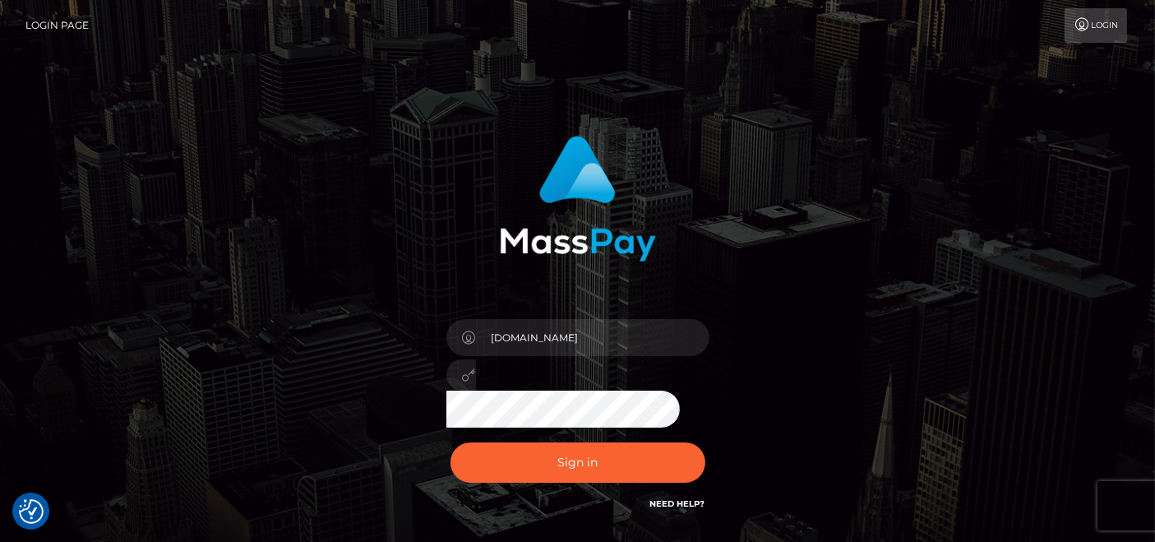
click at [549, 502] on div "Sign in Need Help?" at bounding box center [578, 469] width 288 height 73
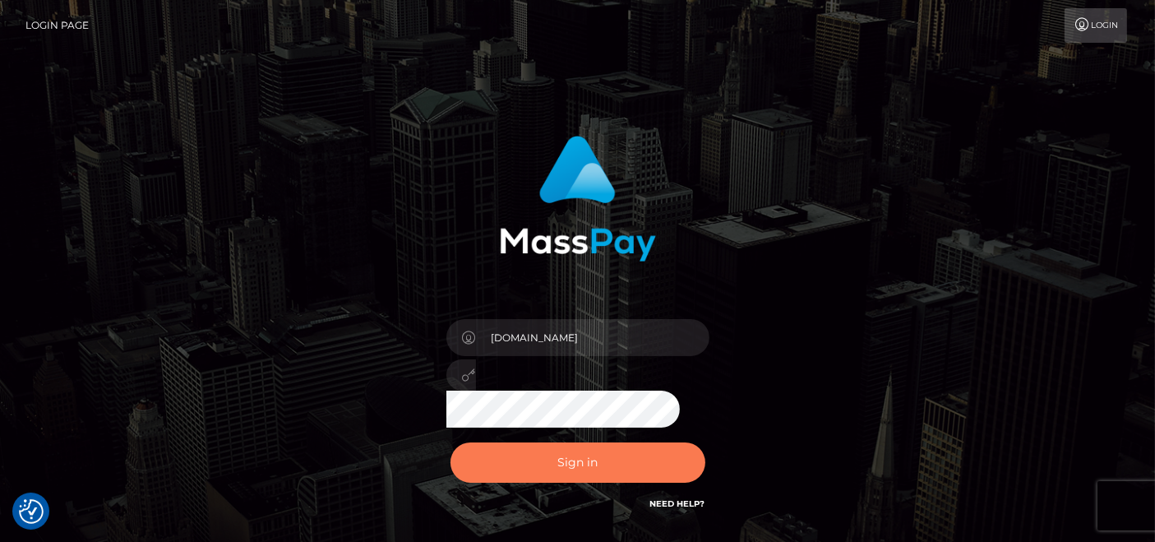
click at [562, 476] on button "Sign in" at bounding box center [578, 462] width 255 height 40
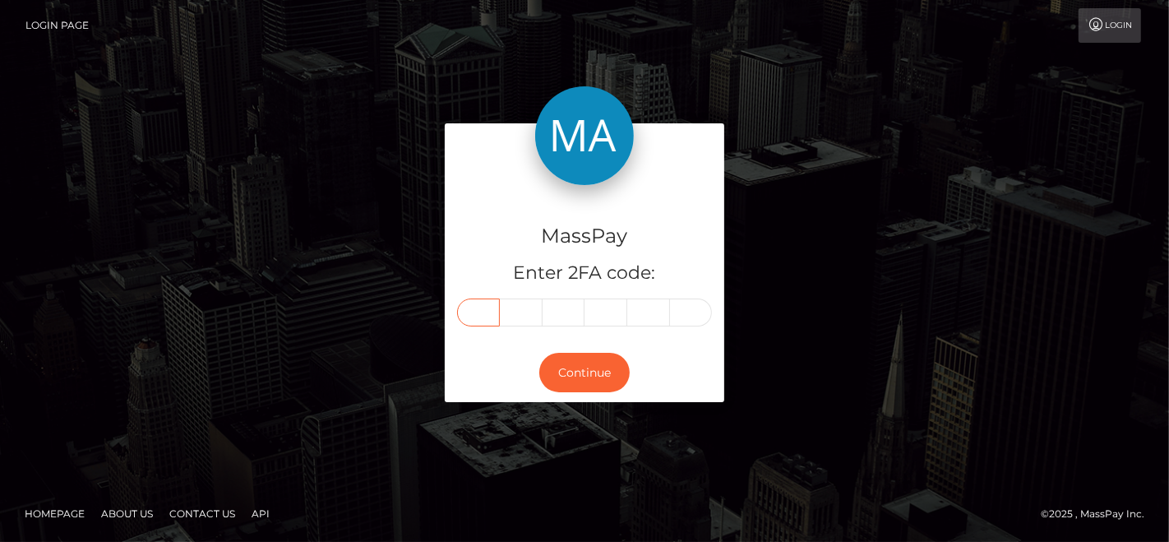
paste input "5"
type input "5"
type input "9"
type input "4"
type input "9"
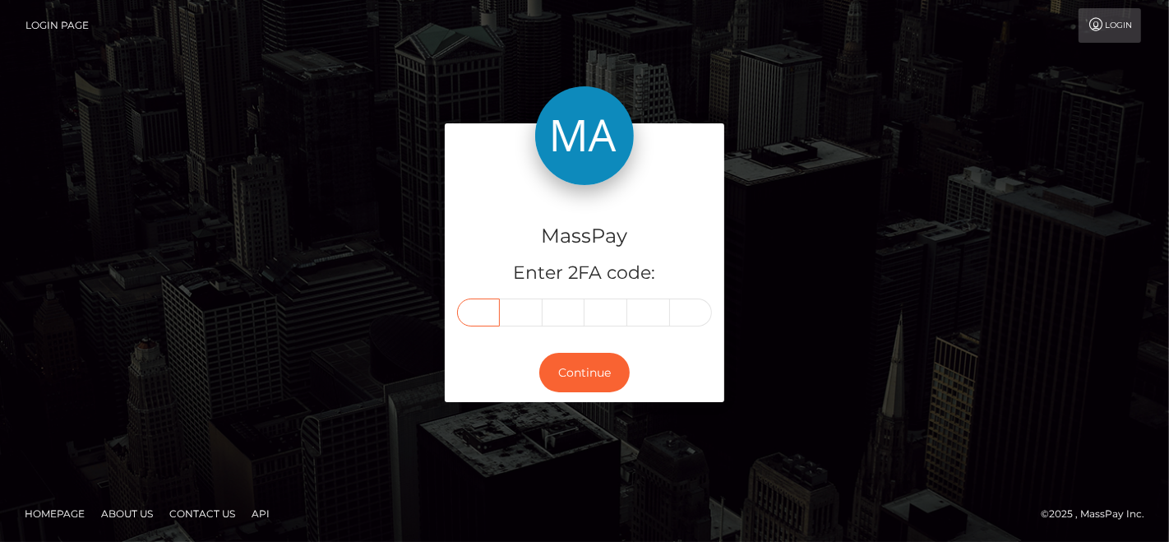
type input "5"
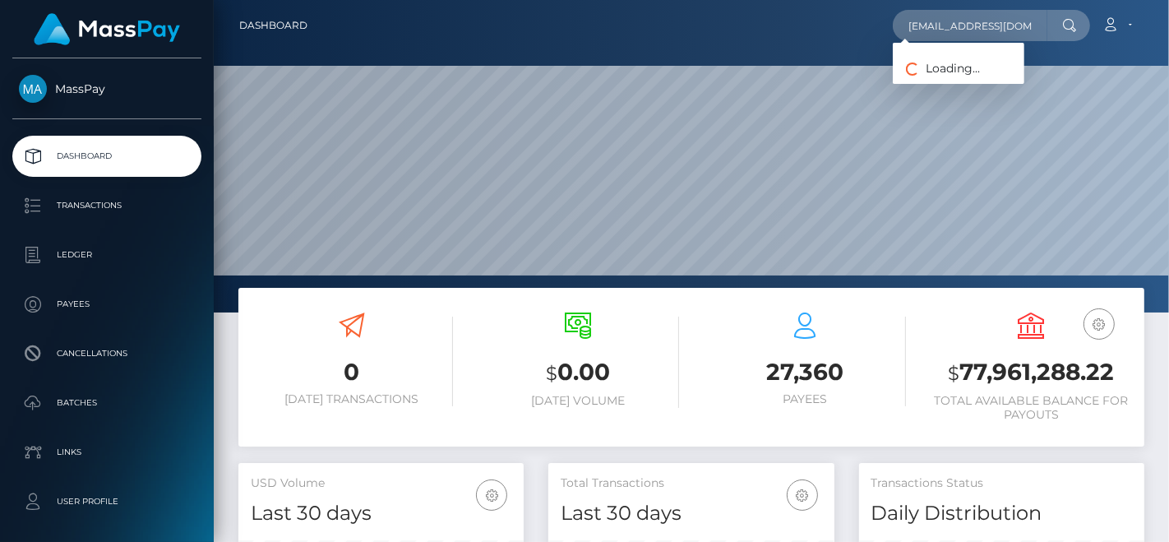
scroll to position [0, 41]
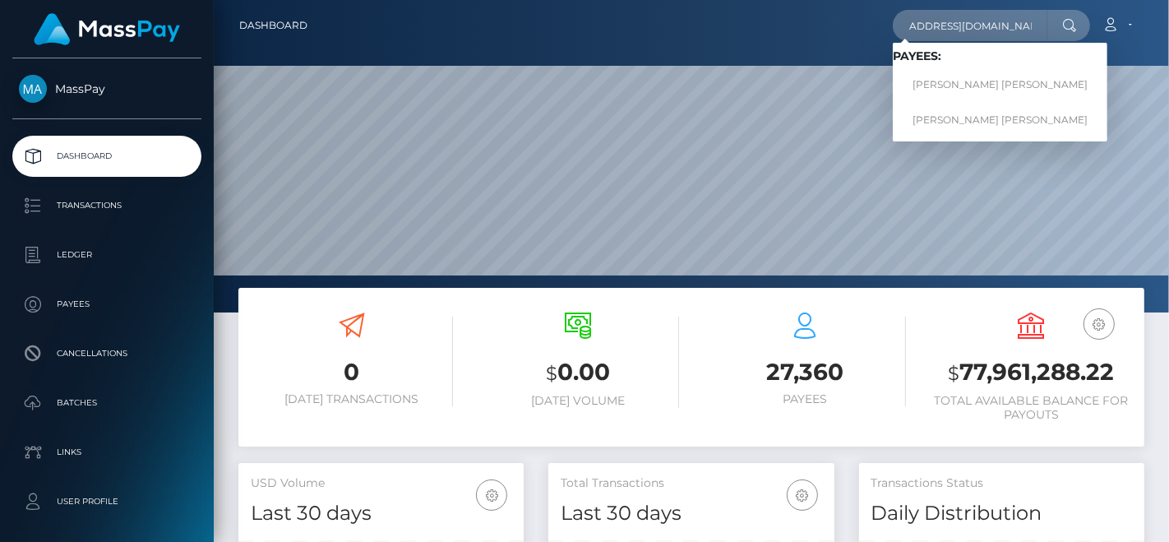
type input "[EMAIL_ADDRESS][DOMAIN_NAME]"
click at [918, 80] on link "[PERSON_NAME] [PERSON_NAME]" at bounding box center [1000, 85] width 215 height 30
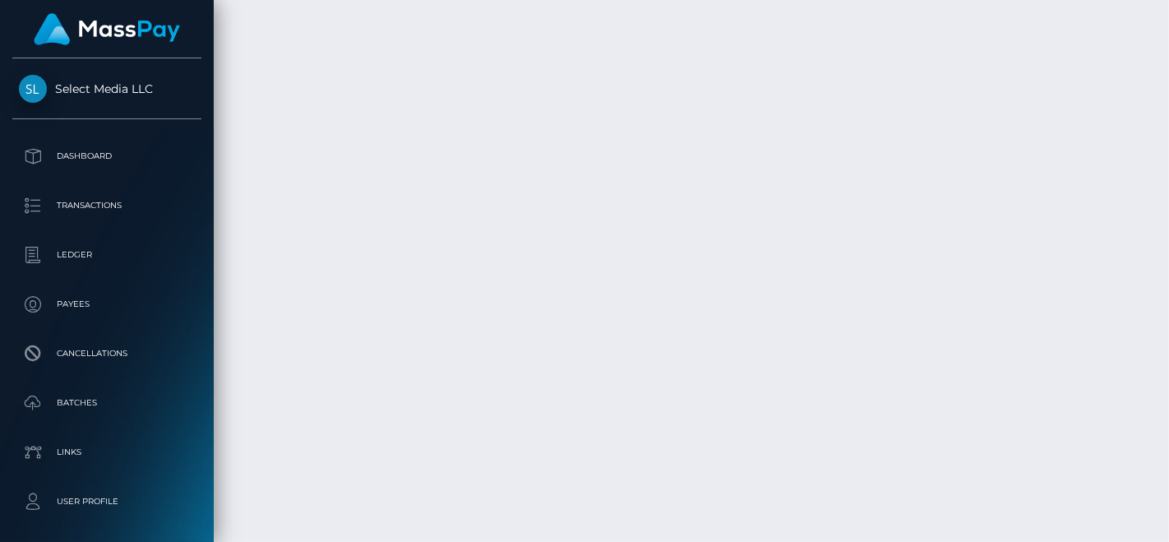
scroll to position [5316, 0]
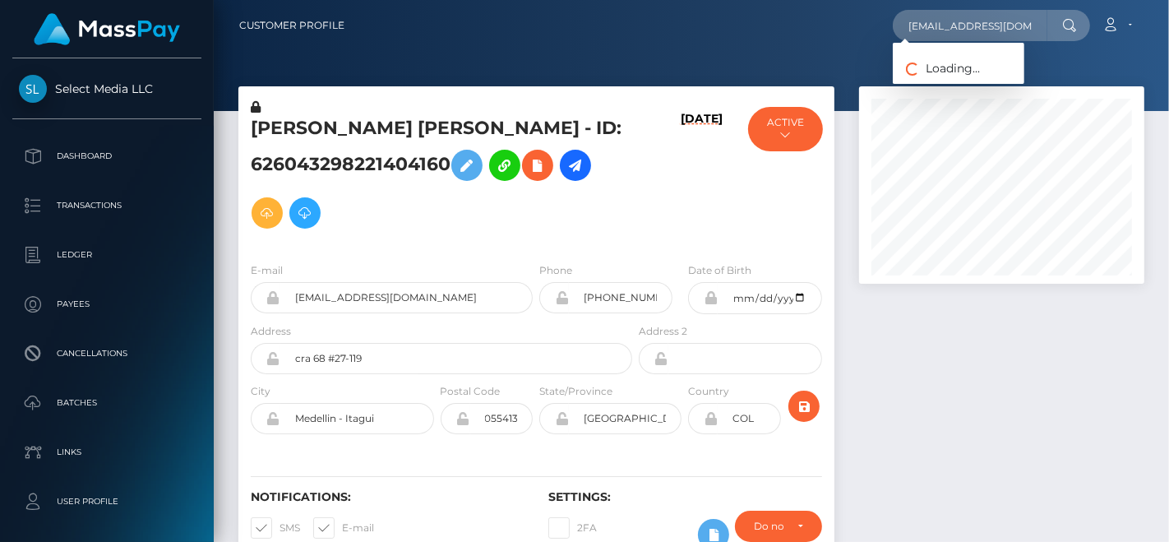
scroll to position [197, 285]
type input "[EMAIL_ADDRESS][DOMAIN_NAME]"
click at [925, 72] on link "DAVID LEE GILLARD" at bounding box center [959, 85] width 132 height 30
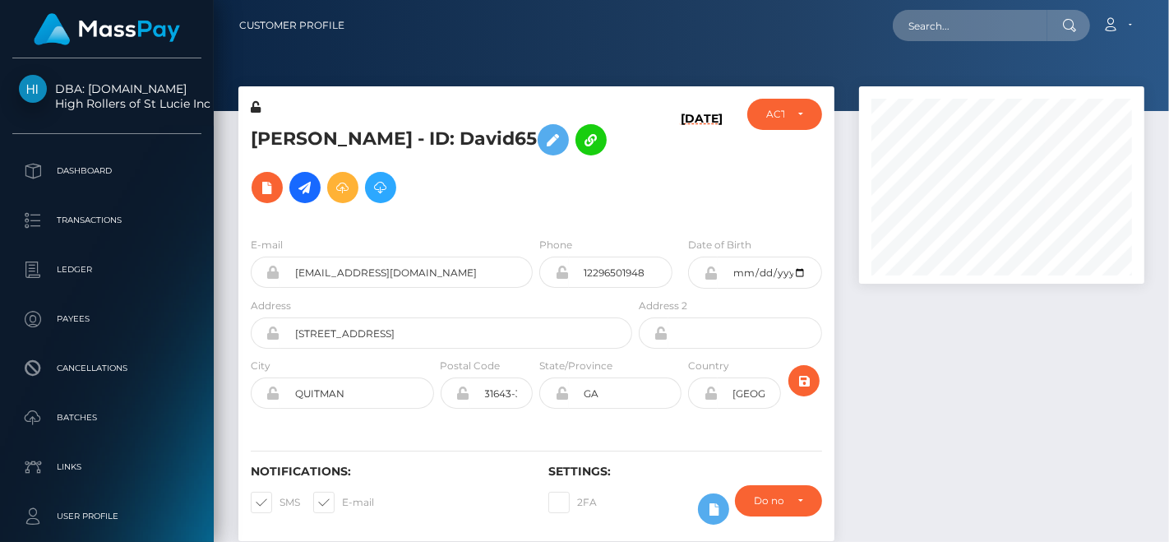
scroll to position [197, 285]
click at [933, 30] on input "text" at bounding box center [970, 25] width 155 height 31
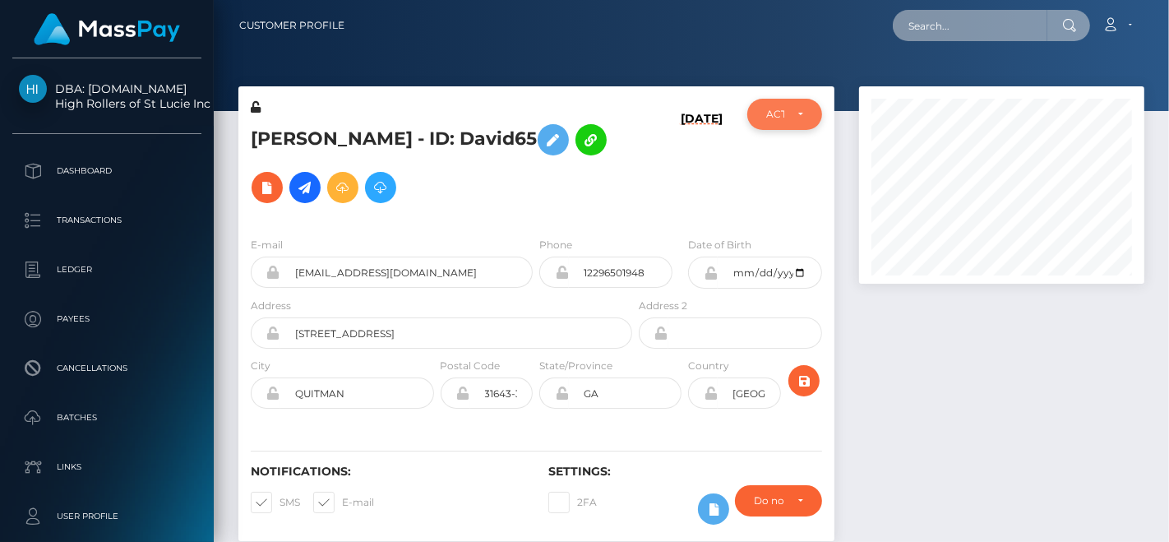
paste input "[EMAIL_ADDRESS][DOMAIN_NAME]"
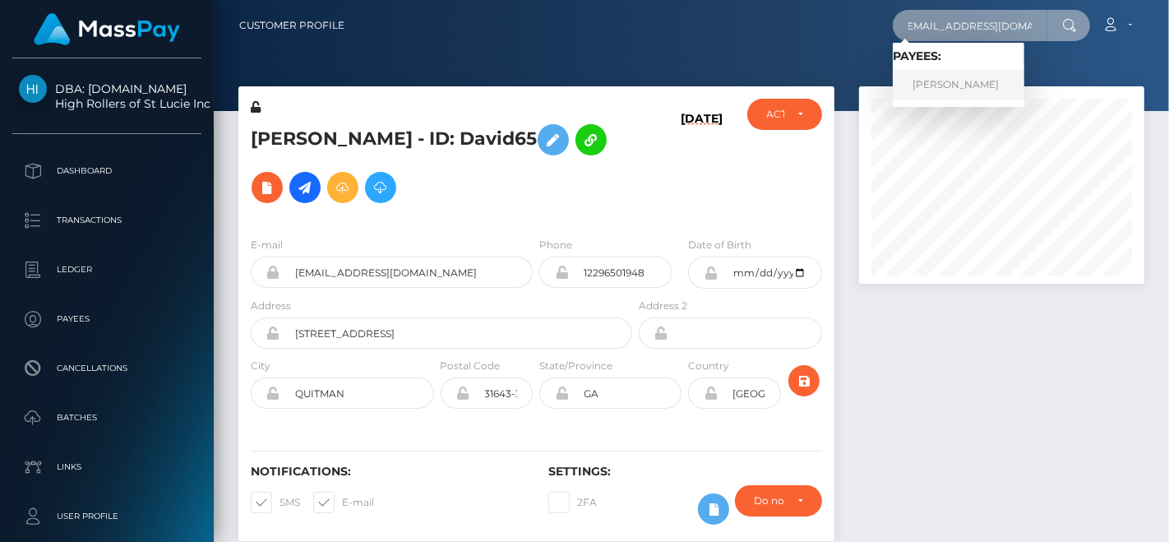
type input "[EMAIL_ADDRESS][DOMAIN_NAME]"
click at [990, 76] on link "[PERSON_NAME]" at bounding box center [959, 85] width 132 height 30
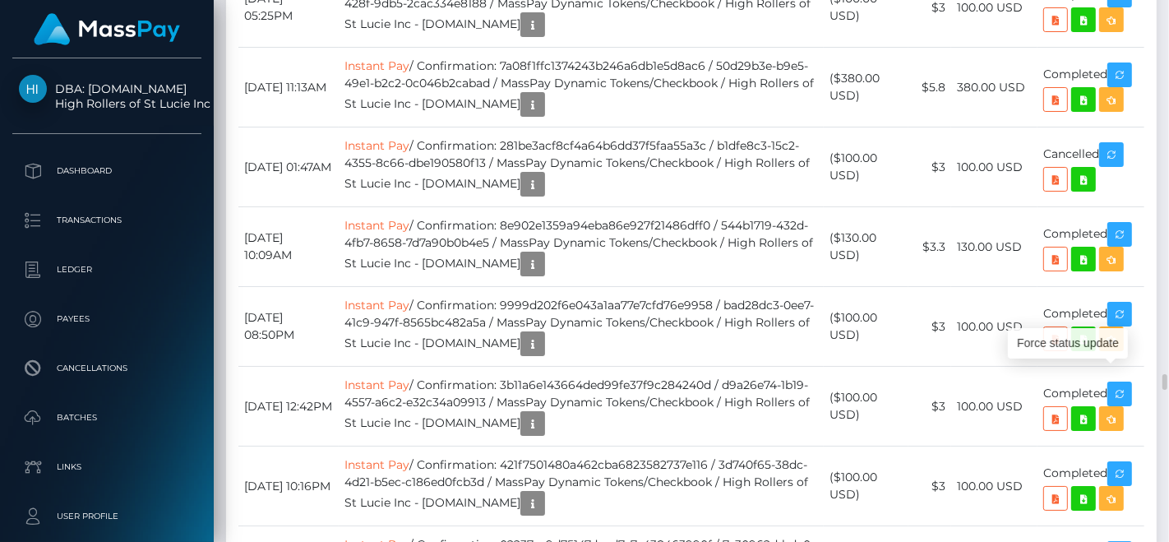
scroll to position [197, 285]
drag, startPoint x: 1127, startPoint y: 382, endPoint x: 845, endPoint y: 379, distance: 282.1
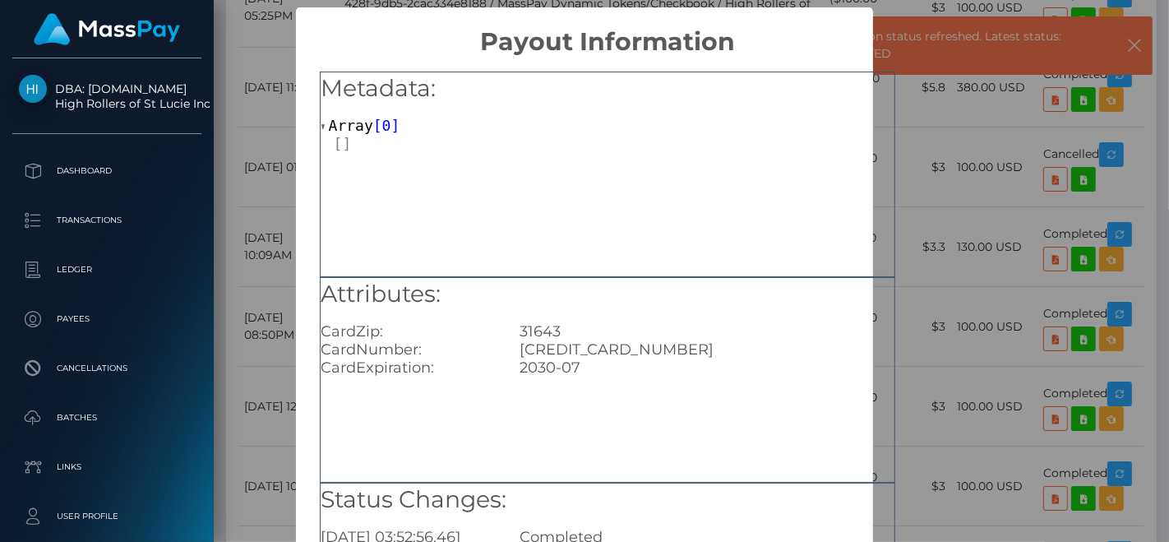
scroll to position [0, 0]
click at [587, 354] on div "5425430131653847" at bounding box center [706, 349] width 399 height 18
copy div "5425430131653847"
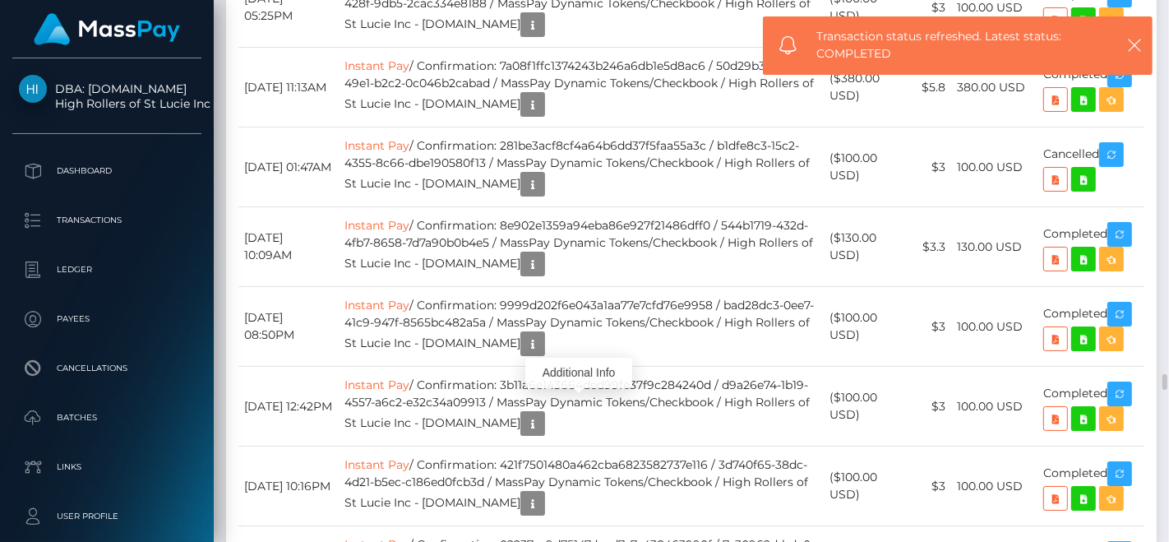
scroll to position [197, 285]
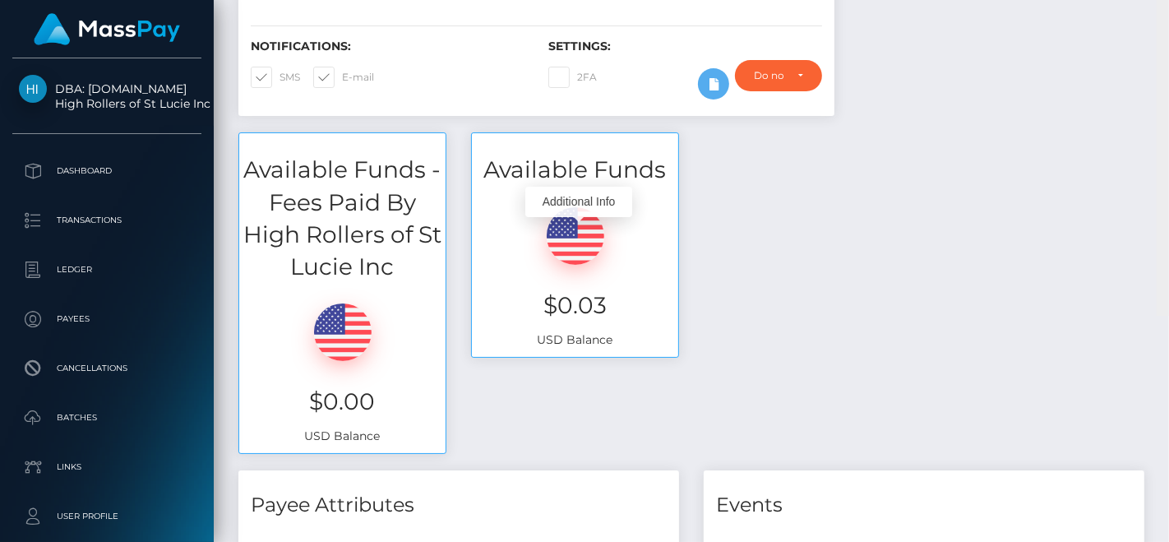
scroll to position [0, 0]
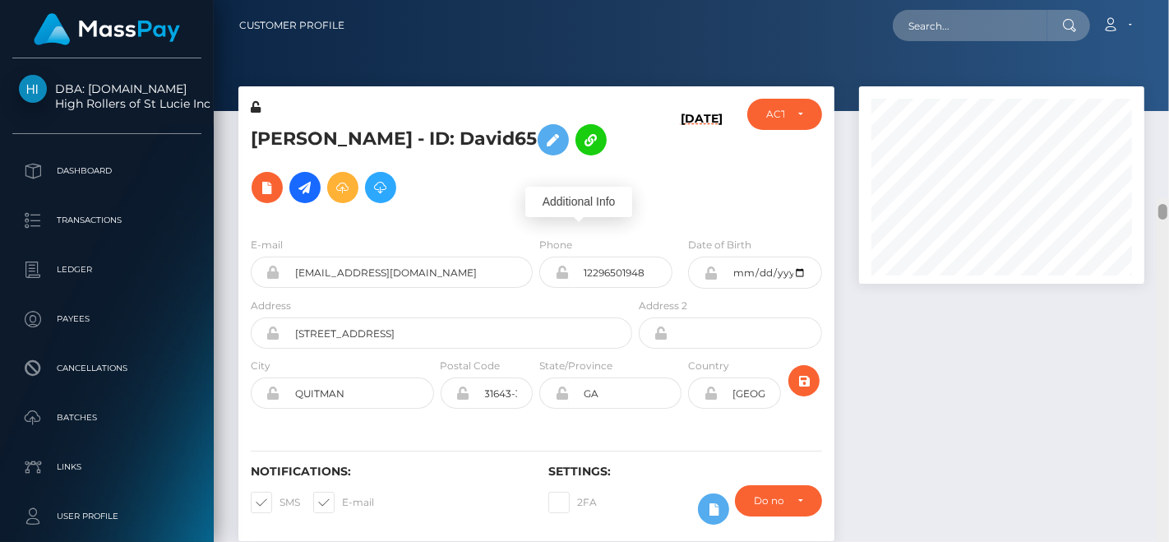
drag, startPoint x: 1162, startPoint y: 353, endPoint x: 1153, endPoint y: -30, distance: 383.3
click at [1153, 0] on html "DBA: Luckyrush.io High Rollers of St Lucie Inc Dashboard Transactions Ledger Pa…" at bounding box center [584, 271] width 1169 height 542
click at [924, 31] on input "text" at bounding box center [970, 25] width 155 height 31
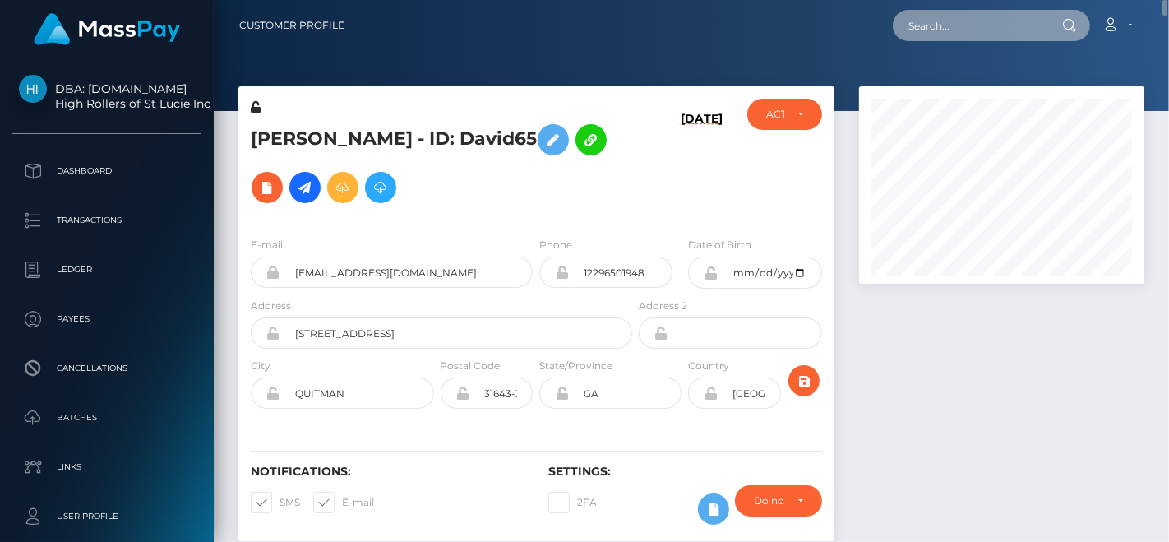
paste input "phamnguyenlimbicarc@gmail.com"
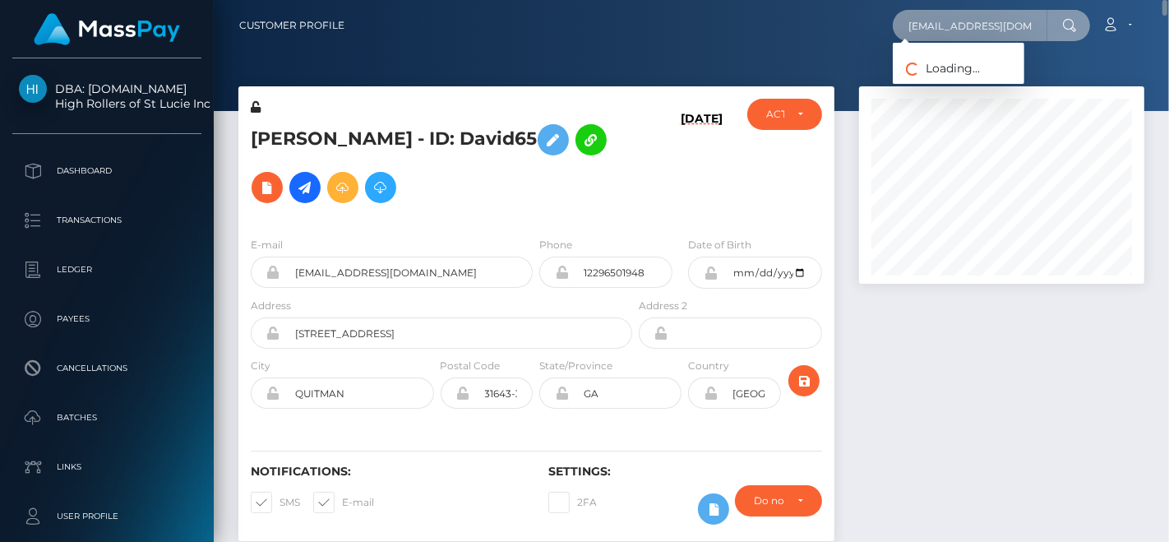
paste input "Nguyen Pham"
type input "Nguyen Pham"
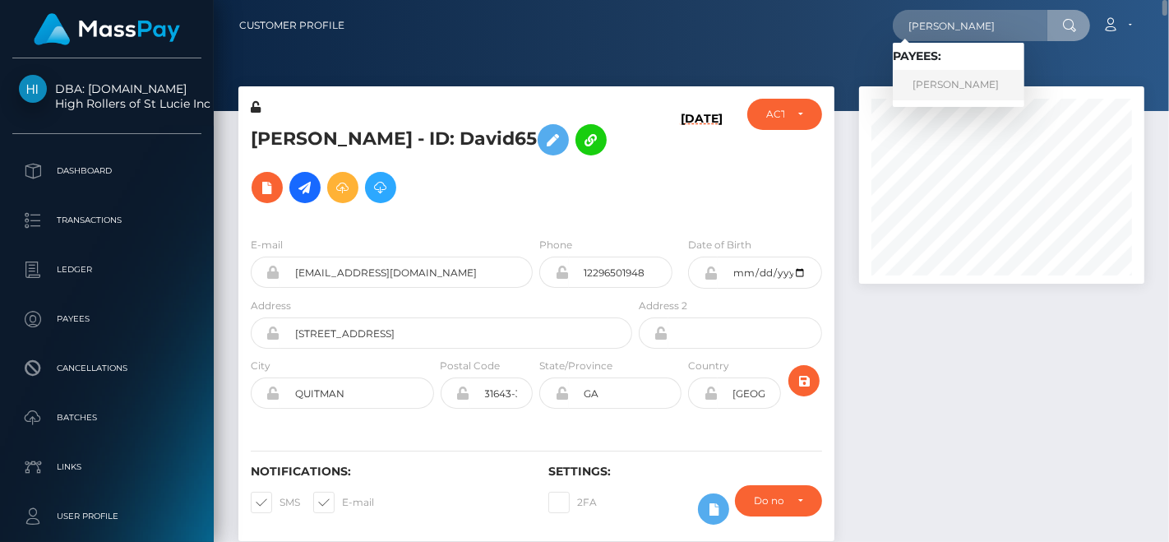
click at [1001, 78] on link "NGUYEN PHAM" at bounding box center [959, 85] width 132 height 30
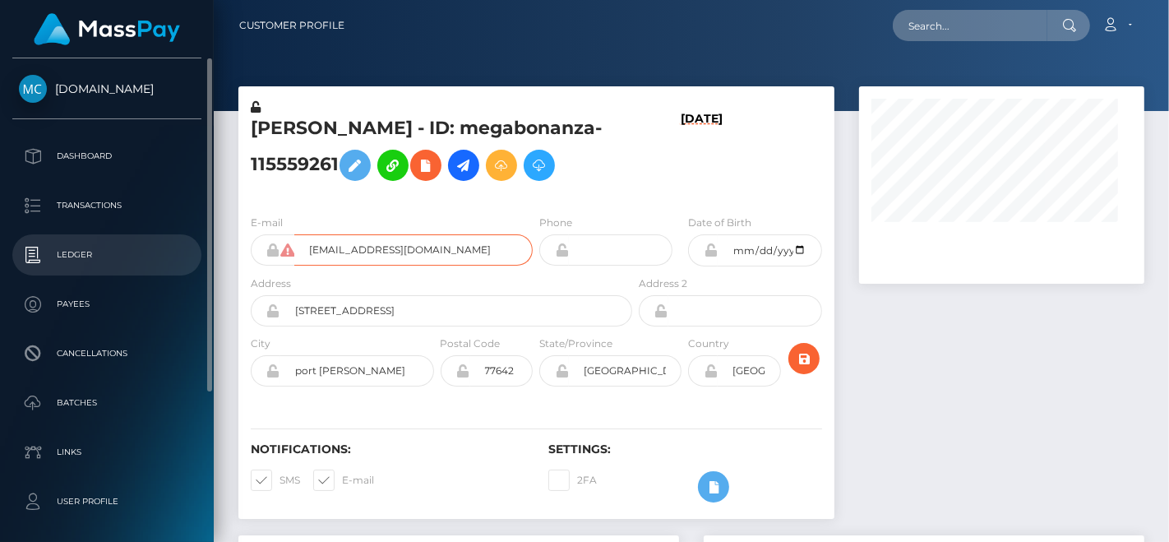
drag, startPoint x: 513, startPoint y: 250, endPoint x: 115, endPoint y: 250, distance: 398.0
click at [135, 250] on div "[DOMAIN_NAME] Dashboard Transactions Ledger Payees" at bounding box center [584, 271] width 1169 height 542
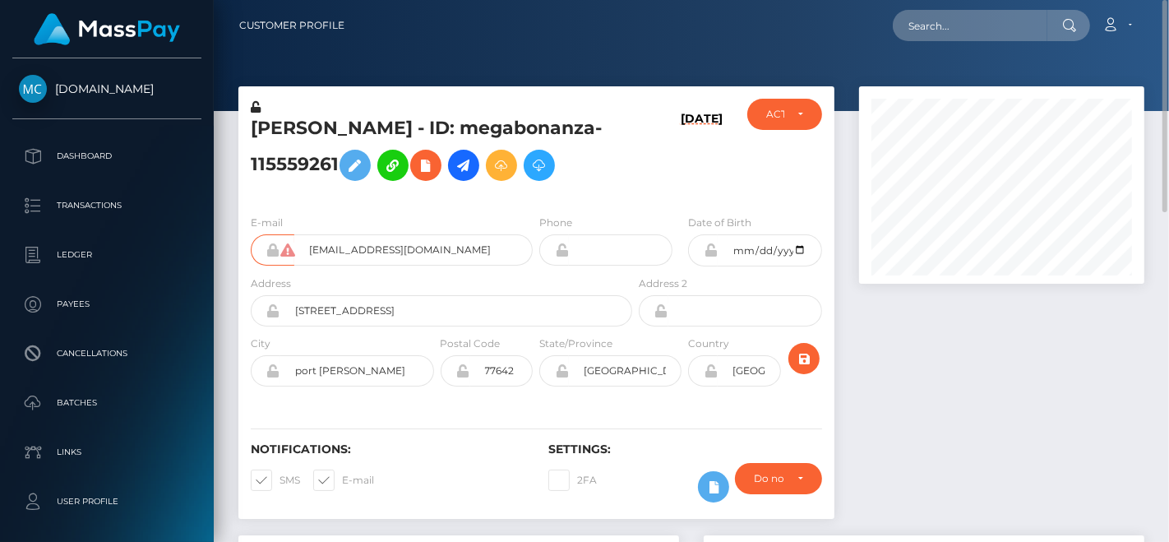
drag, startPoint x: 300, startPoint y: 126, endPoint x: 309, endPoint y: 138, distance: 15.3
click at [300, 132] on h5 "[PERSON_NAME] - ID: megabonanza-115559261" at bounding box center [437, 152] width 373 height 73
drag, startPoint x: 312, startPoint y: 141, endPoint x: 312, endPoint y: 150, distance: 9.0
click at [306, 140] on h5 "[PERSON_NAME] - ID: megabonanza-115559261" at bounding box center [437, 152] width 373 height 73
click at [305, 123] on h5 "[PERSON_NAME] - ID: megabonanza-115559261" at bounding box center [437, 152] width 373 height 73
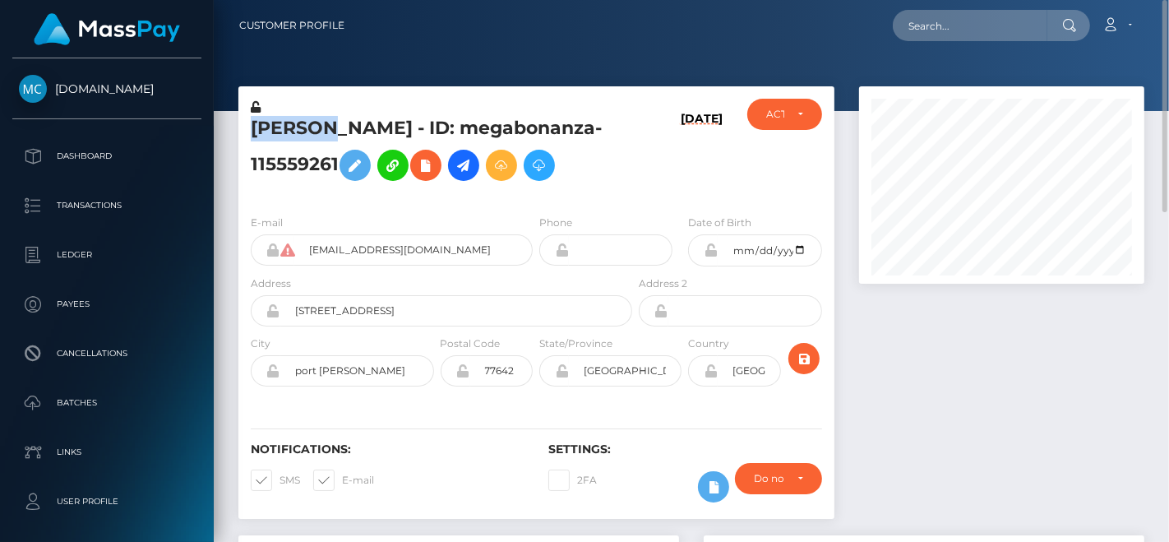
click at [305, 123] on h5 "[PERSON_NAME] - ID: megabonanza-115559261" at bounding box center [437, 152] width 373 height 73
copy h5 "[PERSON_NAME]"
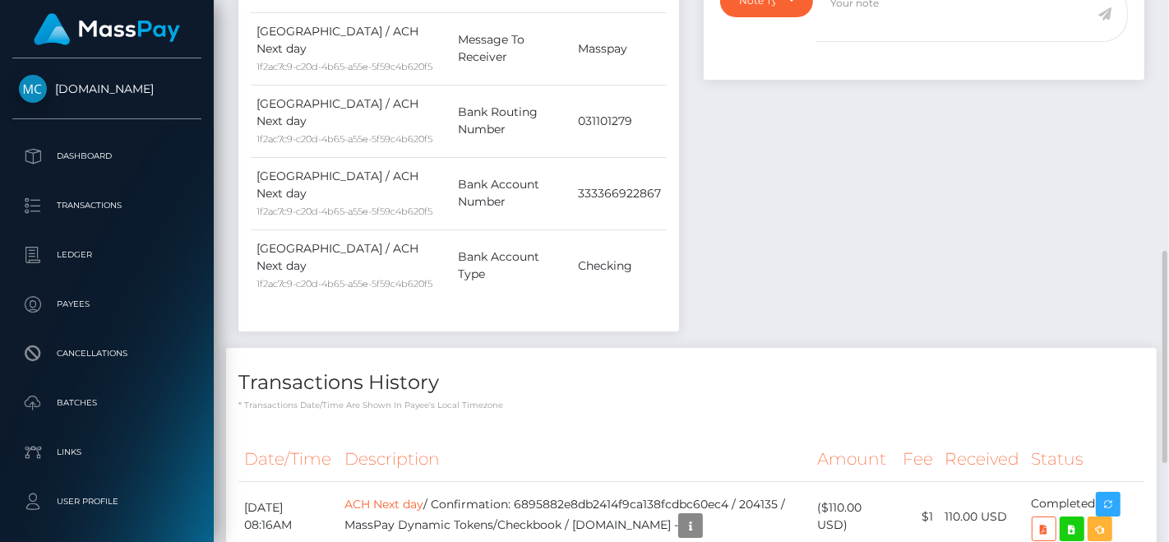
scroll to position [840, 0]
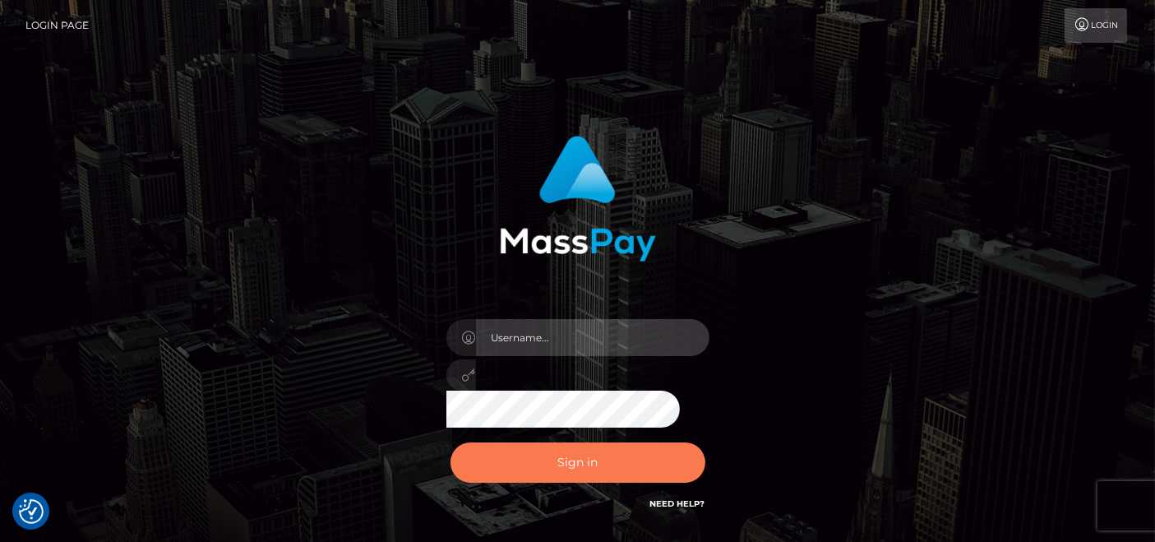
type input "[DOMAIN_NAME]"
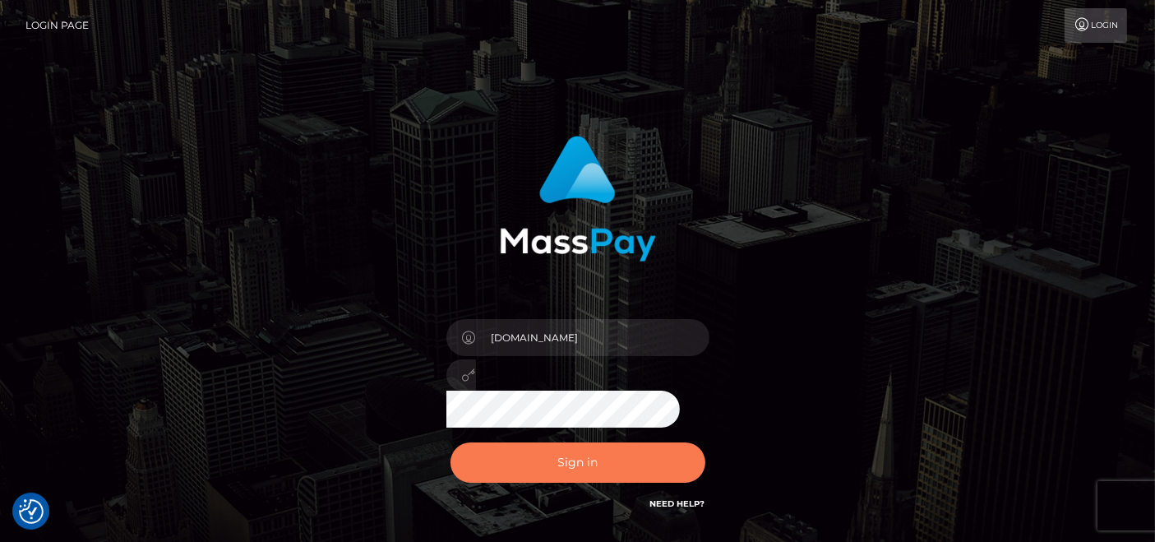
click at [562, 450] on button "Sign in" at bounding box center [578, 462] width 255 height 40
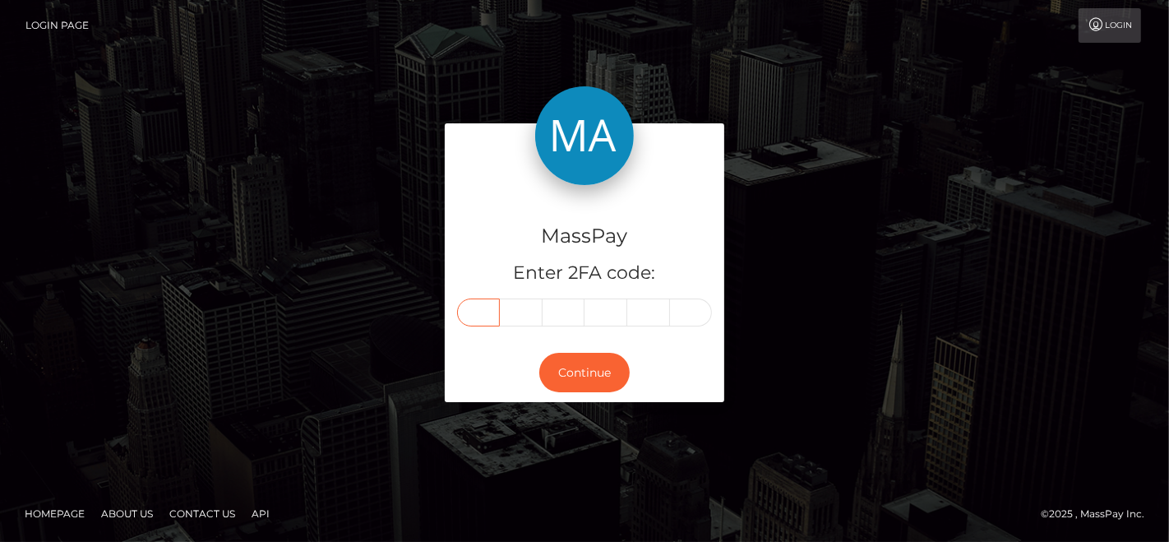
drag, startPoint x: 501, startPoint y: 317, endPoint x: 488, endPoint y: 317, distance: 13.2
paste input "4"
type input "4"
type input "1"
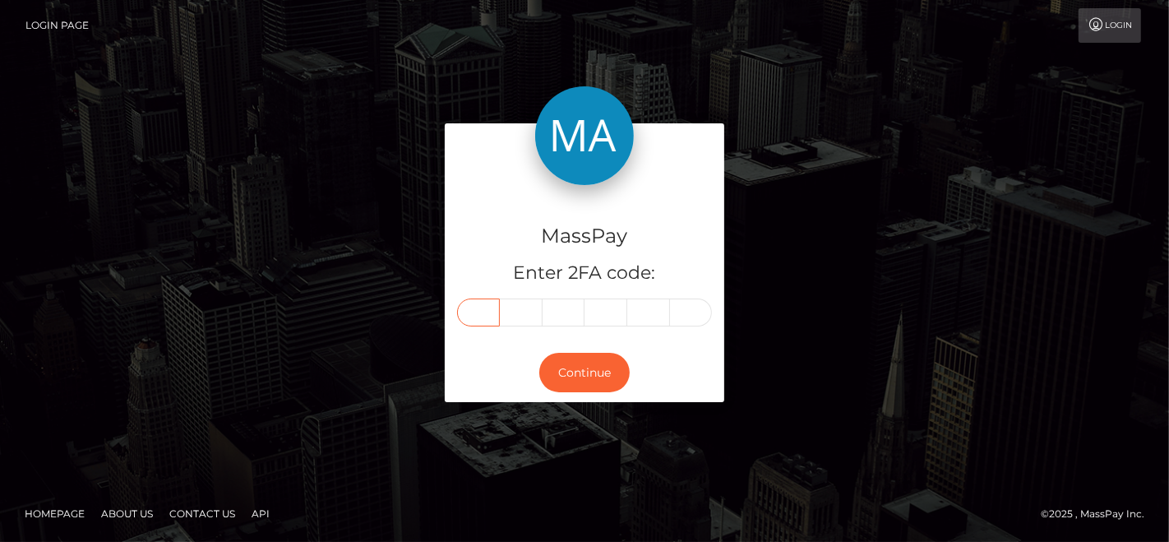
type input "8"
type input "7"
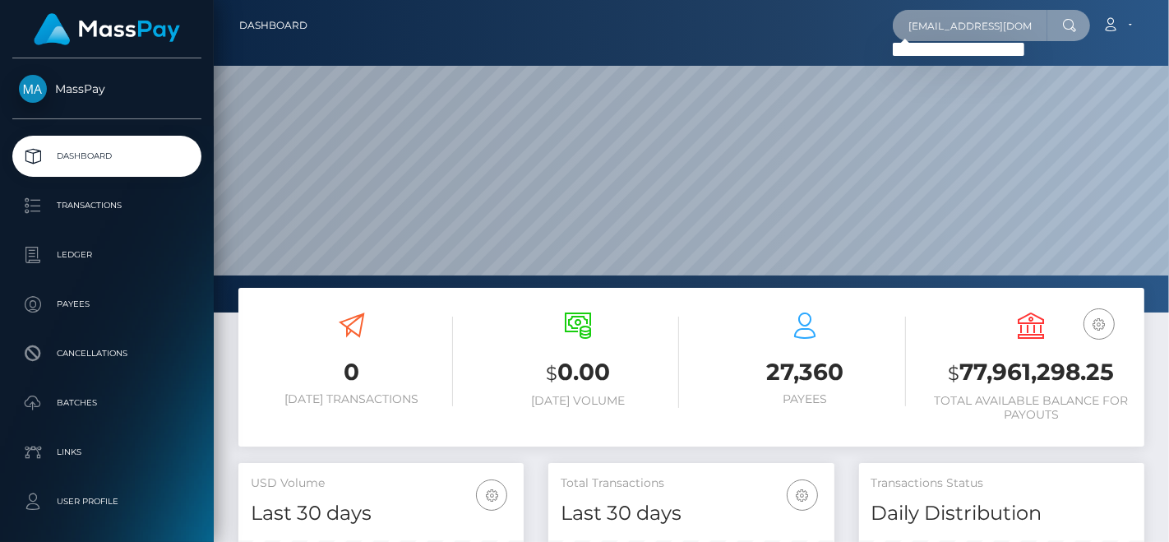
click at [1002, 35] on input "[EMAIL_ADDRESS][DOMAIN_NAME]" at bounding box center [970, 25] width 155 height 31
paste input "text"
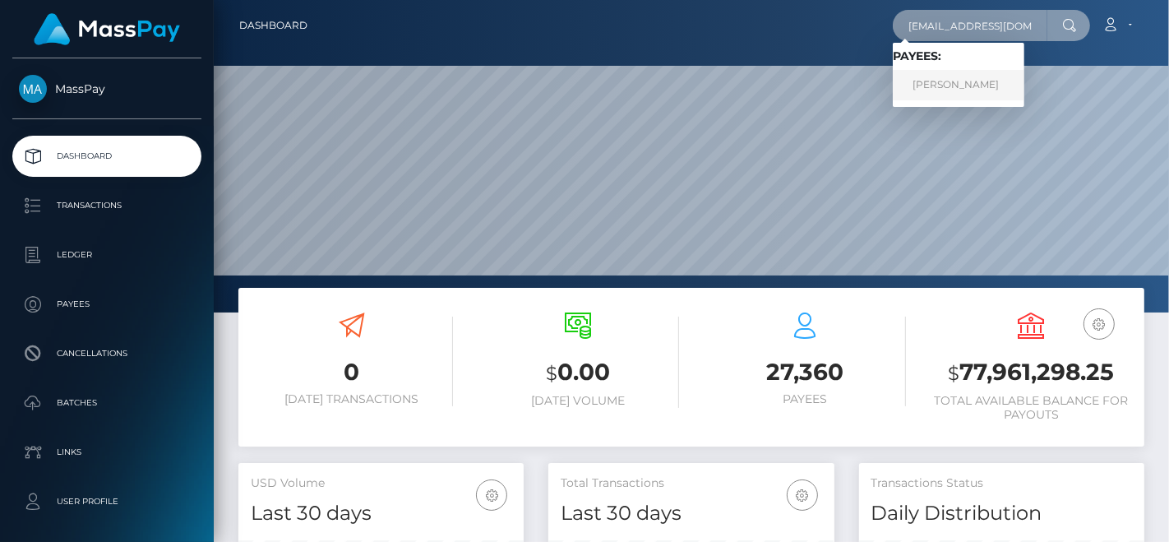
type input "[EMAIL_ADDRESS][DOMAIN_NAME]"
click at [955, 75] on link "[PERSON_NAME]" at bounding box center [959, 85] width 132 height 30
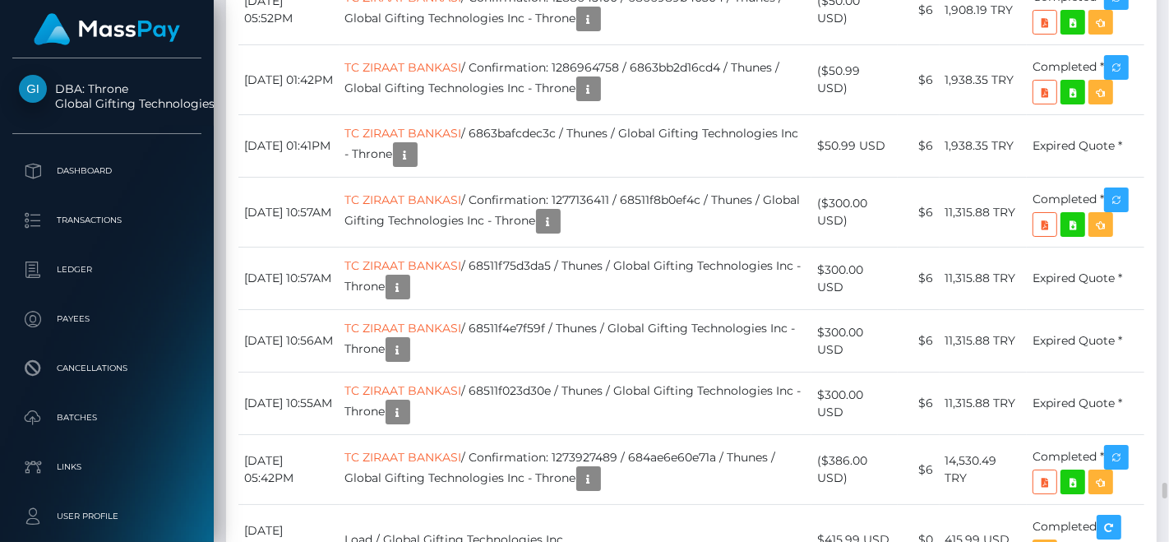
scroll to position [7035, 0]
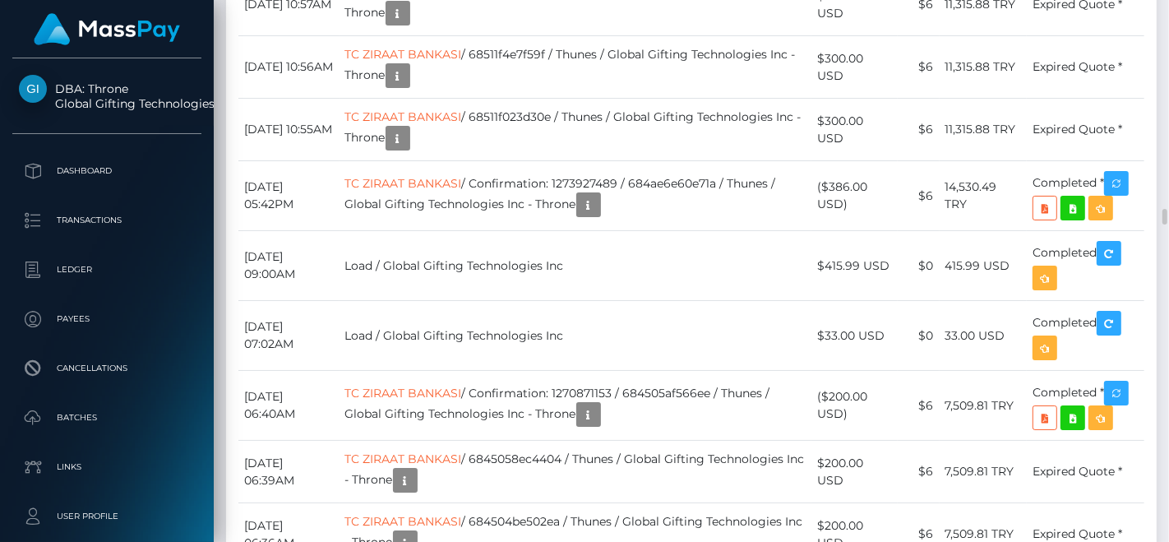
drag, startPoint x: 824, startPoint y: 270, endPoint x: 888, endPoint y: 267, distance: 64.2
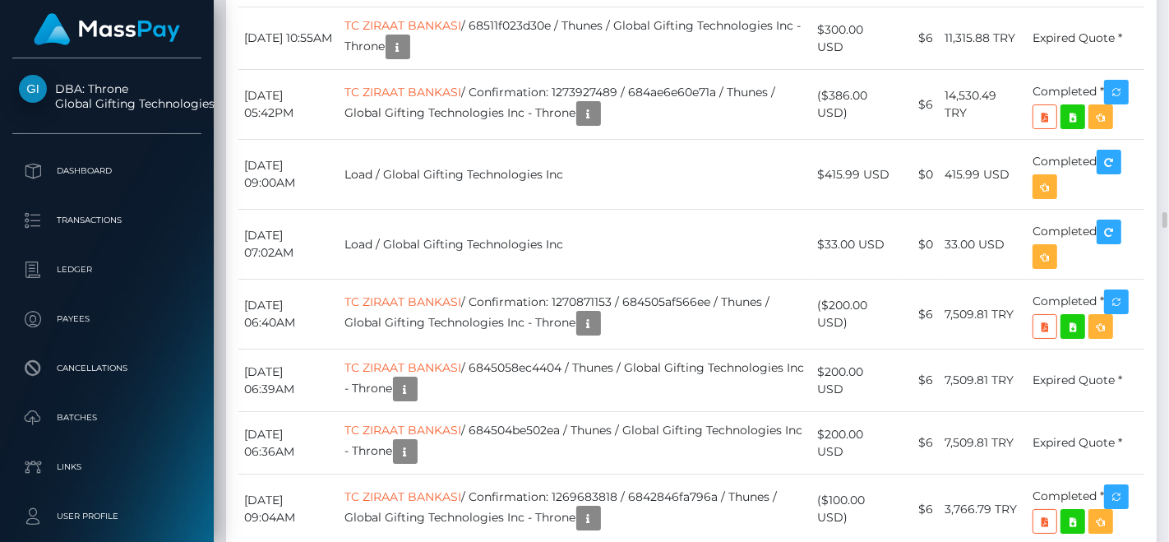
scroll to position [7218, 0]
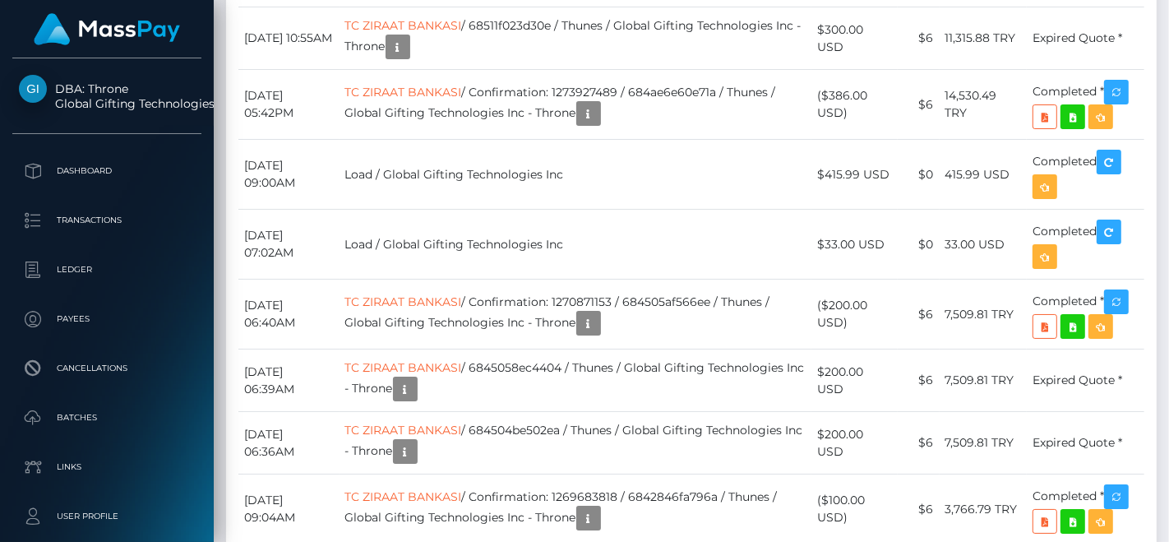
click at [1123, 168] on div "Force status update" at bounding box center [1068, 152] width 120 height 41
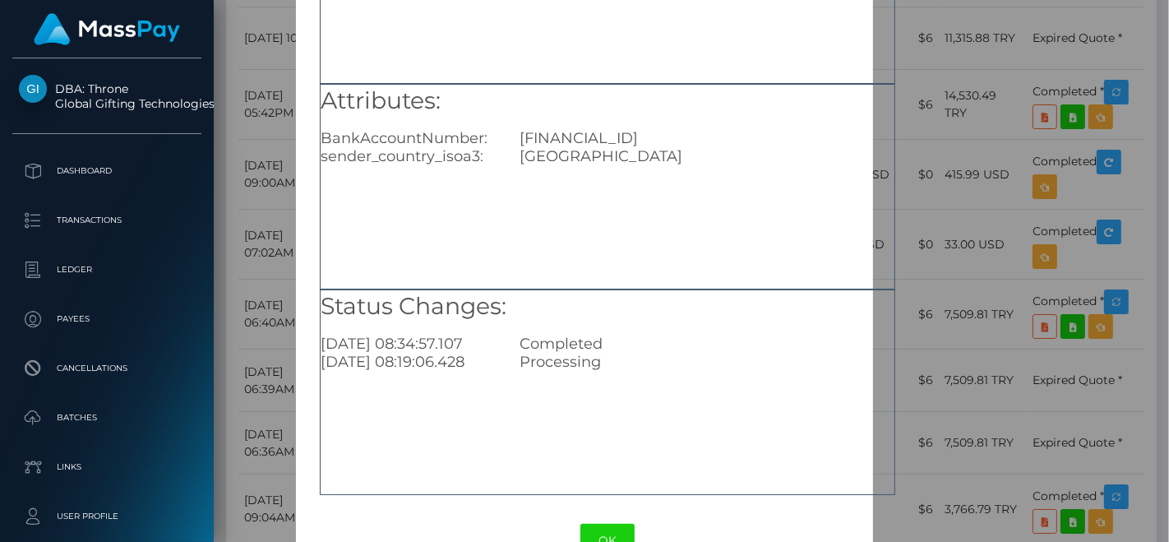
scroll to position [239, 0]
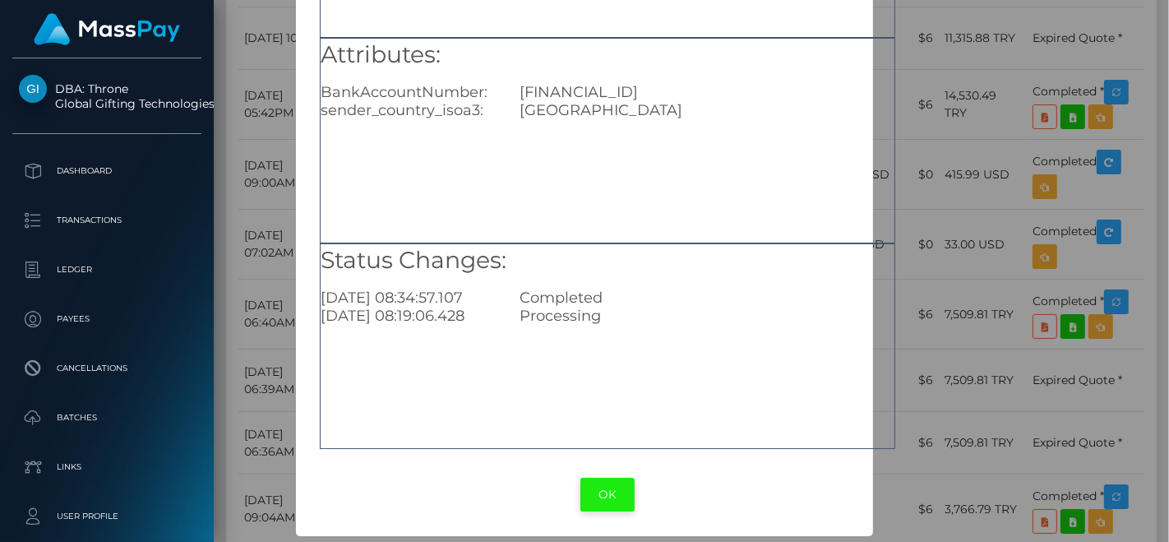
click at [599, 500] on button "OK" at bounding box center [608, 495] width 54 height 34
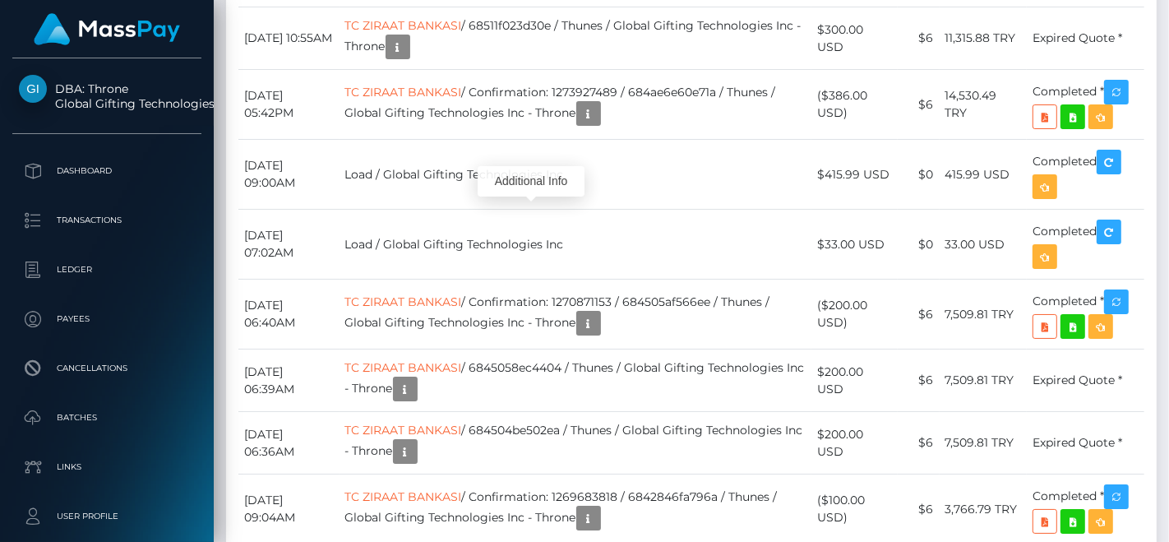
scroll to position [197, 285]
click at [535, 191] on div "Additional Info" at bounding box center [531, 181] width 107 height 30
click at [534, 193] on body "DBA: Throne Global Gifting Technologies Inc Dashboard Transactions Ledger Payees" at bounding box center [584, 271] width 1169 height 542
click at [534, 200] on div at bounding box center [531, 199] width 11 height 5
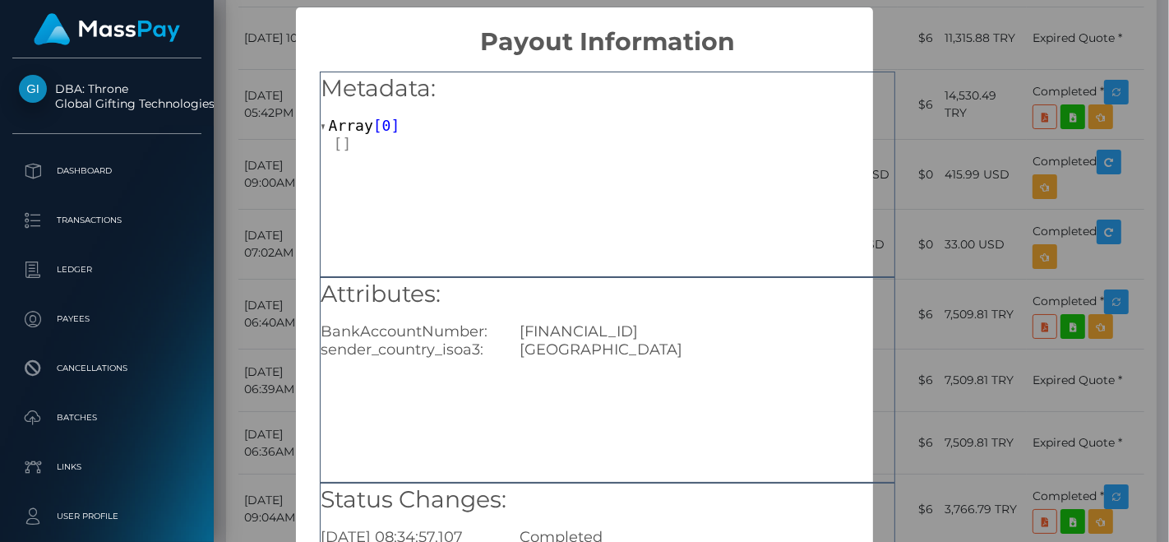
scroll to position [239, 0]
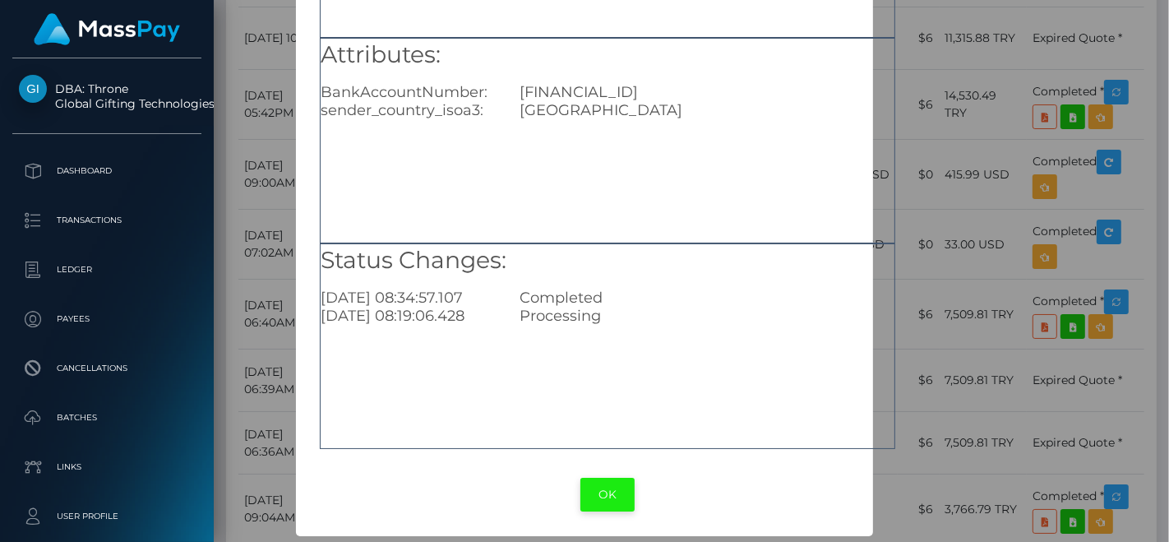
click at [610, 498] on button "OK" at bounding box center [608, 495] width 54 height 34
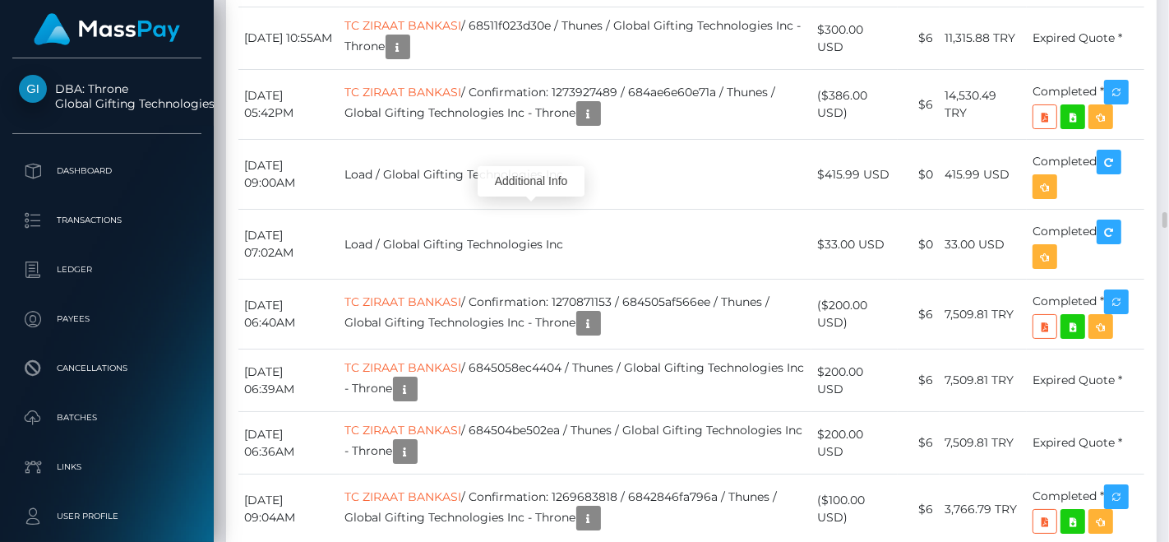
scroll to position [197, 285]
click at [528, 359] on div at bounding box center [531, 357] width 11 height 5
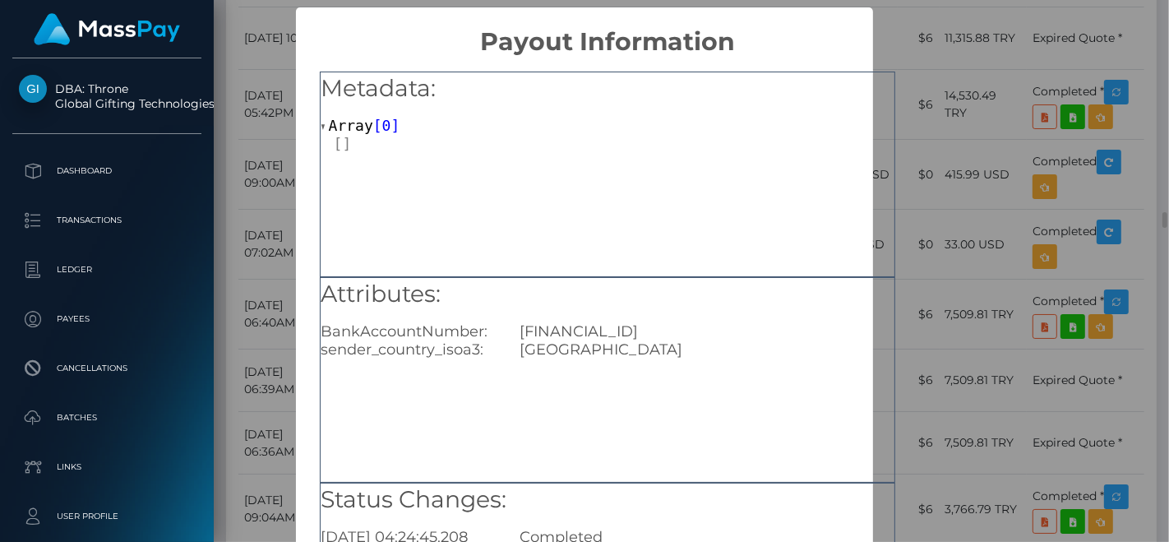
scroll to position [0, 0]
click at [552, 331] on div "TR690001001306863406085001" at bounding box center [706, 331] width 399 height 18
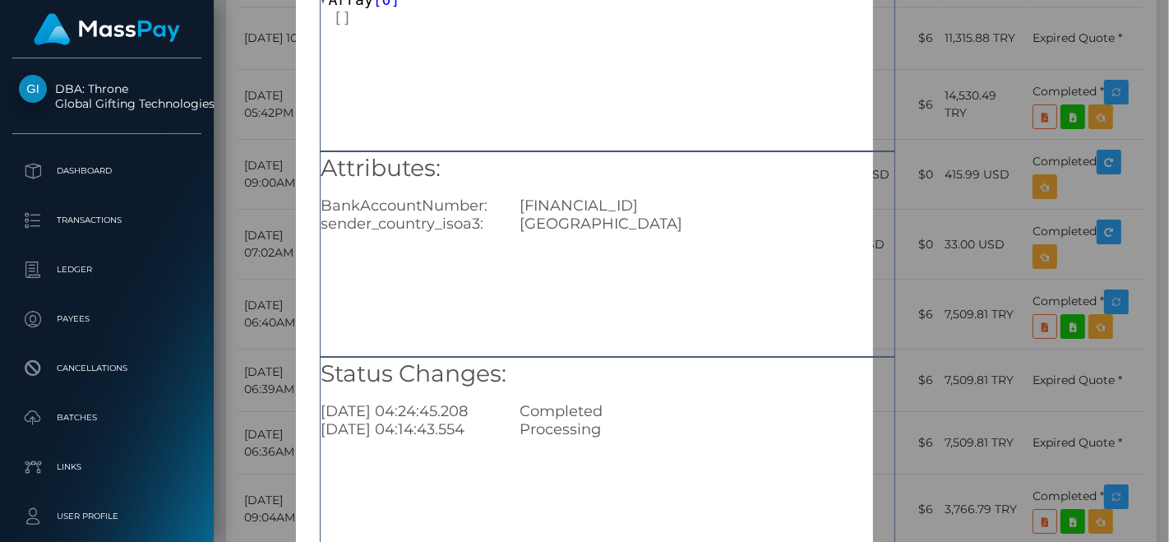
scroll to position [239, 0]
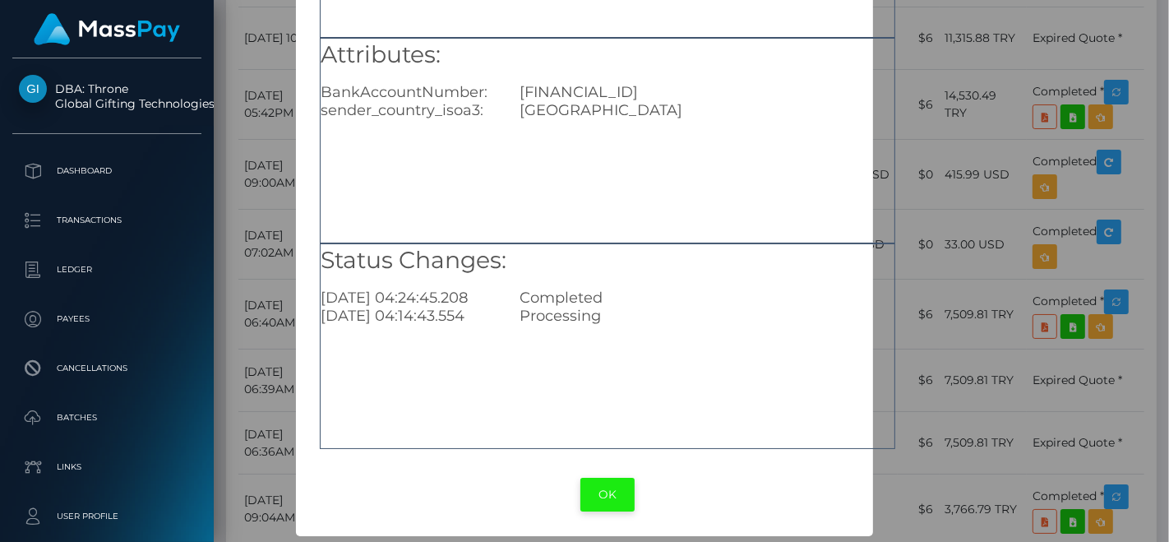
click at [605, 481] on button "OK" at bounding box center [608, 495] width 54 height 34
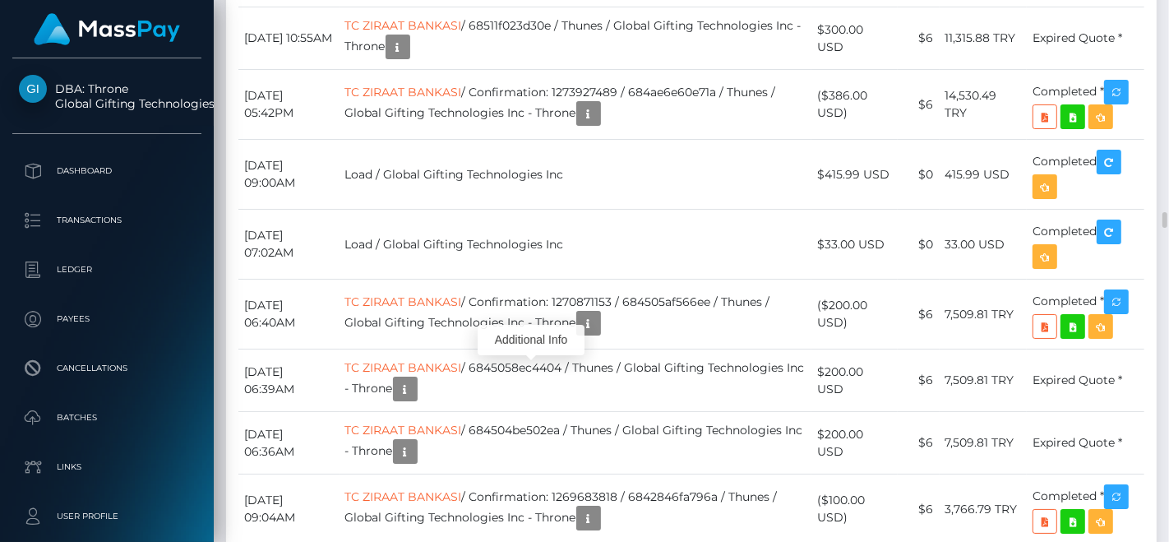
scroll to position [197, 285]
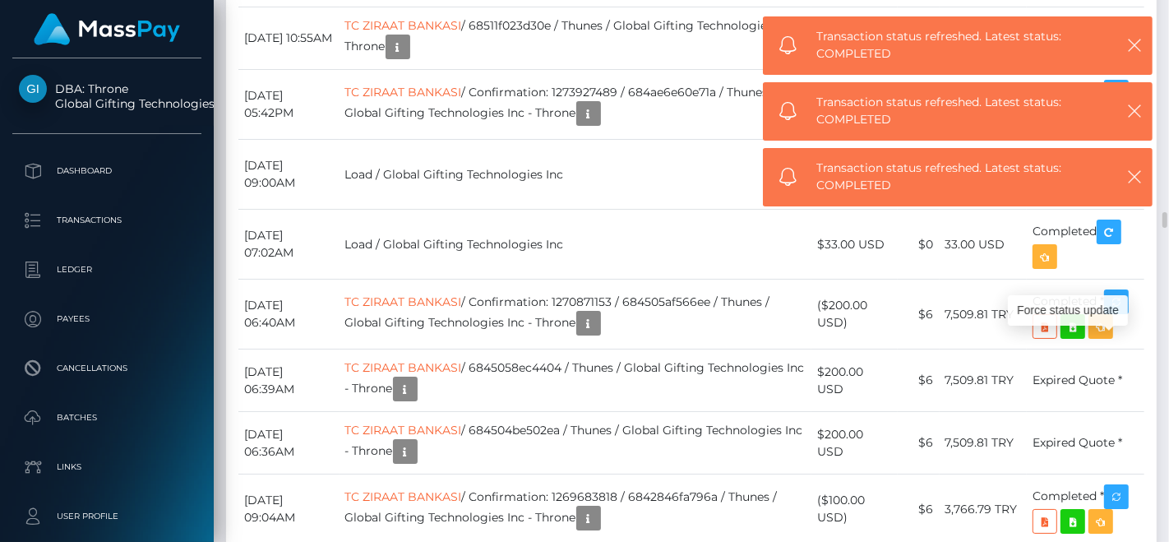
click at [1125, 247] on body "DBA: Throne Global Gifting Technologies Inc Dashboard Transactions Ledger Payees" at bounding box center [584, 271] width 1169 height 542
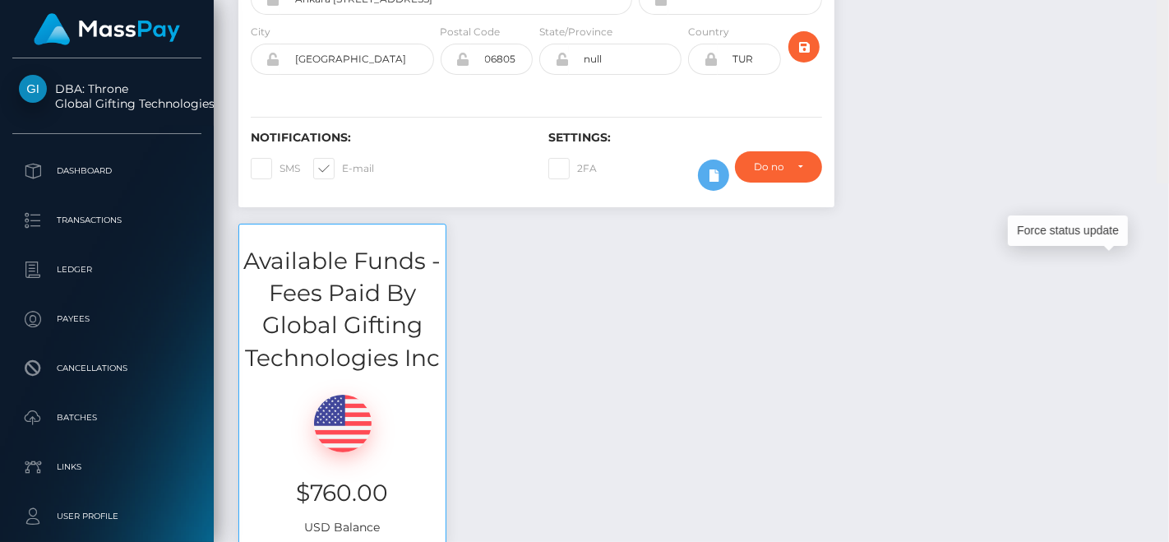
scroll to position [0, 0]
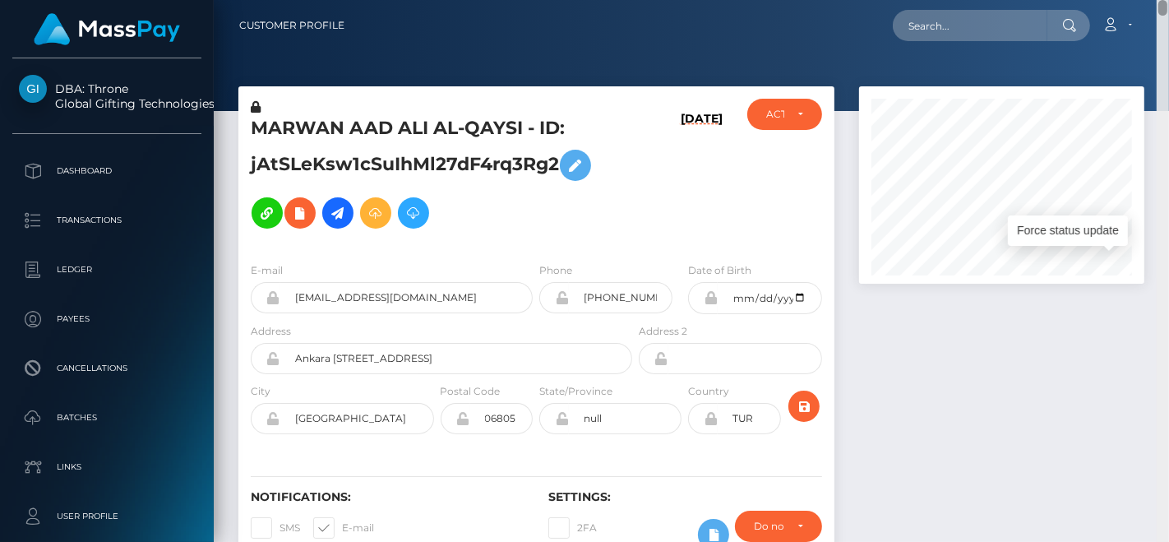
drag, startPoint x: 1163, startPoint y: 196, endPoint x: 1169, endPoint y: -12, distance: 207.3
click at [1169, 0] on html "DBA: Throne Global Gifting Technologies Inc Dashboard Transactions Ledger Payee…" at bounding box center [584, 271] width 1169 height 542
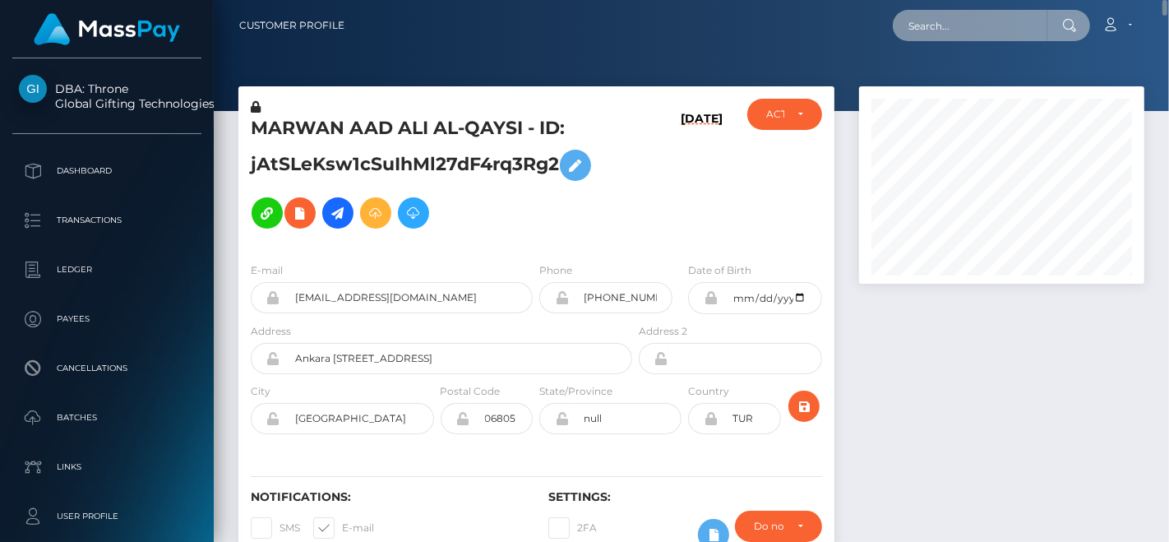
click at [1025, 36] on input "text" at bounding box center [970, 25] width 155 height 31
paste input "babycherryblosom77@gmail.com"
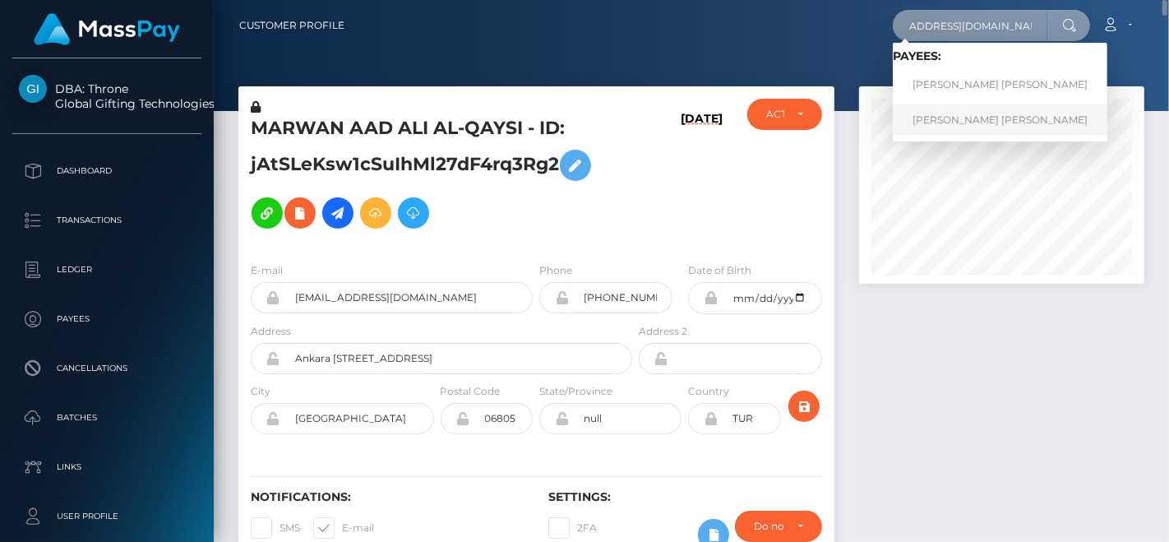
type input "babycherryblosom77@gmail.com"
click at [947, 109] on link "MARIA JOSE RUIZ CADAVID" at bounding box center [1000, 119] width 215 height 30
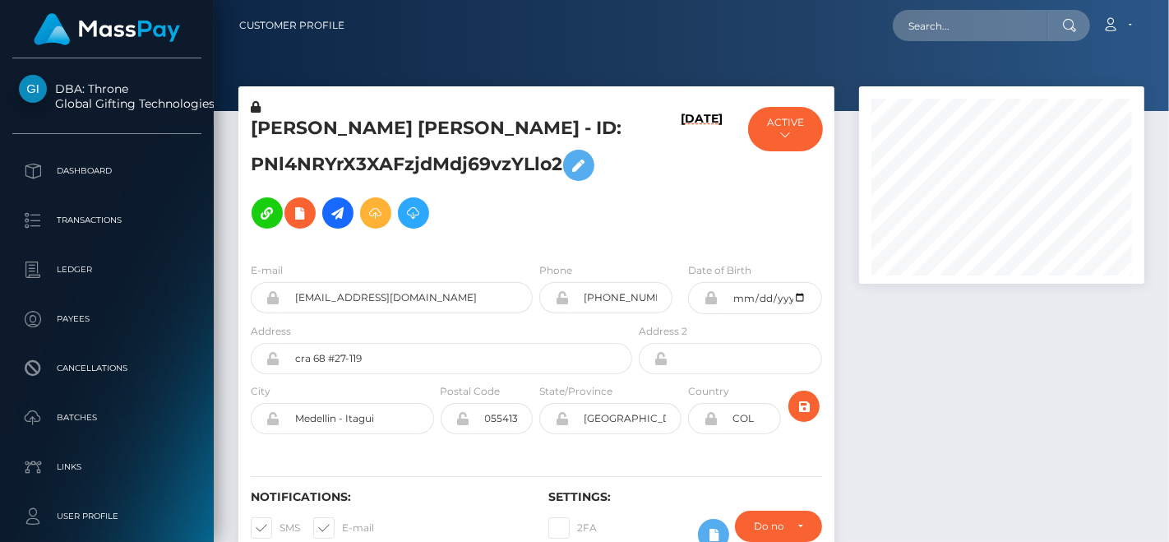
scroll to position [197, 285]
click at [988, 24] on input "text" at bounding box center [970, 25] width 155 height 31
paste input "PixelxKitten"
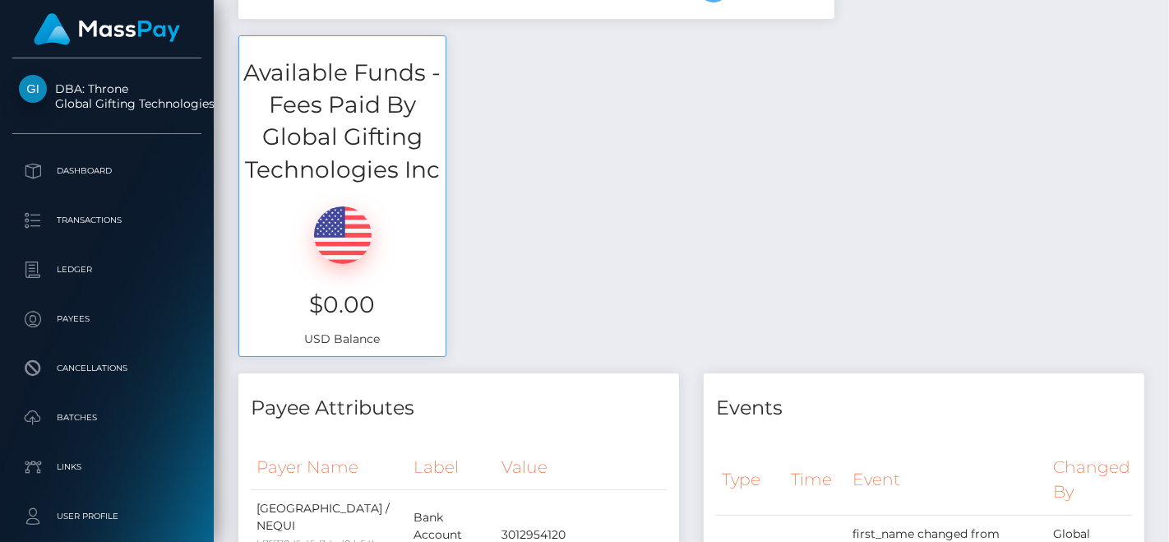
scroll to position [0, 0]
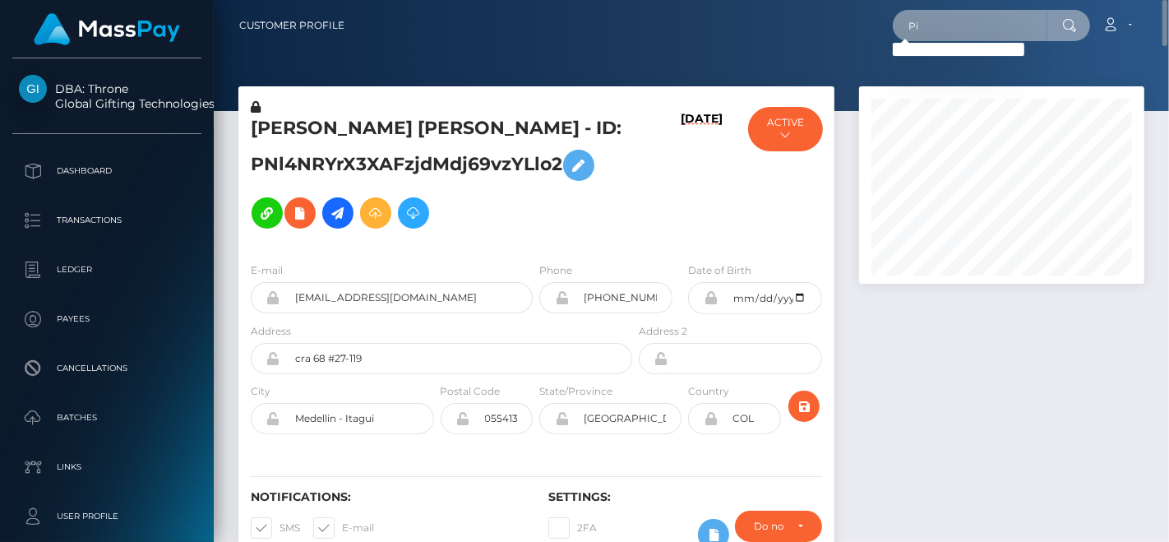
type input "P"
